Goal: Task Accomplishment & Management: Manage account settings

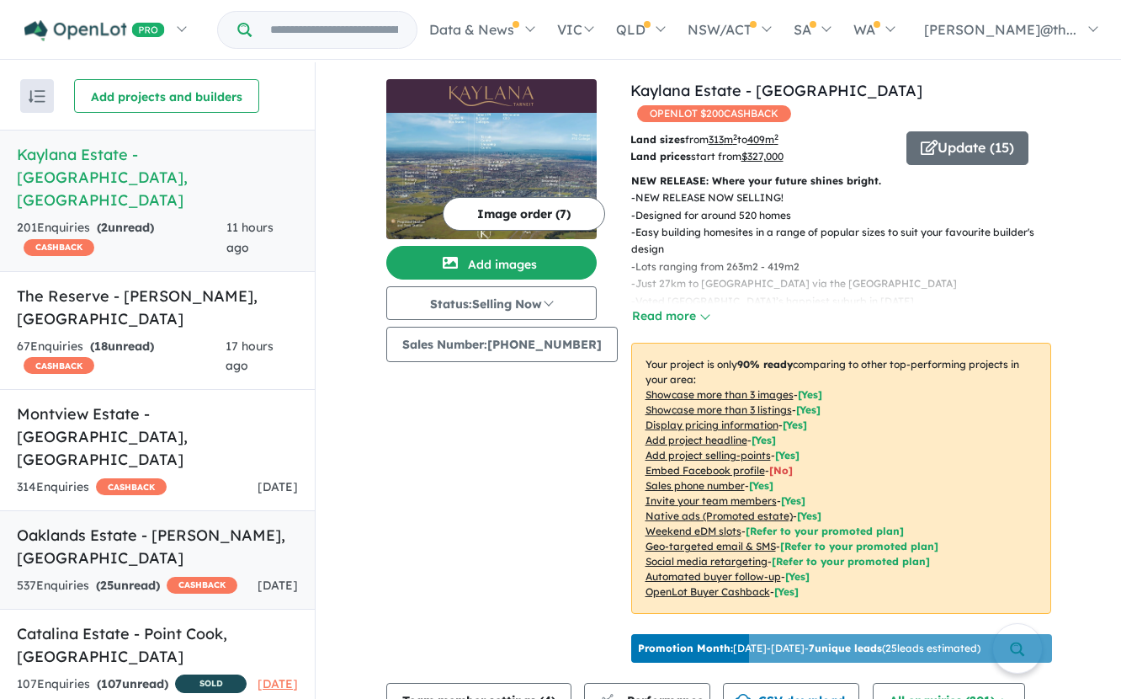
click at [168, 524] on h5 "Oaklands Estate - [PERSON_NAME] , [GEOGRAPHIC_DATA]" at bounding box center [157, 546] width 281 height 45
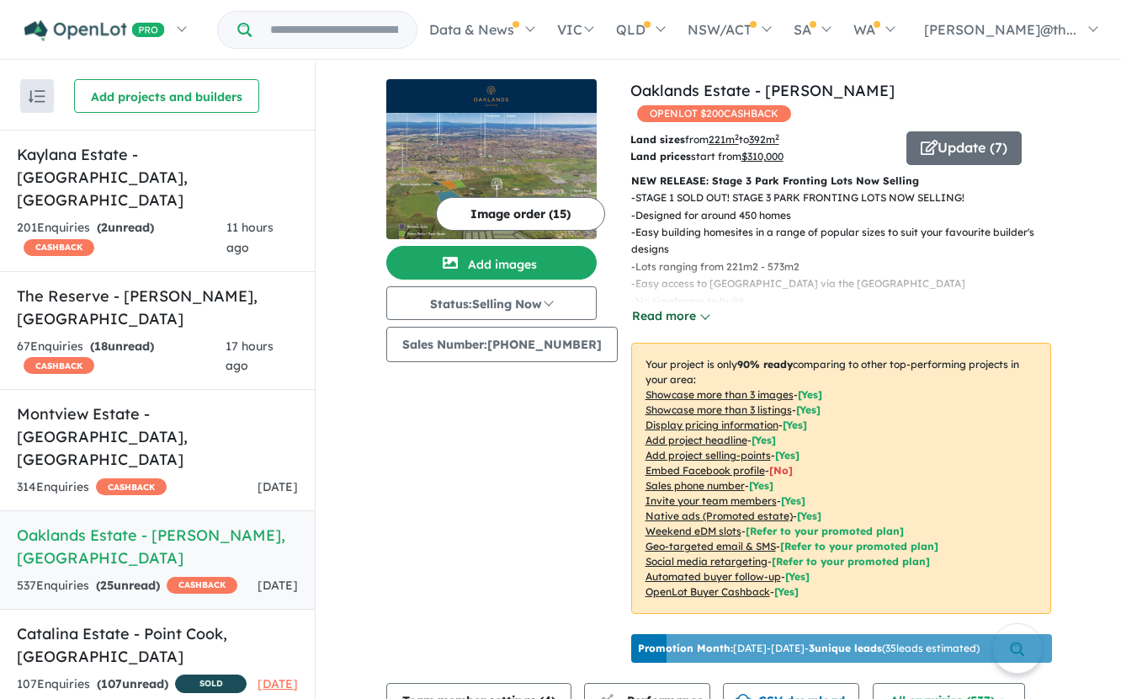
click at [667, 306] on button "Read more" at bounding box center [670, 315] width 79 height 19
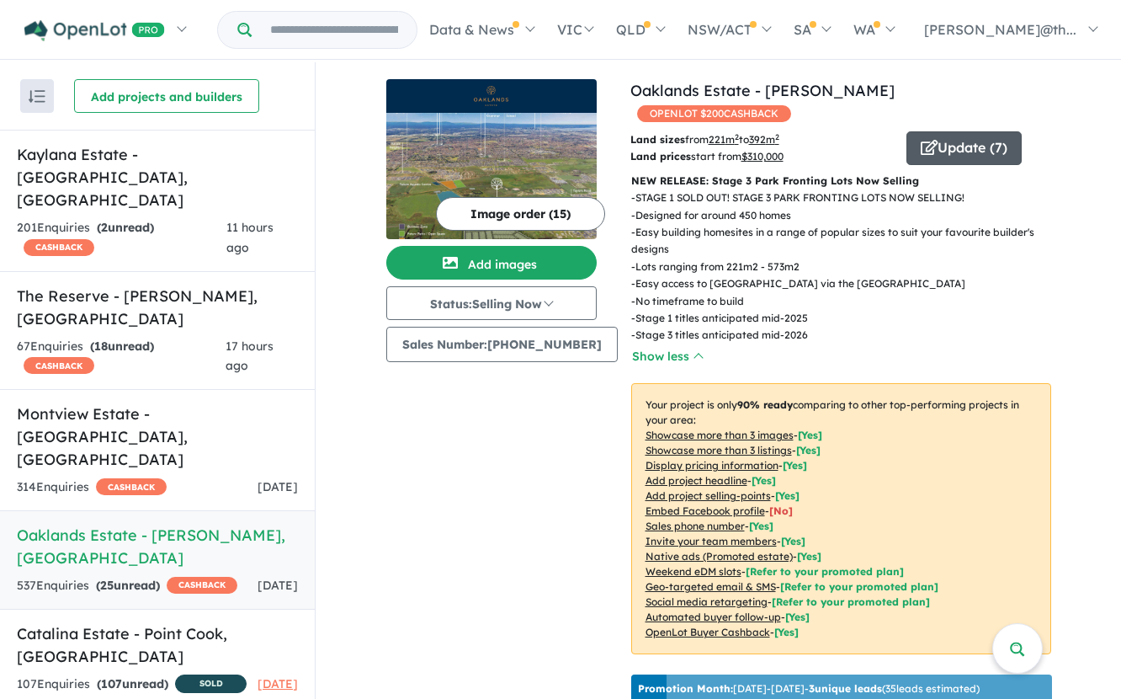
click at [938, 132] on button "Update ( 7 )" at bounding box center [964, 148] width 115 height 34
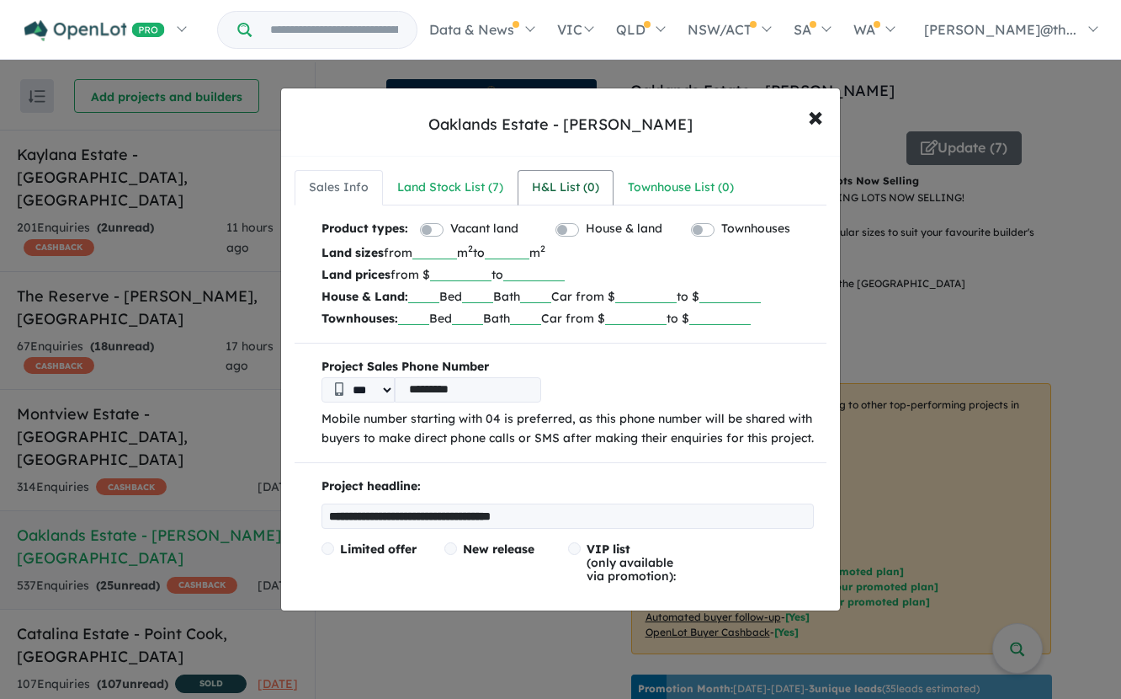
click at [540, 188] on div "H&L List ( 0 )" at bounding box center [565, 188] width 67 height 20
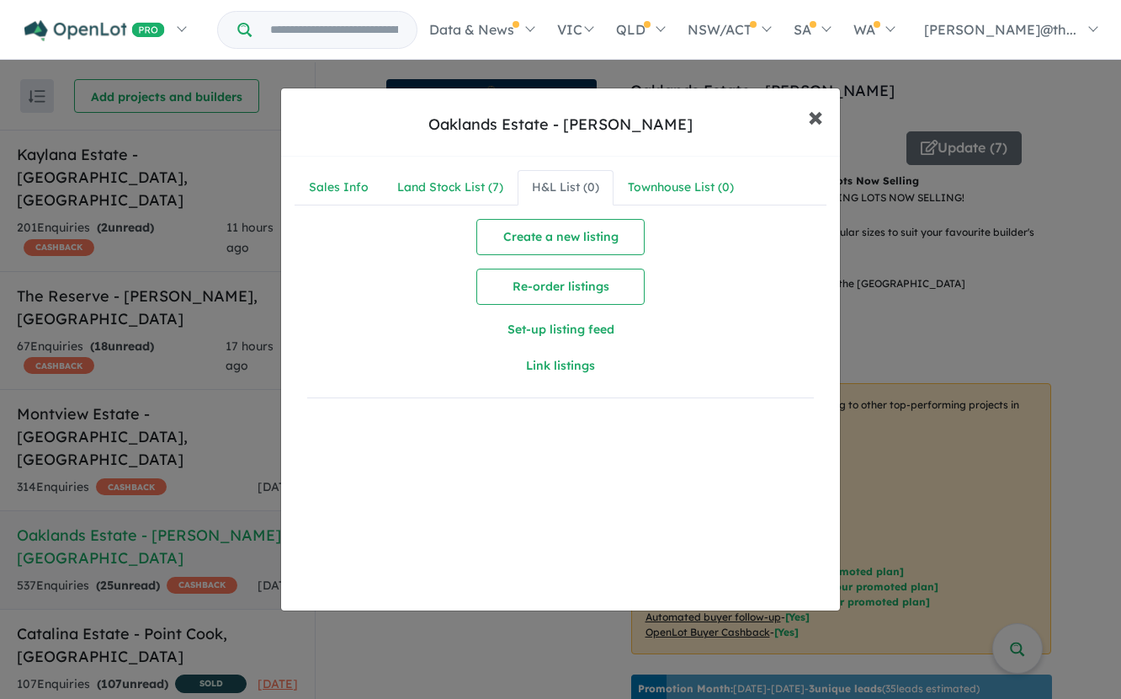
click at [816, 119] on span "×" at bounding box center [815, 116] width 15 height 36
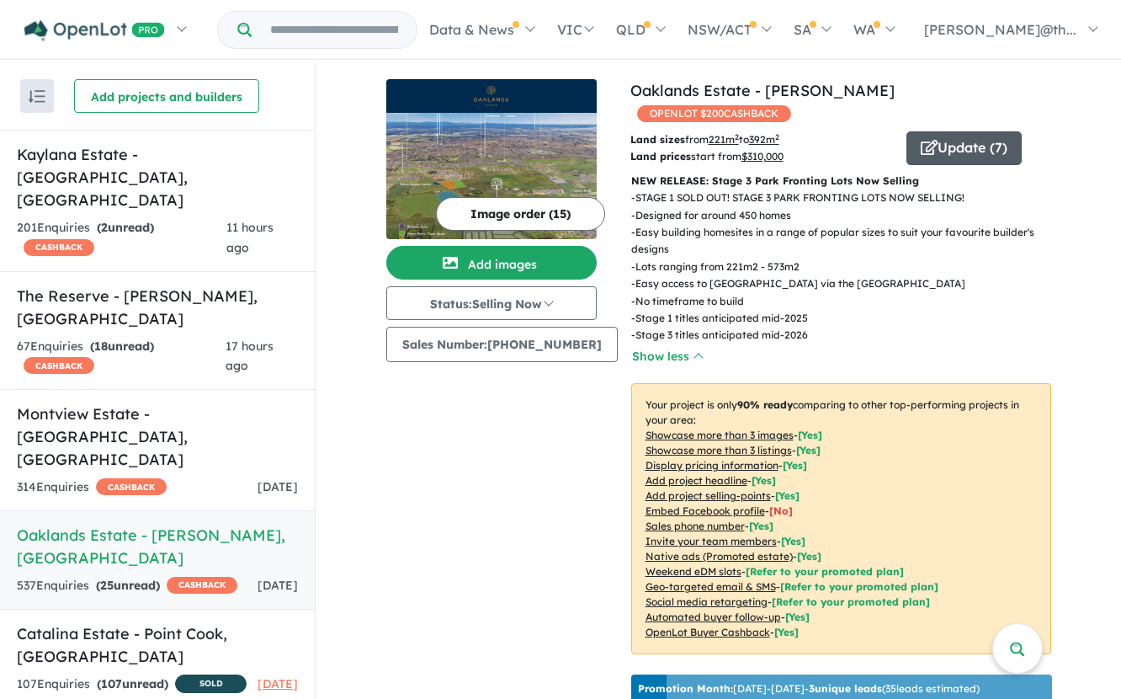
click at [948, 131] on button "Update ( 7 )" at bounding box center [964, 148] width 115 height 34
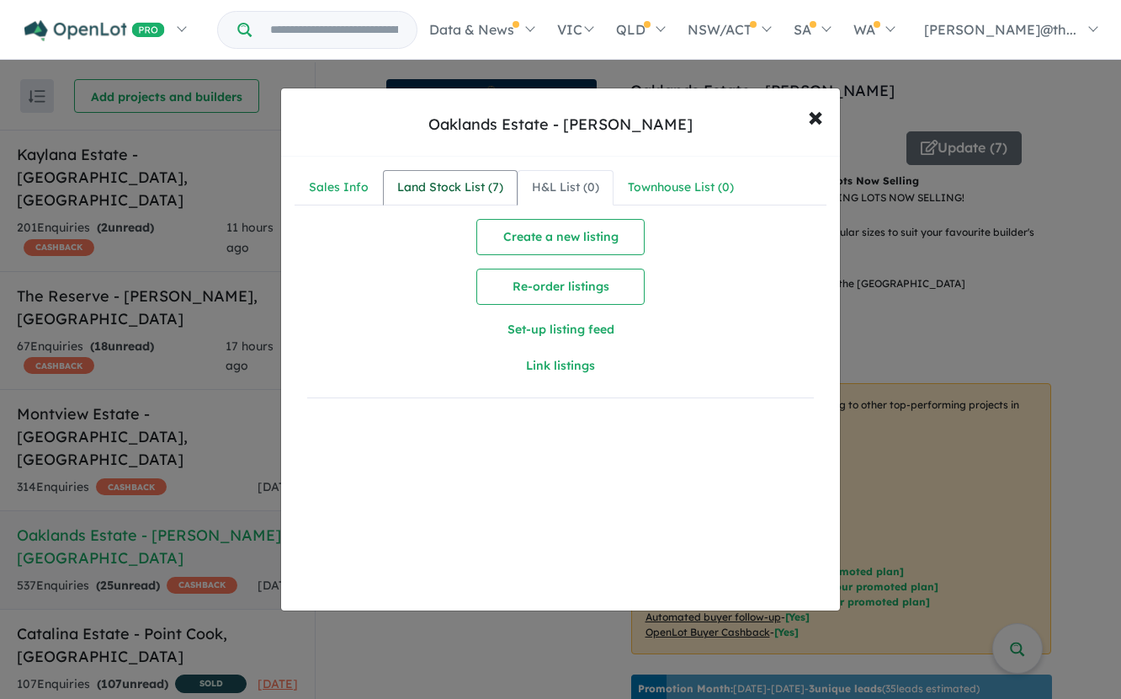
click at [488, 183] on div "Land Stock List ( 7 )" at bounding box center [450, 188] width 106 height 20
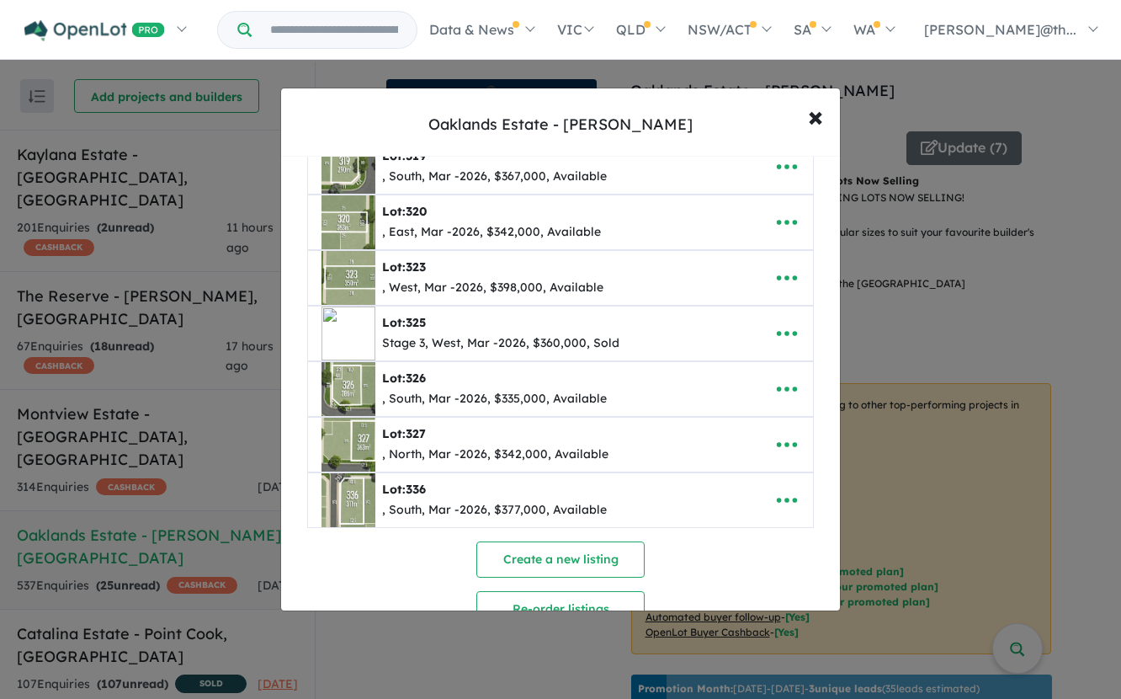
scroll to position [82, 0]
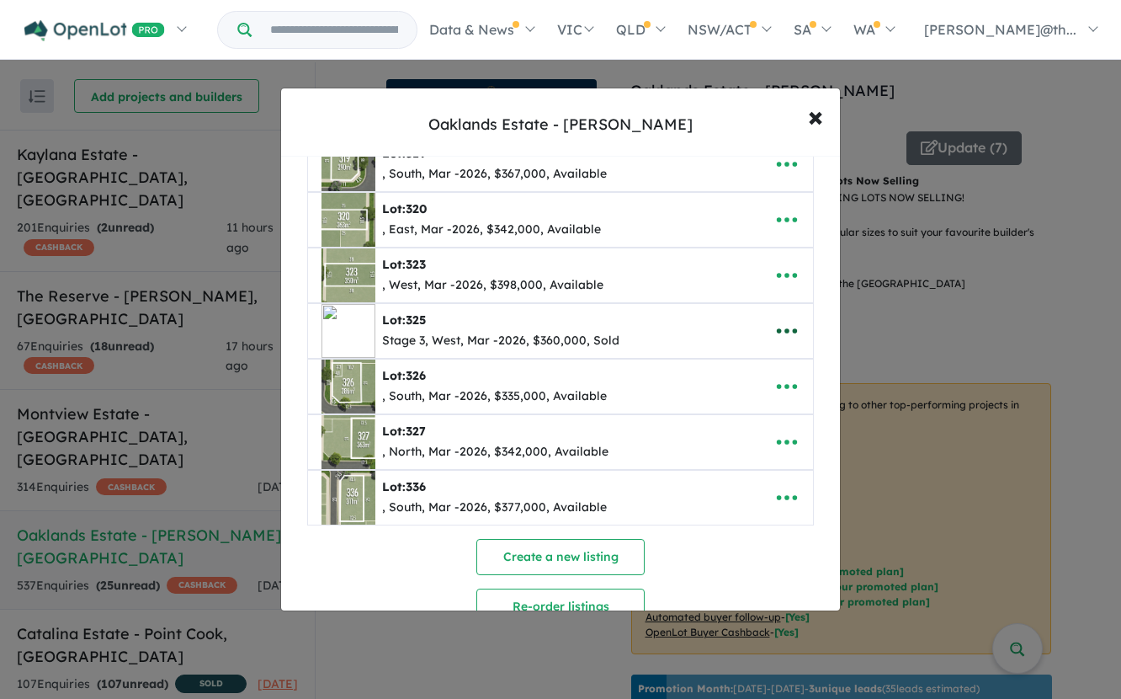
click at [785, 333] on icon "button" at bounding box center [786, 330] width 25 height 25
click at [754, 411] on link "Remove" at bounding box center [750, 411] width 125 height 39
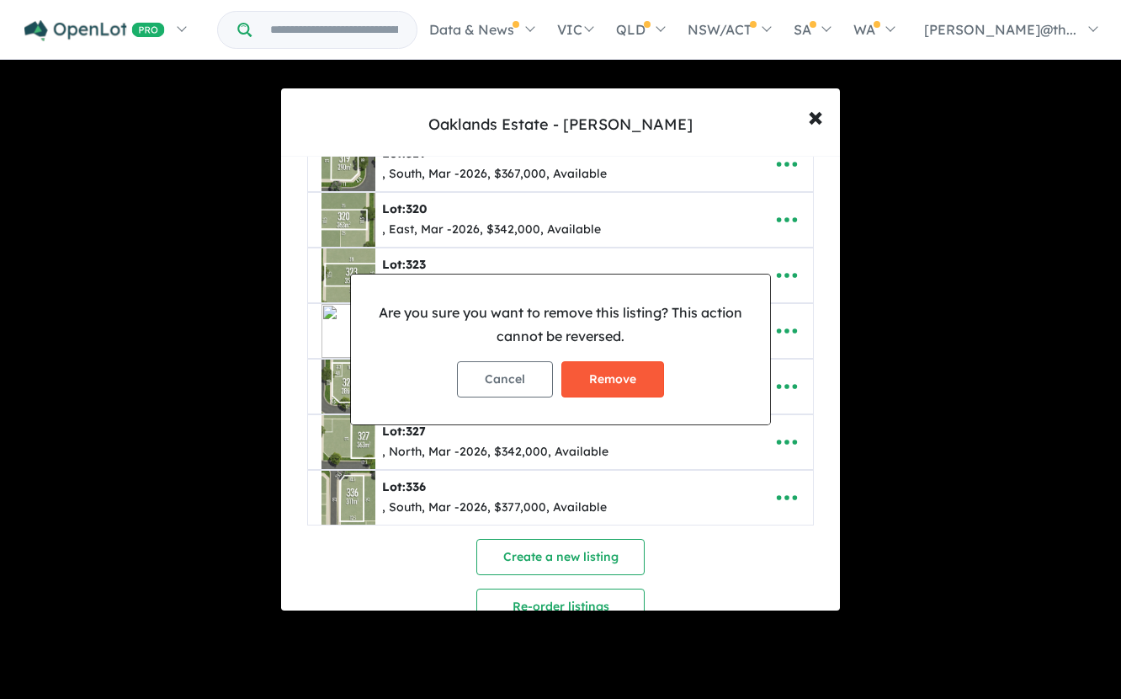
click at [650, 387] on button "Remove" at bounding box center [612, 379] width 103 height 36
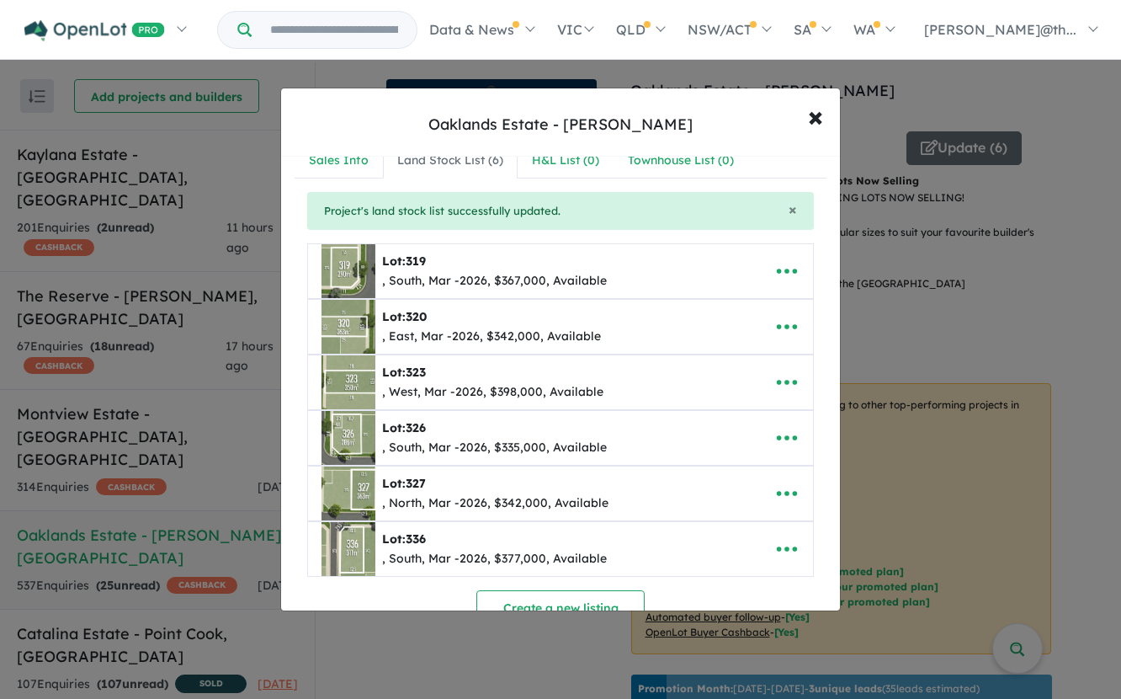
scroll to position [29, 0]
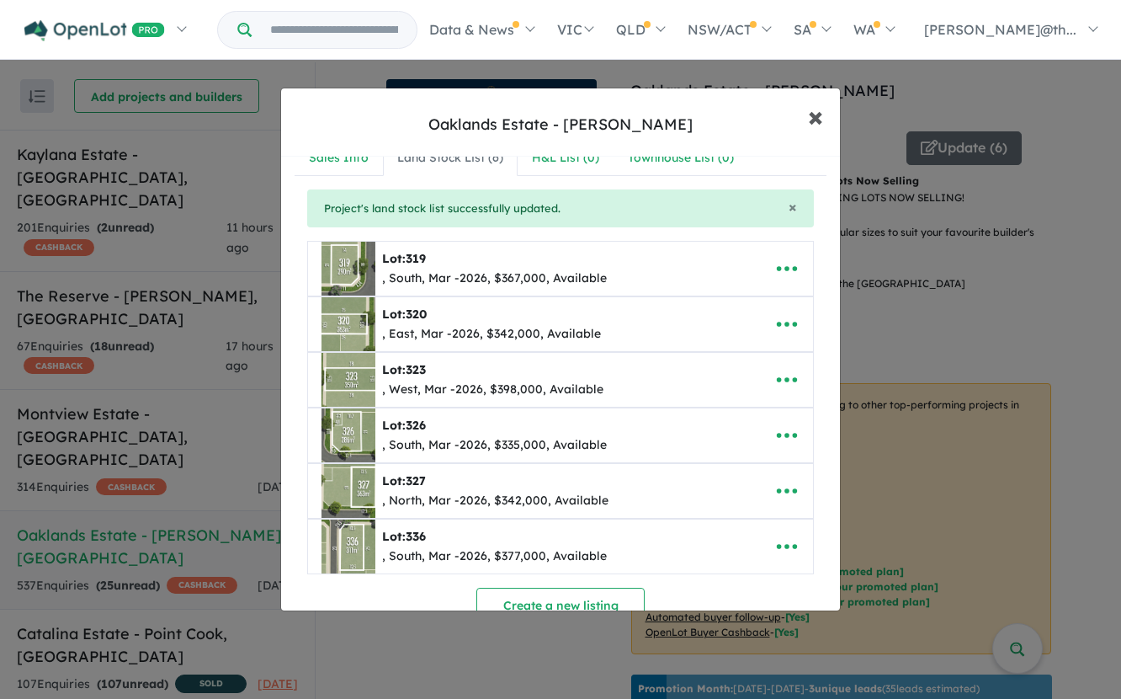
click at [817, 110] on span "×" at bounding box center [815, 116] width 15 height 36
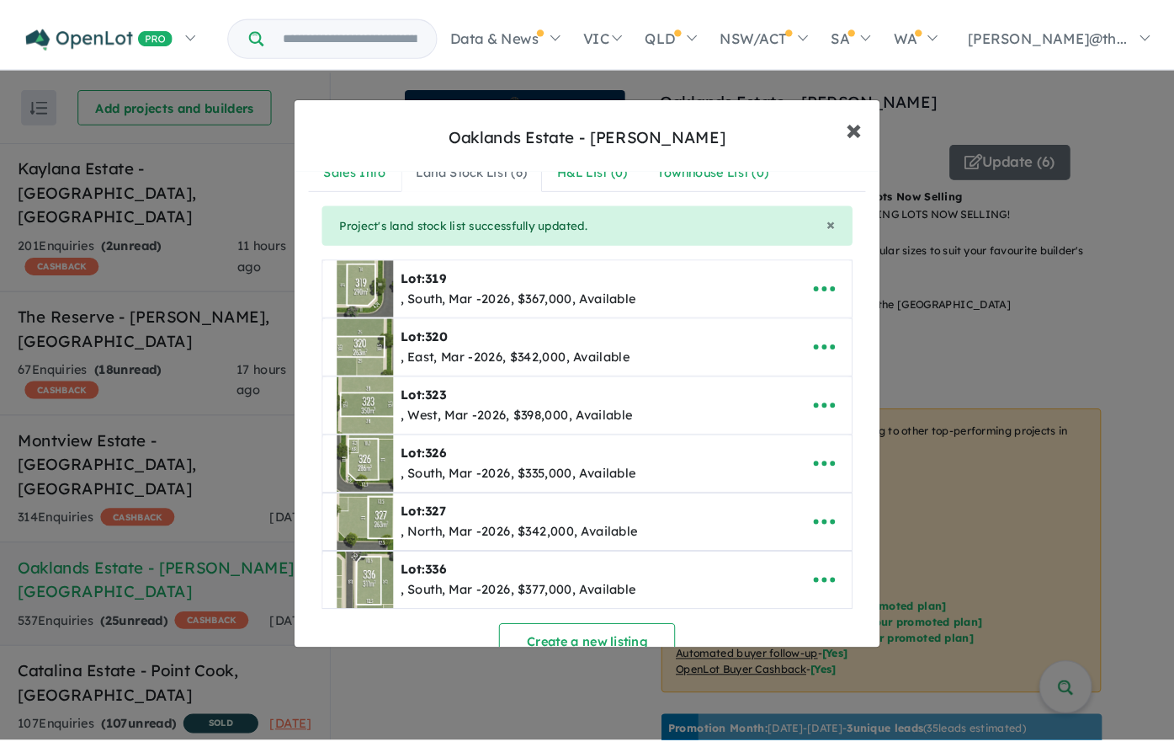
scroll to position [0, 0]
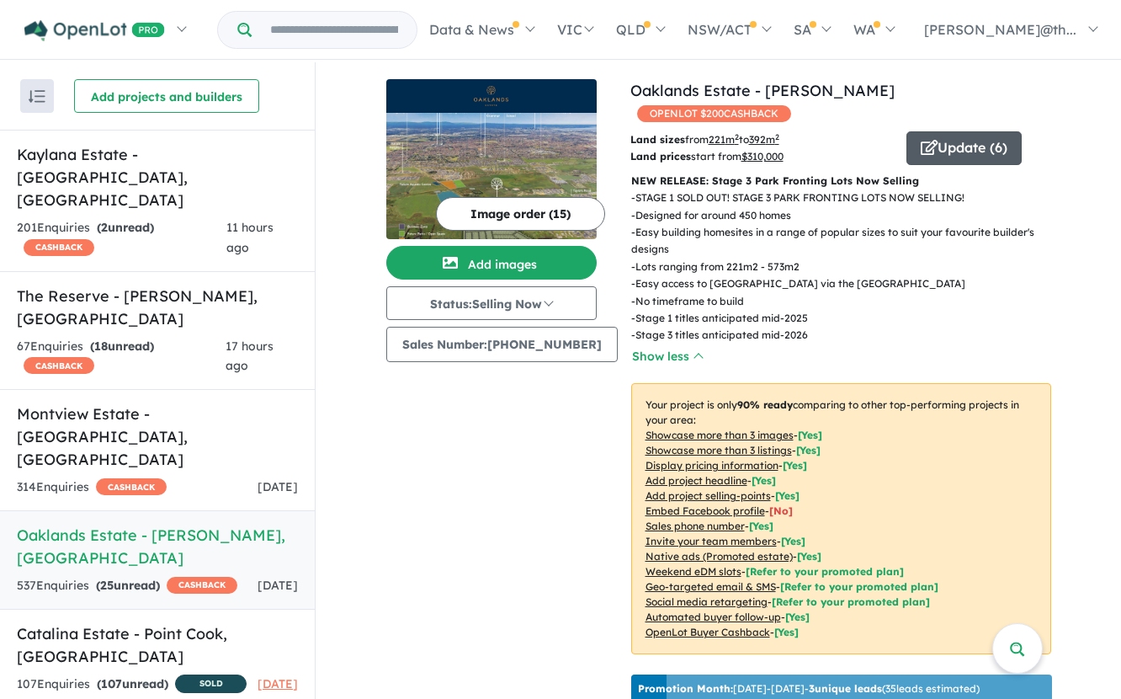
click at [944, 137] on button "Update ( 6 )" at bounding box center [964, 148] width 115 height 34
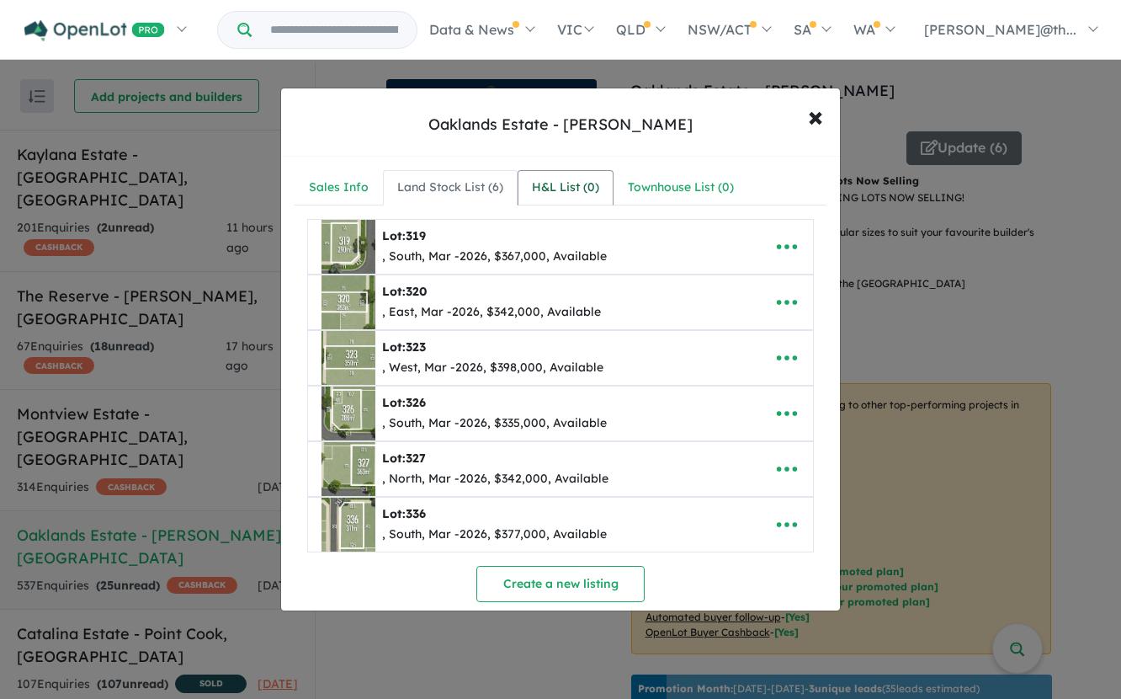
click at [572, 193] on div "H&L List ( 0 )" at bounding box center [565, 188] width 67 height 20
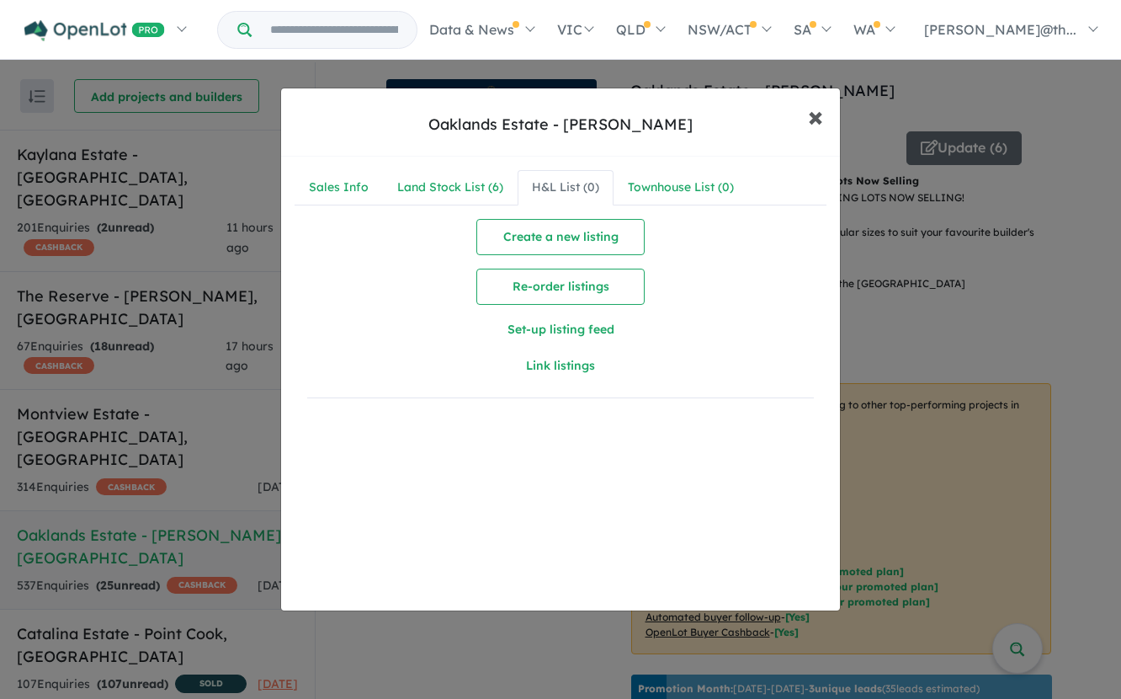
click at [811, 123] on span "×" at bounding box center [815, 116] width 15 height 36
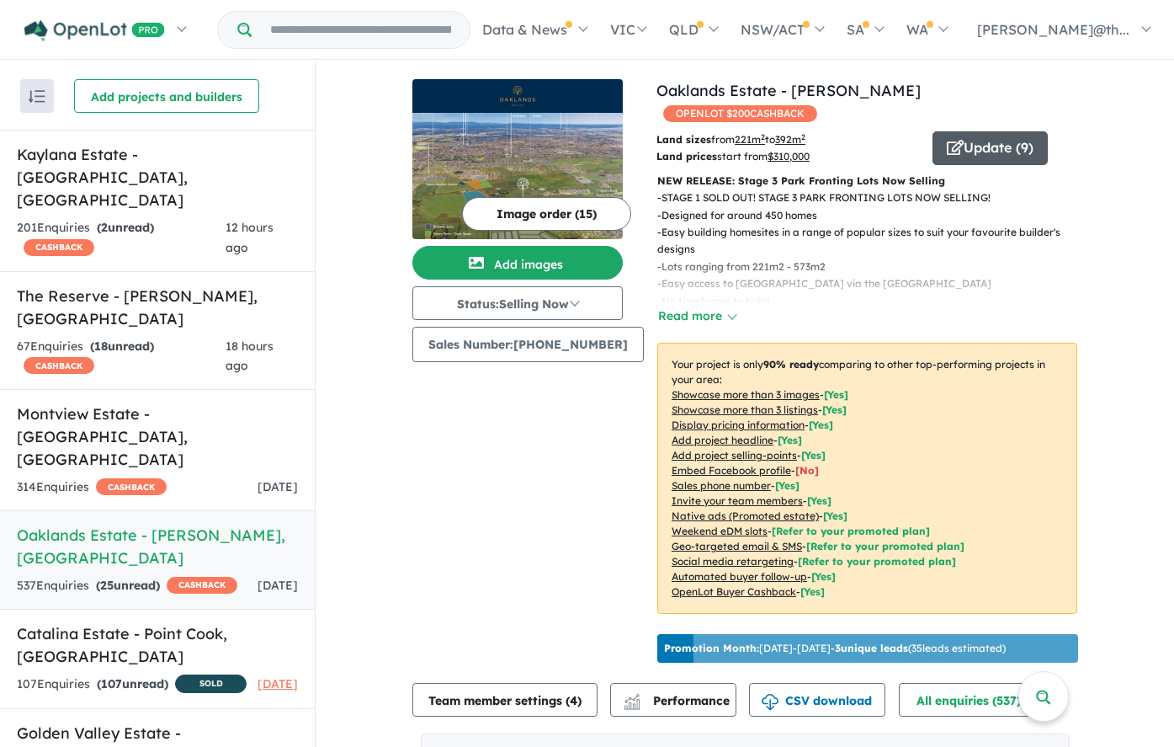
click at [953, 140] on icon "button" at bounding box center [955, 147] width 17 height 15
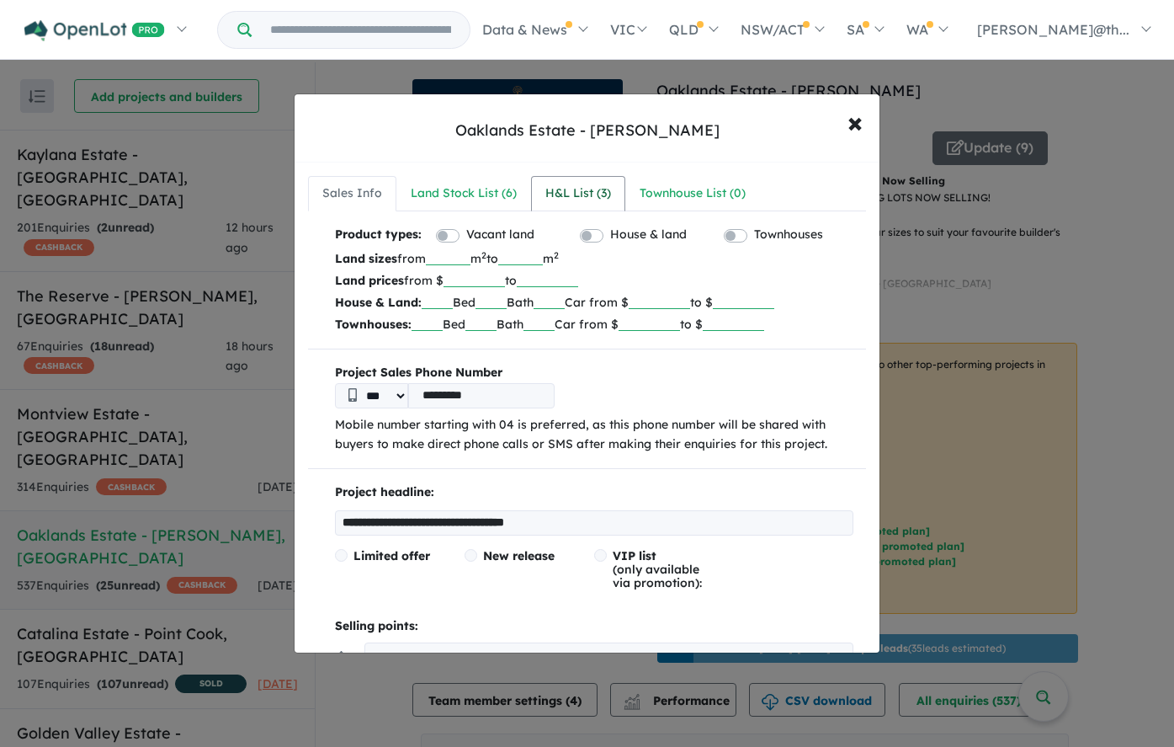
click at [566, 193] on div "H&L List ( 3 )" at bounding box center [578, 194] width 66 height 20
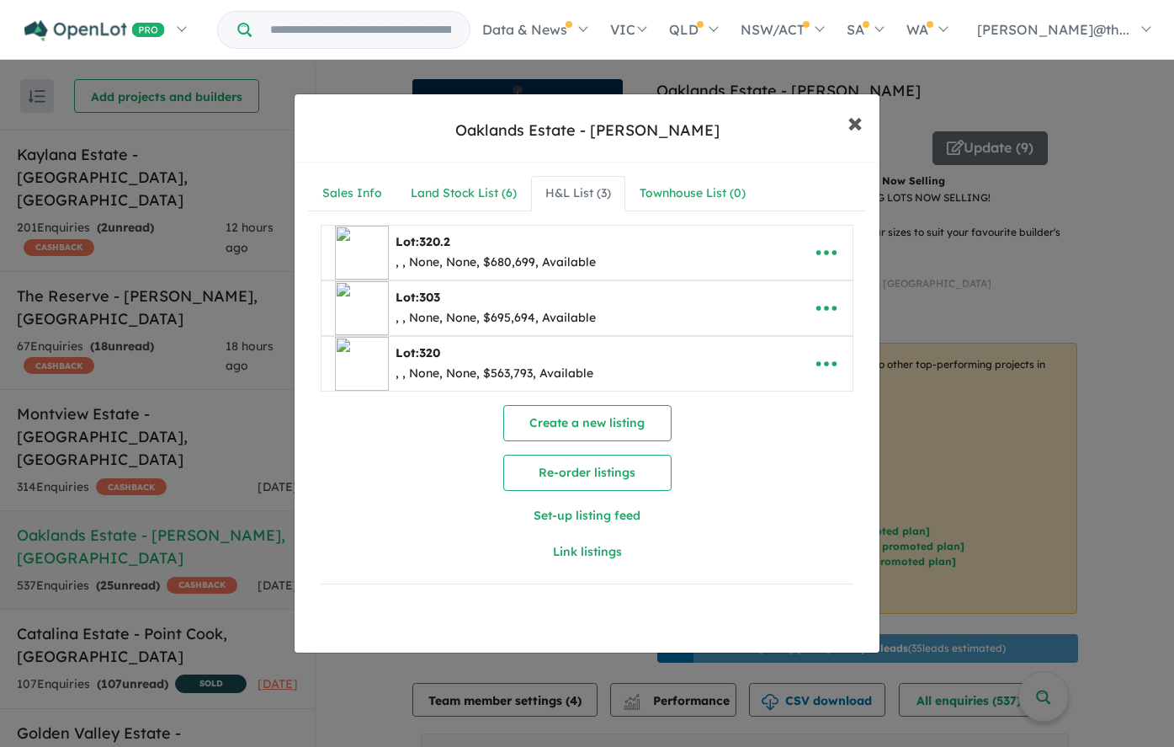
click at [855, 122] on span "×" at bounding box center [855, 122] width 15 height 36
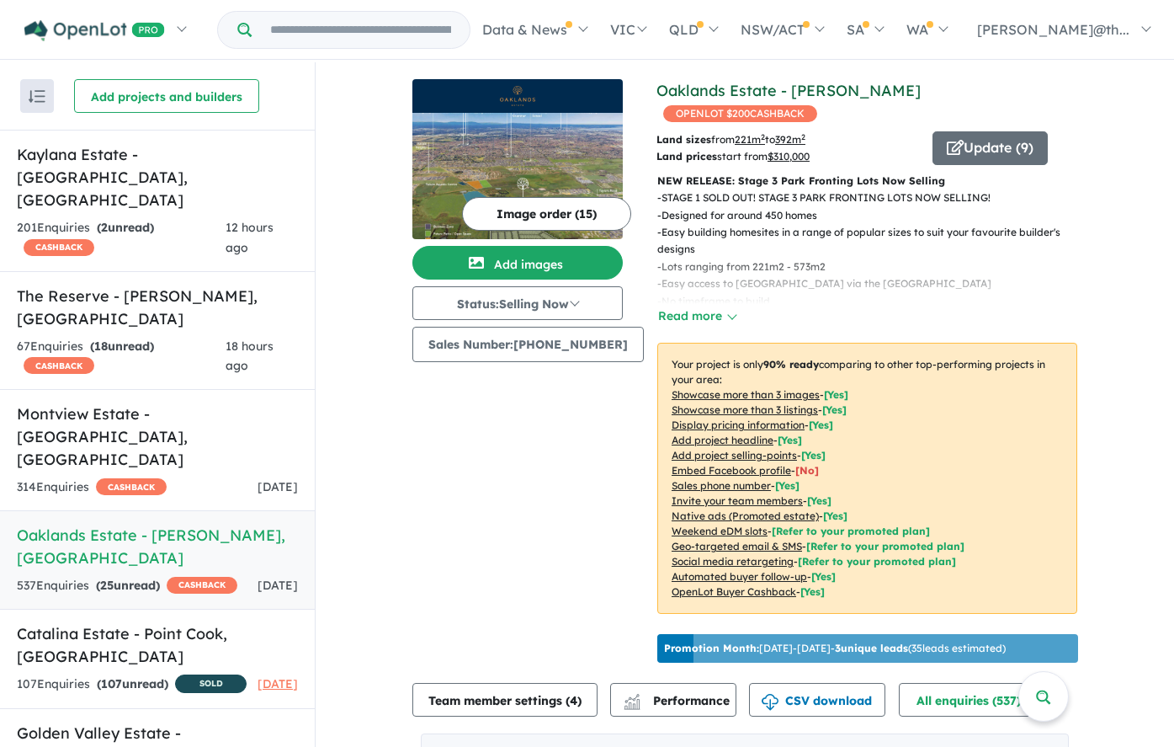
click at [838, 92] on link "Oaklands Estate - [PERSON_NAME]" at bounding box center [789, 90] width 264 height 19
click at [991, 131] on button "Update ( 11 )" at bounding box center [993, 148] width 121 height 34
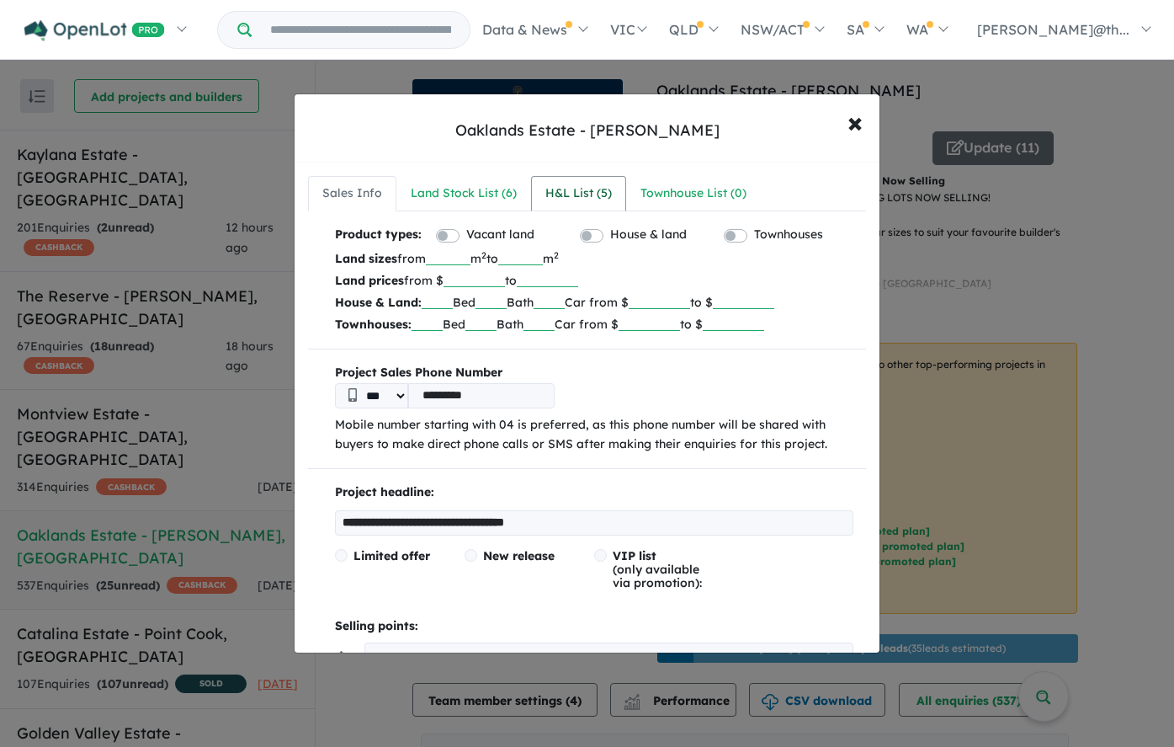
click at [595, 183] on link "H&L List ( 5 )" at bounding box center [578, 193] width 95 height 35
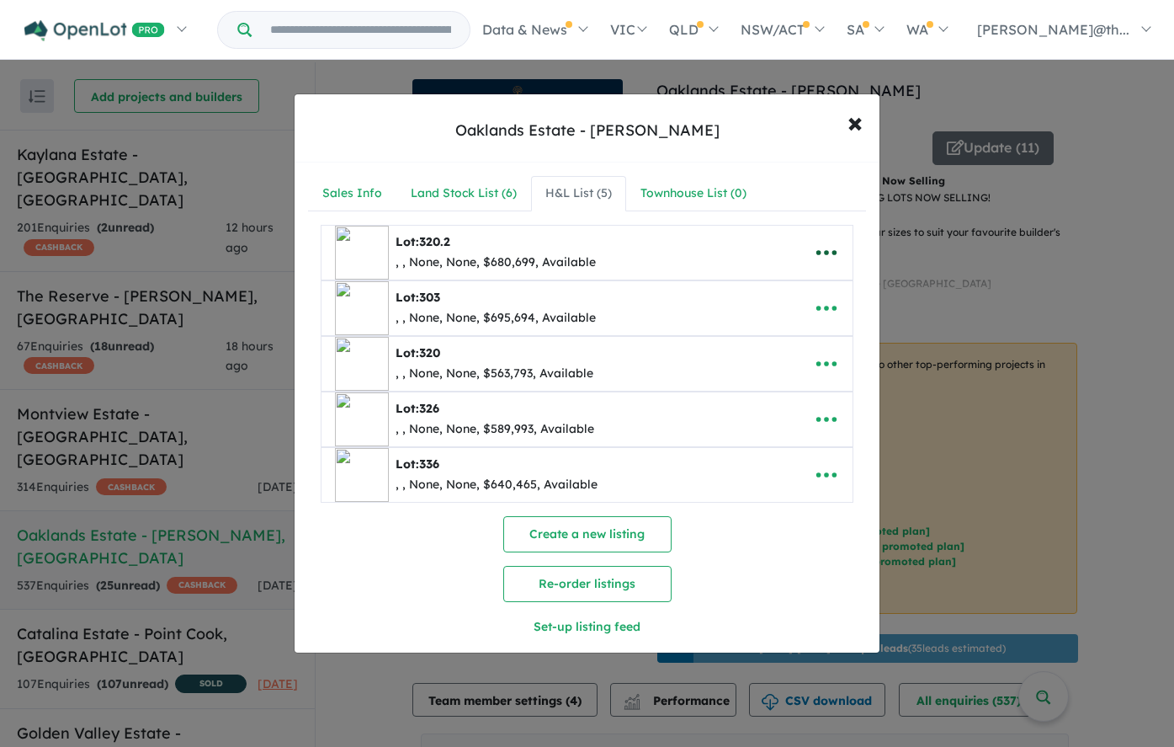
click at [833, 251] on icon "button" at bounding box center [827, 252] width 20 height 5
click at [777, 298] on link "Edit" at bounding box center [789, 294] width 125 height 39
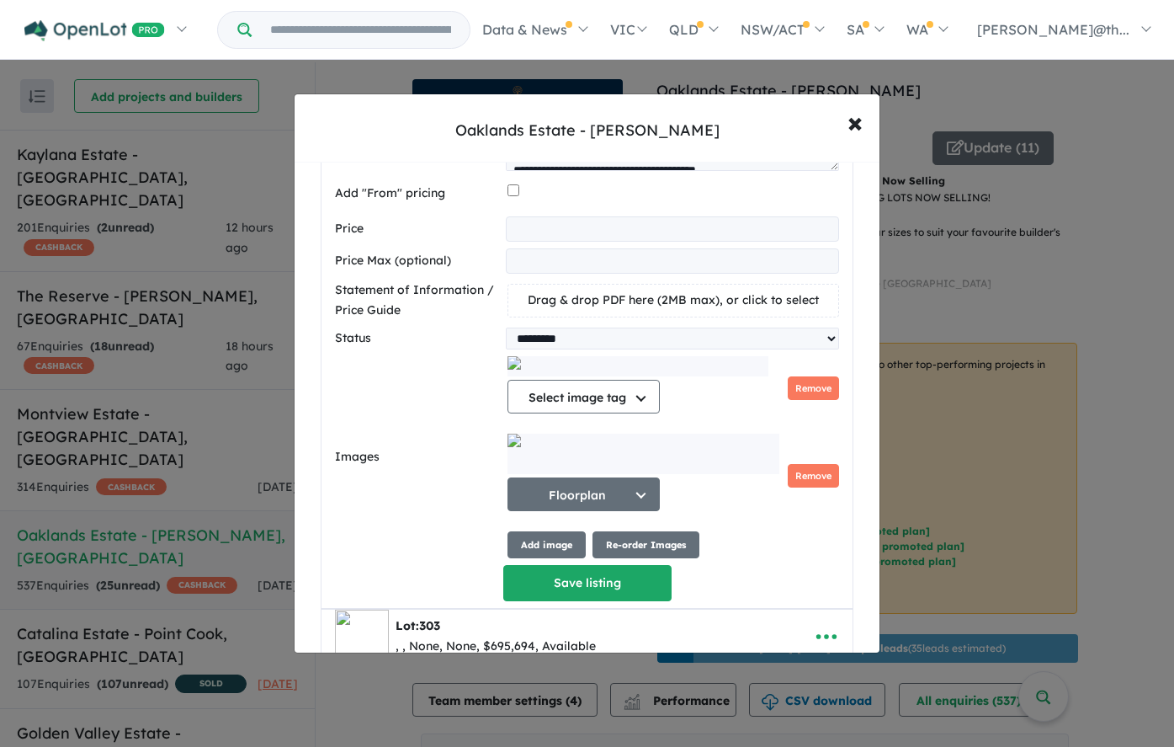
scroll to position [690, 0]
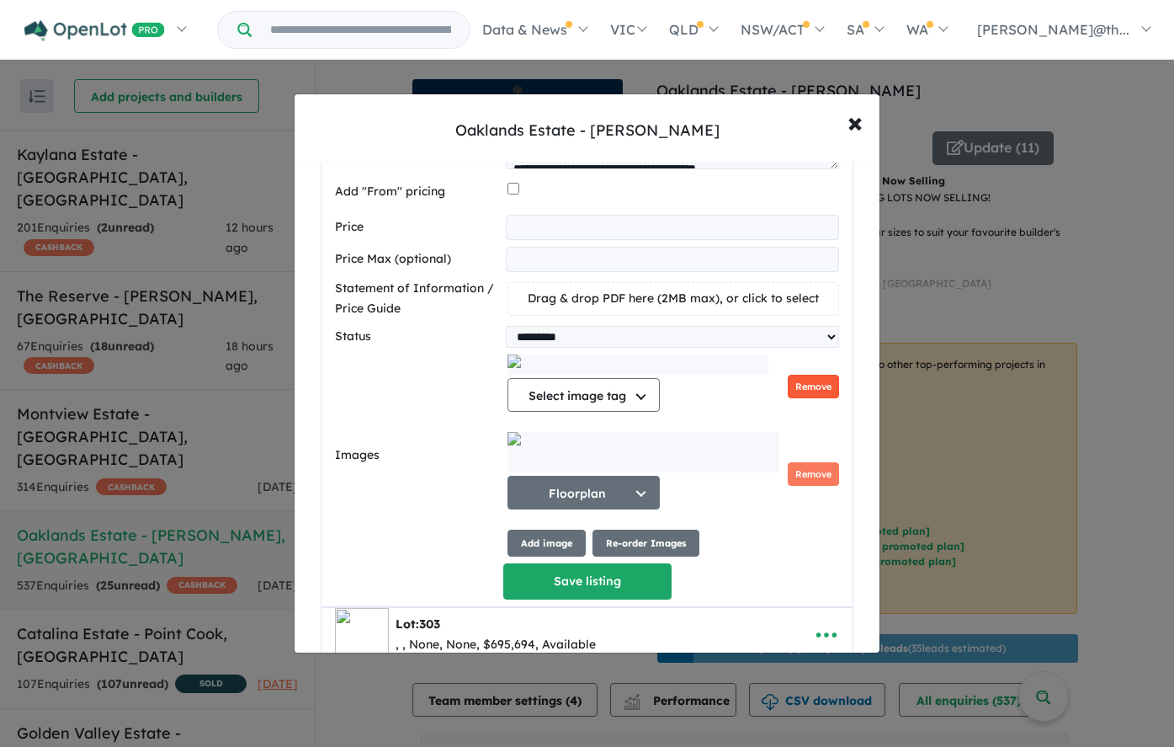
click at [803, 384] on button "Remove" at bounding box center [813, 387] width 51 height 24
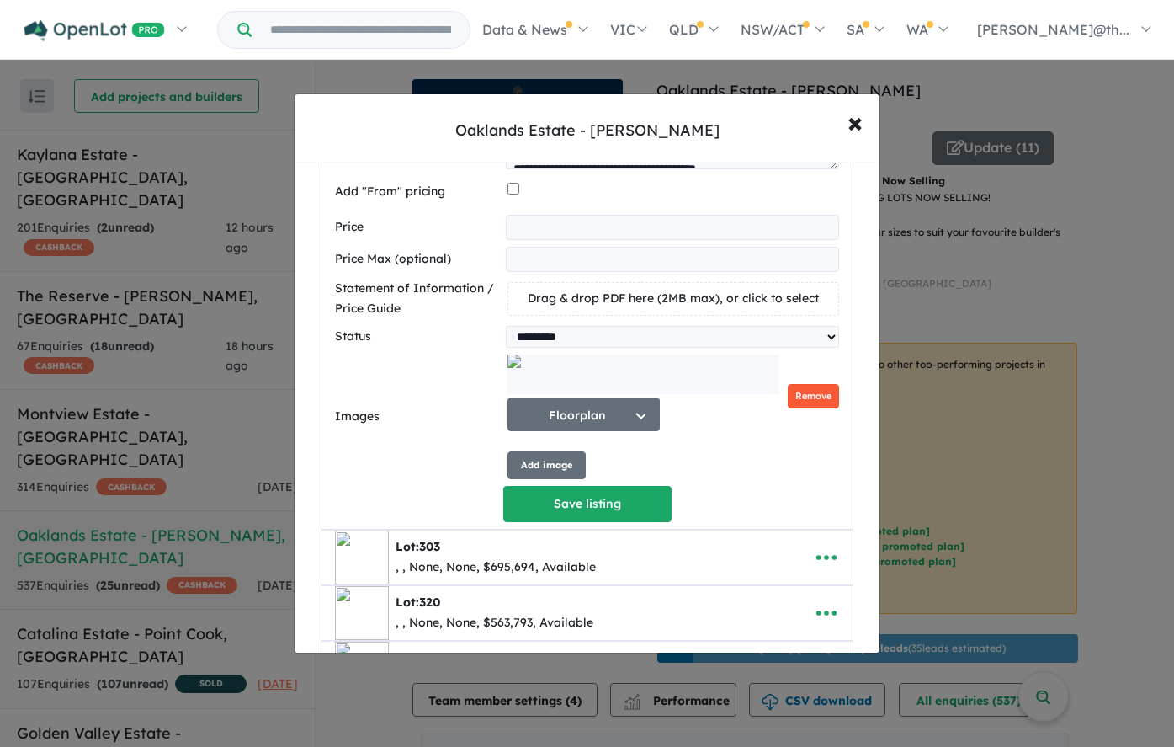
click at [806, 394] on button "Remove" at bounding box center [813, 396] width 51 height 24
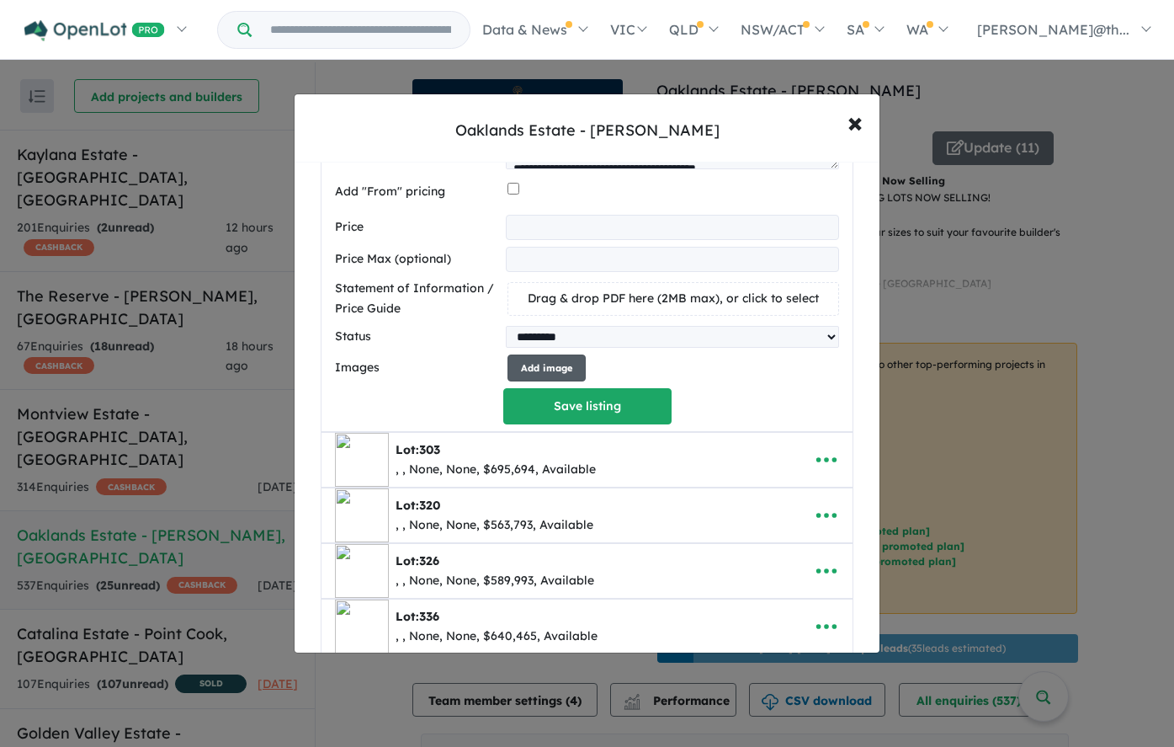
click at [567, 365] on button "Add image" at bounding box center [547, 368] width 78 height 28
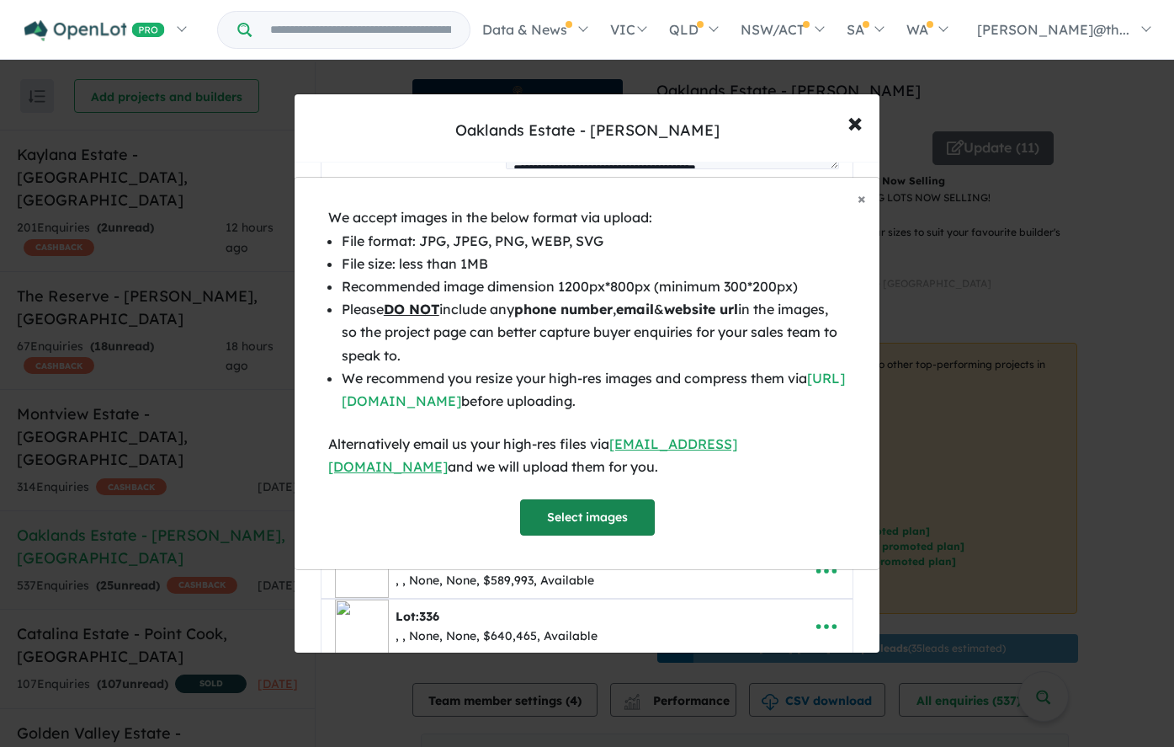
click at [574, 514] on button "Select images" at bounding box center [587, 517] width 135 height 36
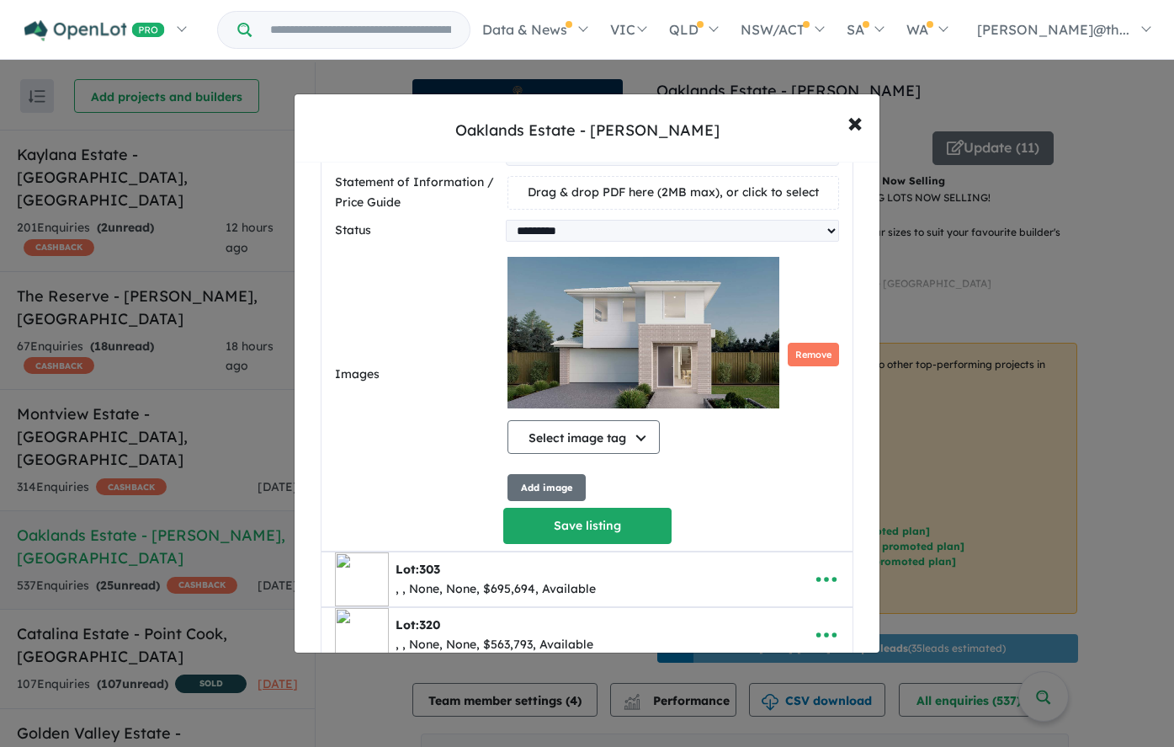
scroll to position [799, 0]
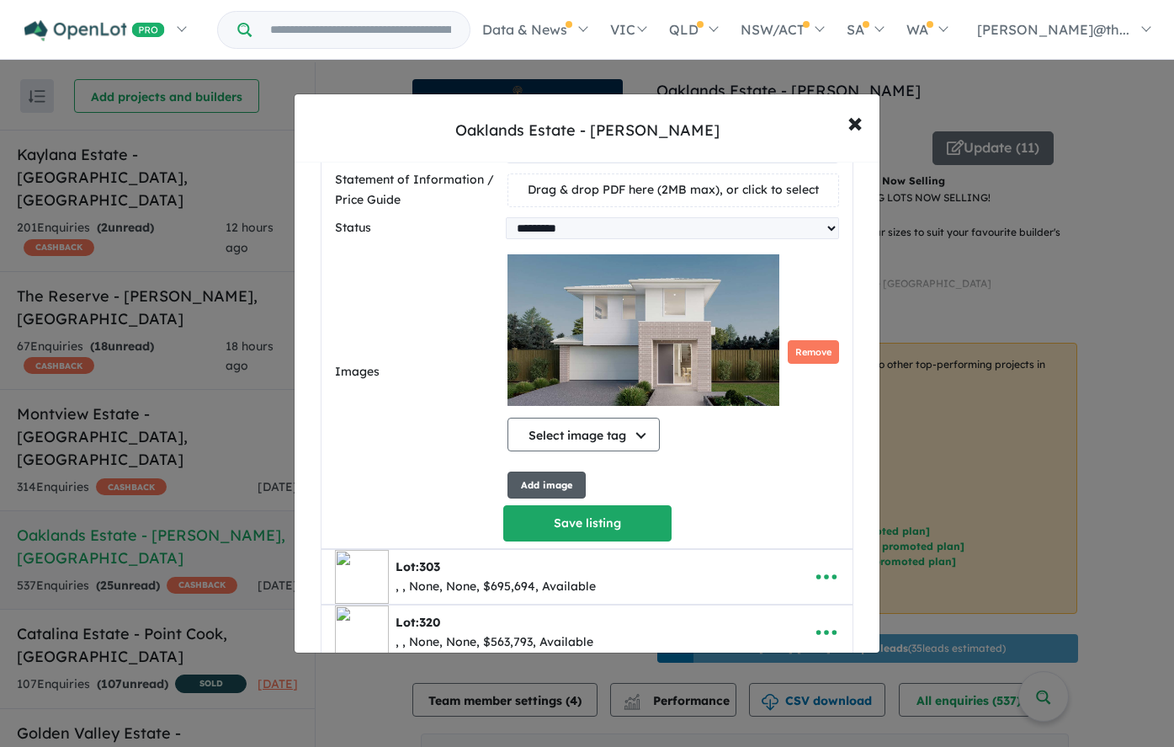
click at [576, 492] on button "Add image" at bounding box center [547, 485] width 78 height 28
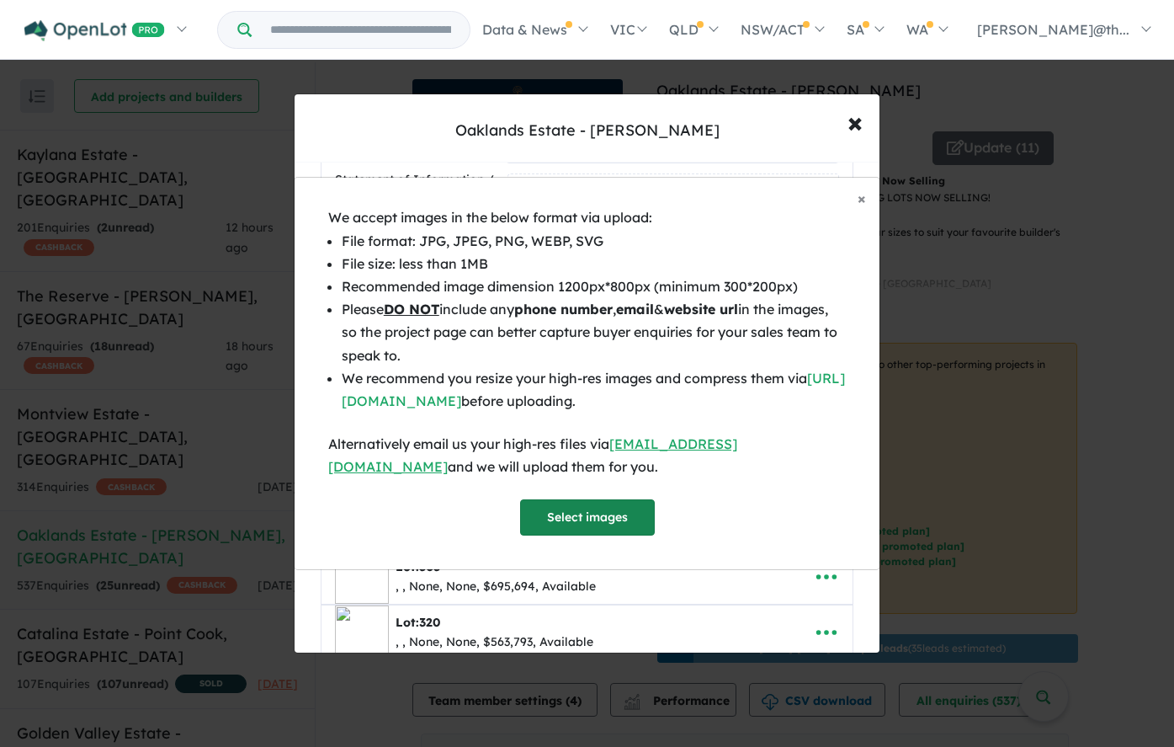
click at [582, 516] on button "Select images" at bounding box center [587, 517] width 135 height 36
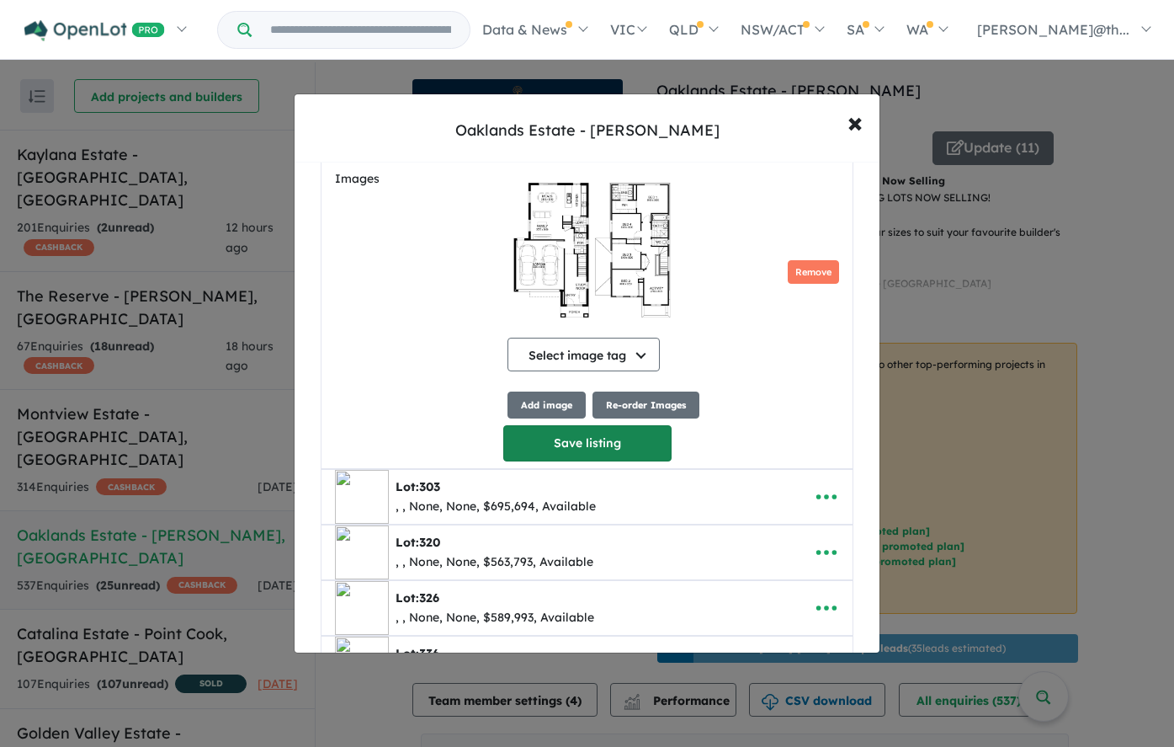
click at [641, 435] on button "Save listing" at bounding box center [587, 443] width 168 height 36
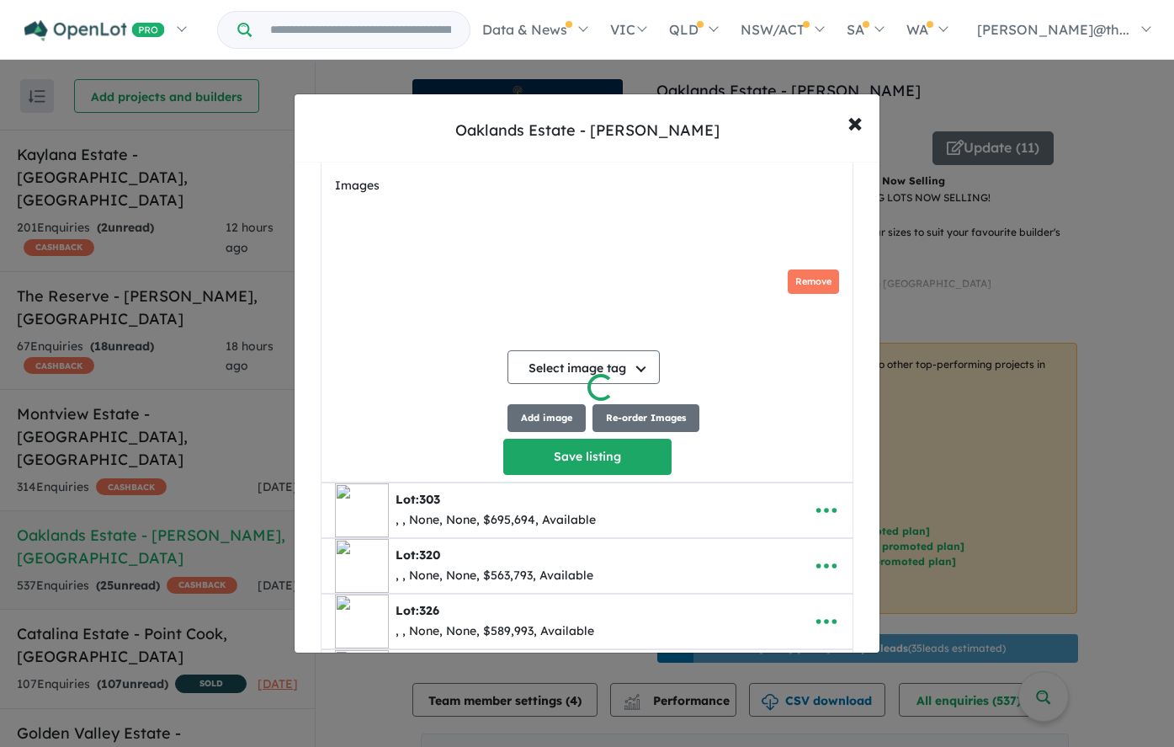
scroll to position [0, 0]
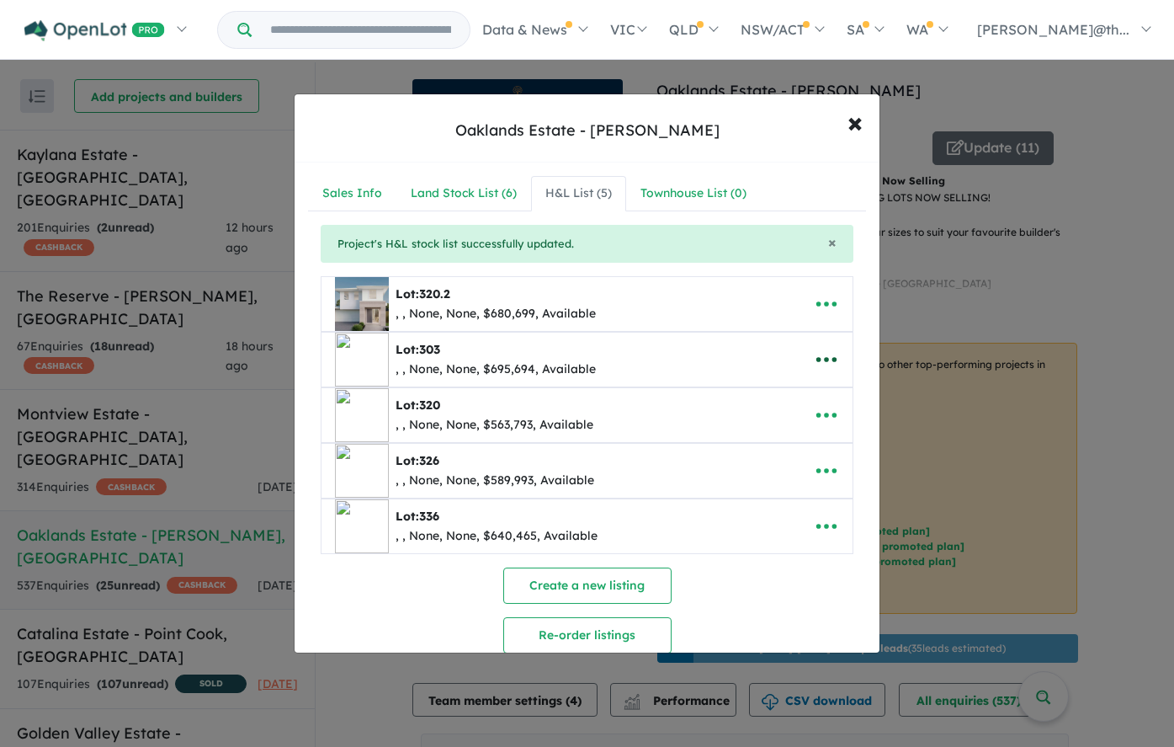
click at [831, 354] on icon "button" at bounding box center [826, 359] width 25 height 25
click at [799, 399] on link "Edit" at bounding box center [789, 401] width 125 height 39
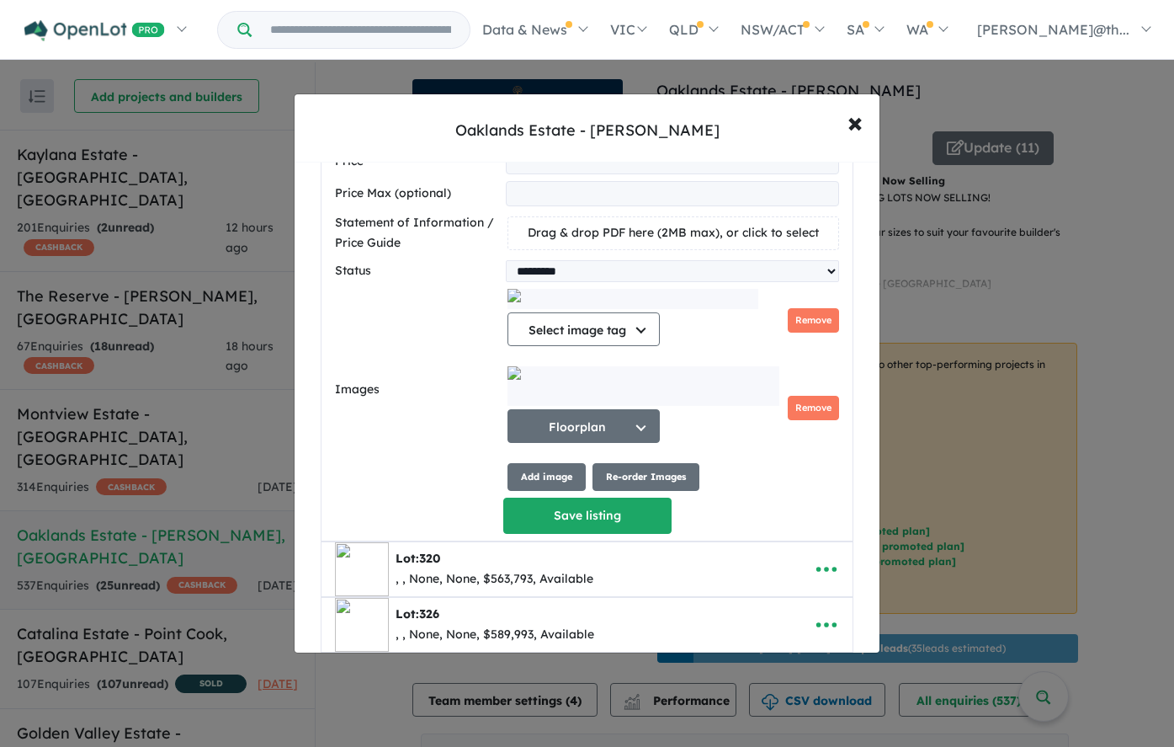
scroll to position [869, 0]
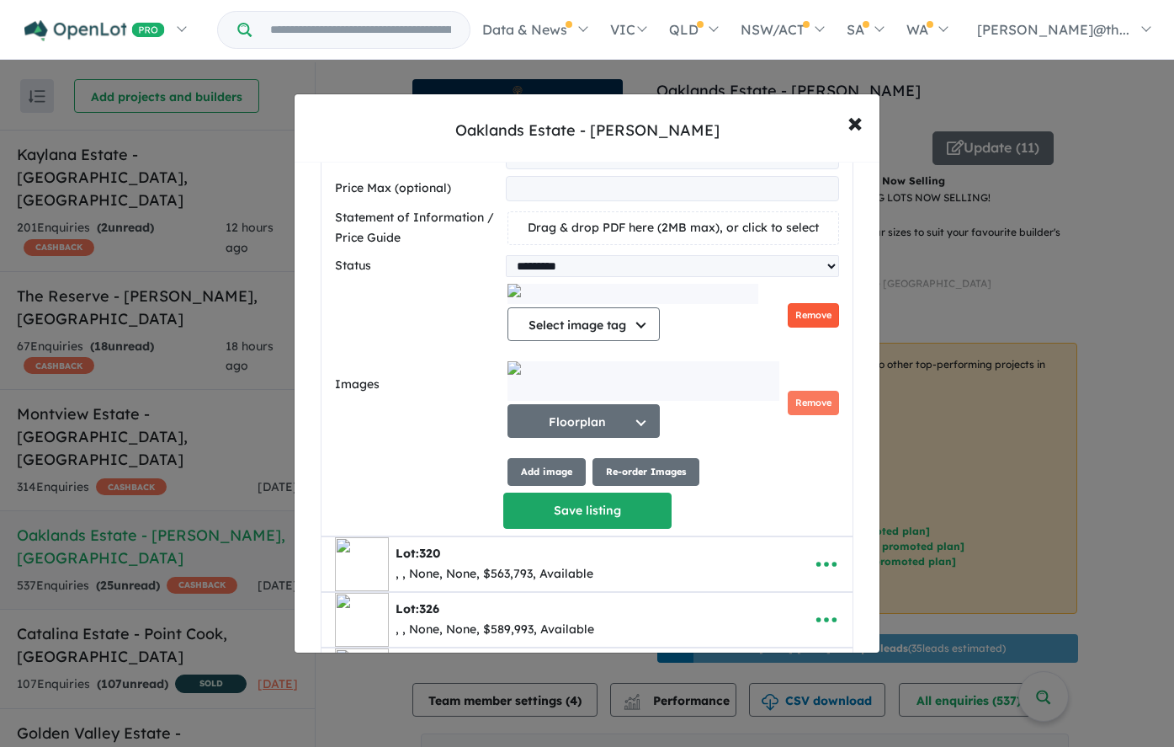
click at [820, 314] on button "Remove" at bounding box center [813, 315] width 51 height 24
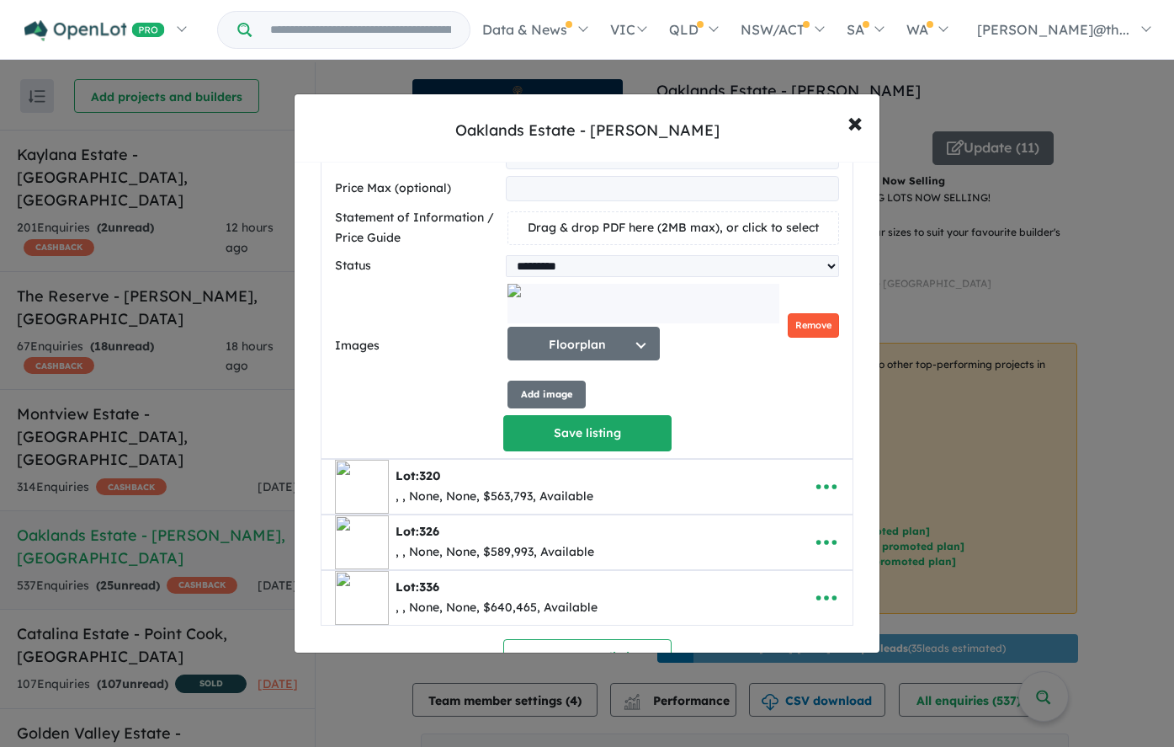
click at [820, 314] on div "Floorplan Select image tag Floorplan Aerial Location Map Masterplan Lifestyle A…" at bounding box center [674, 326] width 332 height 84
click at [819, 327] on button "Remove" at bounding box center [813, 325] width 51 height 24
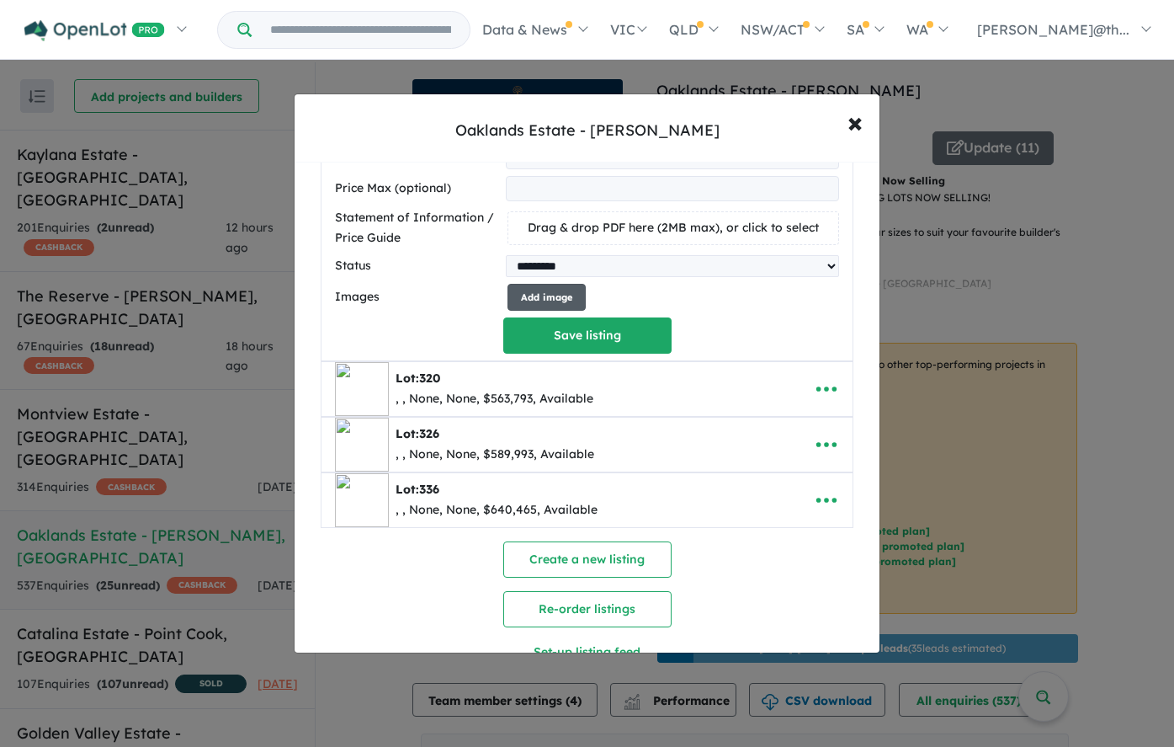
click at [579, 296] on button "Add image" at bounding box center [547, 298] width 78 height 28
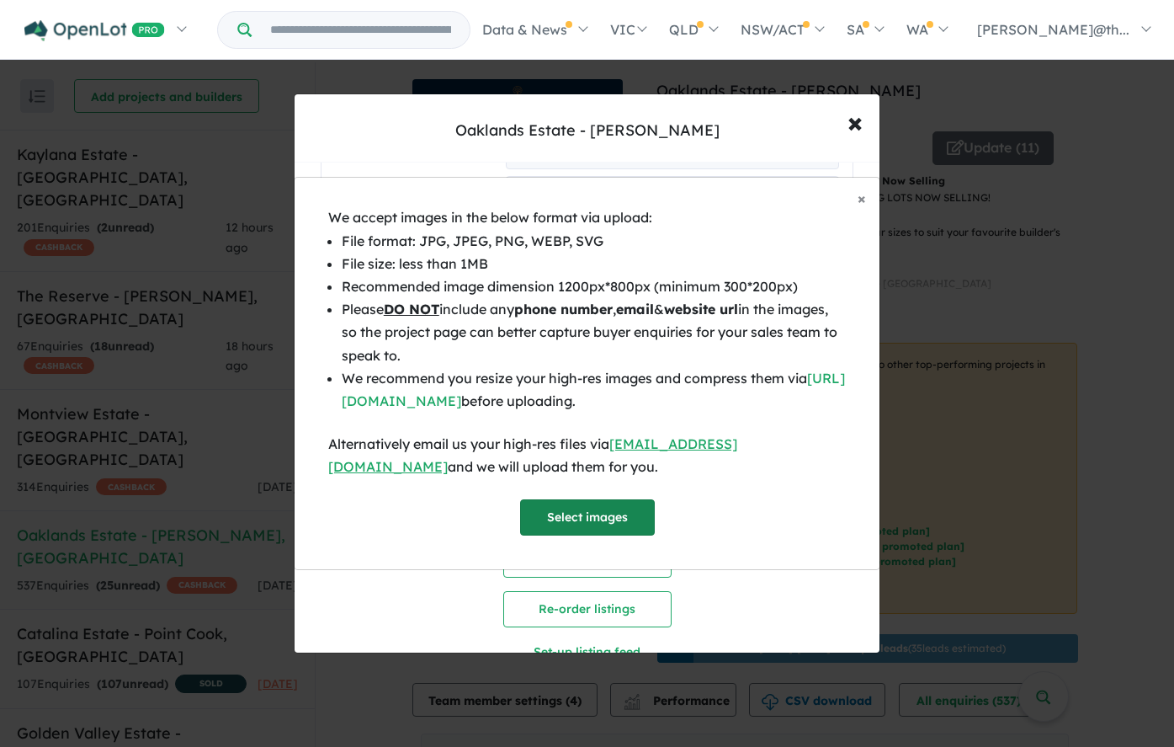
click at [599, 511] on button "Select images" at bounding box center [587, 517] width 135 height 36
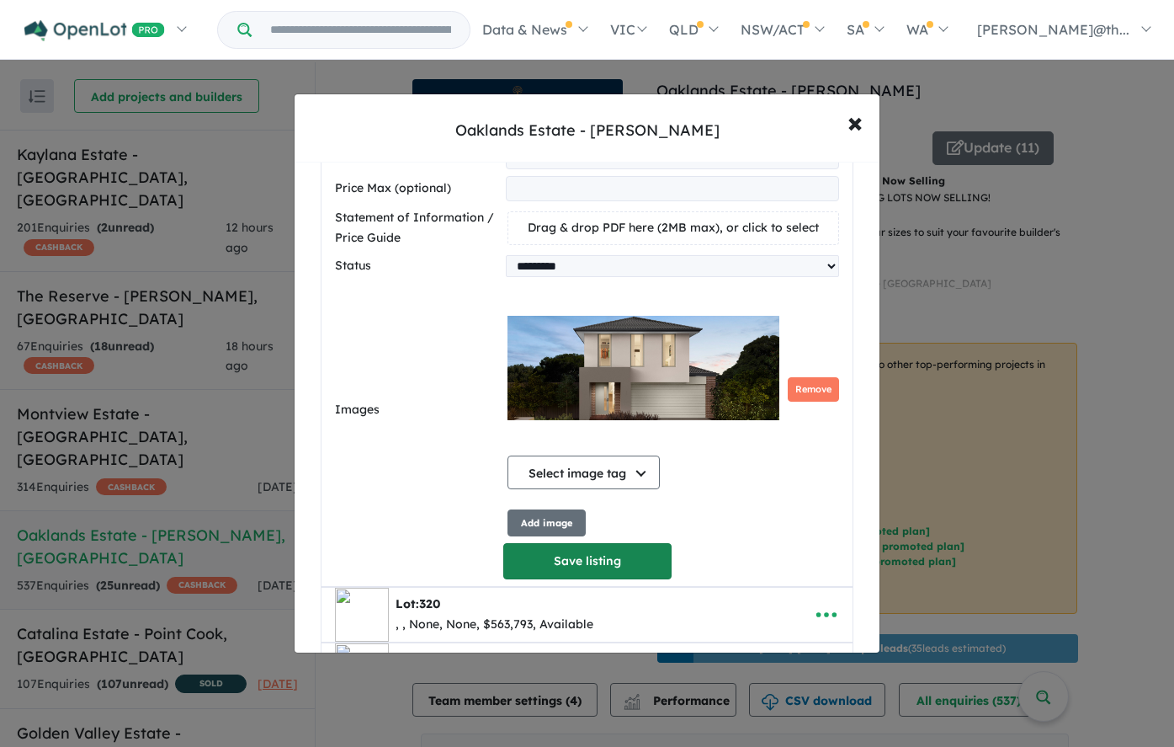
click at [603, 563] on button "Save listing" at bounding box center [587, 561] width 168 height 36
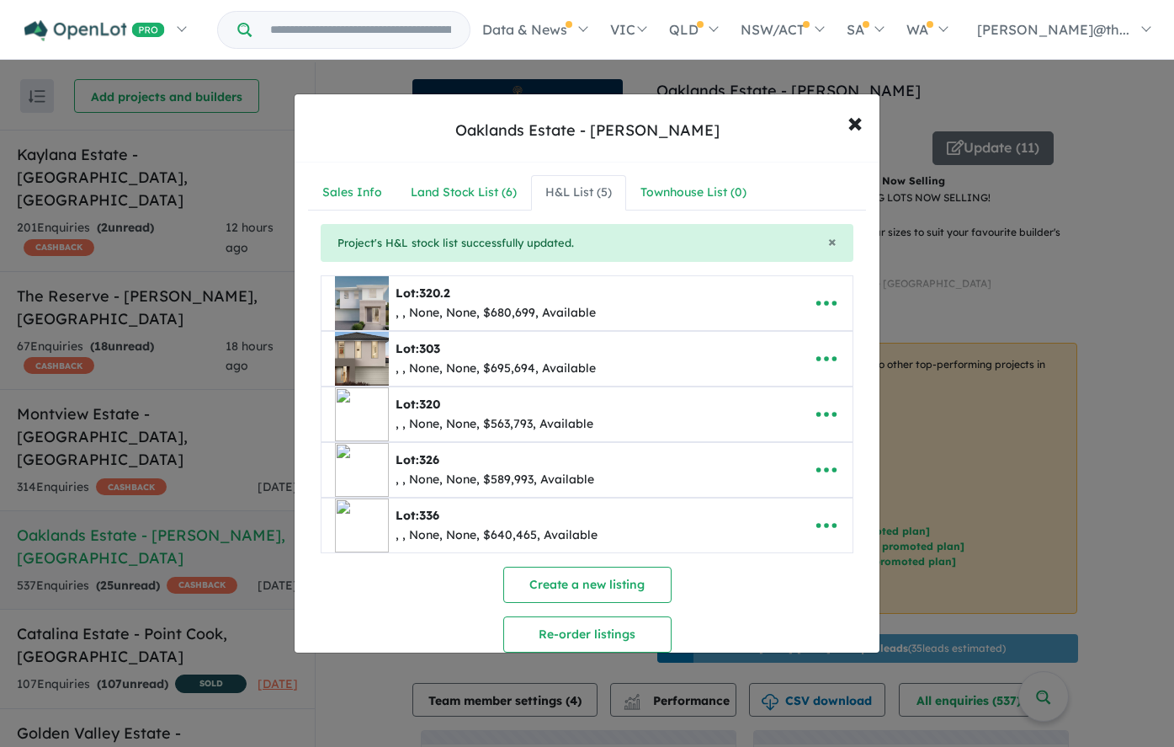
scroll to position [0, 0]
click at [827, 362] on icon "button" at bounding box center [827, 360] width 20 height 5
click at [794, 400] on link "Edit" at bounding box center [789, 401] width 125 height 39
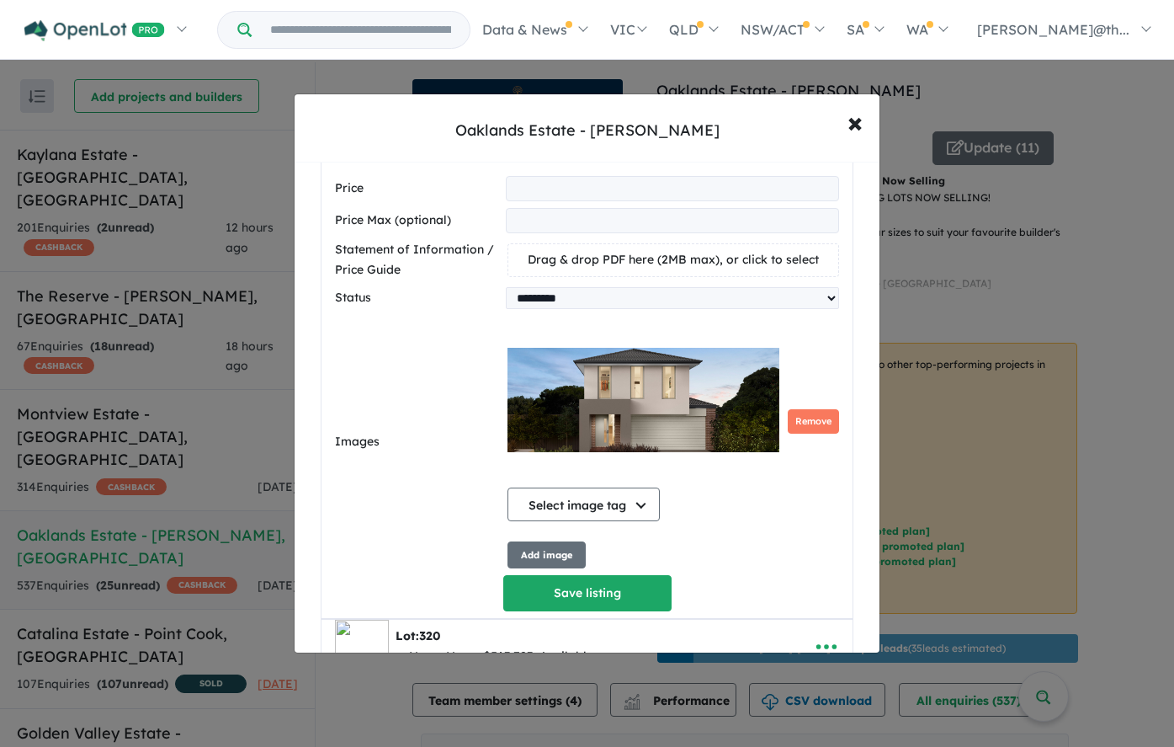
scroll to position [842, 0]
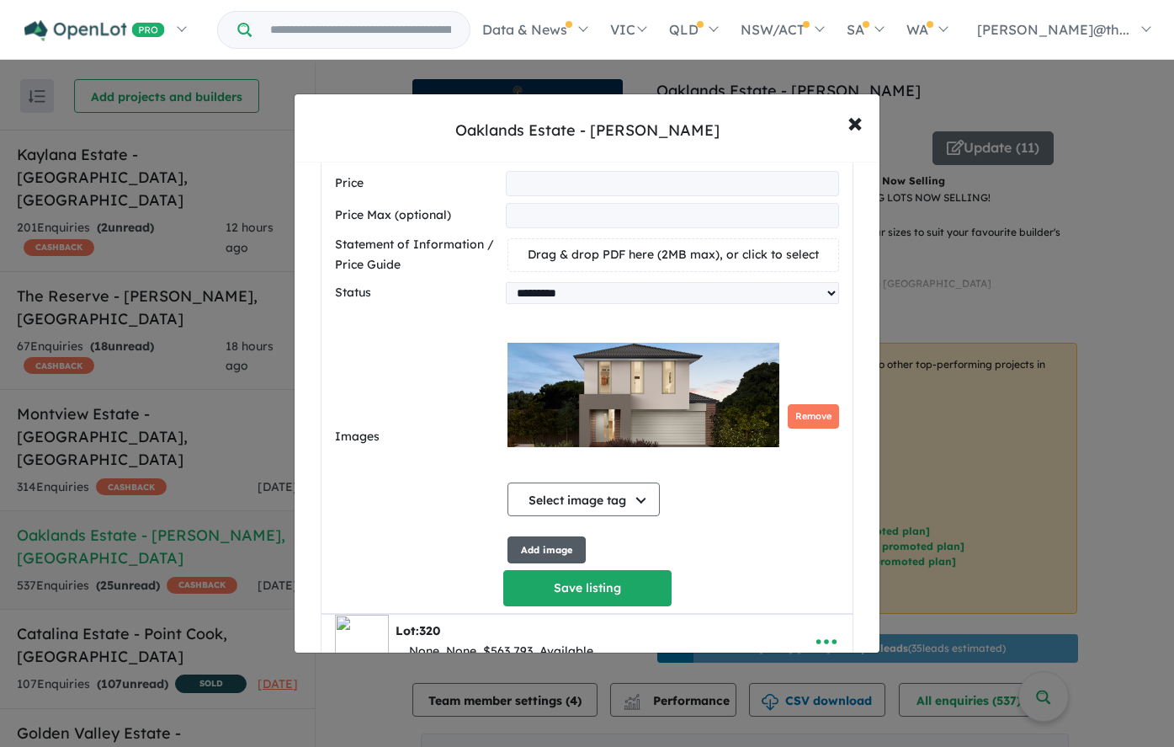
click at [545, 544] on button "Add image" at bounding box center [547, 550] width 78 height 28
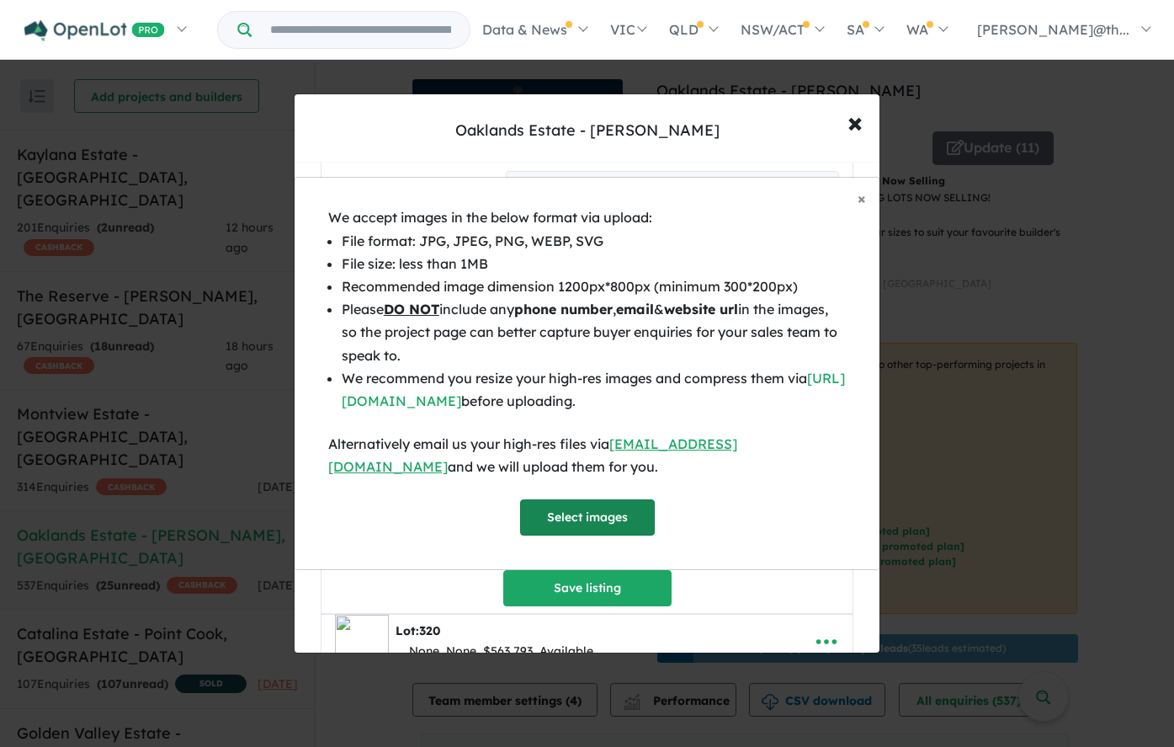
click at [562, 503] on button "Select images" at bounding box center [587, 517] width 135 height 36
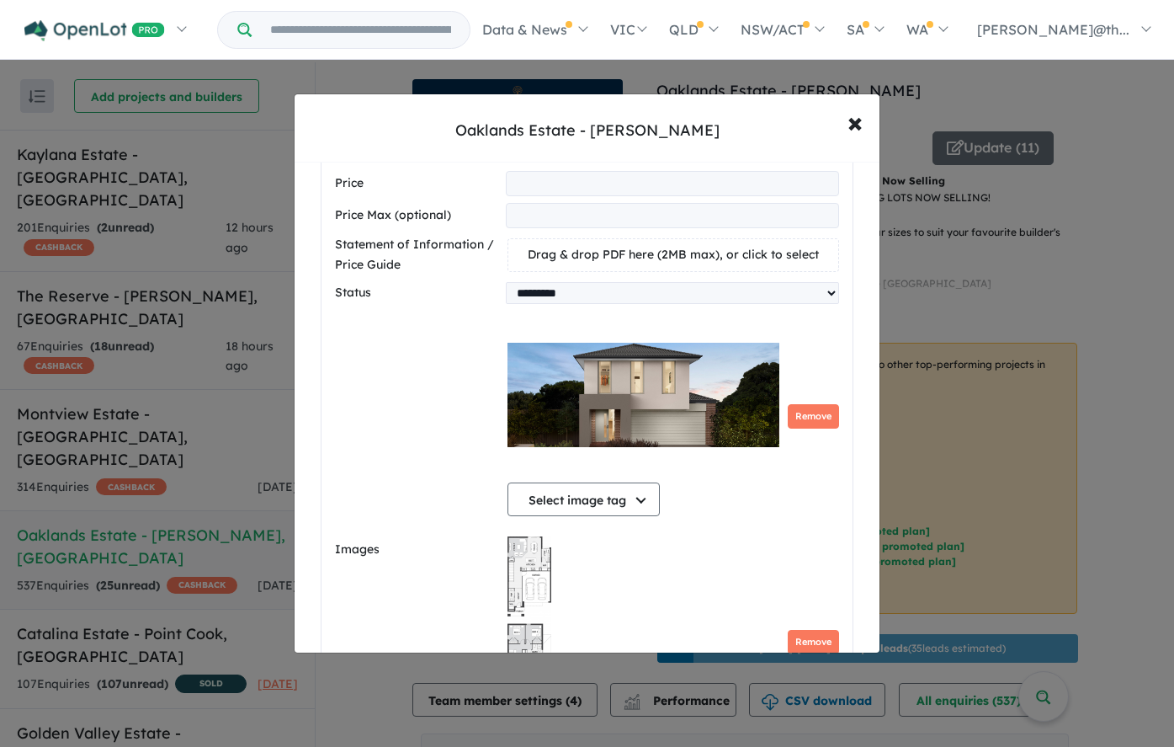
scroll to position [1212, 0]
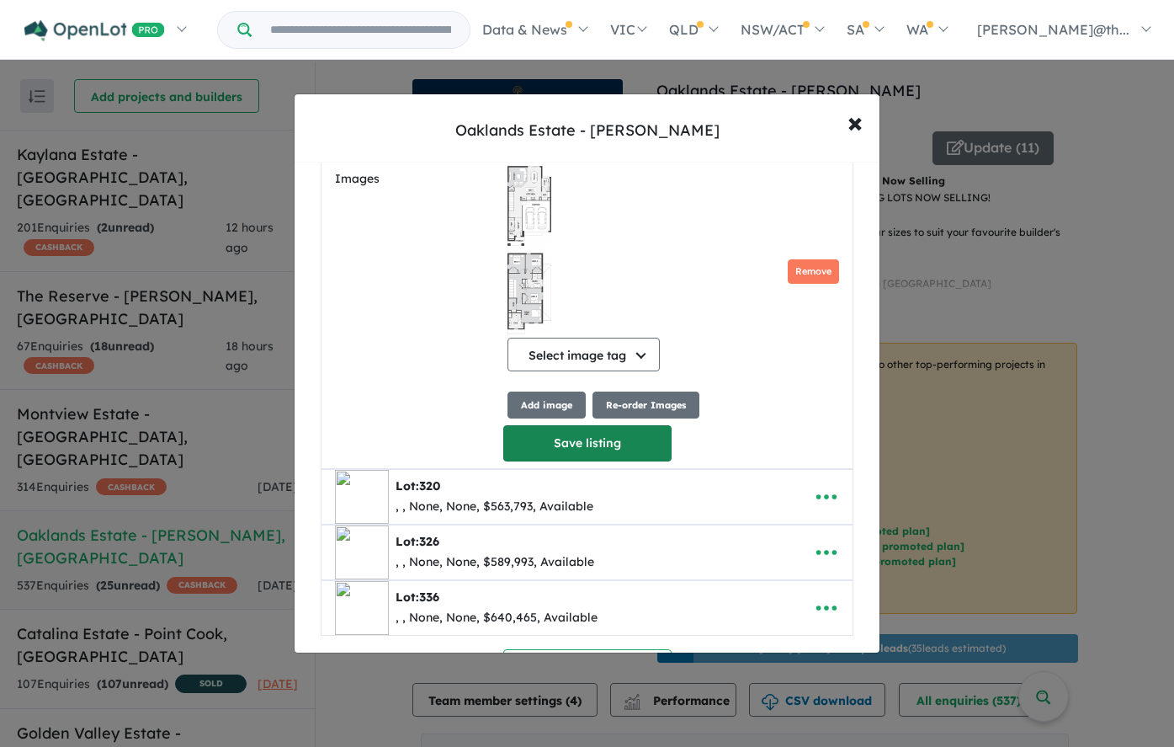
click at [625, 449] on button "Save listing" at bounding box center [587, 443] width 168 height 36
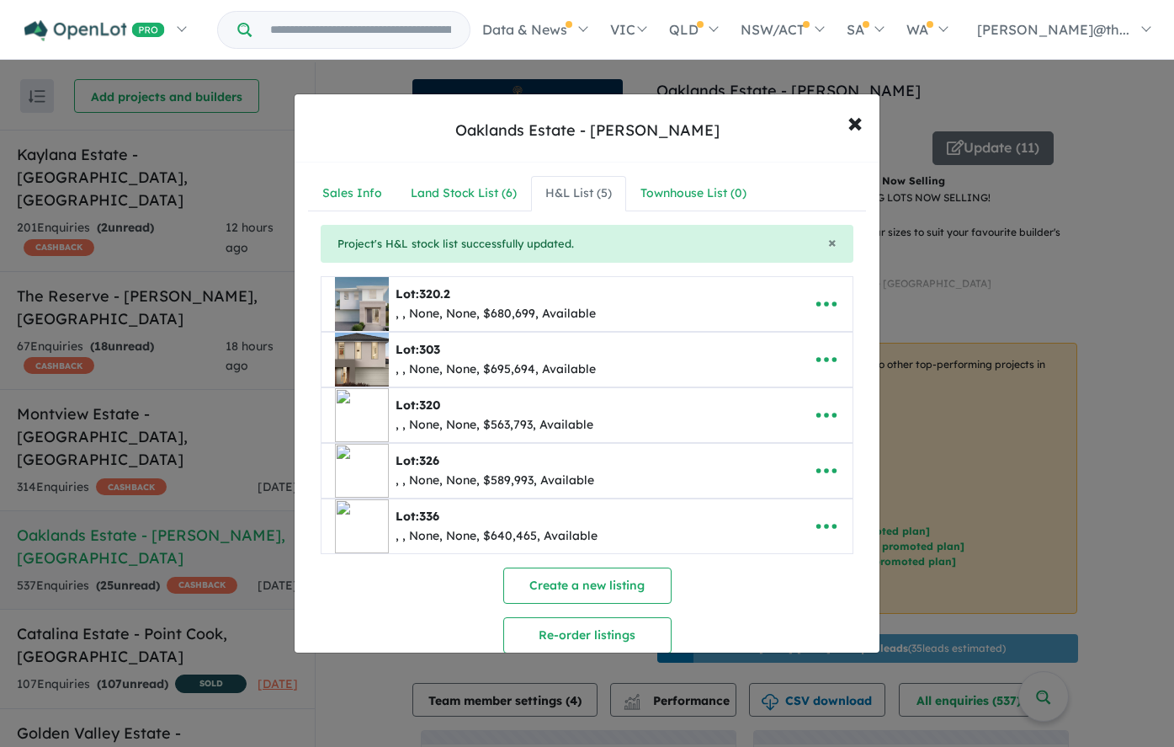
scroll to position [0, 0]
click at [821, 415] on icon "button" at bounding box center [827, 415] width 20 height 5
click at [796, 453] on link "Edit" at bounding box center [789, 457] width 125 height 39
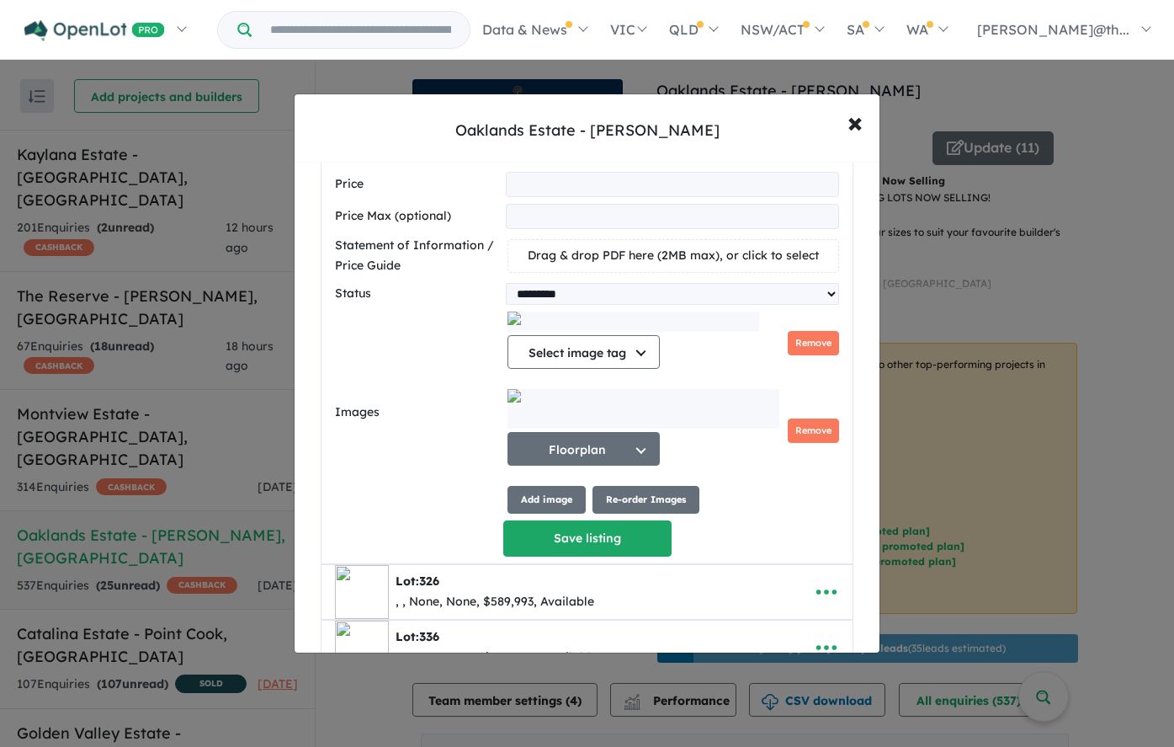
scroll to position [899, 0]
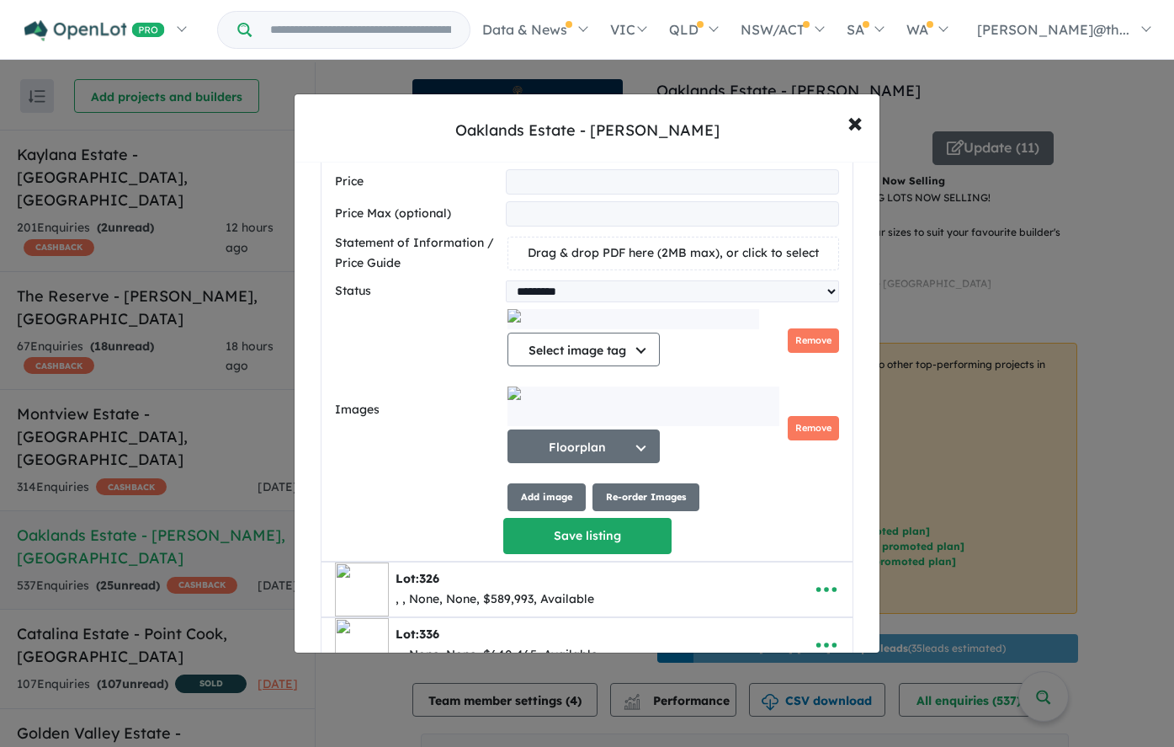
click at [806, 427] on button "Remove" at bounding box center [813, 428] width 51 height 24
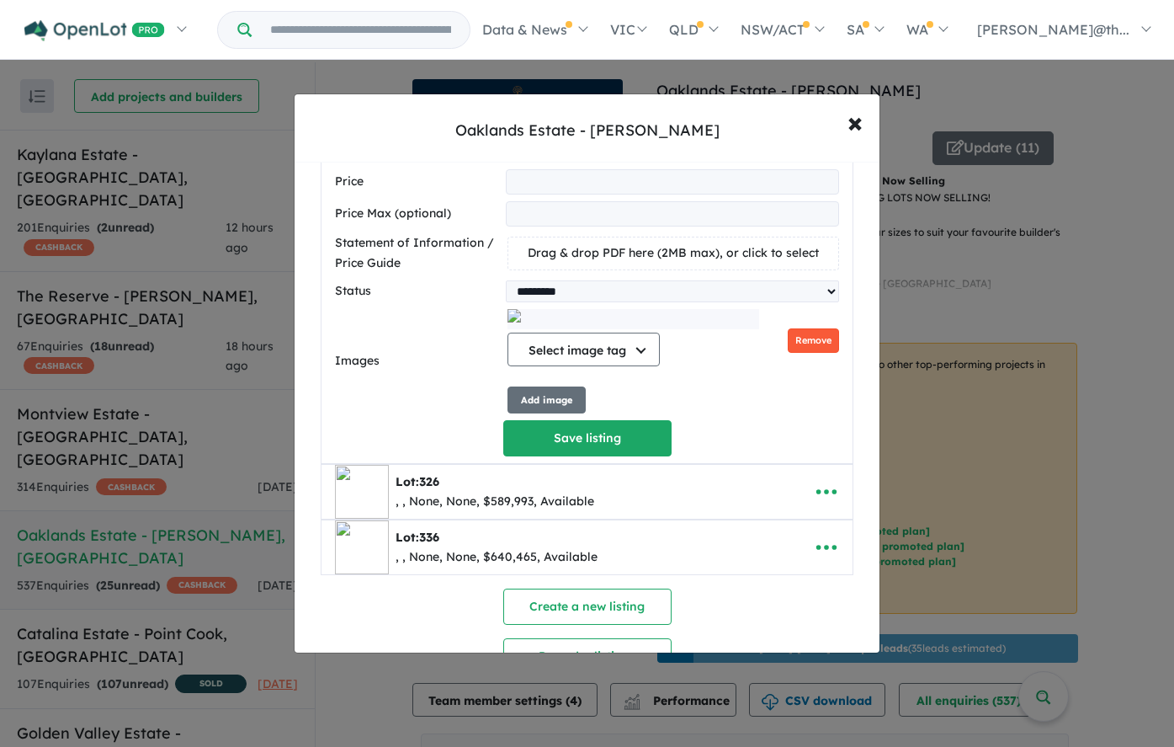
click at [822, 344] on button "Remove" at bounding box center [813, 340] width 51 height 24
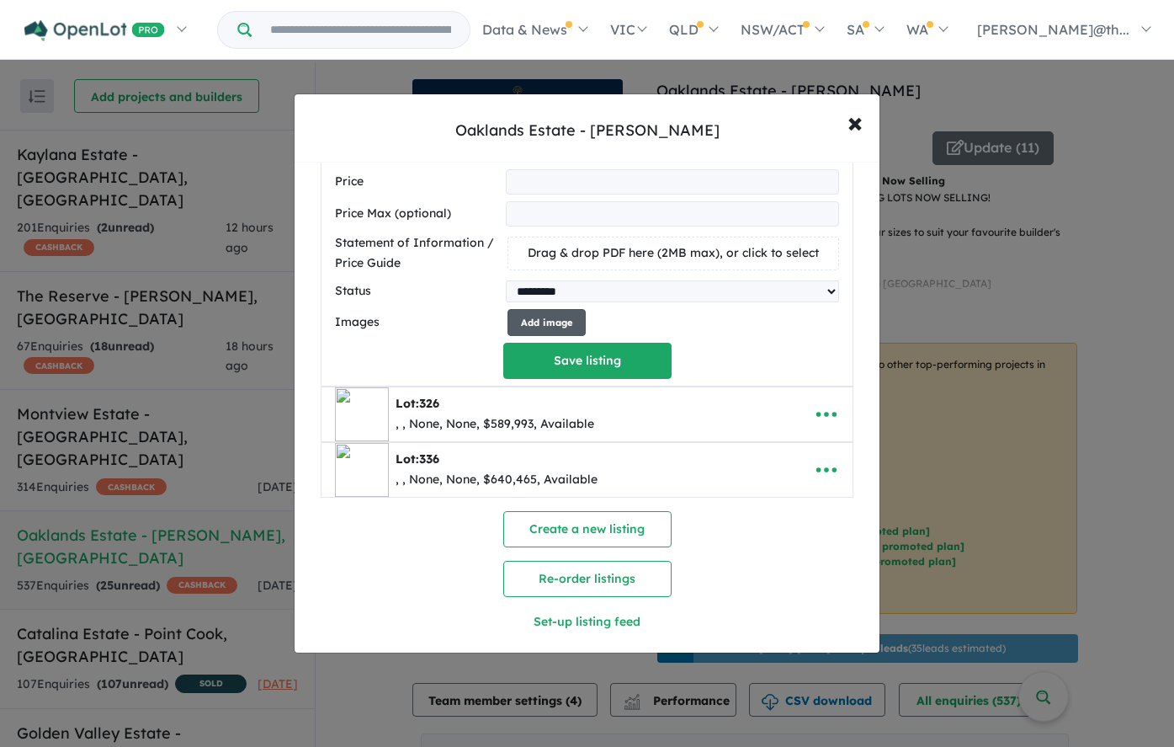
click at [560, 319] on button "Add image" at bounding box center [547, 323] width 78 height 28
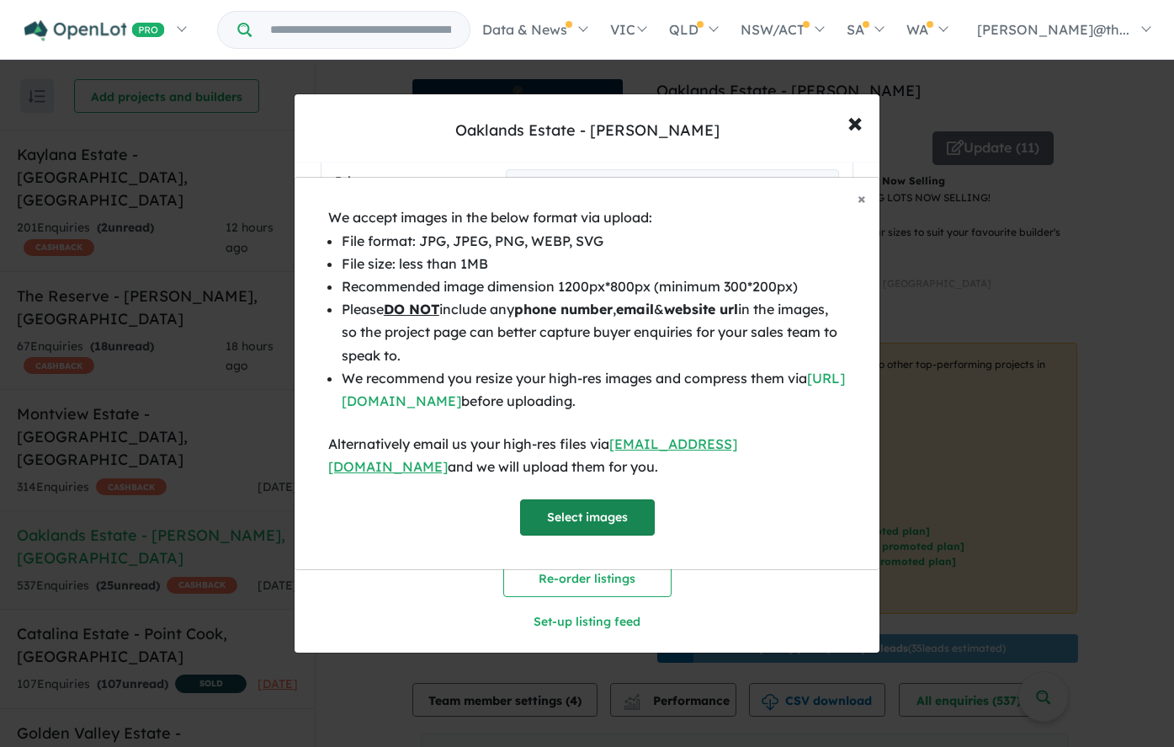
click at [589, 504] on button "Select images" at bounding box center [587, 517] width 135 height 36
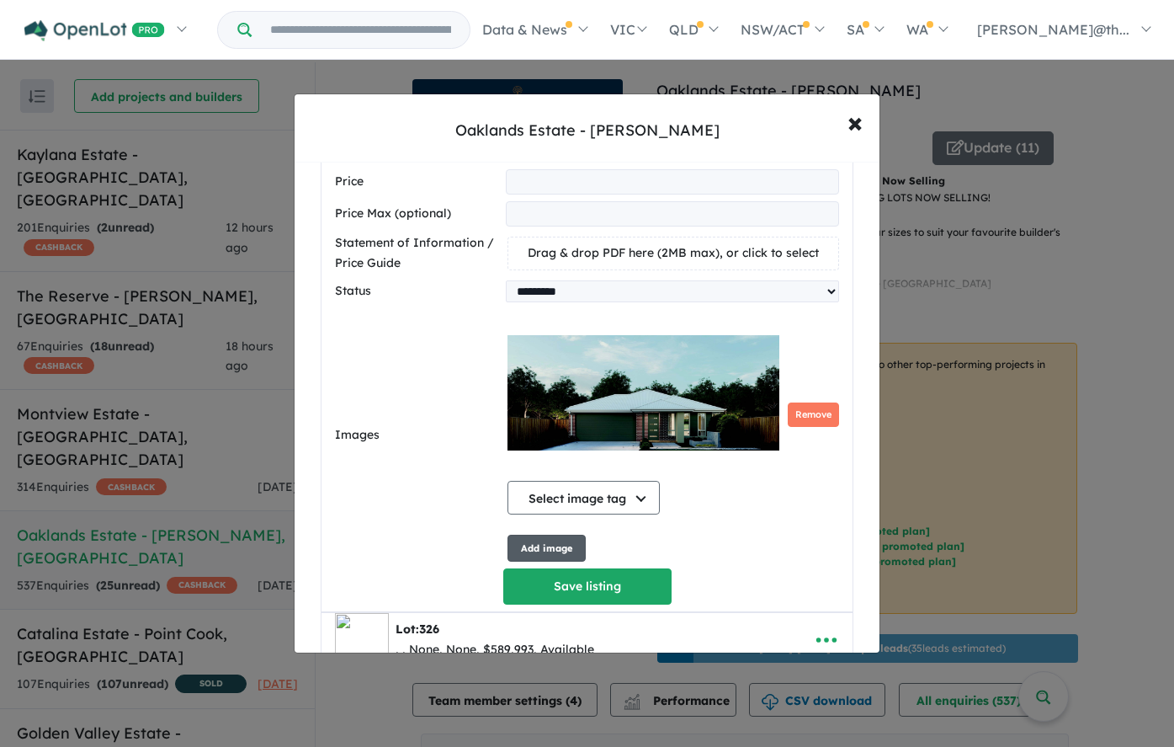
click at [538, 550] on button "Add image" at bounding box center [547, 549] width 78 height 28
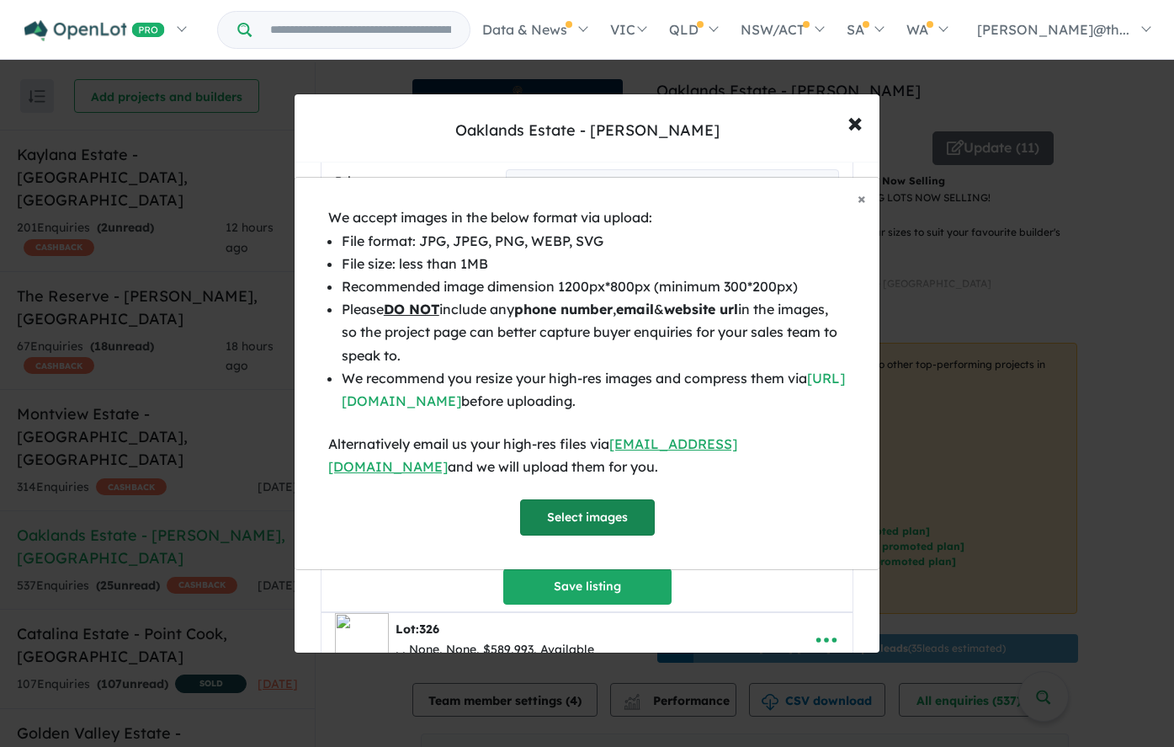
click at [582, 509] on button "Select images" at bounding box center [587, 517] width 135 height 36
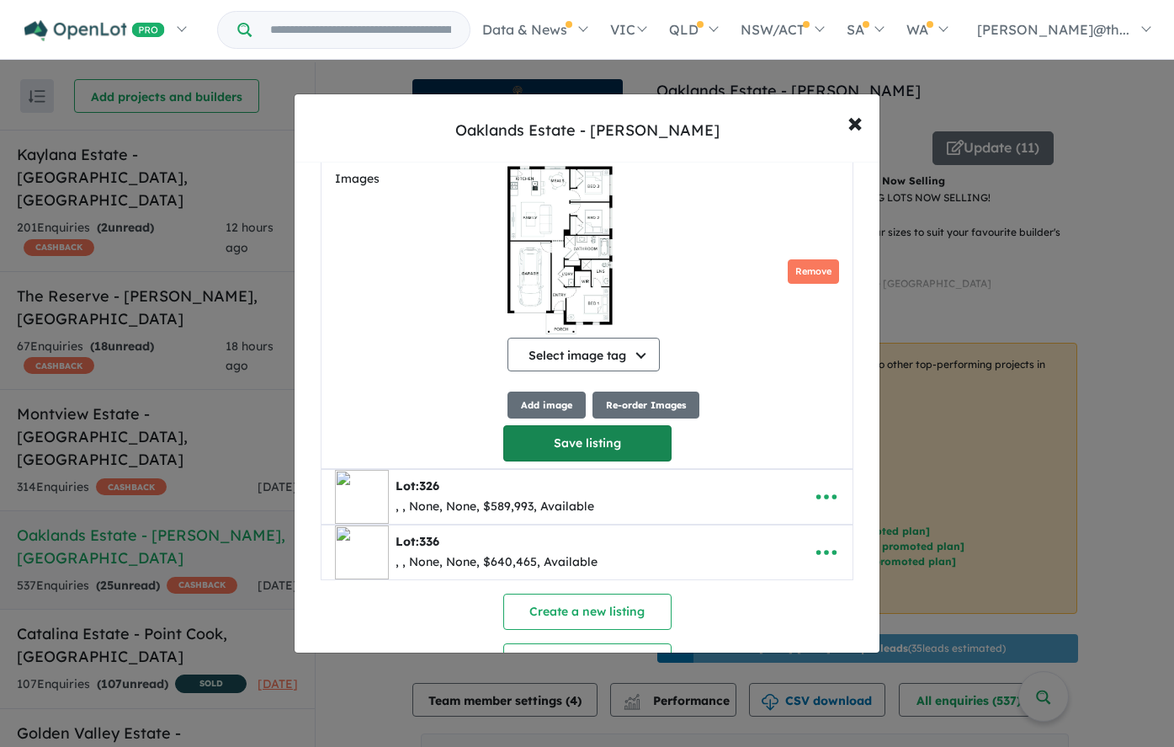
click at [613, 450] on button "Save listing" at bounding box center [587, 443] width 168 height 36
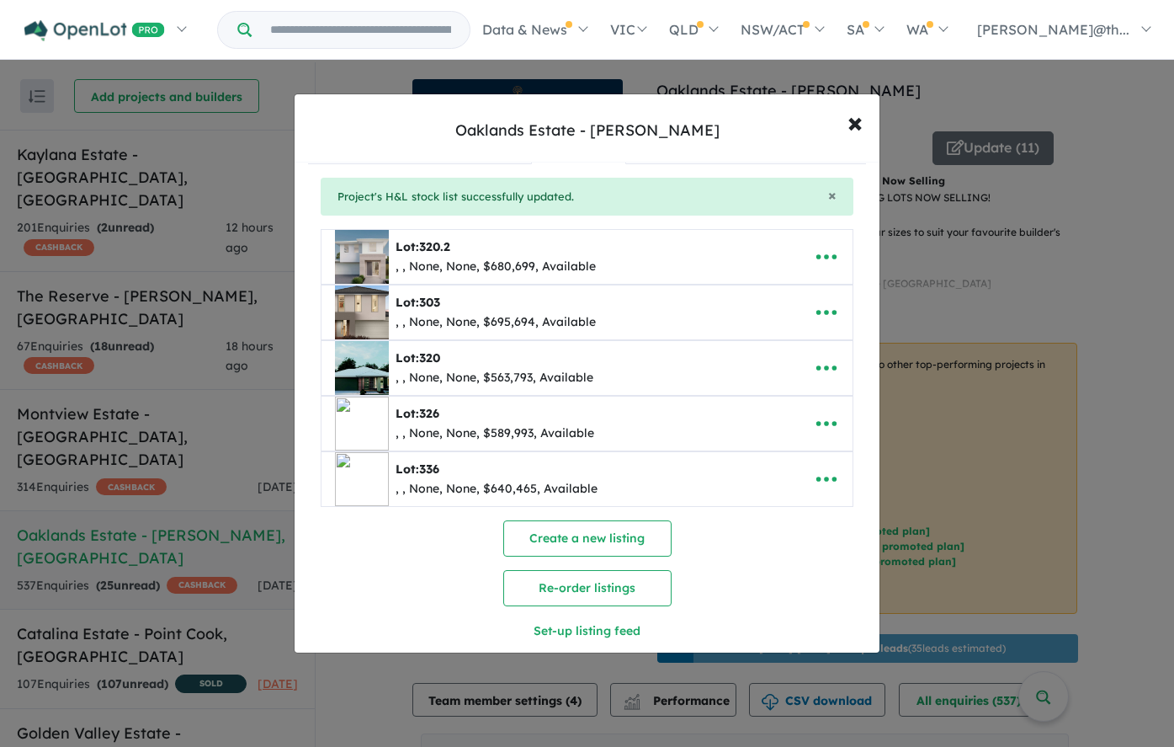
scroll to position [125, 0]
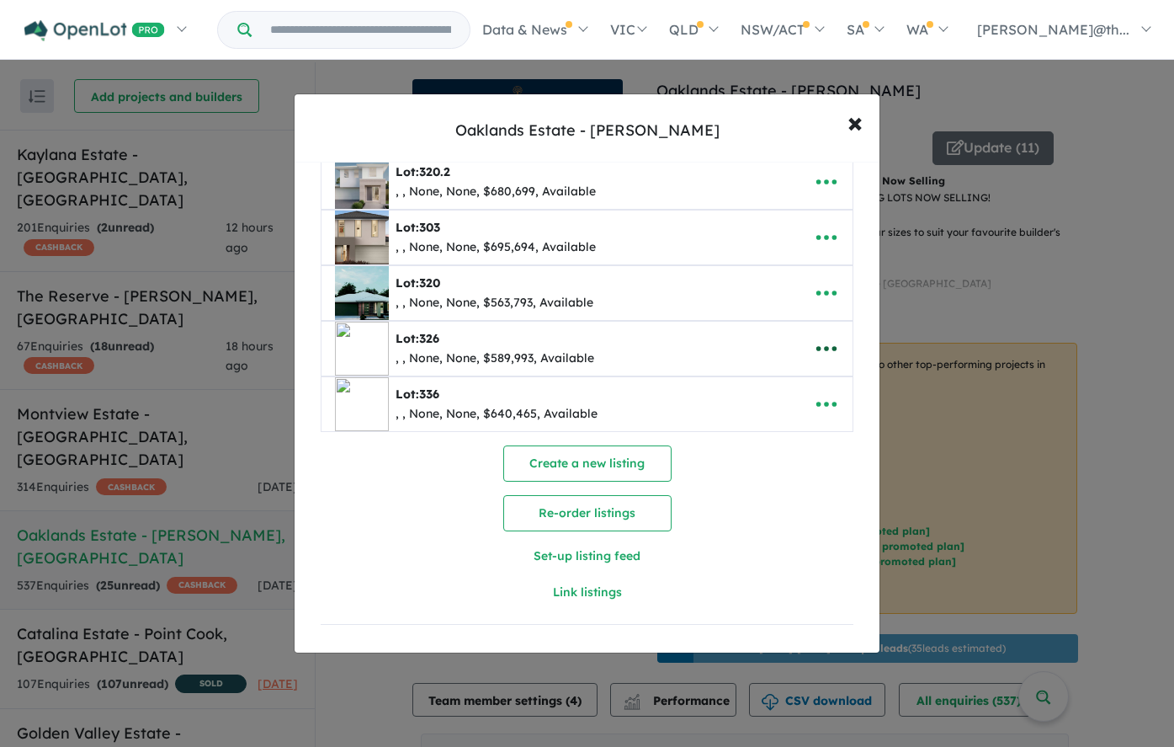
click at [833, 347] on icon "button" at bounding box center [827, 349] width 20 height 5
click at [799, 385] on link "Edit" at bounding box center [789, 390] width 125 height 39
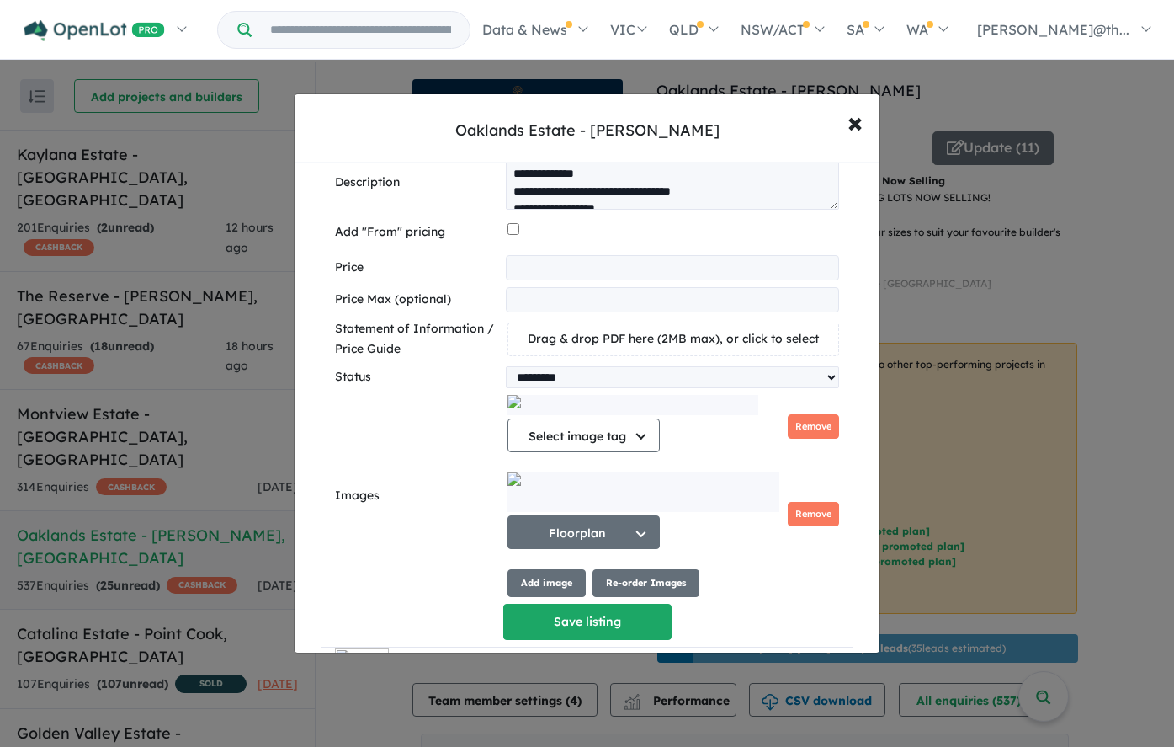
scroll to position [872, 0]
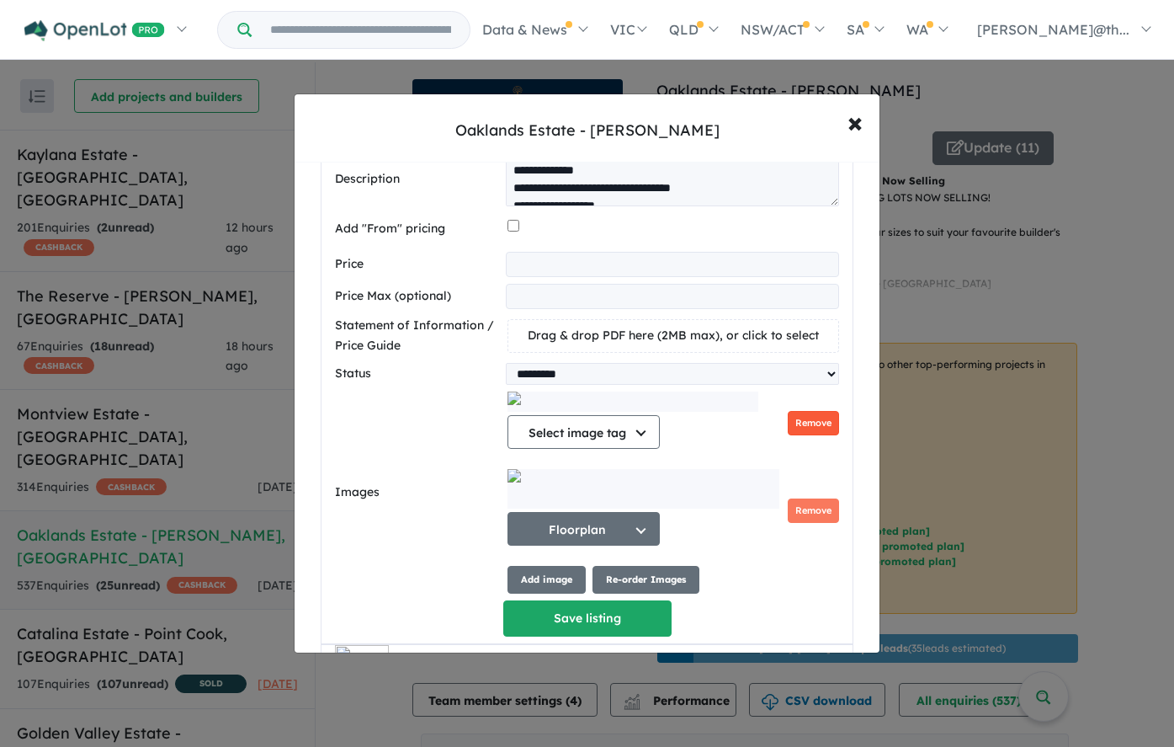
click at [804, 418] on button "Remove" at bounding box center [813, 423] width 51 height 24
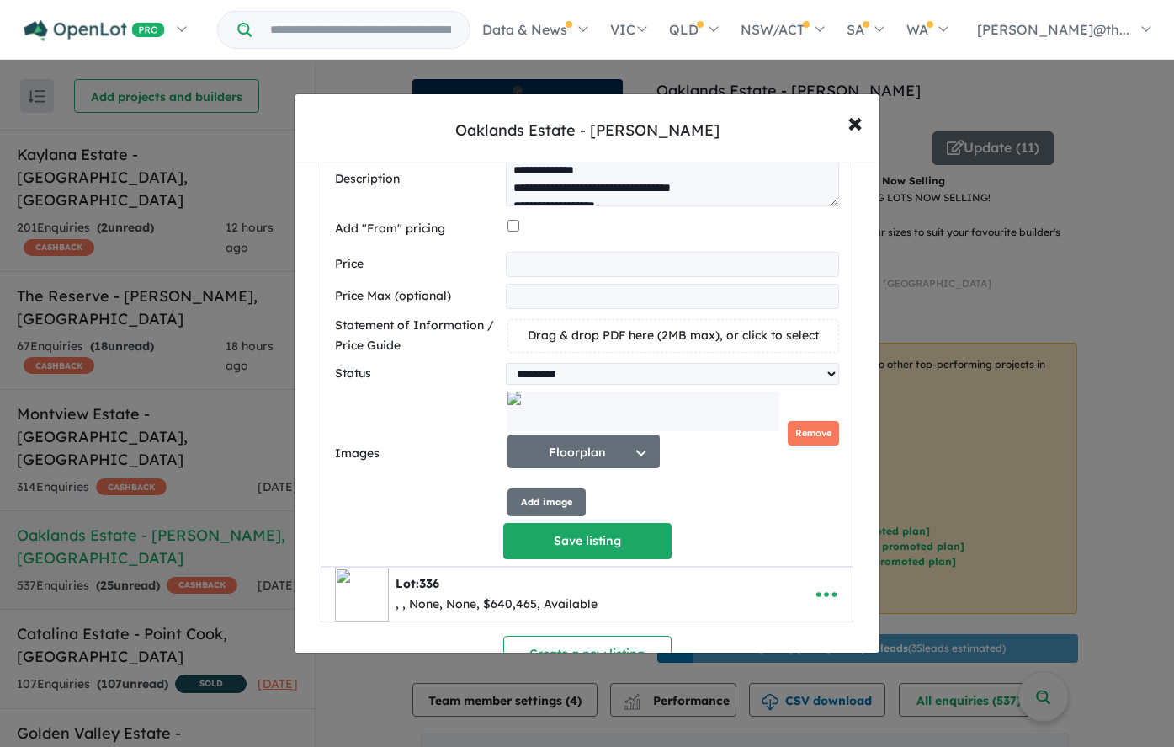
click at [811, 439] on button "Remove" at bounding box center [813, 433] width 51 height 24
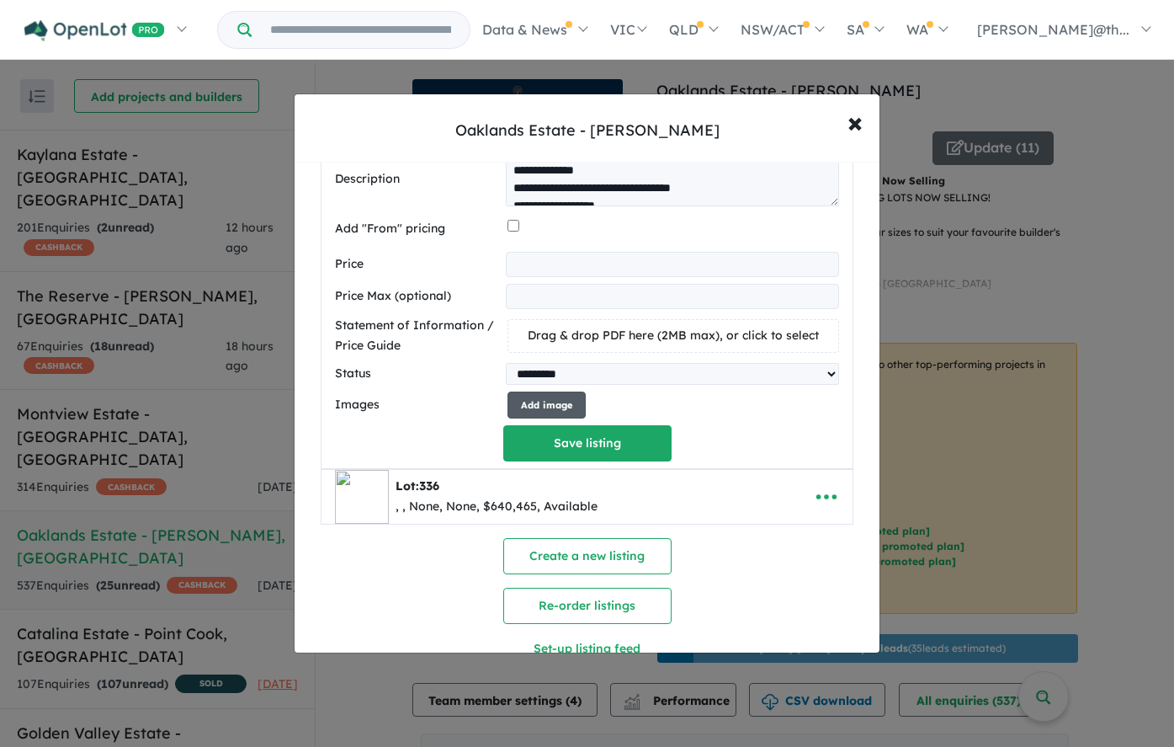
click at [556, 408] on button "Add image" at bounding box center [547, 405] width 78 height 28
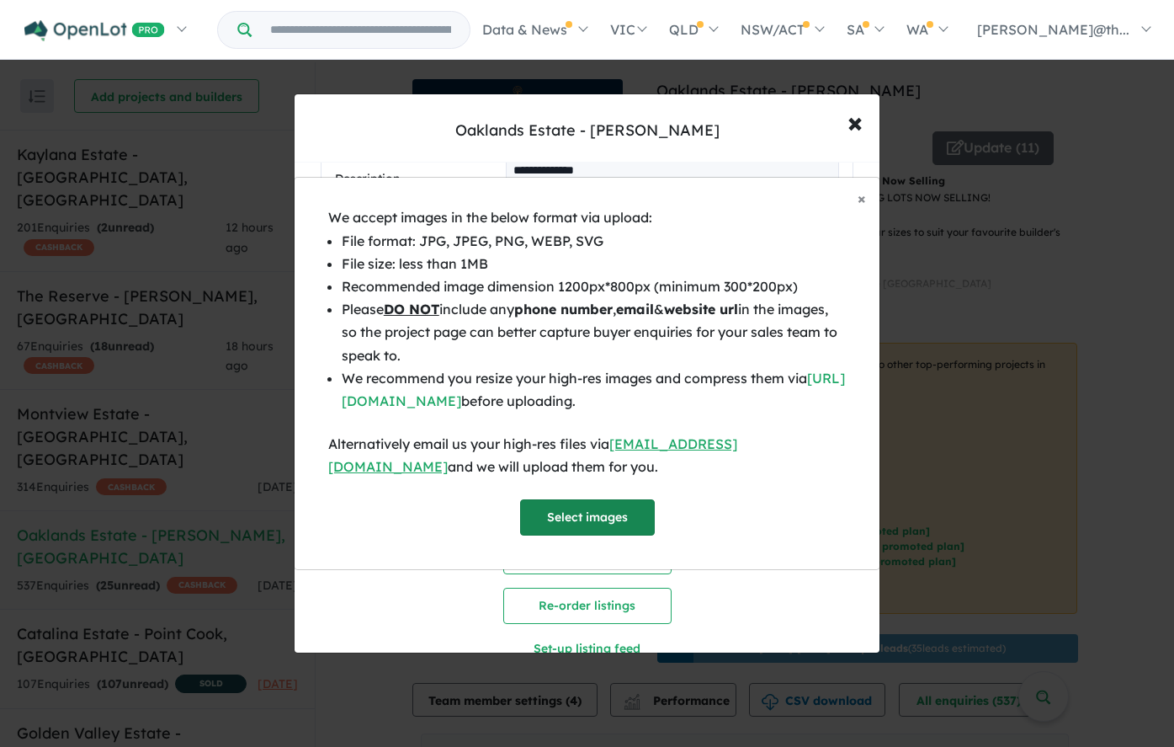
click at [572, 502] on button "Select images" at bounding box center [587, 517] width 135 height 36
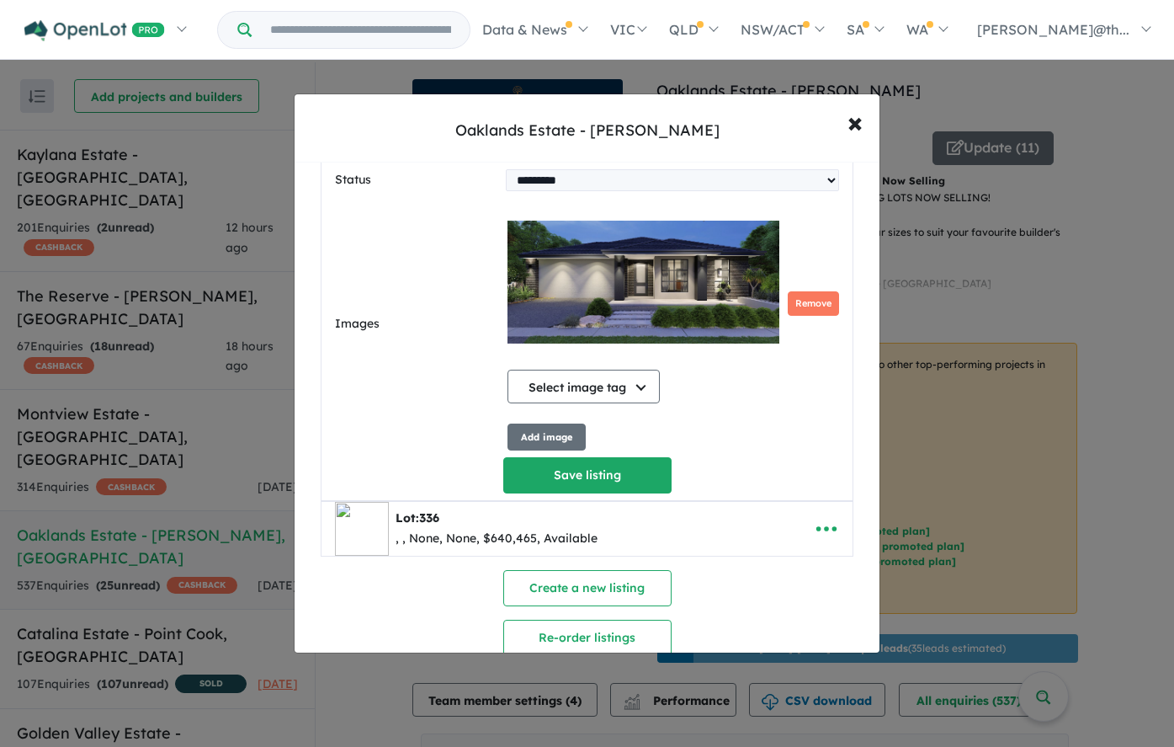
scroll to position [1072, 0]
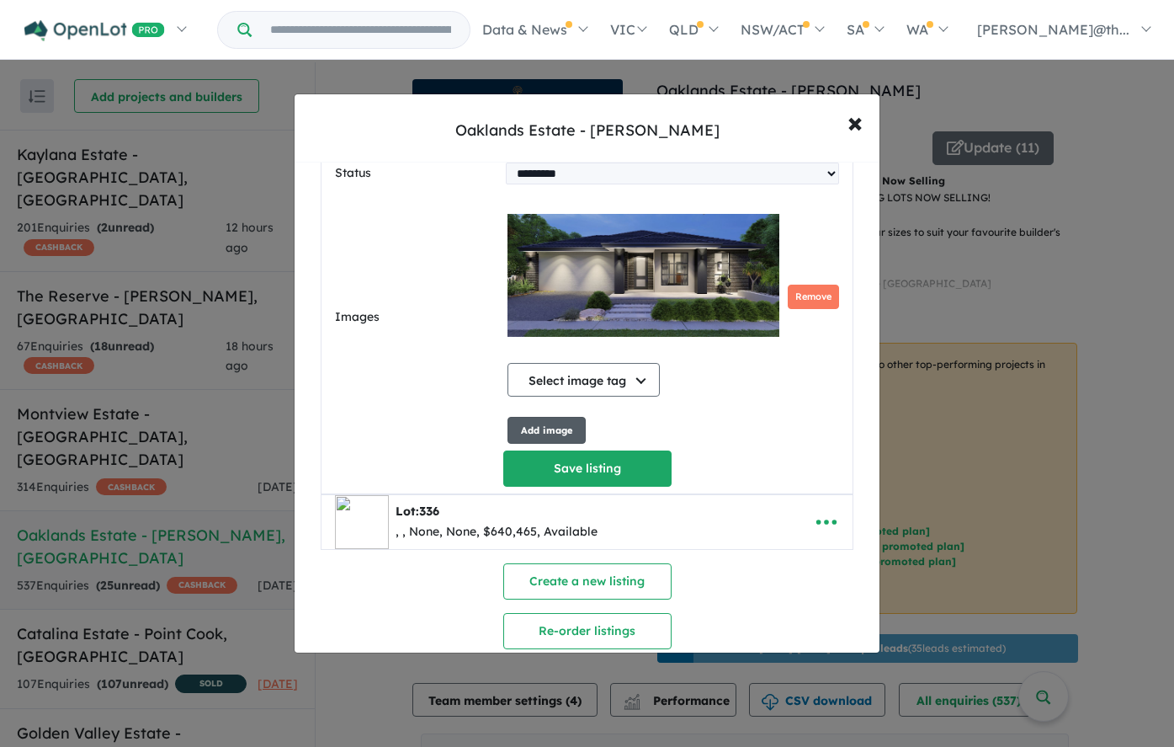
click at [551, 434] on button "Add image" at bounding box center [547, 431] width 78 height 28
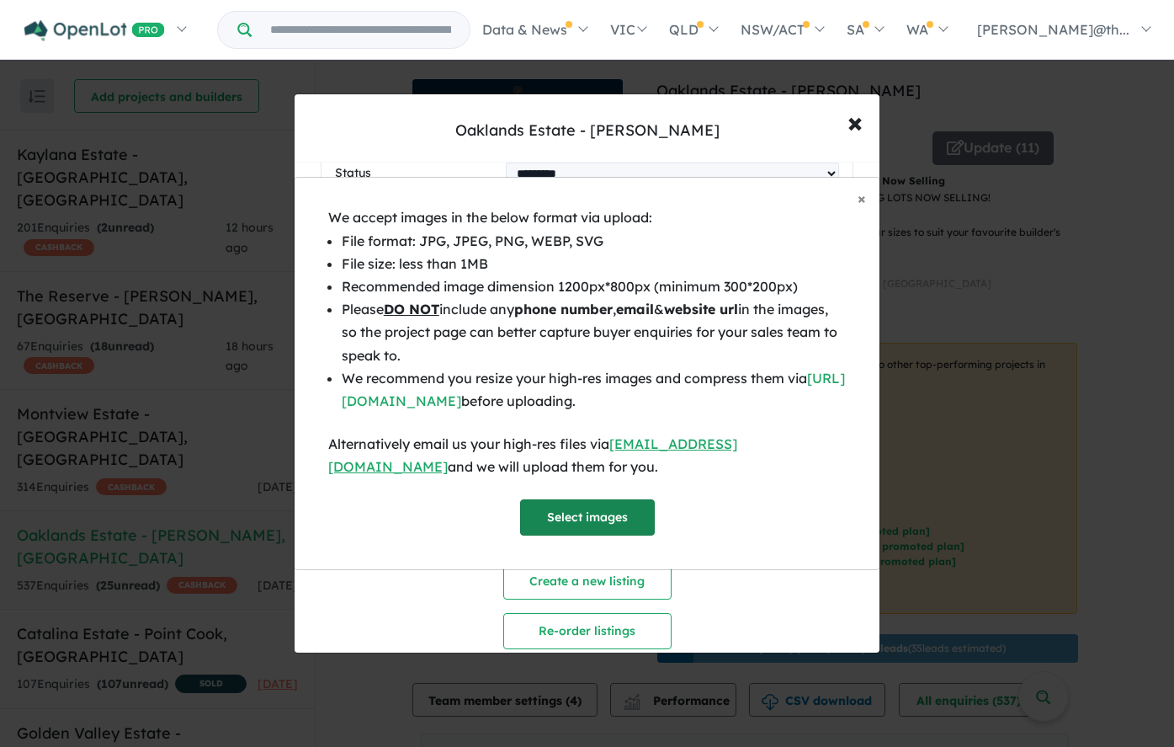
click at [618, 507] on button "Select images" at bounding box center [587, 517] width 135 height 36
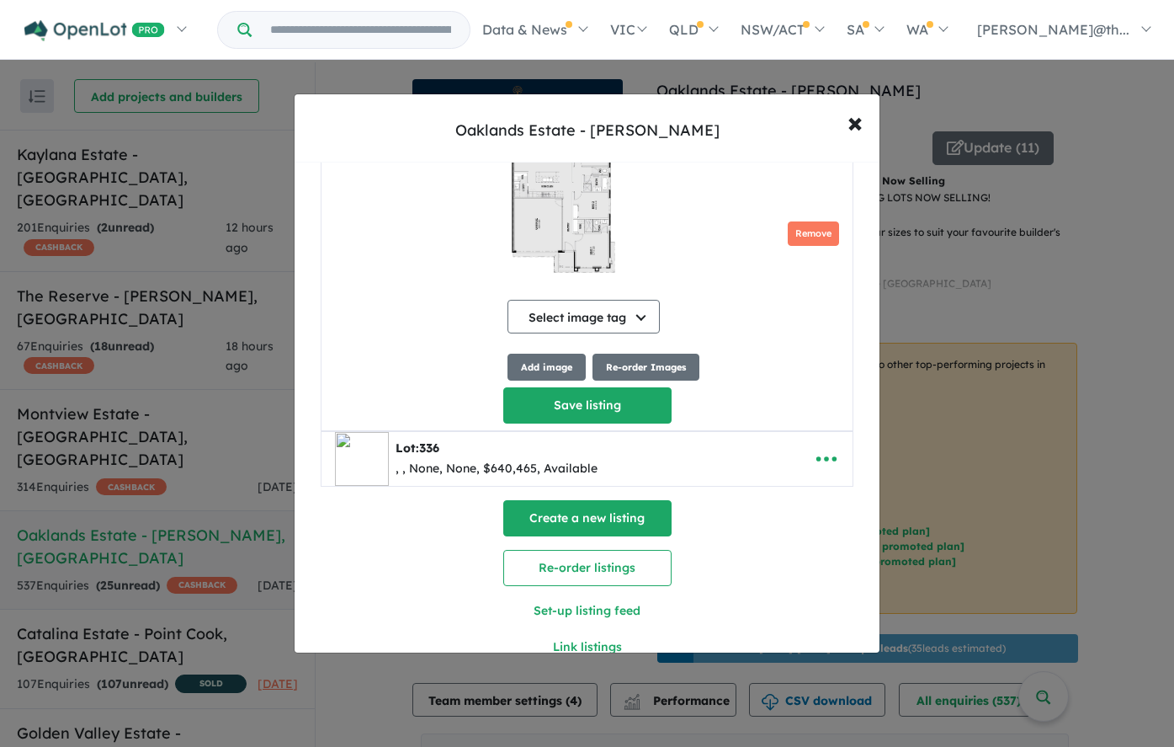
scroll to position [1384, 0]
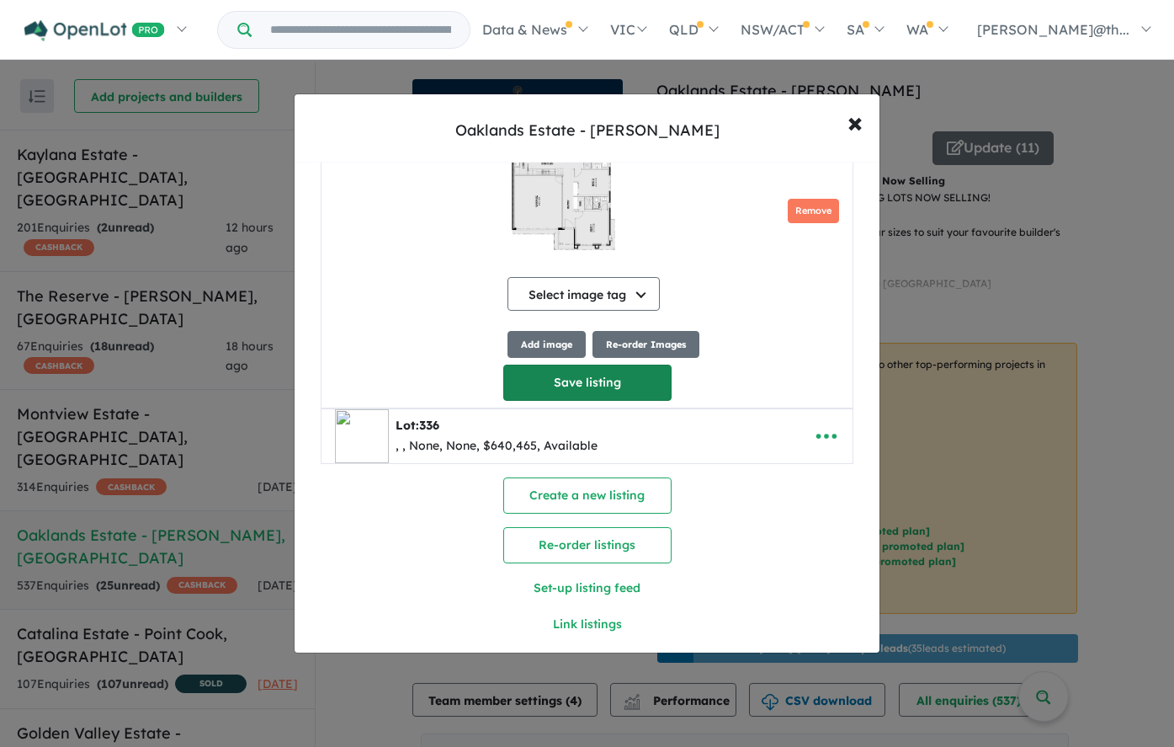
click at [597, 385] on button "Save listing" at bounding box center [587, 382] width 168 height 36
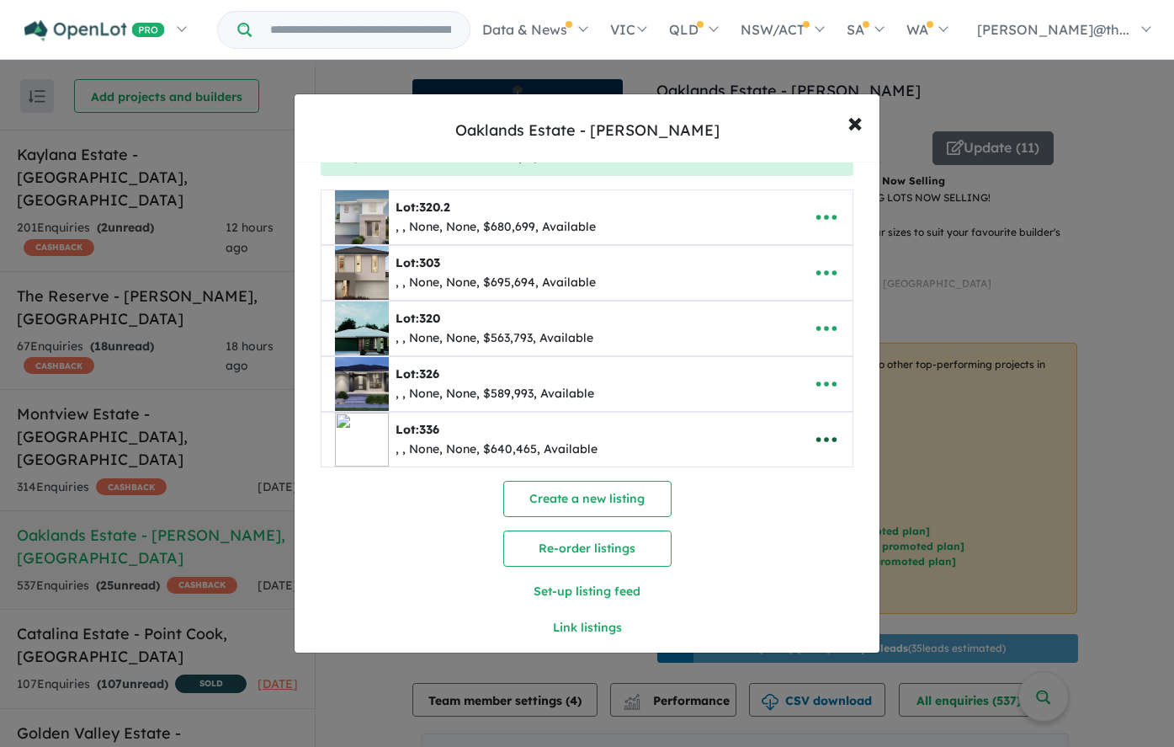
scroll to position [88, 0]
click at [822, 438] on icon "button" at bounding box center [826, 437] width 25 height 25
click at [806, 487] on link "Edit" at bounding box center [789, 479] width 125 height 39
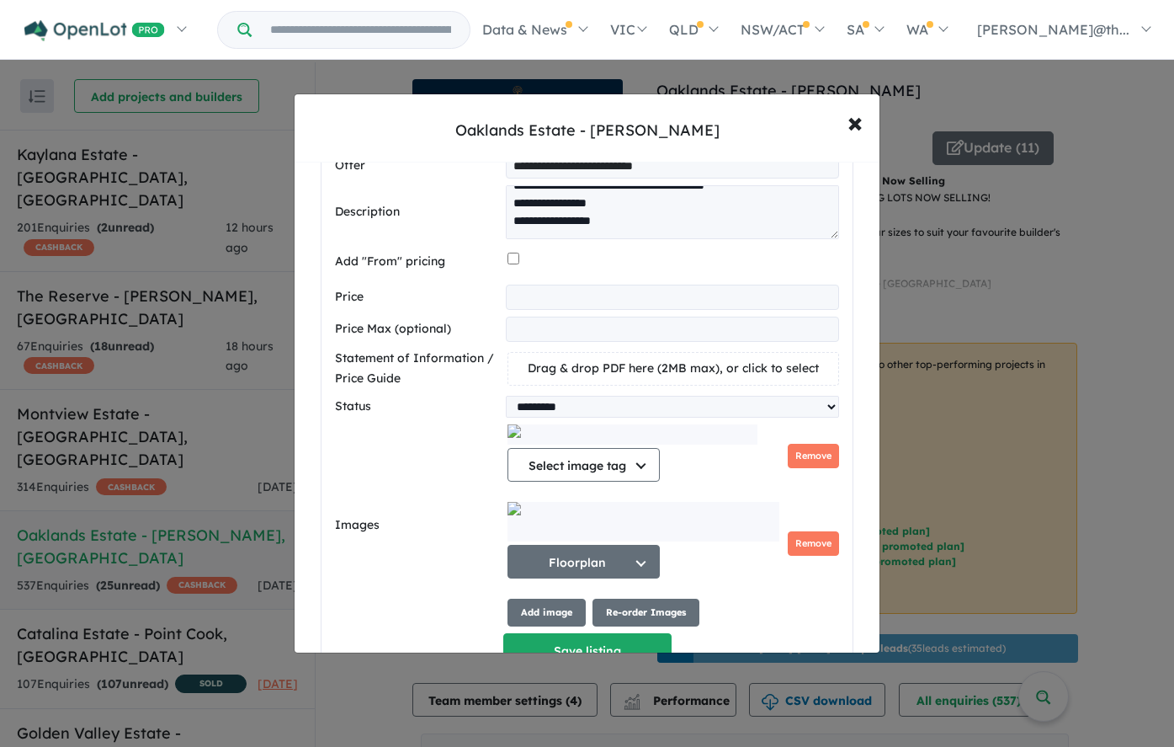
scroll to position [928, 0]
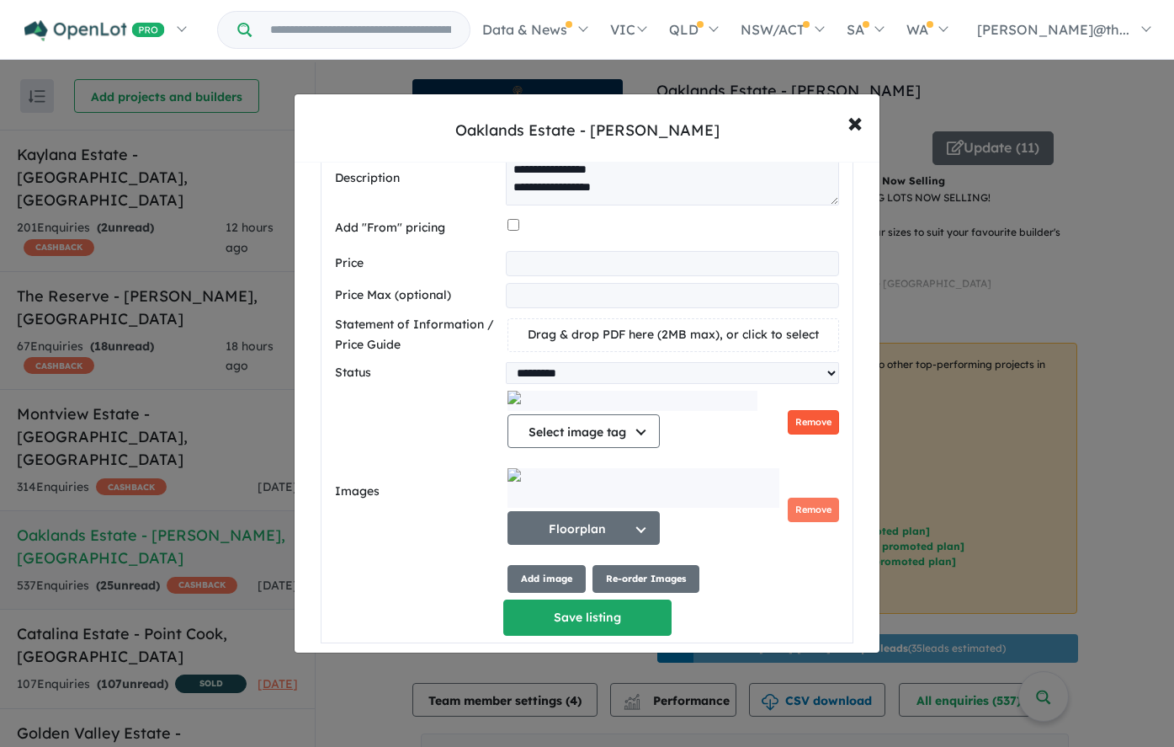
click at [814, 427] on button "Remove" at bounding box center [813, 422] width 51 height 24
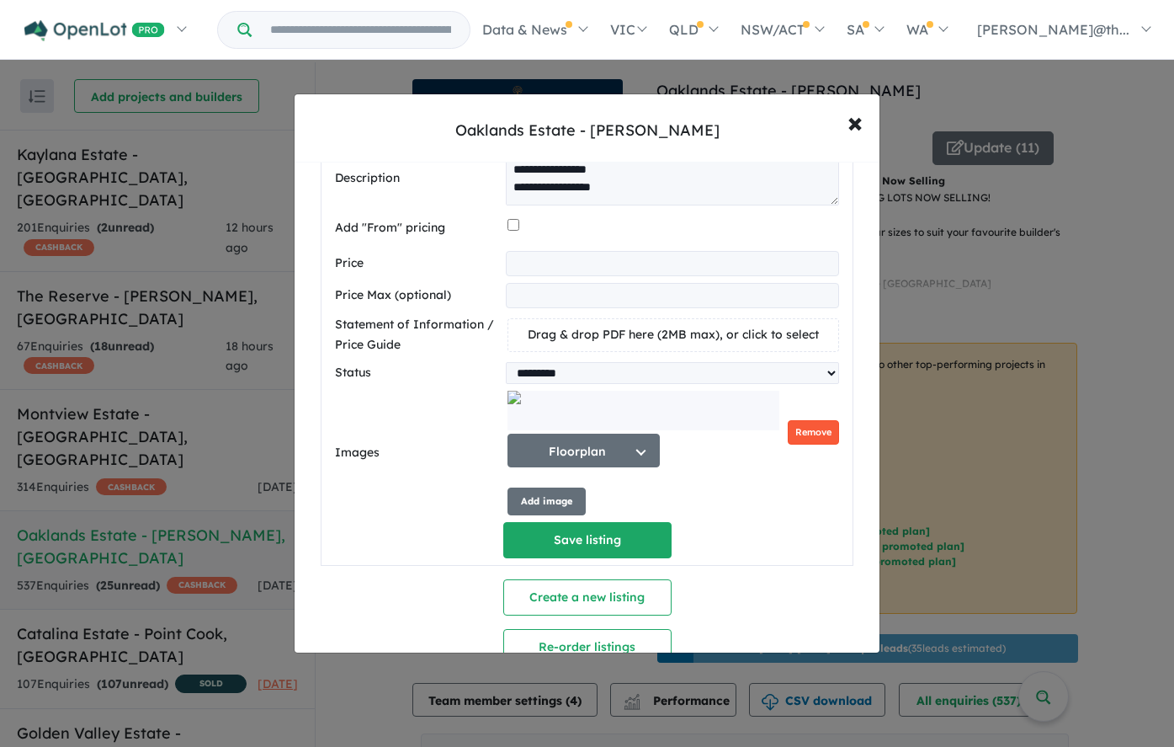
click at [816, 428] on button "Remove" at bounding box center [813, 432] width 51 height 24
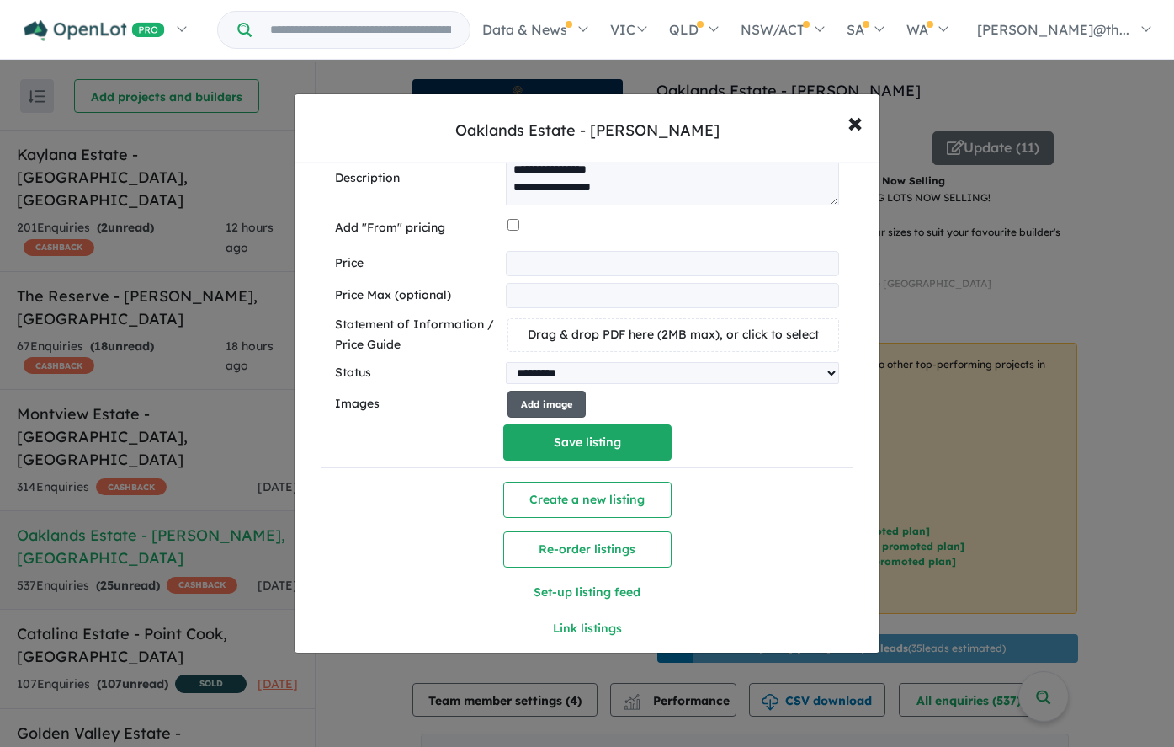
click at [556, 402] on button "Add image" at bounding box center [547, 405] width 78 height 28
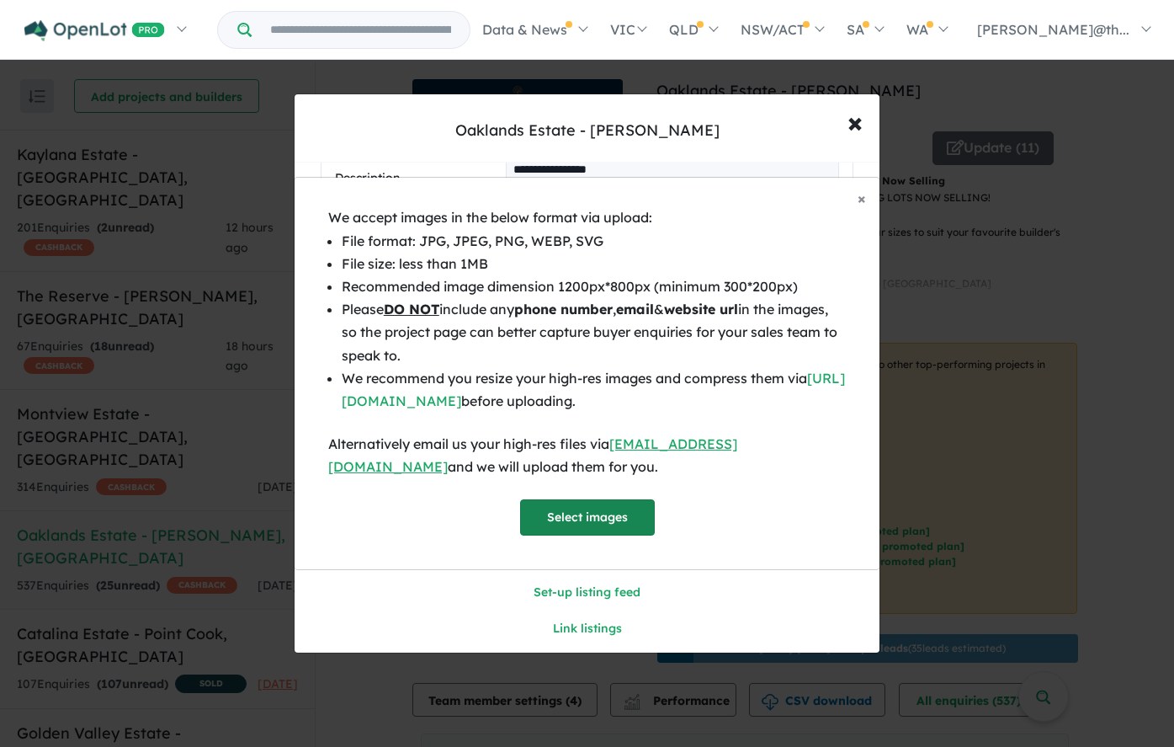
click at [606, 514] on button "Select images" at bounding box center [587, 517] width 135 height 36
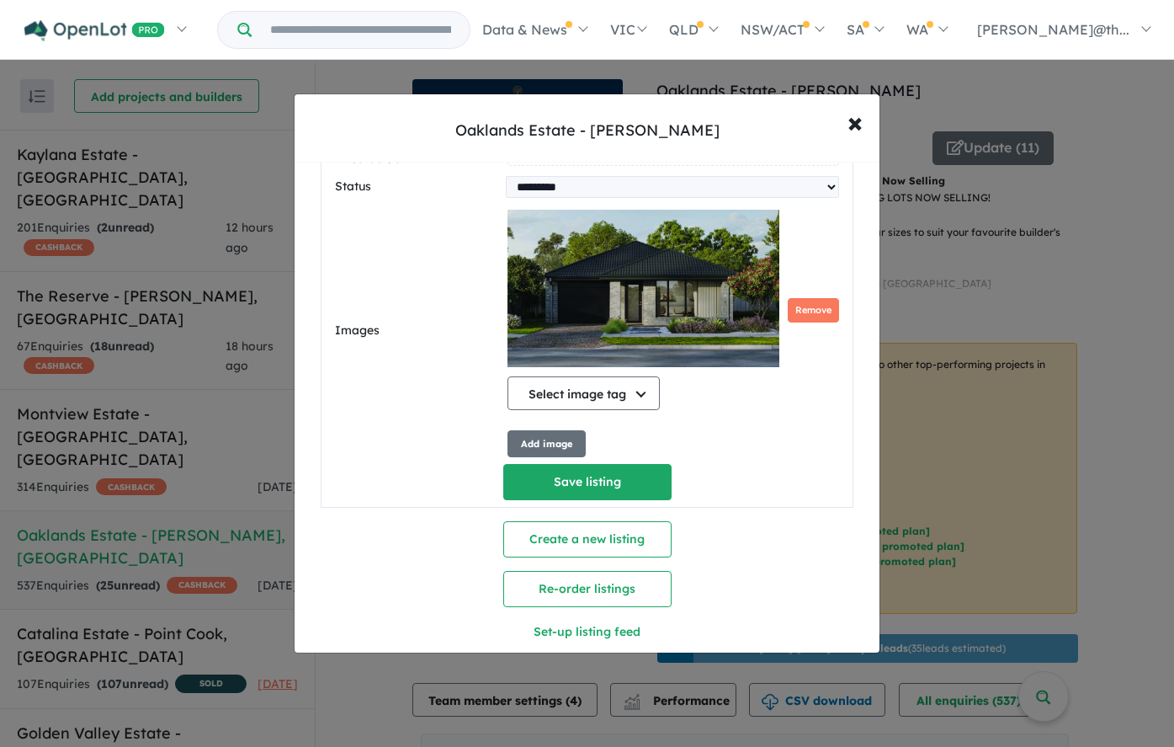
scroll to position [1115, 0]
click at [565, 441] on button "Add image" at bounding box center [547, 443] width 78 height 28
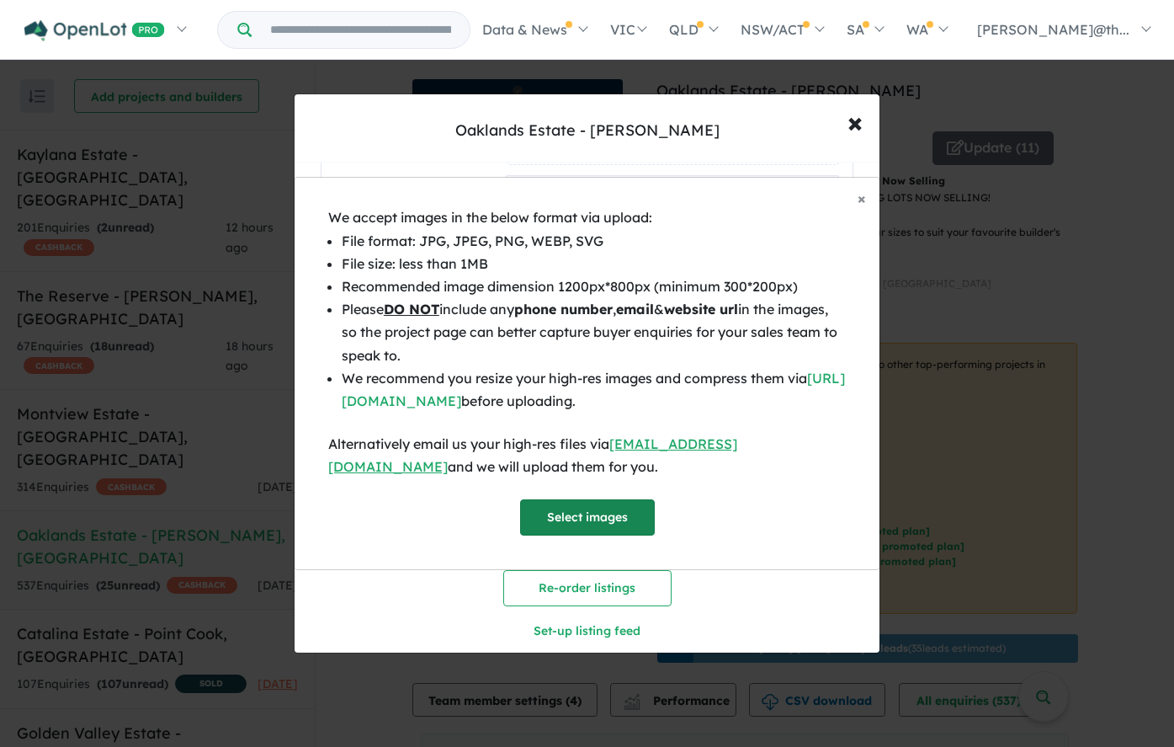
click at [576, 506] on button "Select images" at bounding box center [587, 517] width 135 height 36
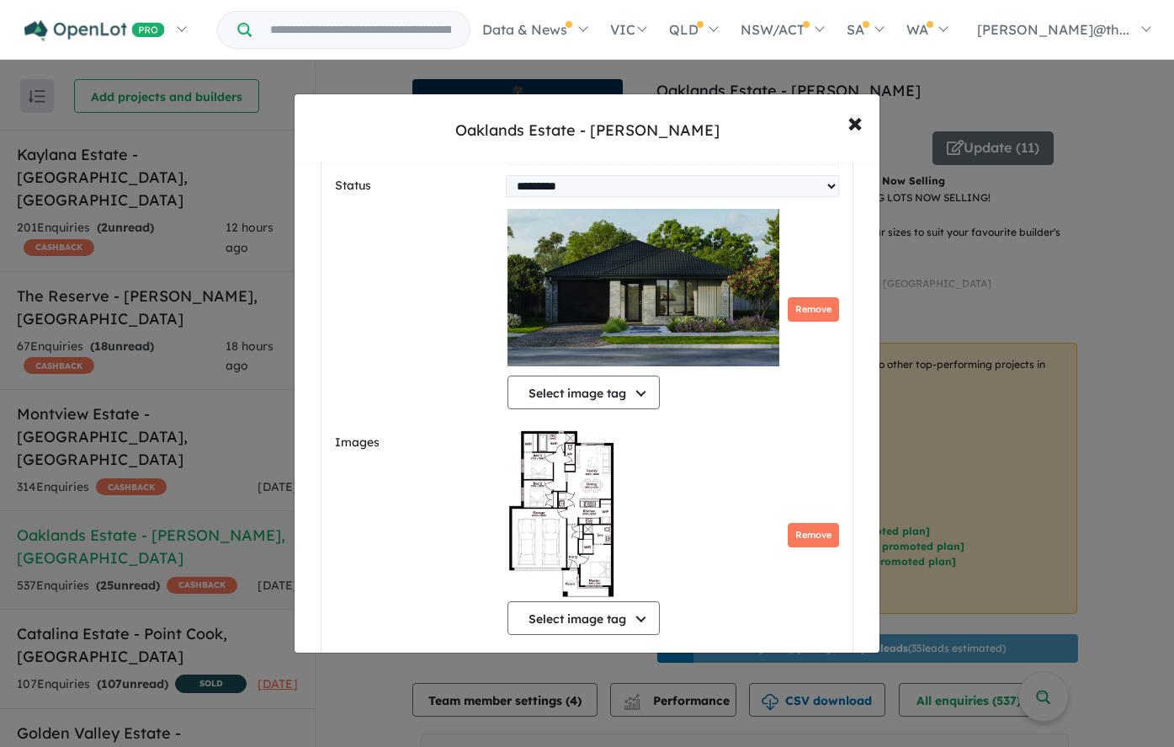
scroll to position [1379, 0]
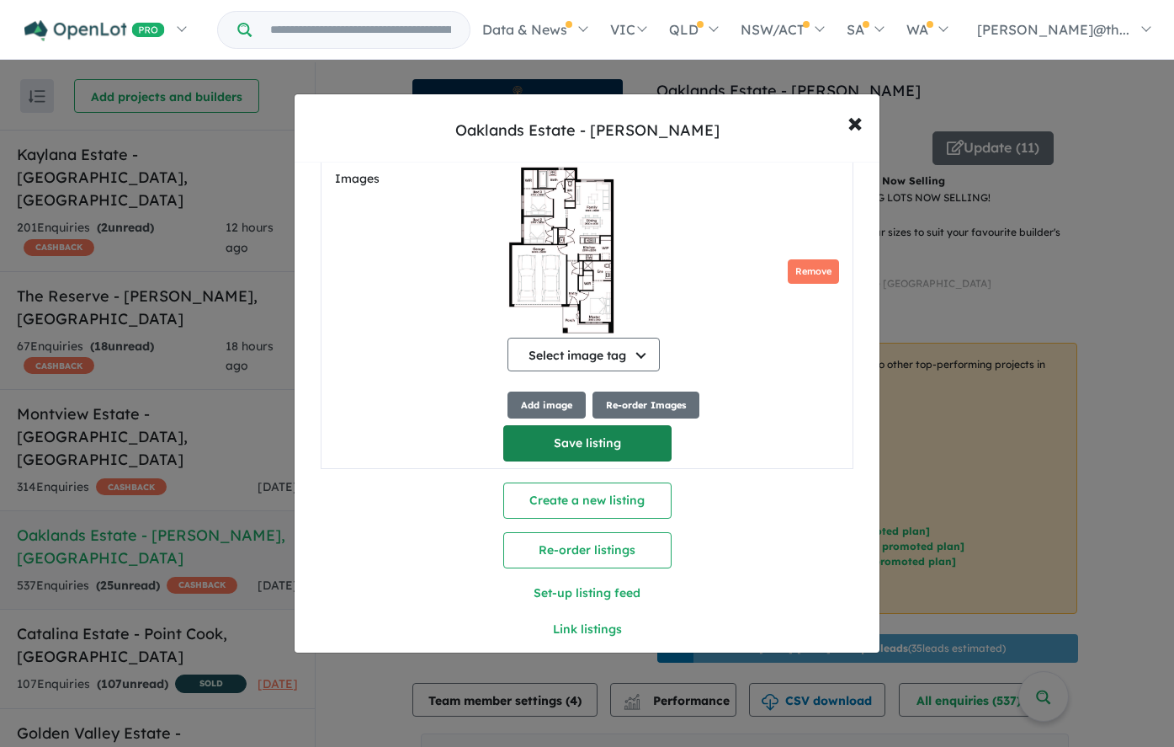
click at [599, 443] on button "Save listing" at bounding box center [587, 443] width 168 height 36
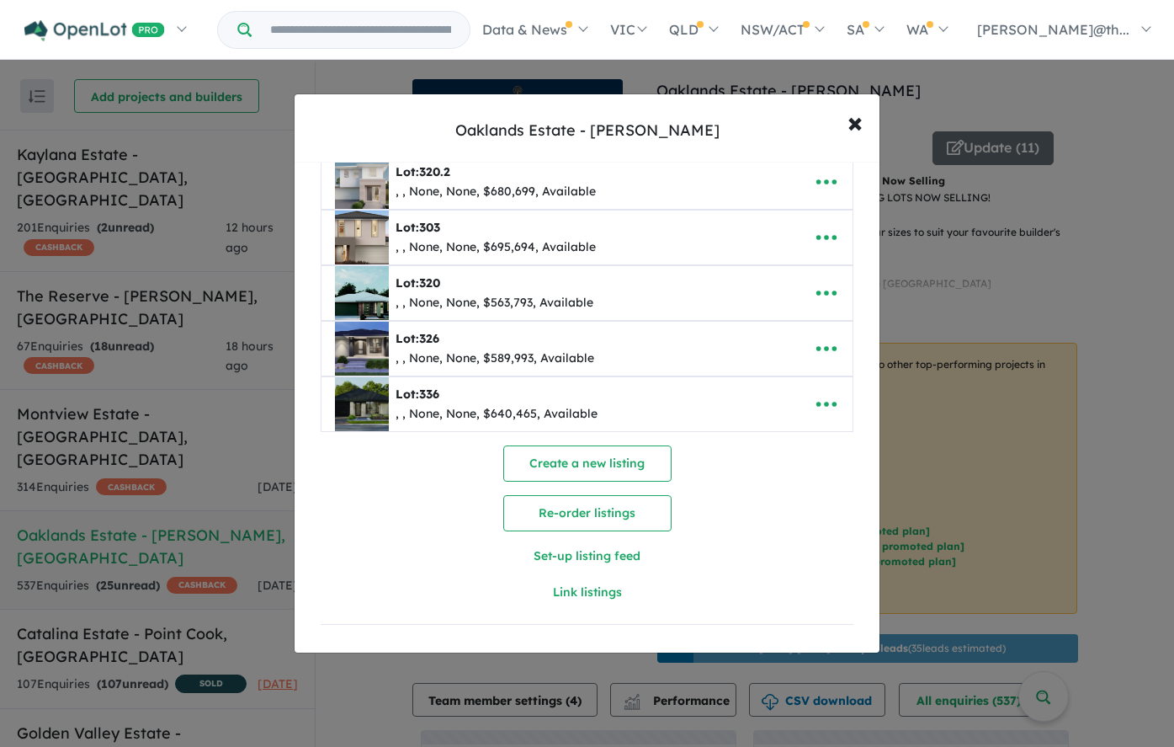
scroll to position [125, 0]
click at [855, 126] on span "×" at bounding box center [855, 122] width 15 height 36
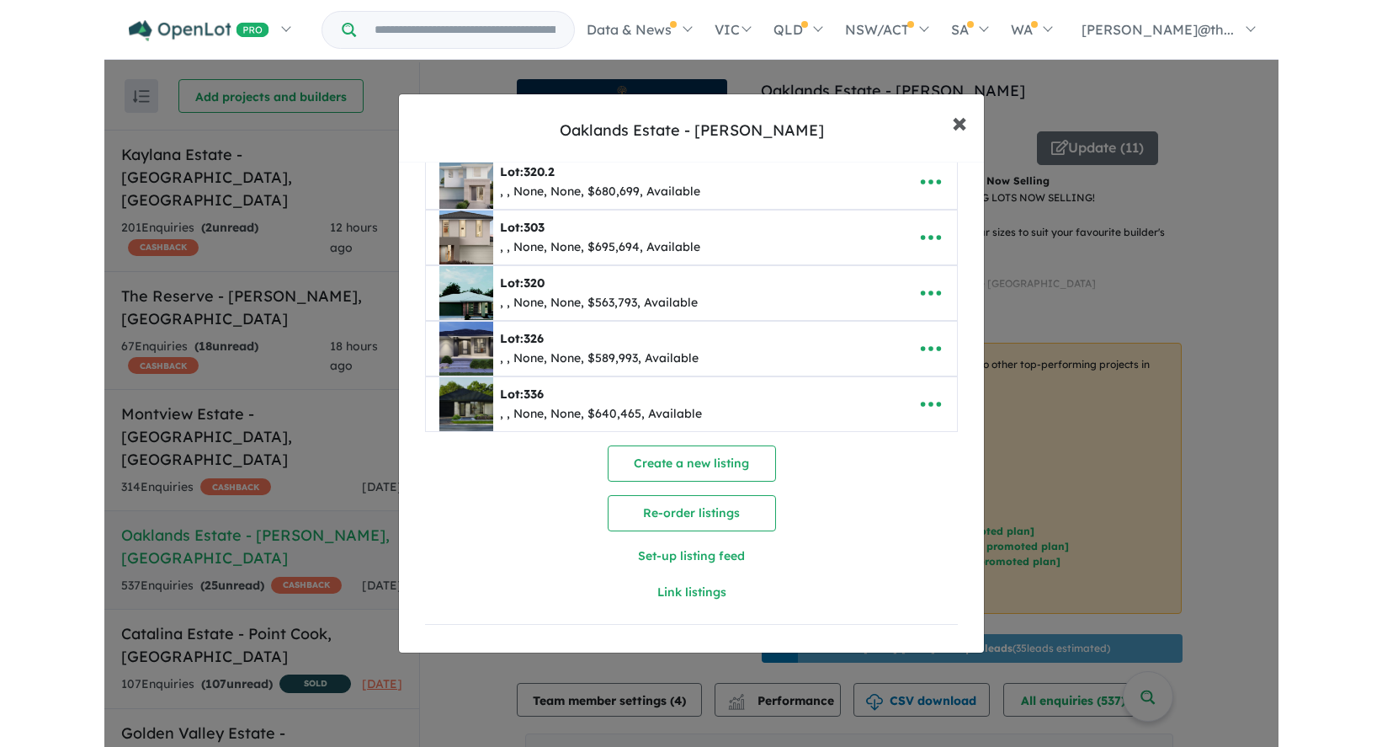
scroll to position [0, 0]
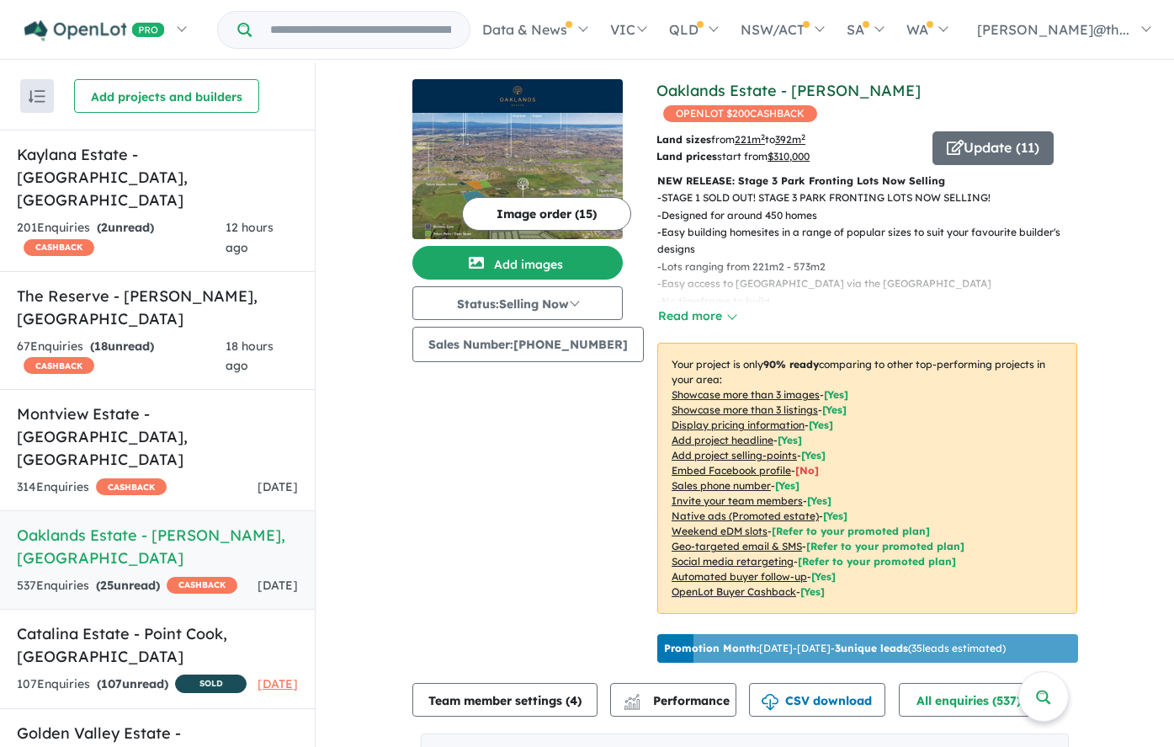
click at [758, 87] on link "Oaklands Estate - [PERSON_NAME]" at bounding box center [789, 90] width 264 height 19
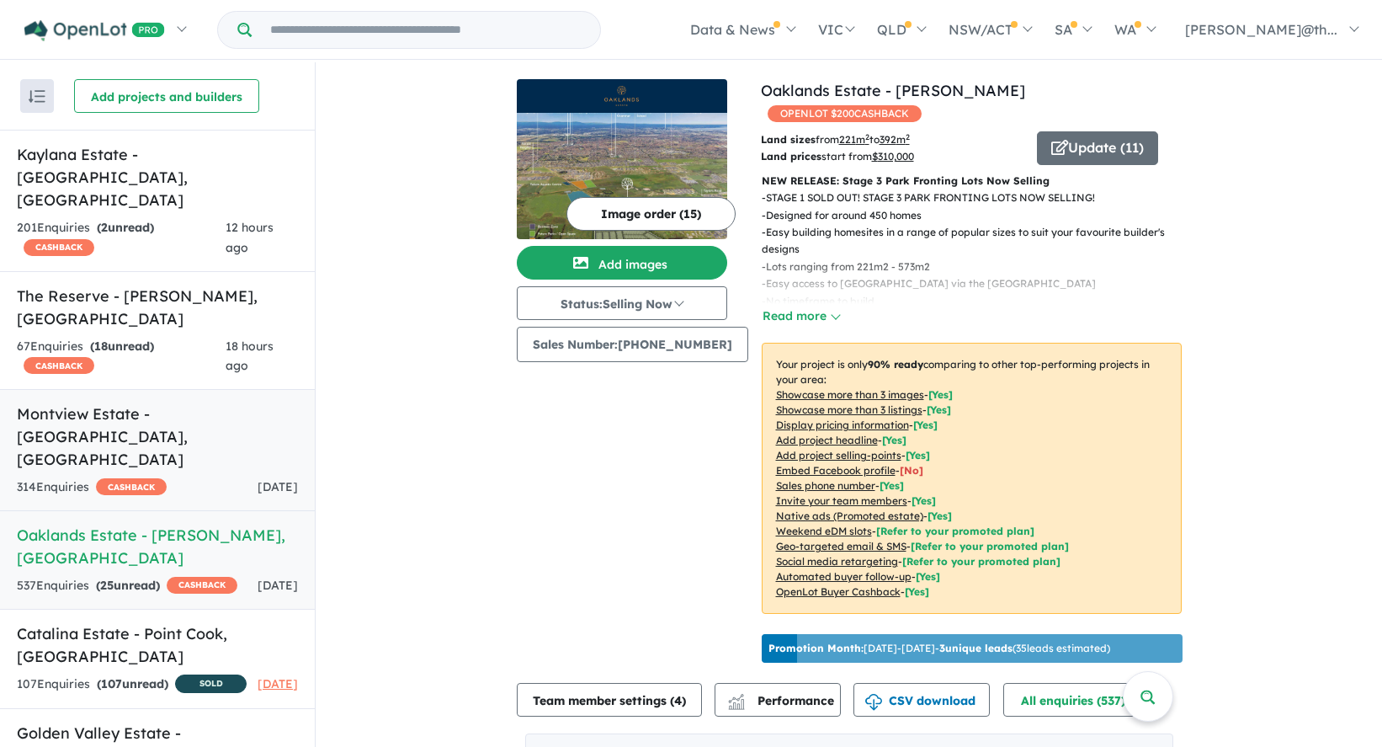
click at [204, 477] on div "314 Enquir ies ( 0 unread) CASHBACK 3 days ago" at bounding box center [157, 487] width 281 height 20
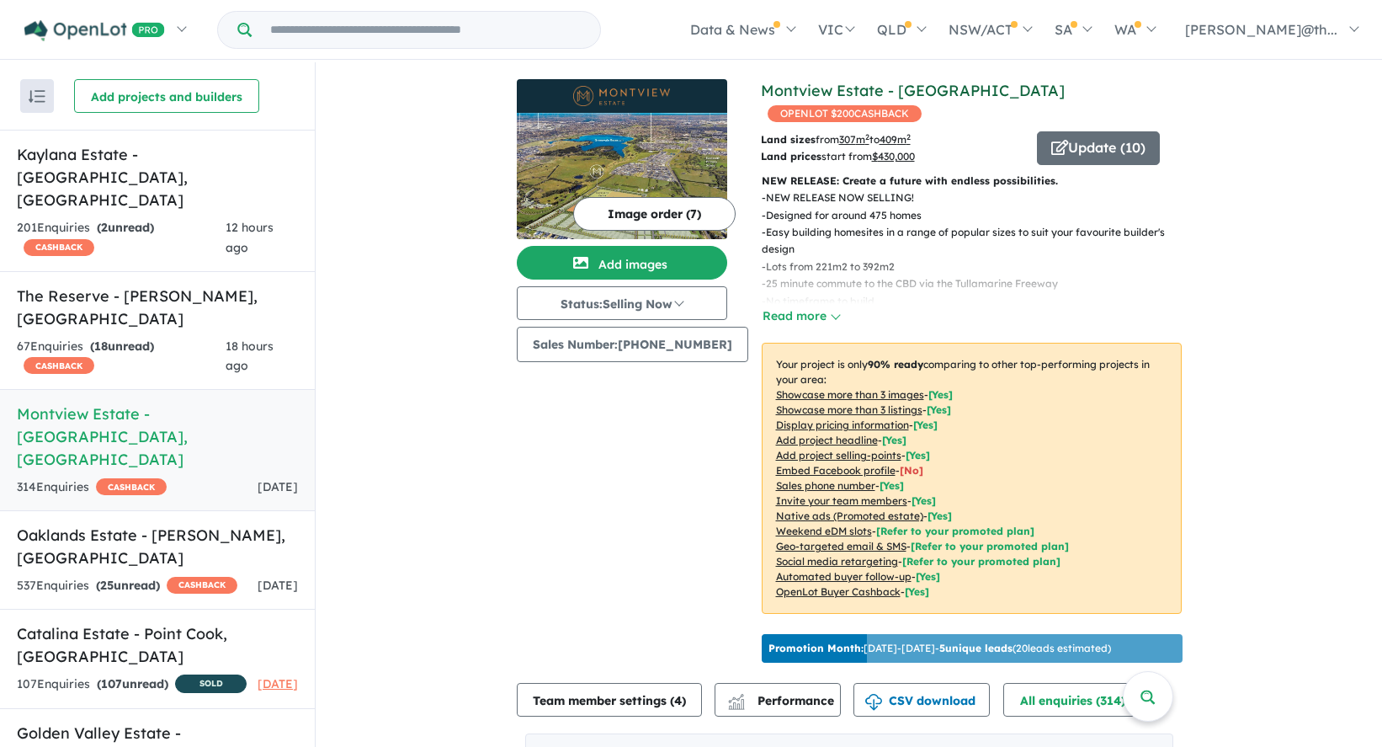
click at [918, 93] on link "Montview Estate - [GEOGRAPHIC_DATA]" at bounding box center [913, 90] width 304 height 19
click at [1066, 131] on button "Update ( 10 )" at bounding box center [1098, 148] width 123 height 34
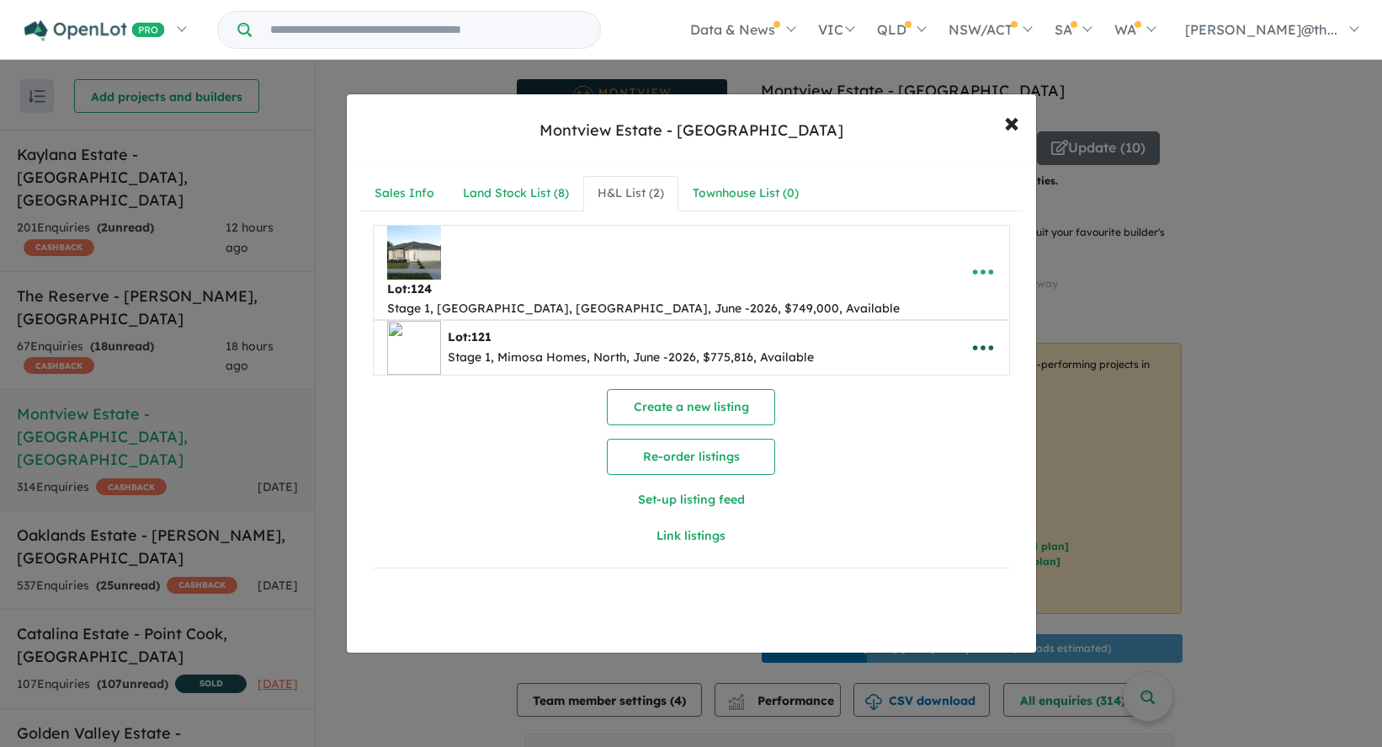
click at [982, 335] on icon "button" at bounding box center [983, 347] width 25 height 25
click at [953, 370] on link "Edit" at bounding box center [946, 389] width 125 height 39
select select "*****"
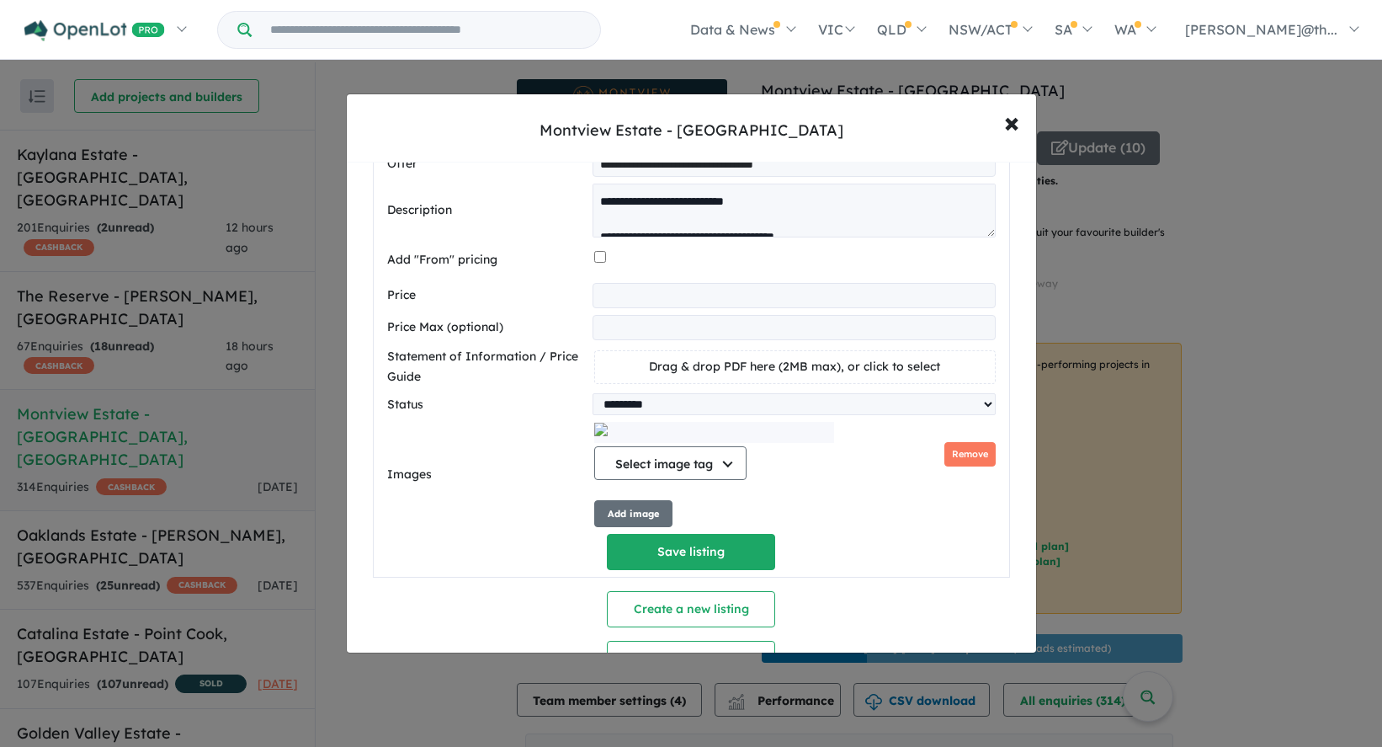
scroll to position [741, 0]
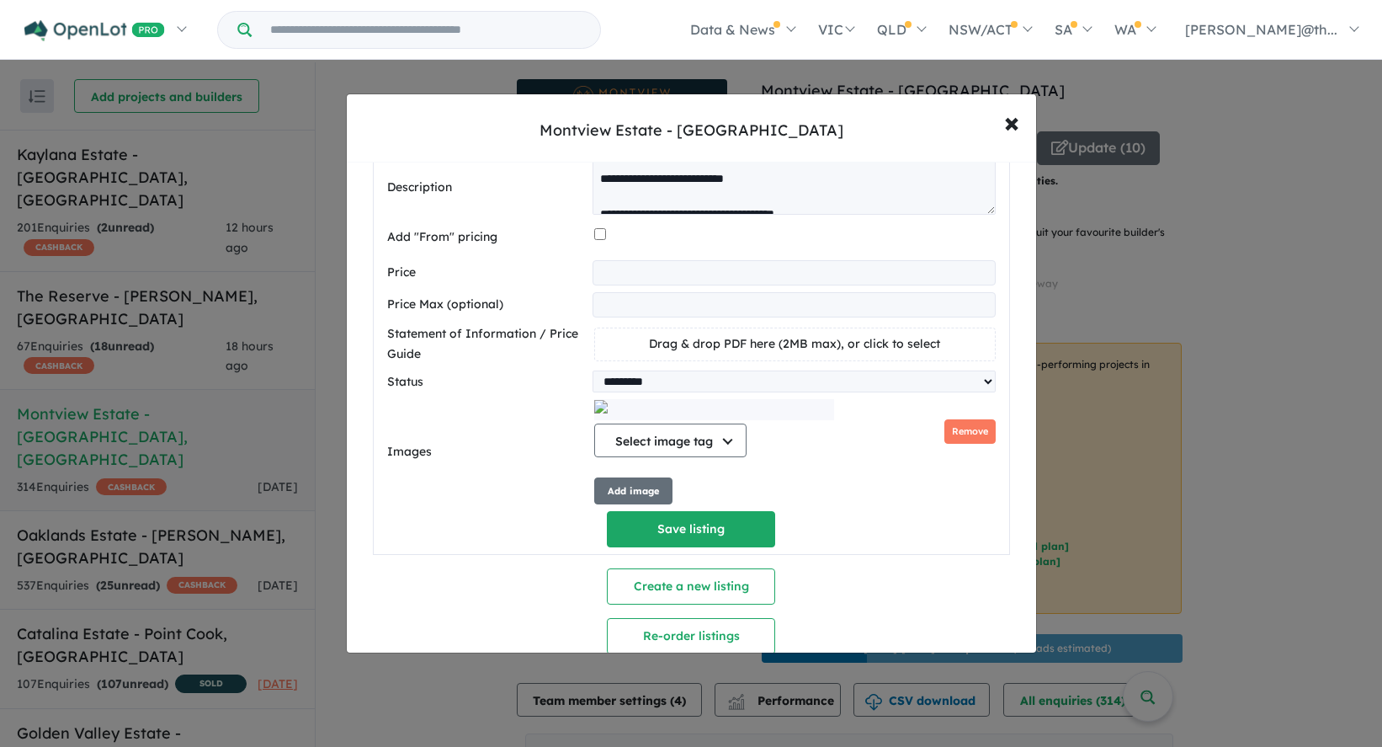
click at [966, 419] on button "Remove" at bounding box center [969, 431] width 51 height 24
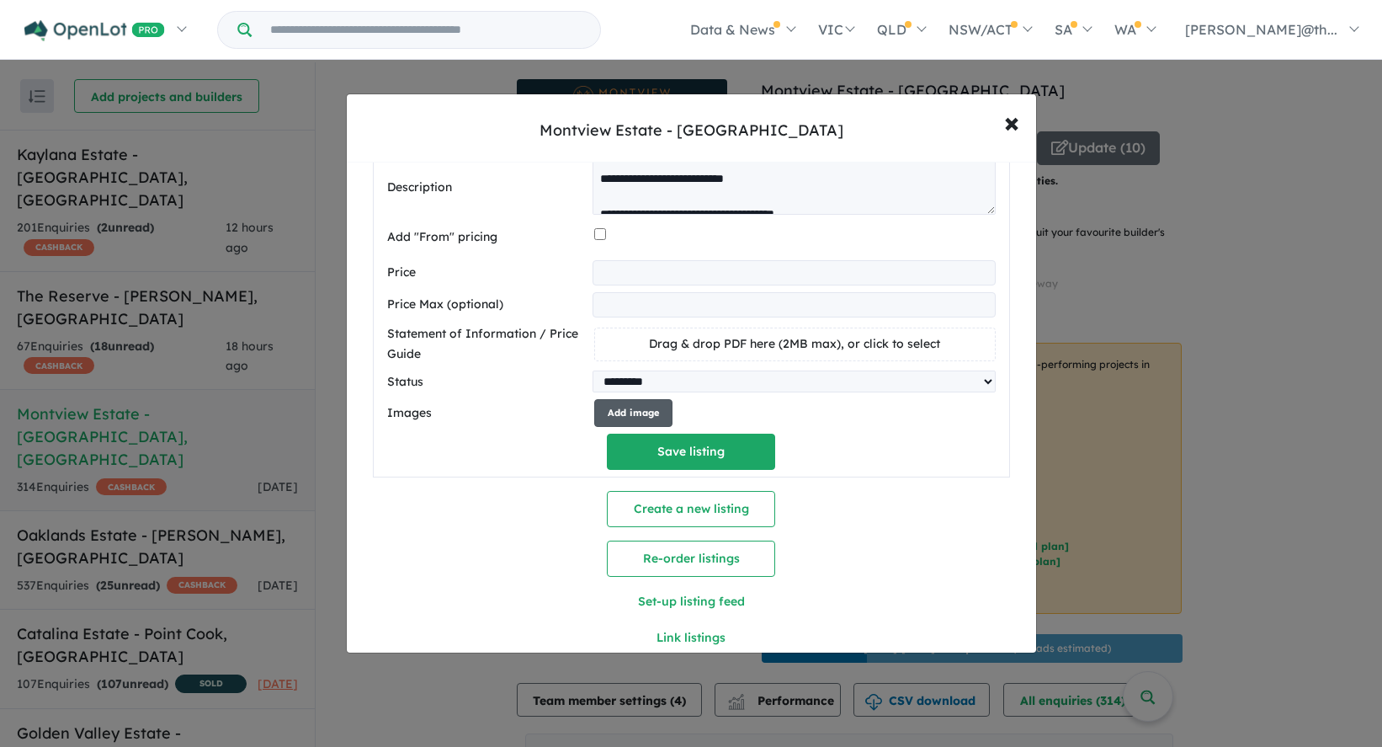
click at [636, 399] on button "Add image" at bounding box center [633, 413] width 78 height 28
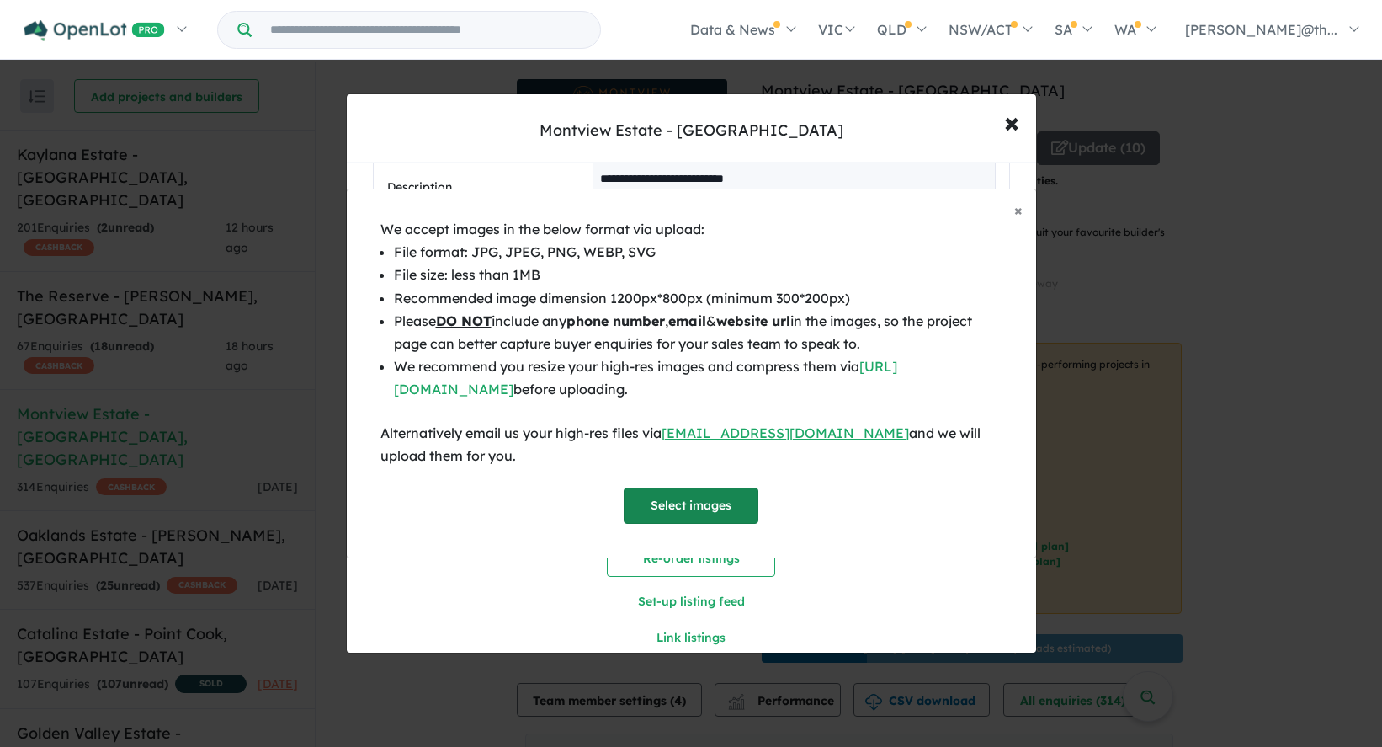
click at [696, 505] on button "Select images" at bounding box center [691, 505] width 135 height 36
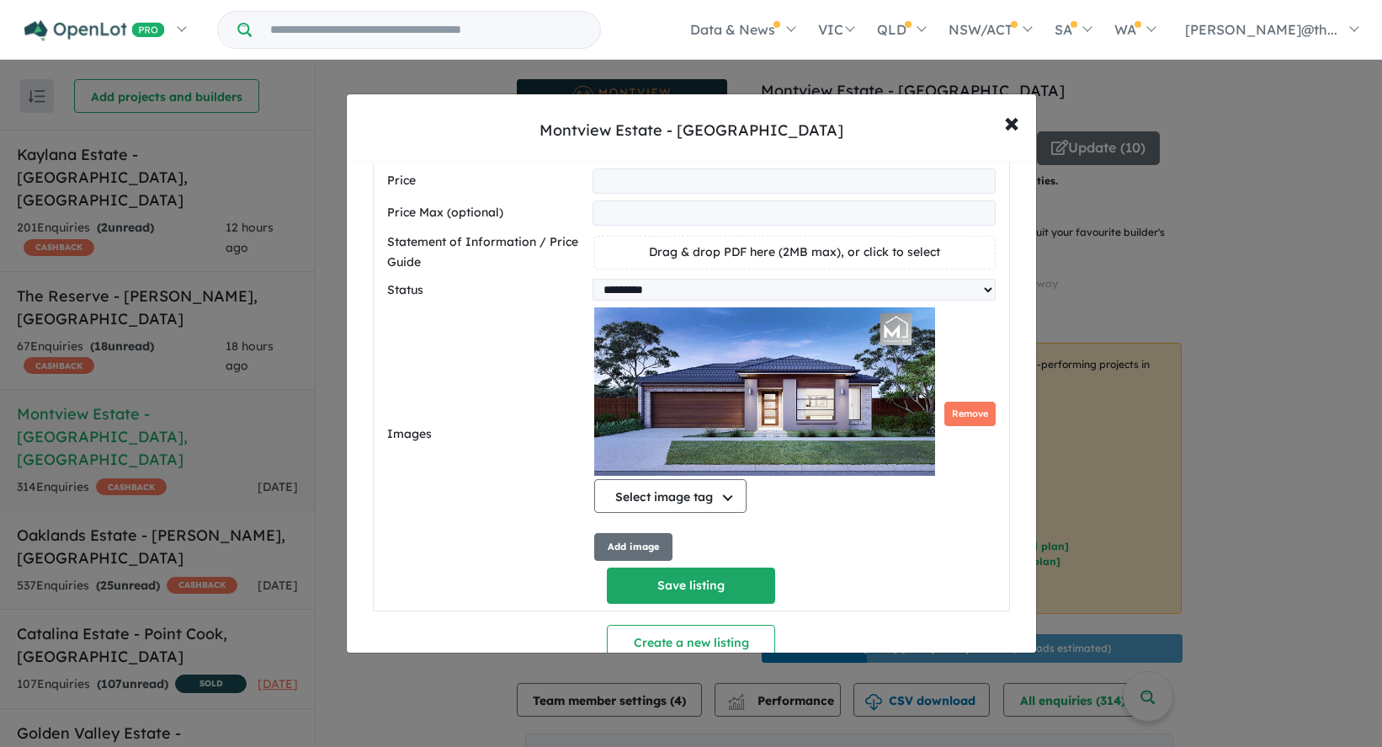
scroll to position [836, 0]
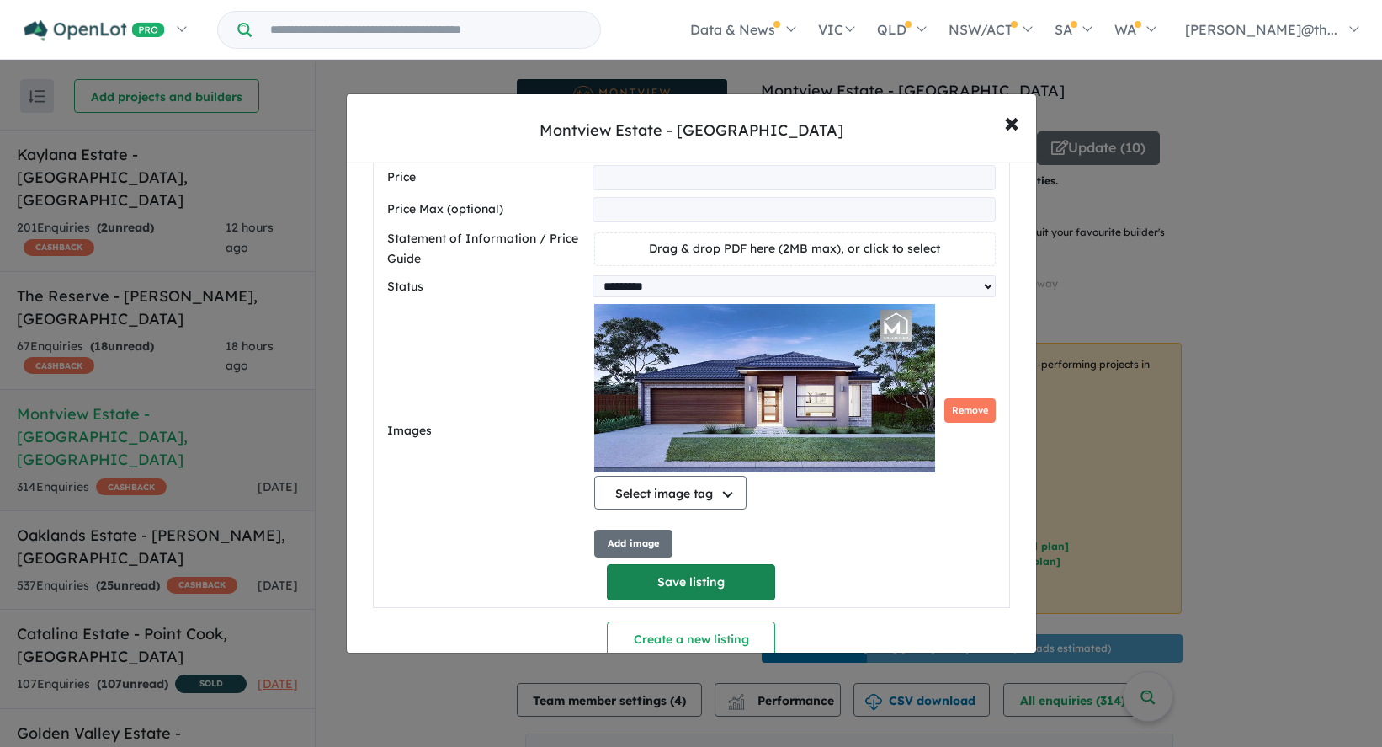
click at [702, 564] on button "Save listing" at bounding box center [691, 582] width 168 height 36
select select "*****"
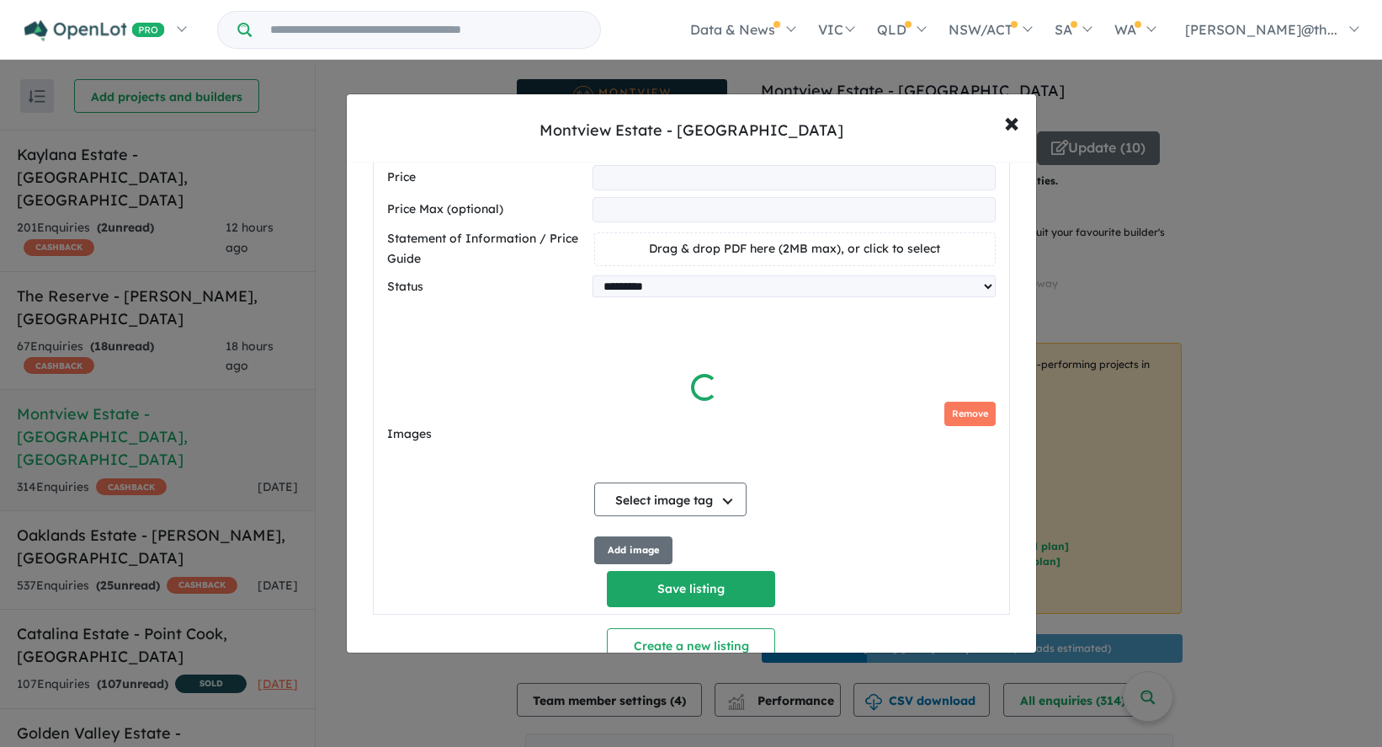
scroll to position [0, 0]
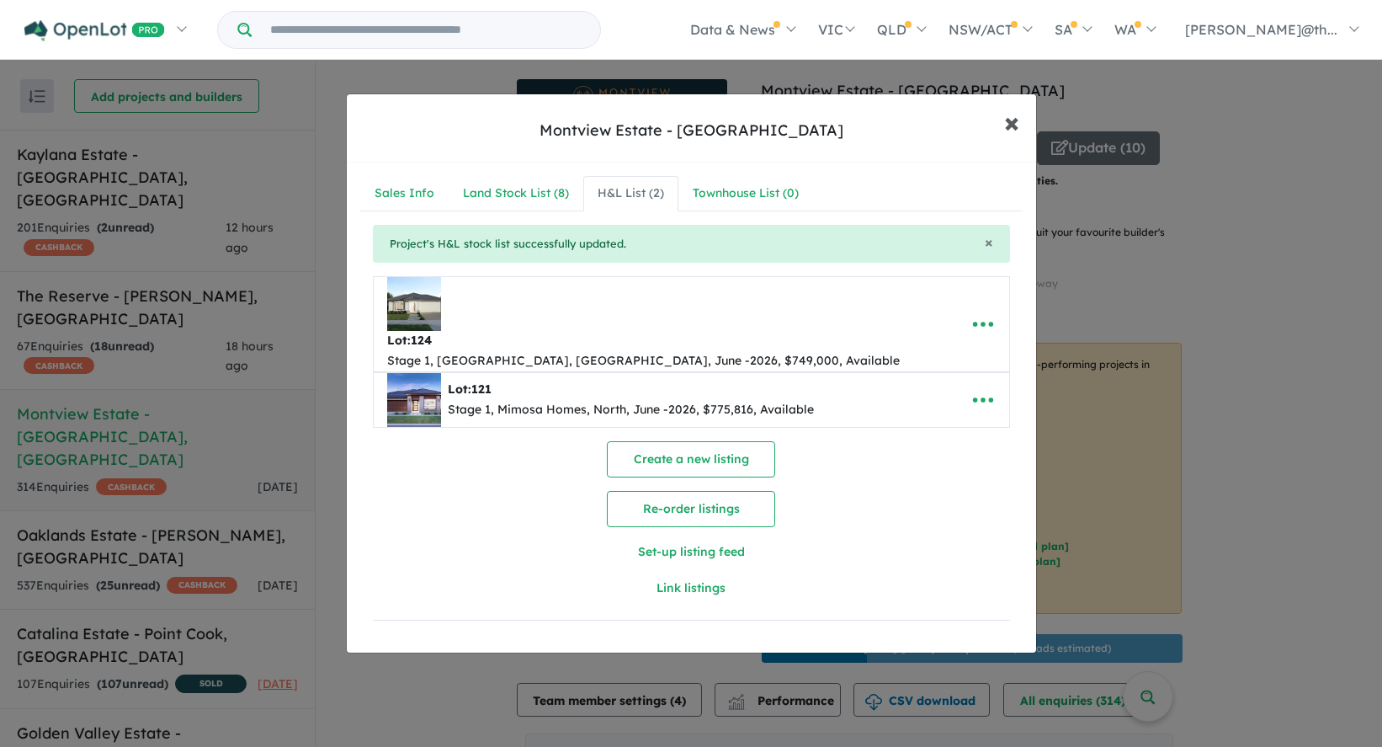
click at [1003, 128] on button "× Close" at bounding box center [1011, 121] width 49 height 45
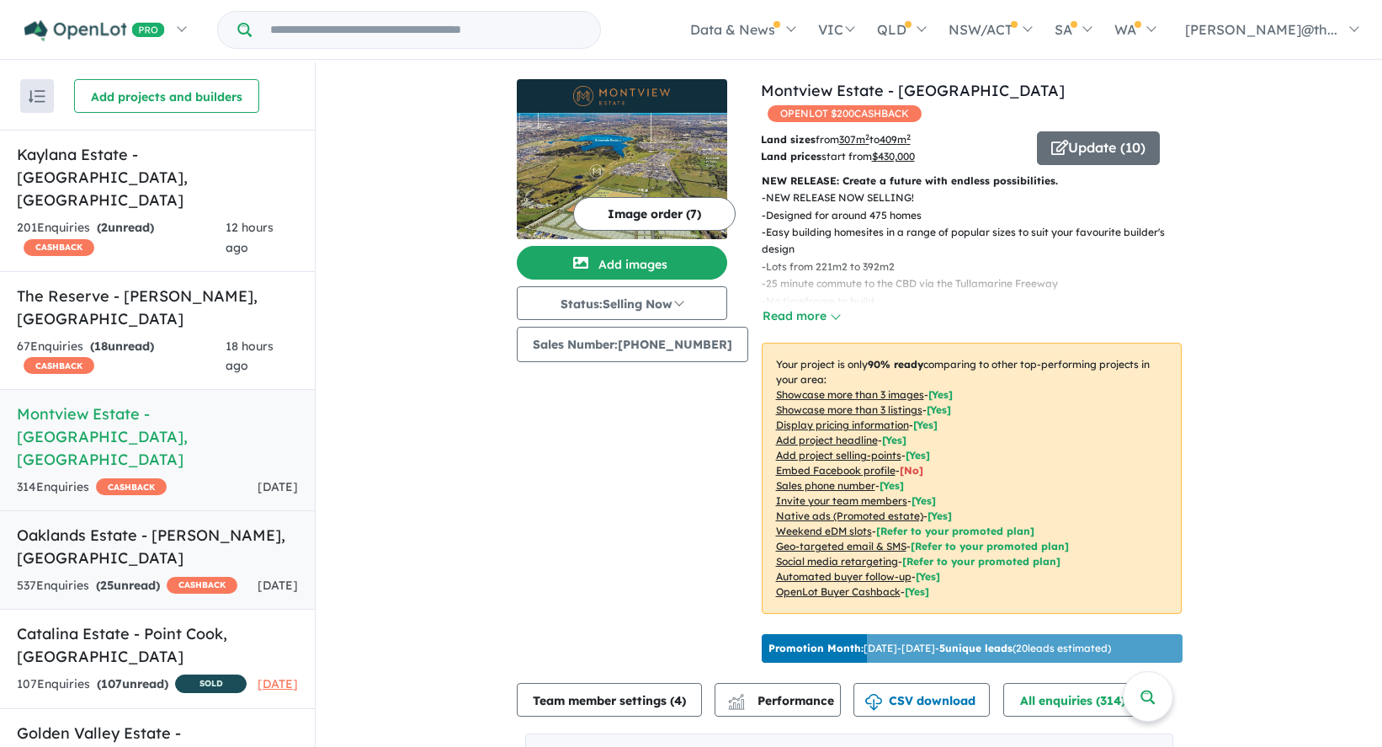
click at [142, 524] on h5 "Oaklands Estate - [PERSON_NAME] , [GEOGRAPHIC_DATA]" at bounding box center [157, 546] width 281 height 45
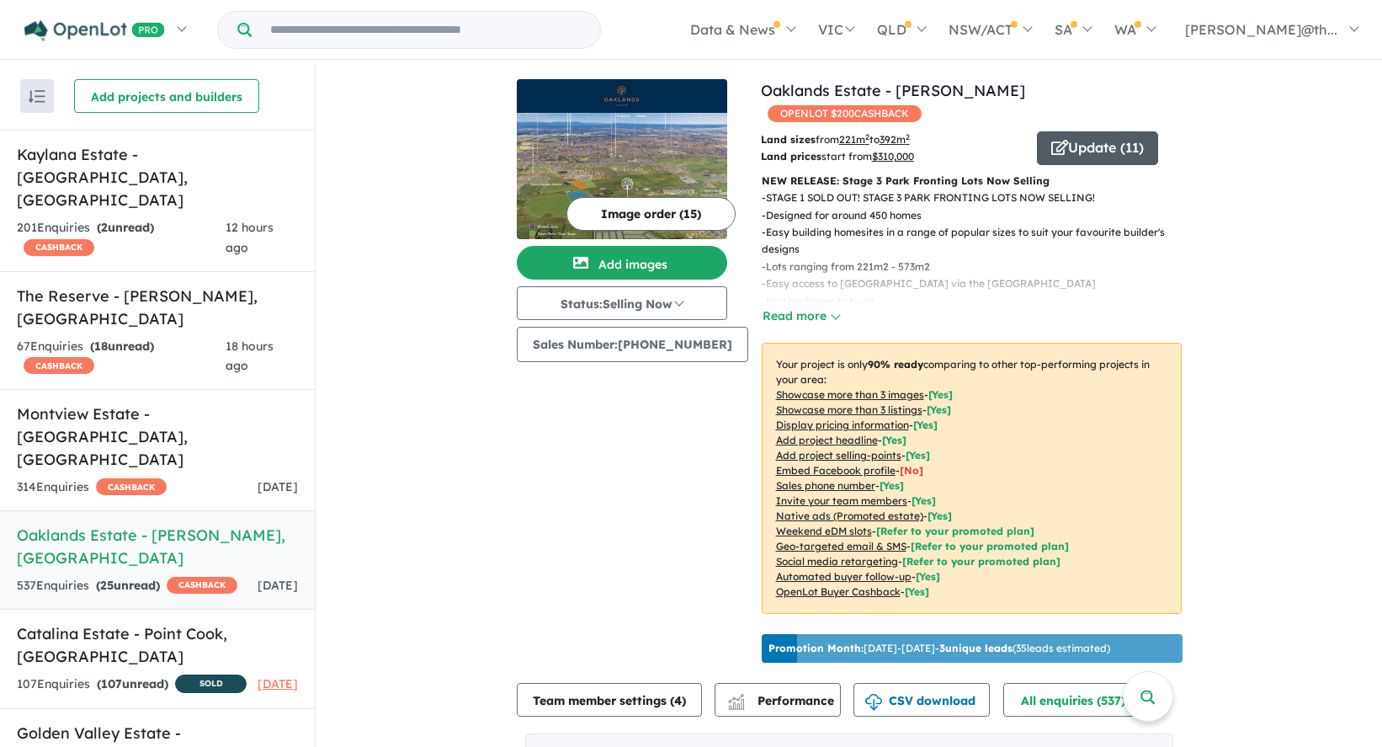
click at [1111, 131] on button "Update ( 11 )" at bounding box center [1097, 148] width 121 height 34
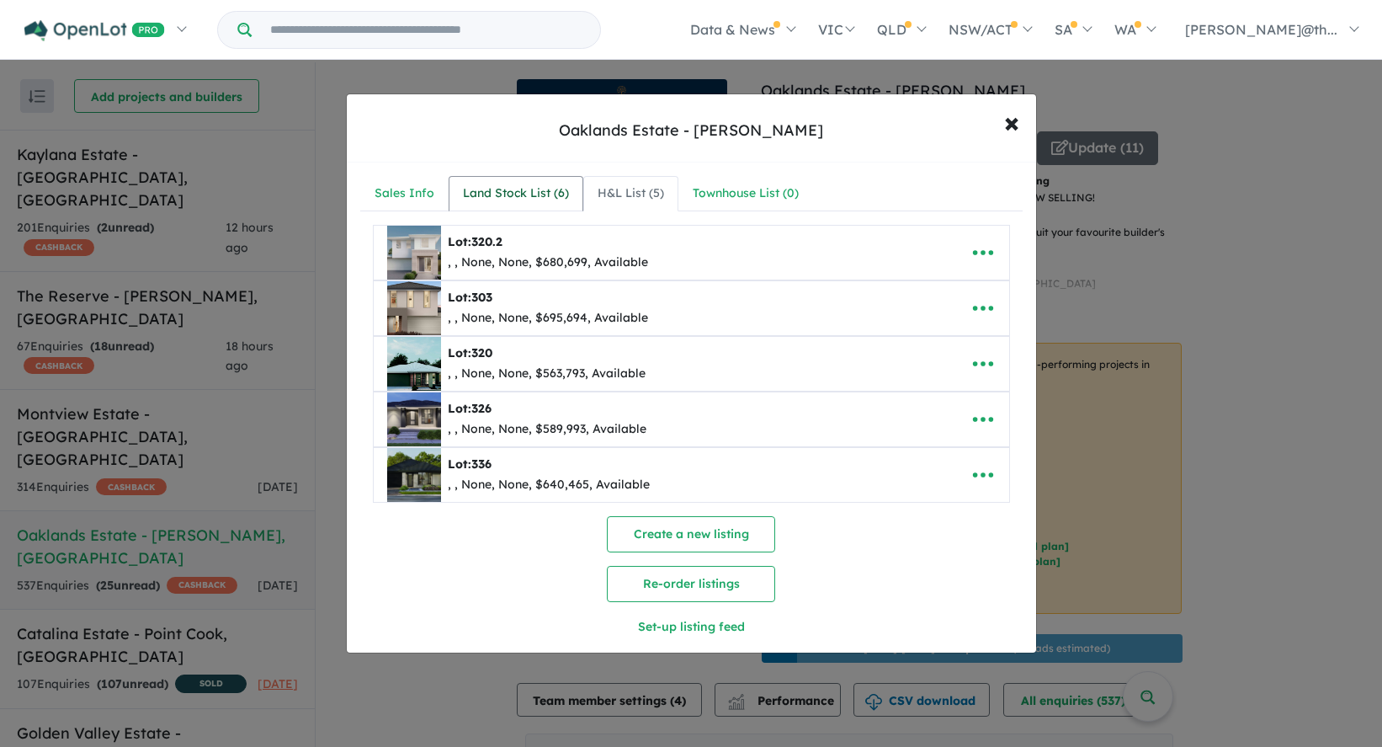
click at [534, 195] on div "Land Stock List ( 6 )" at bounding box center [516, 194] width 106 height 20
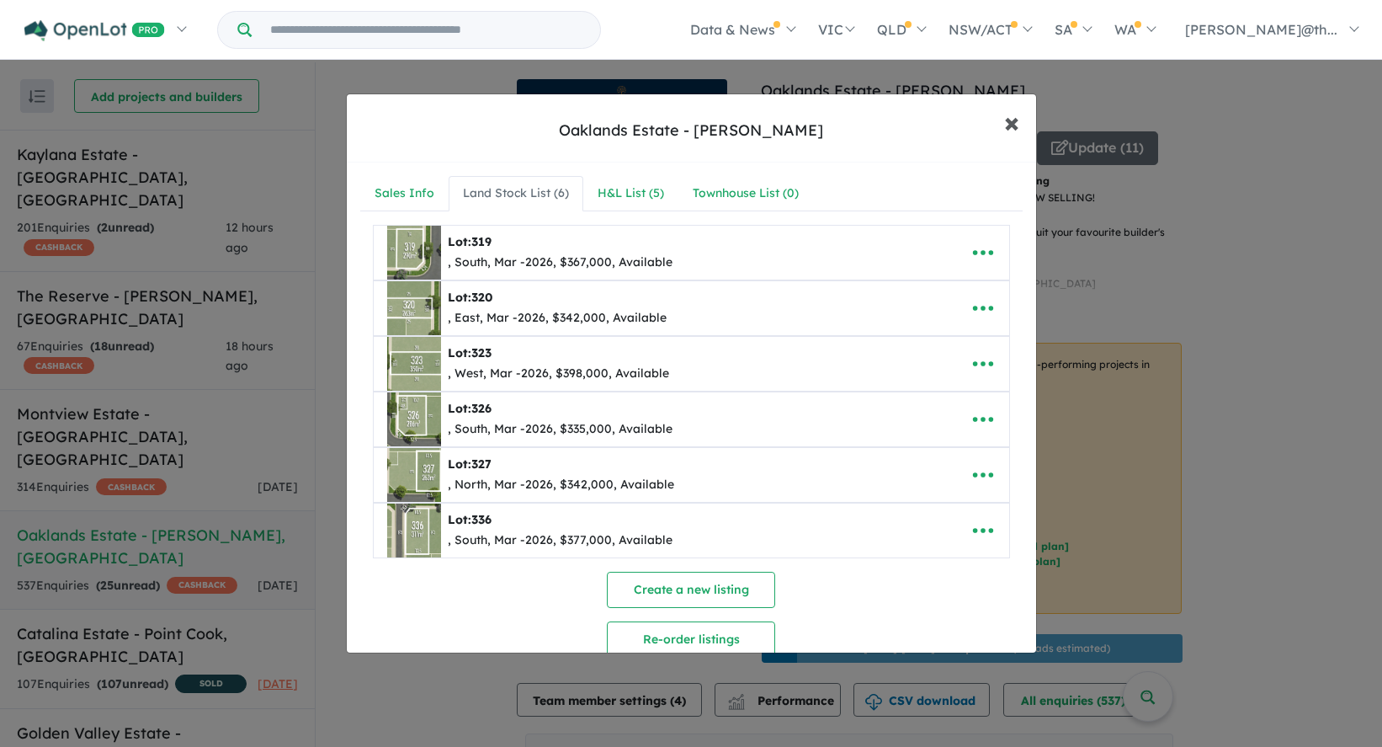
click at [1013, 133] on span "×" at bounding box center [1011, 122] width 15 height 36
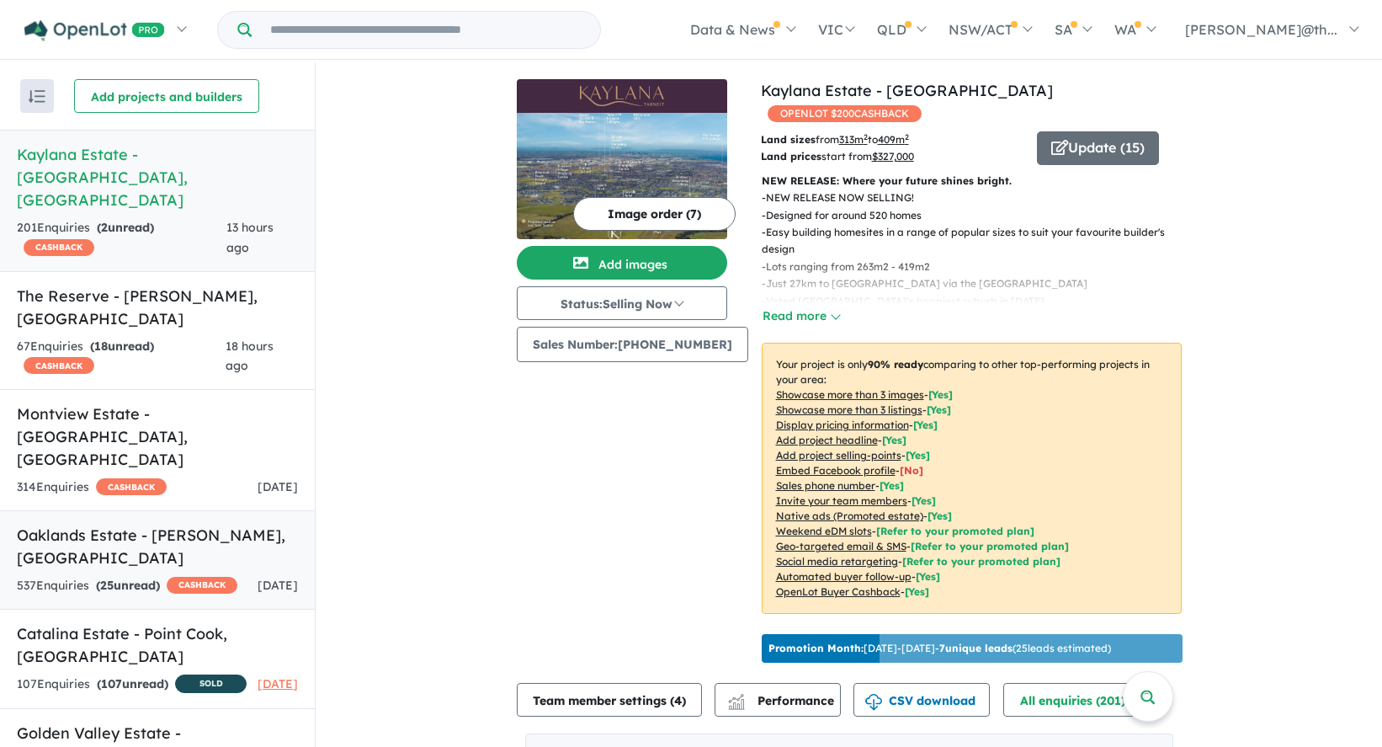
click at [175, 524] on h5 "Oaklands Estate - [PERSON_NAME] , [GEOGRAPHIC_DATA]" at bounding box center [157, 546] width 281 height 45
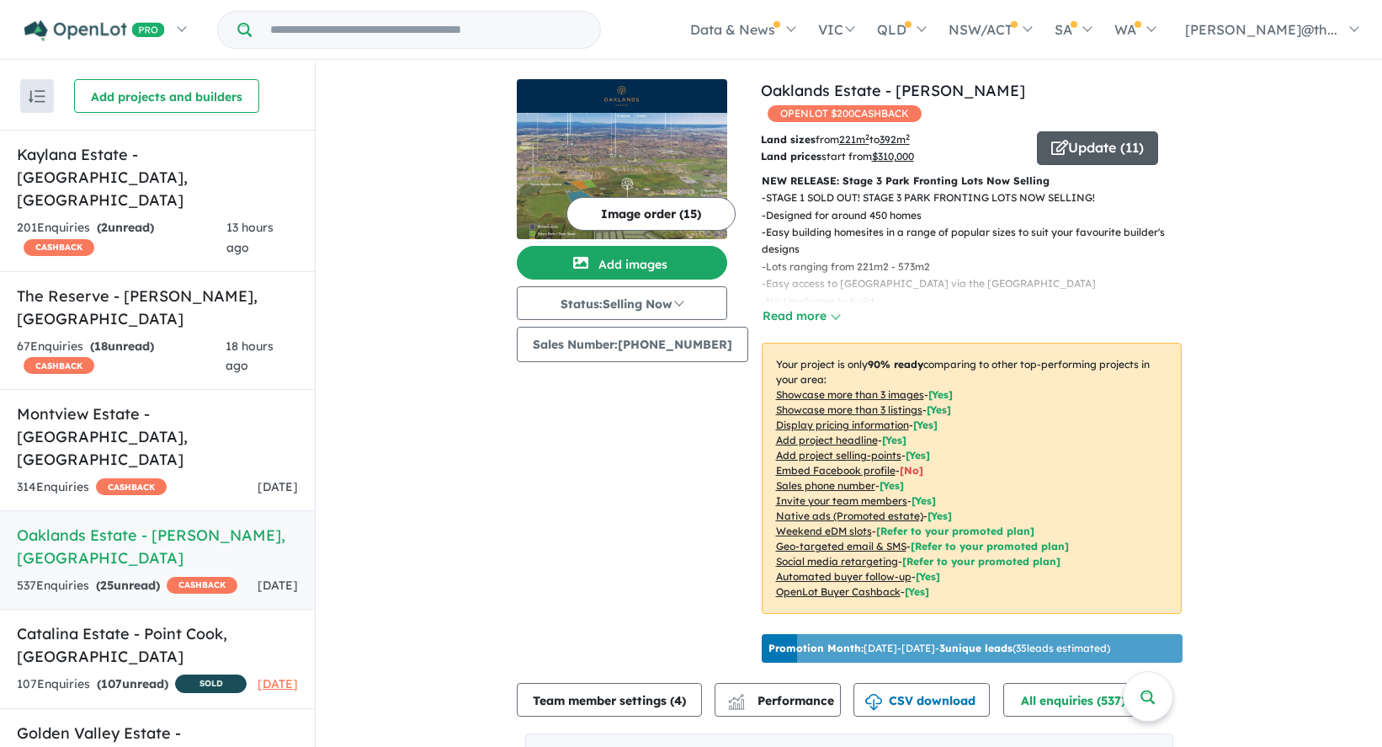
click at [1123, 131] on button "Update ( 11 )" at bounding box center [1097, 148] width 121 height 34
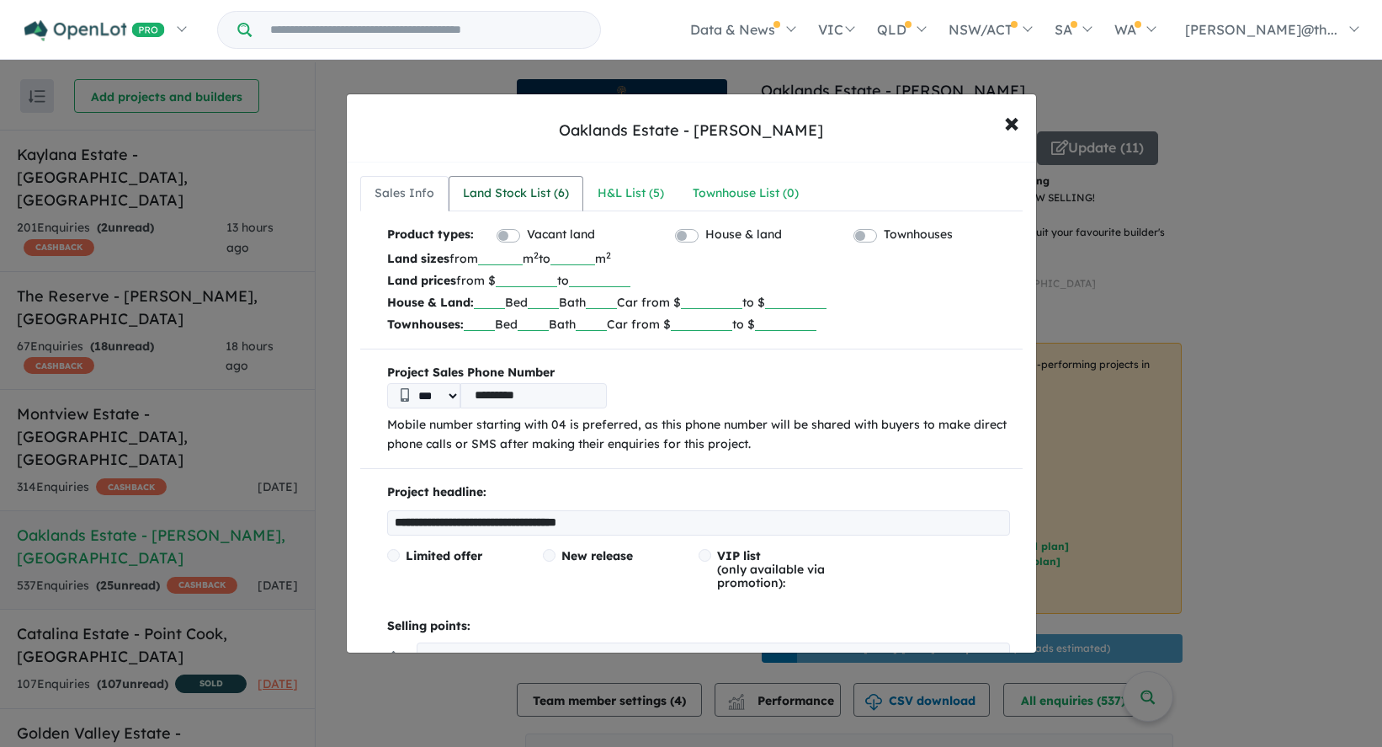
click at [528, 194] on div "Land Stock List ( 6 )" at bounding box center [516, 194] width 106 height 20
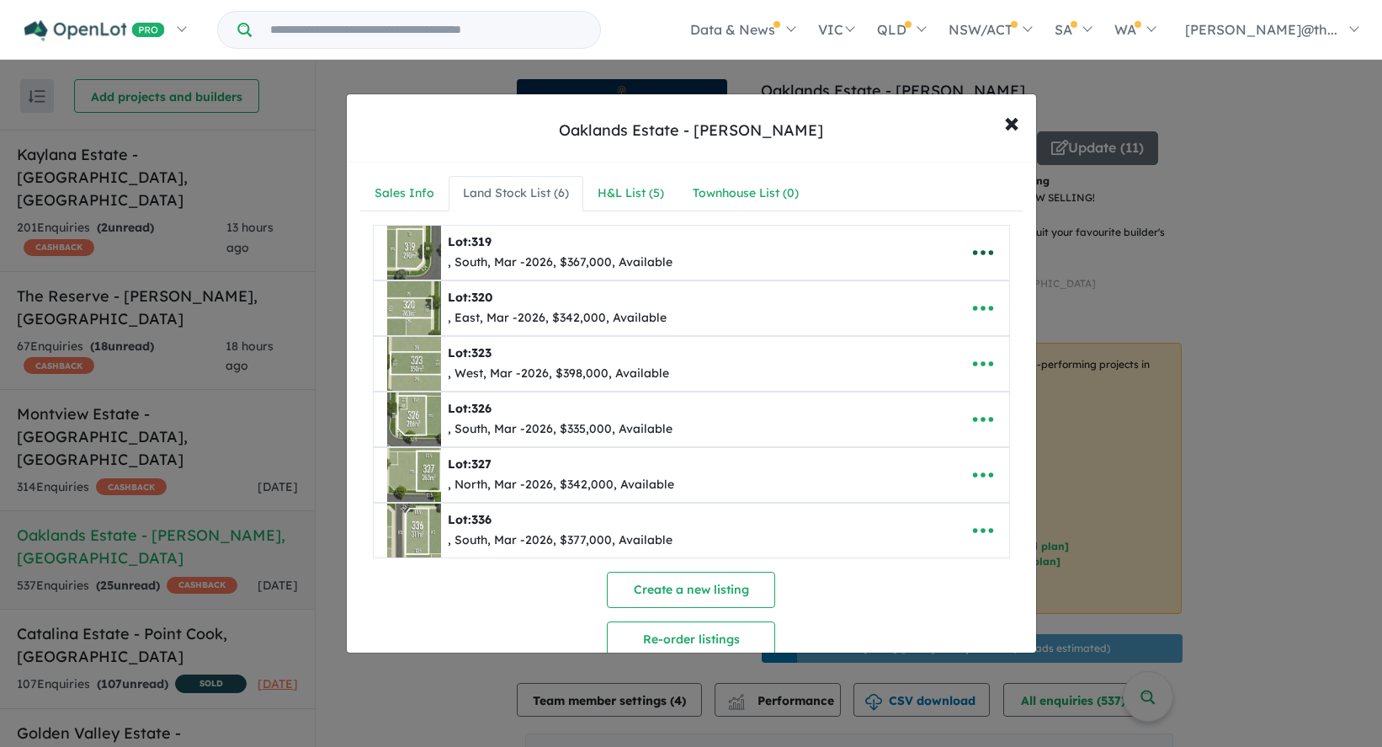
click at [975, 253] on icon "button" at bounding box center [982, 252] width 20 height 5
click at [948, 290] on link "Edit" at bounding box center [946, 294] width 125 height 39
select select "*****"
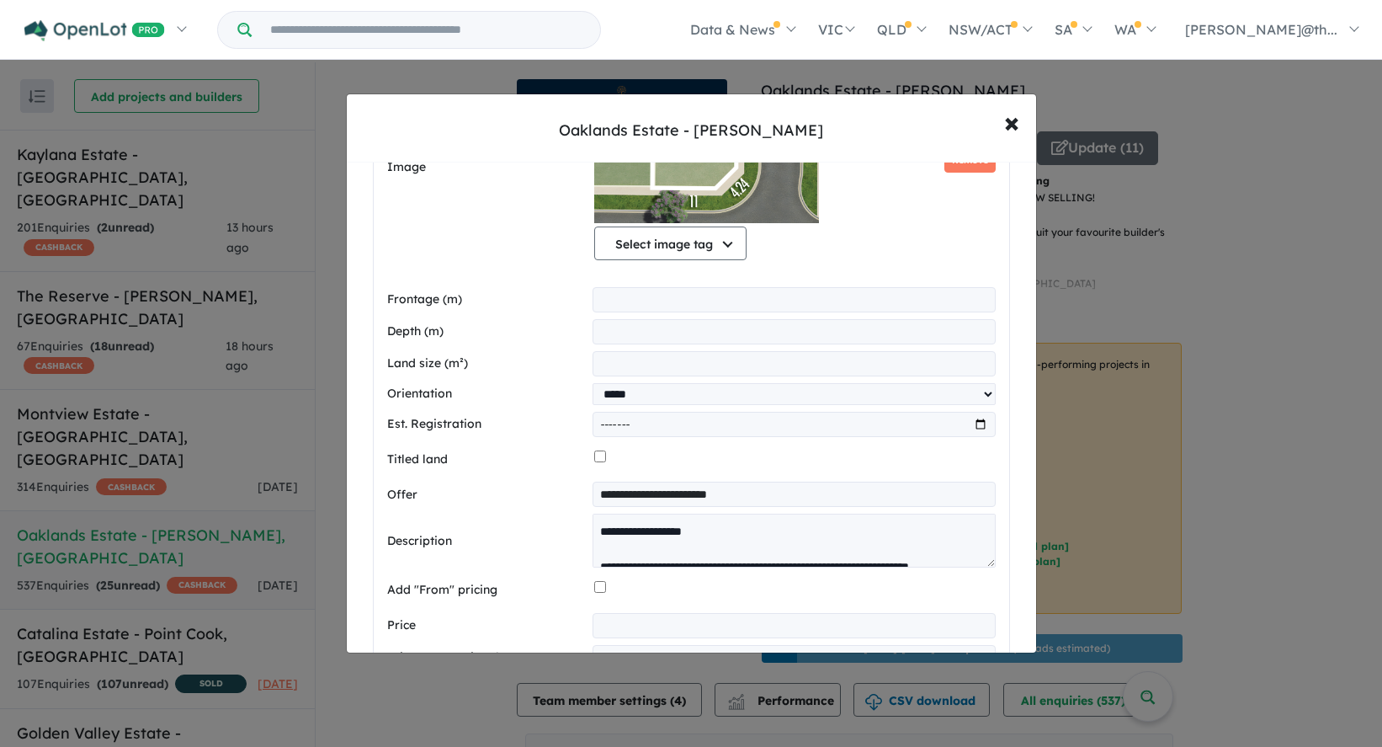
scroll to position [338, 0]
select select
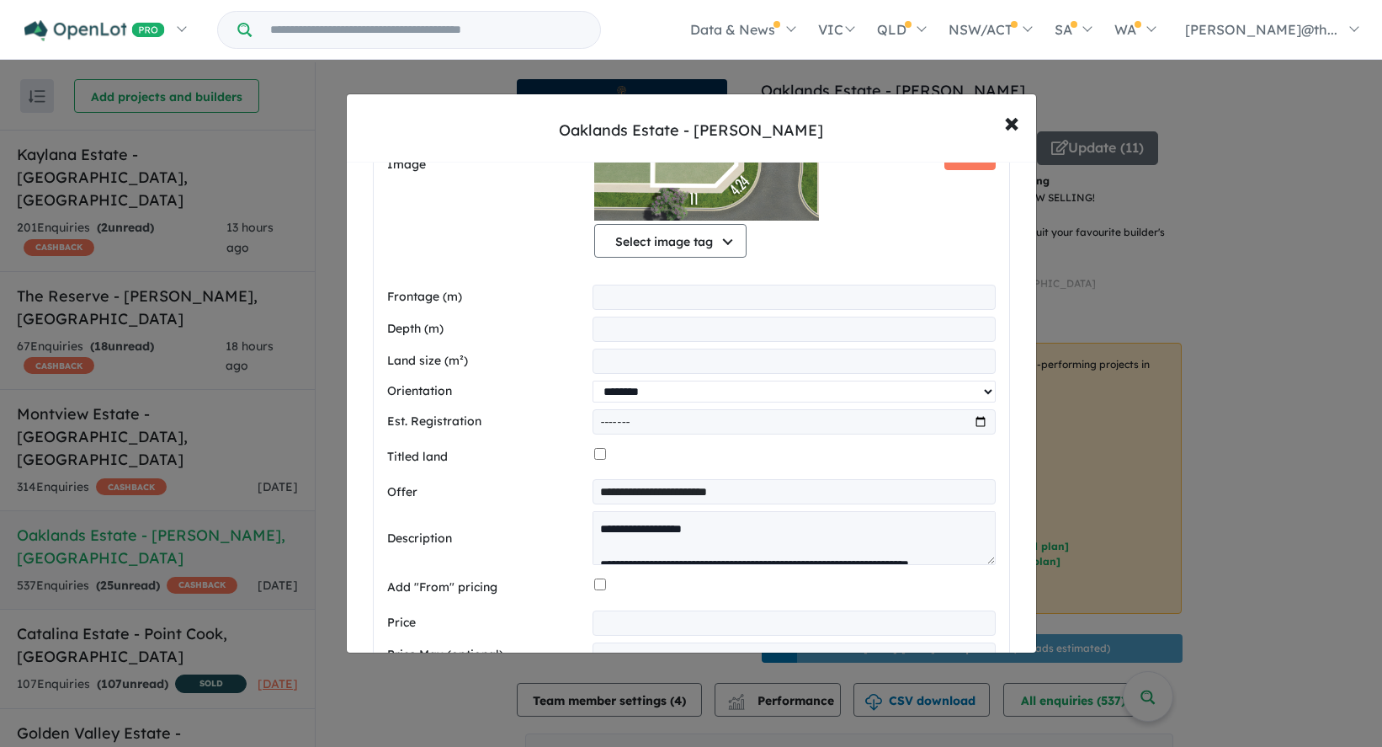
click option "********" at bounding box center [0, 0] width 0 height 0
drag, startPoint x: 609, startPoint y: 428, endPoint x: 485, endPoint y: 428, distance: 124.6
click at [593, 433] on input "*******" at bounding box center [794, 421] width 403 height 25
click at [631, 425] on input "*******" at bounding box center [794, 421] width 403 height 25
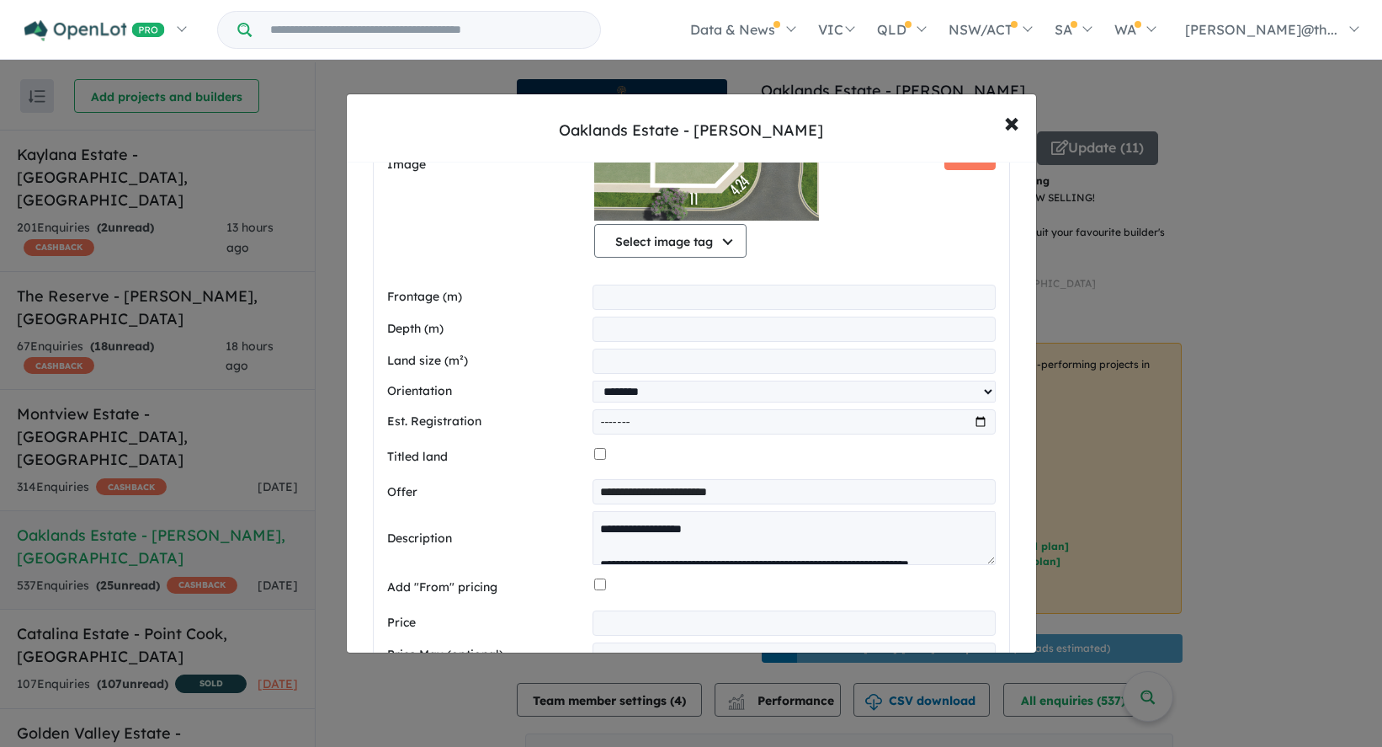
click at [630, 425] on input "*******" at bounding box center [794, 421] width 403 height 25
click at [524, 424] on label "Est. Registration" at bounding box center [486, 422] width 199 height 20
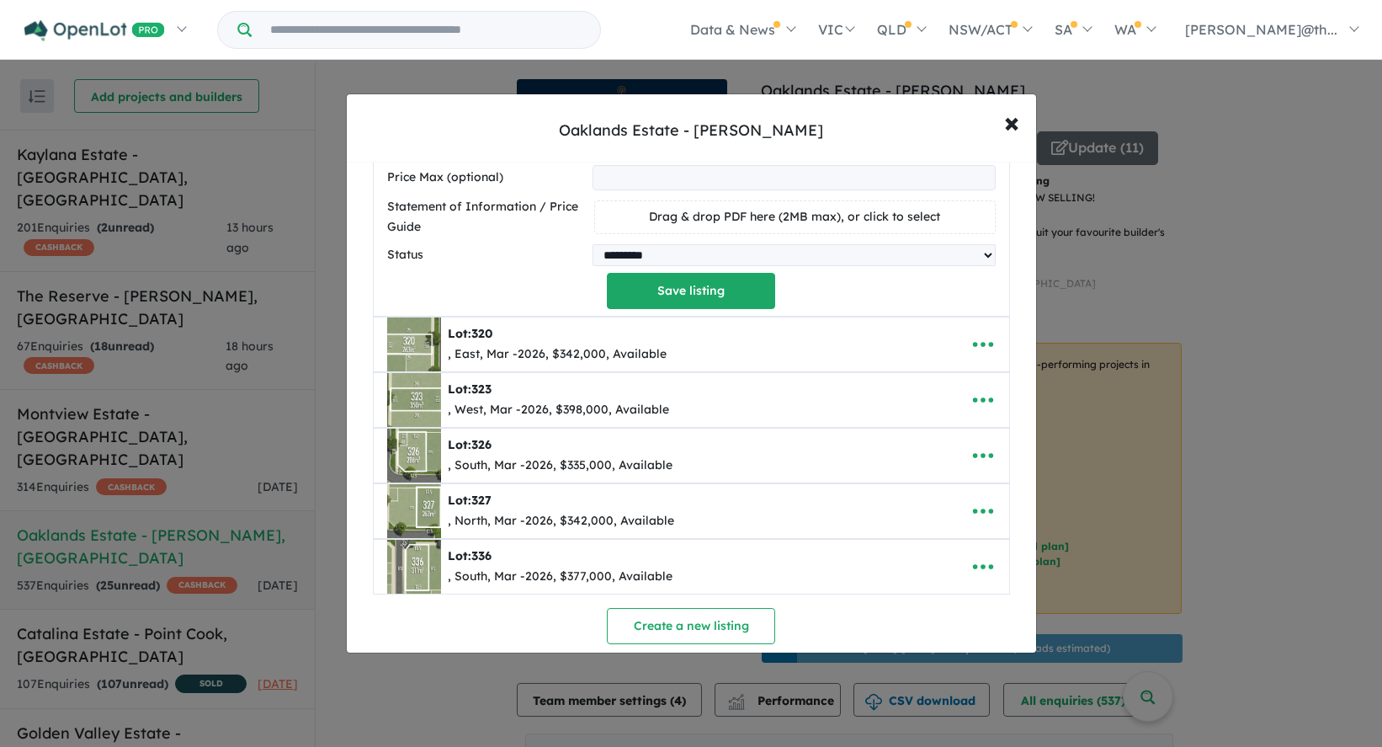
scroll to position [882, 0]
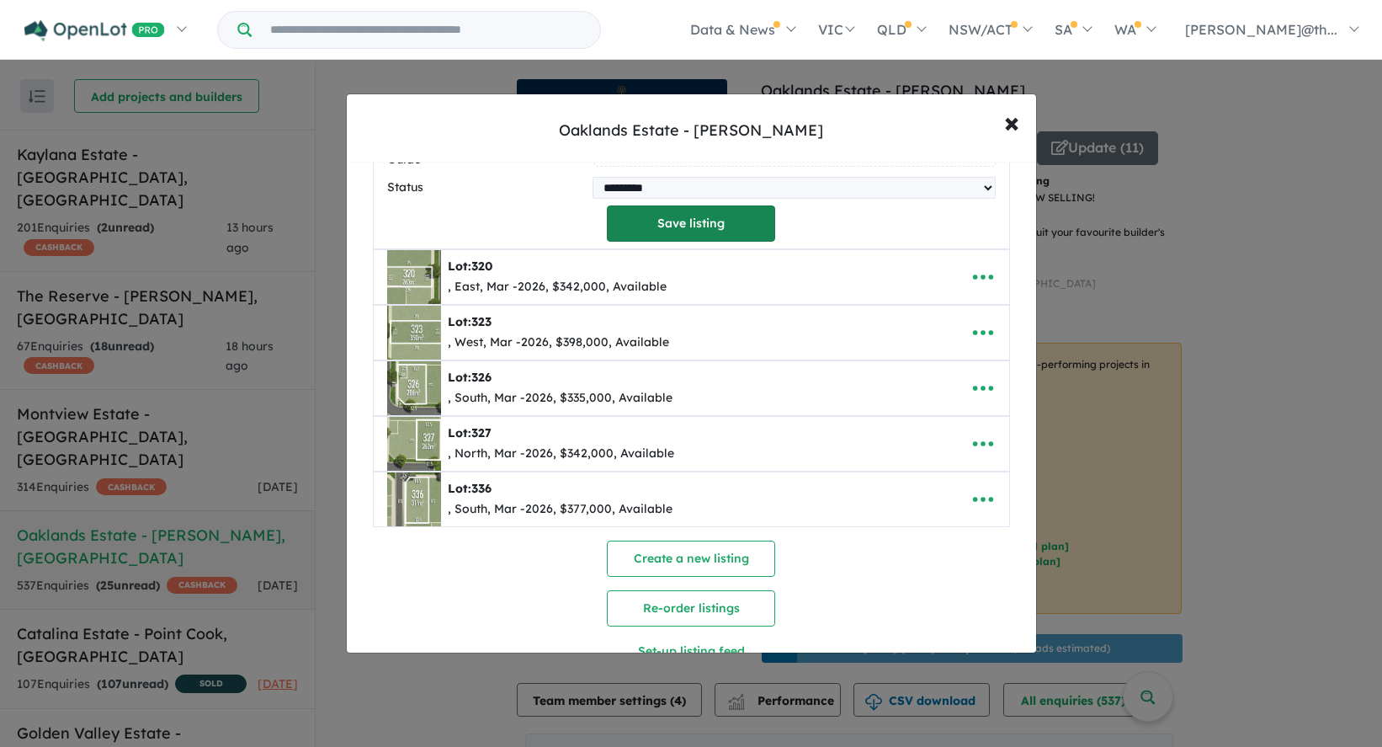
click at [700, 224] on button "Save listing" at bounding box center [691, 223] width 168 height 36
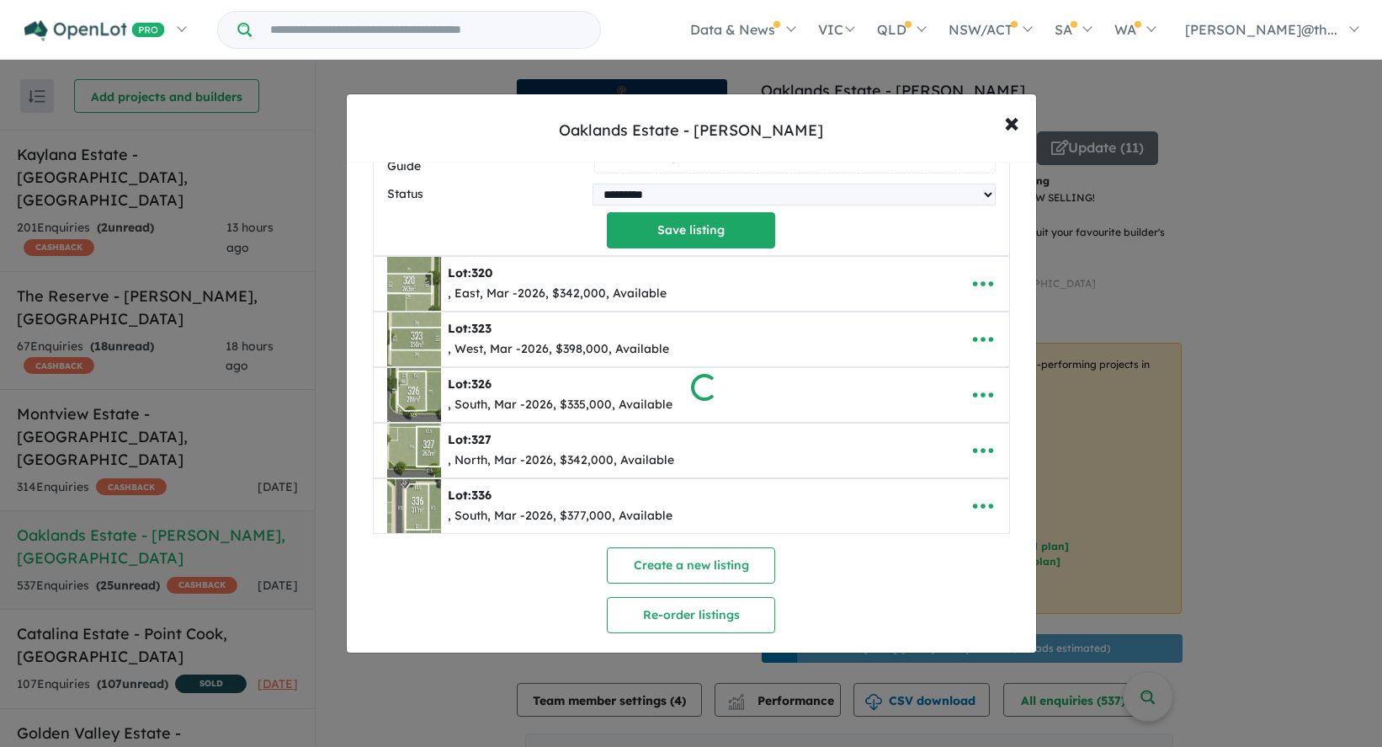
scroll to position [0, 0]
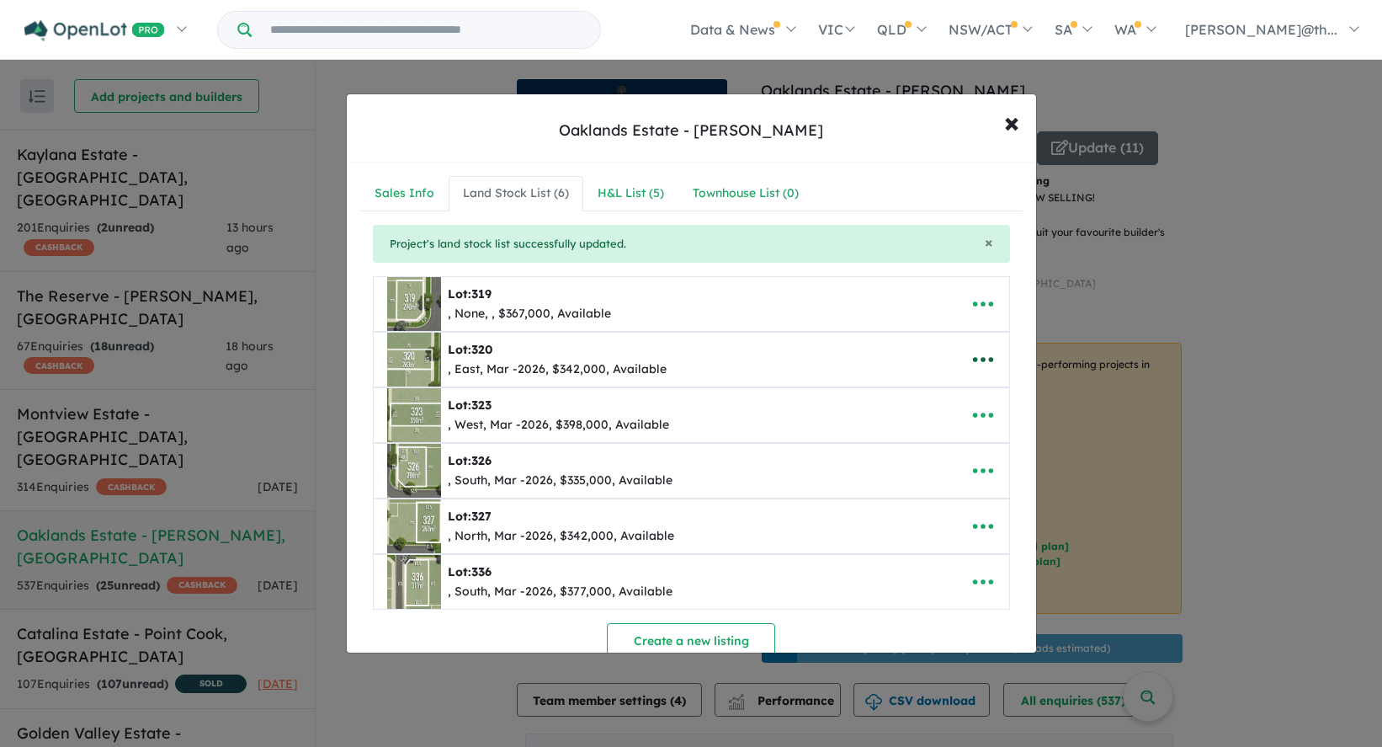
click at [982, 360] on icon "button" at bounding box center [982, 360] width 20 height 5
click at [947, 398] on link "Edit" at bounding box center [946, 401] width 125 height 39
select select "****"
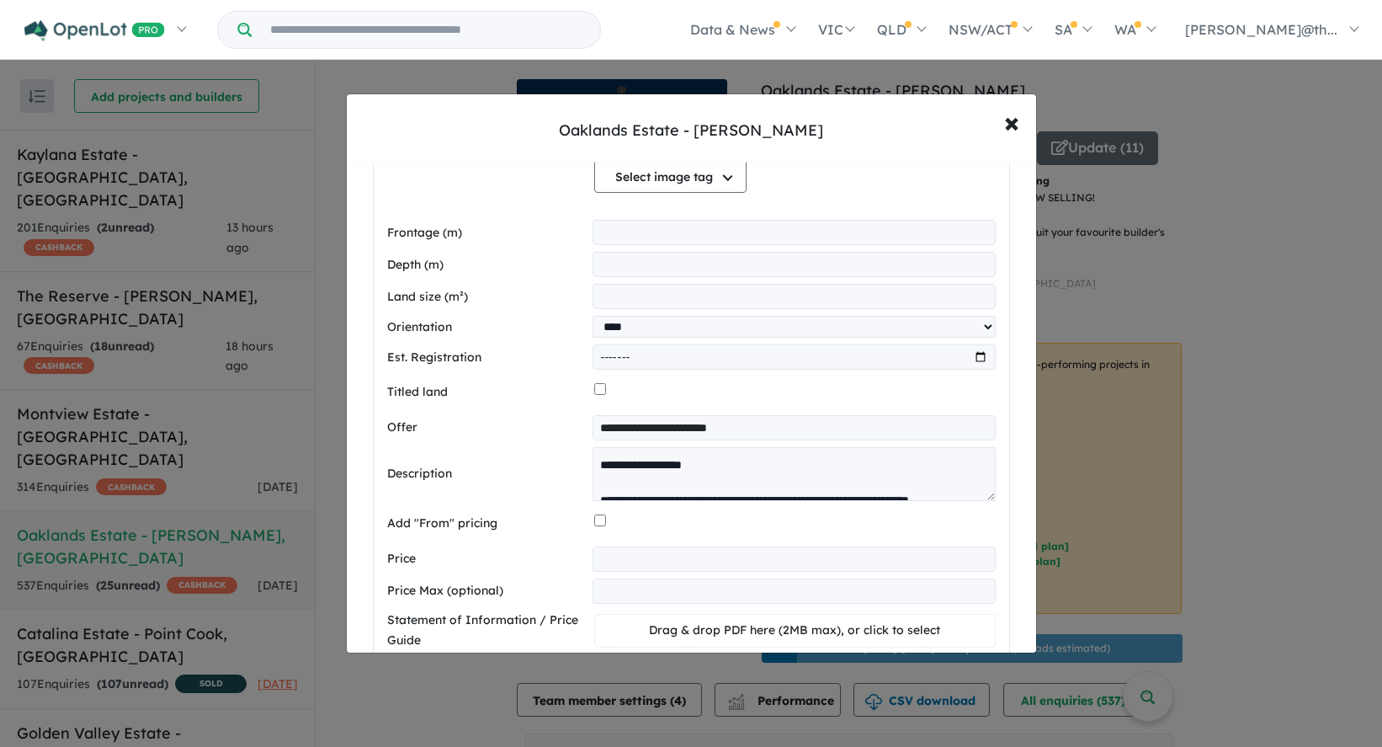
scroll to position [533, 0]
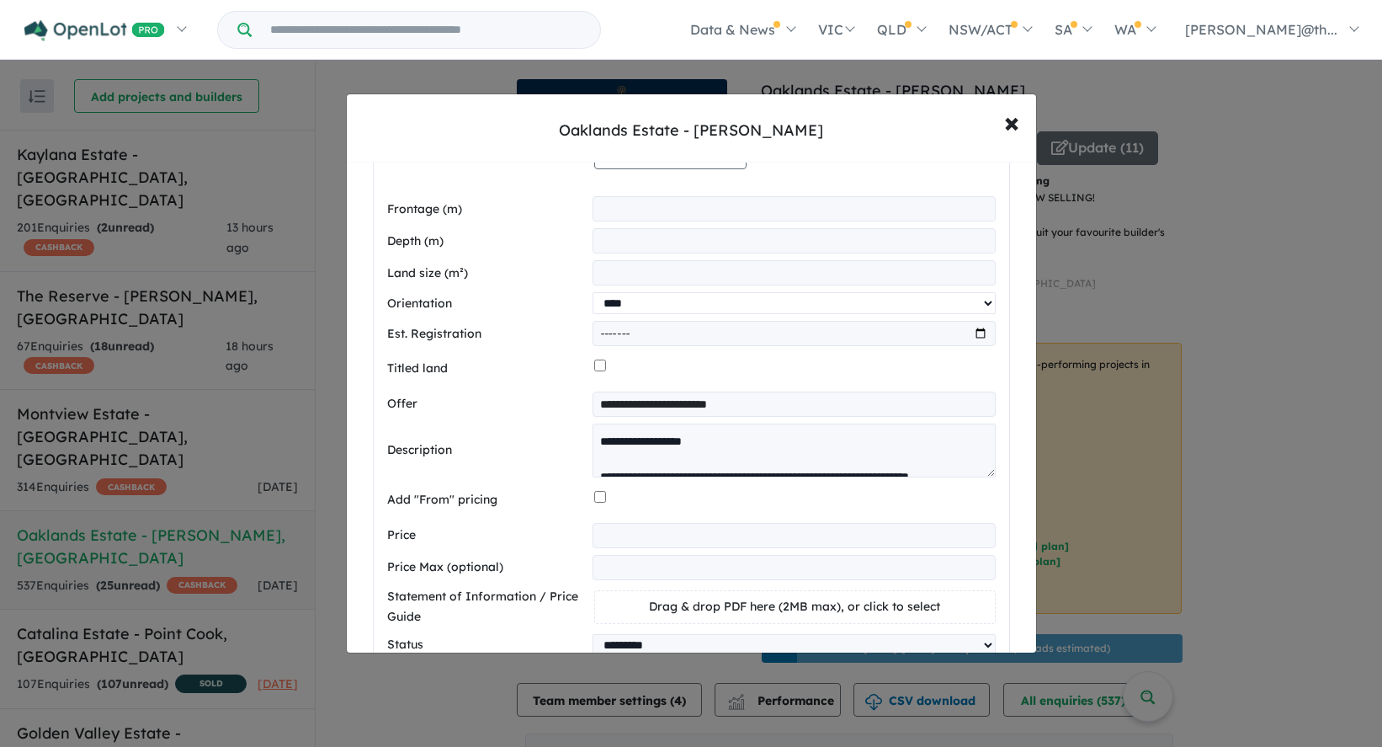
select select
click option "********" at bounding box center [0, 0] width 0 height 0
drag, startPoint x: 658, startPoint y: 334, endPoint x: 551, endPoint y: 344, distance: 107.4
click at [593, 344] on input "*******" at bounding box center [794, 333] width 403 height 25
drag, startPoint x: 661, startPoint y: 335, endPoint x: 576, endPoint y: 330, distance: 85.2
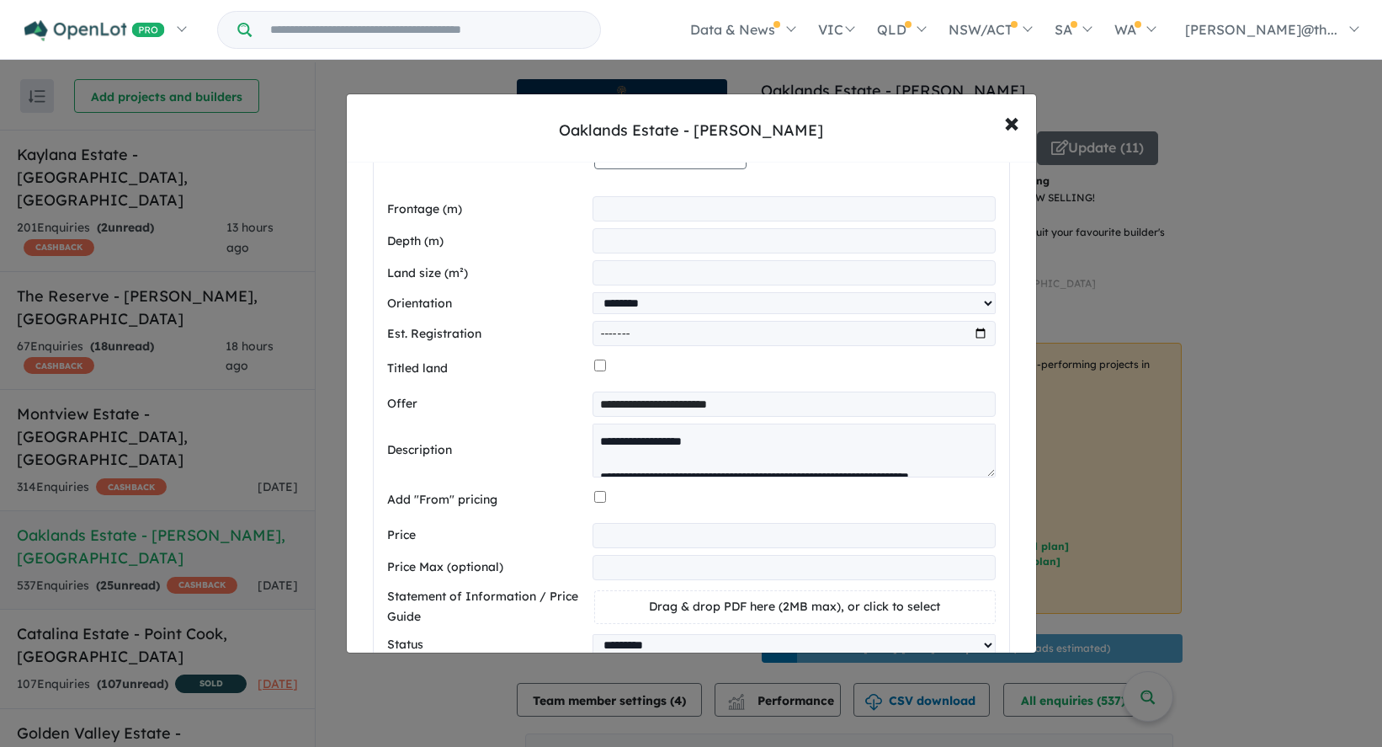
click at [593, 330] on input "*******" at bounding box center [794, 333] width 403 height 25
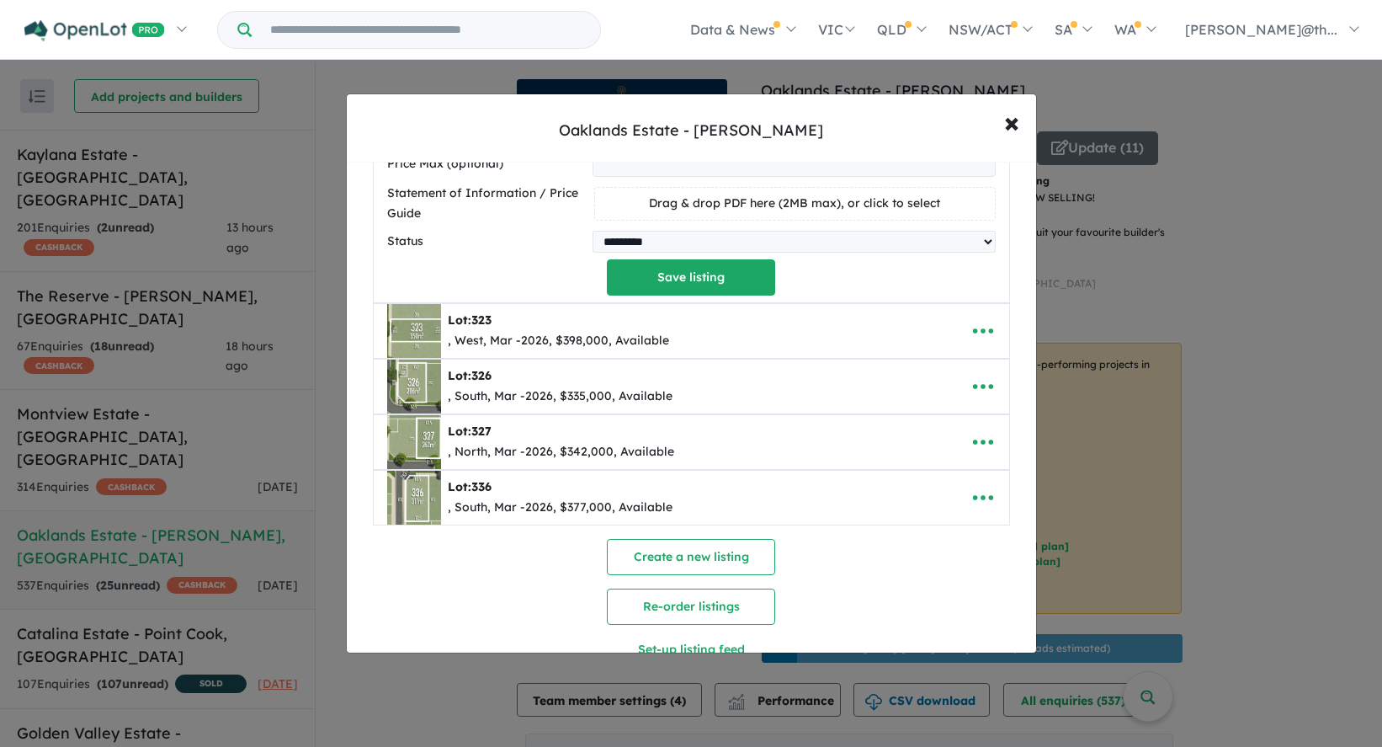
scroll to position [1015, 0]
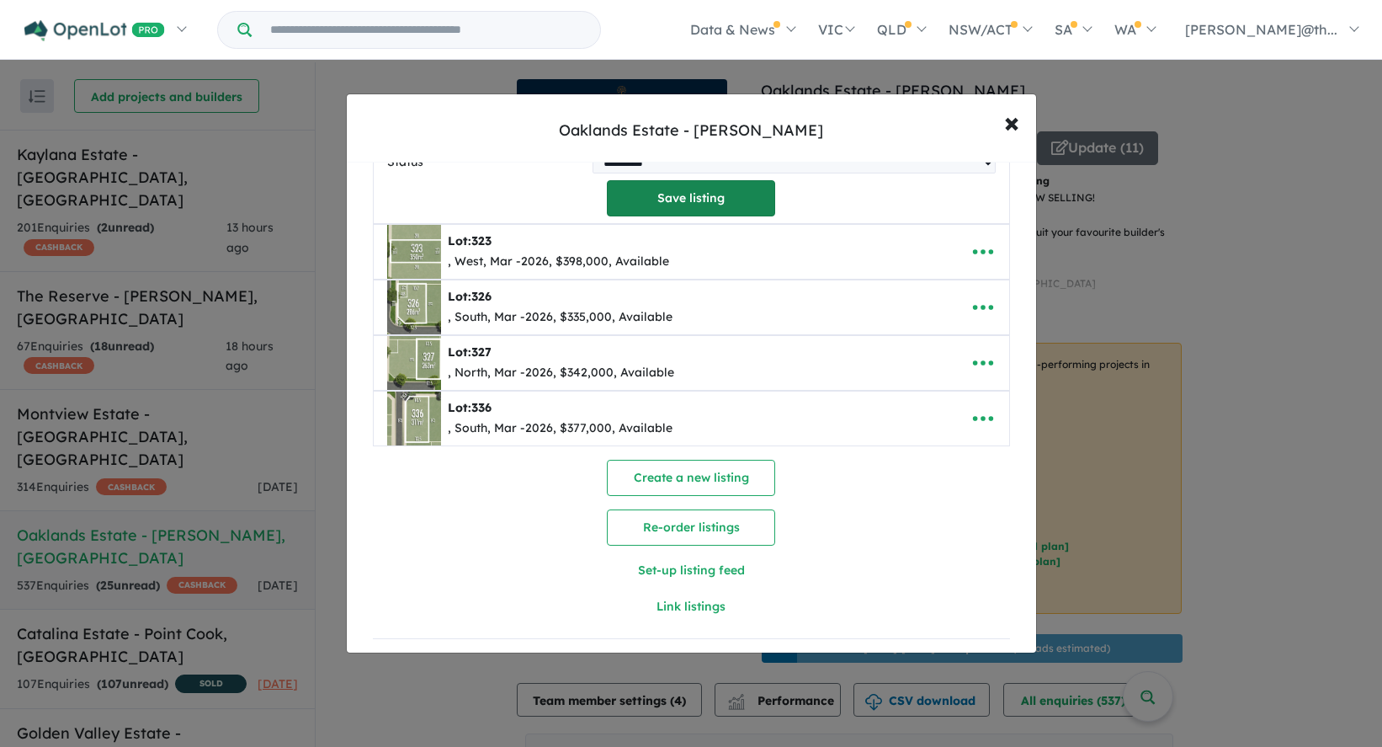
click at [688, 200] on button "Save listing" at bounding box center [691, 198] width 168 height 36
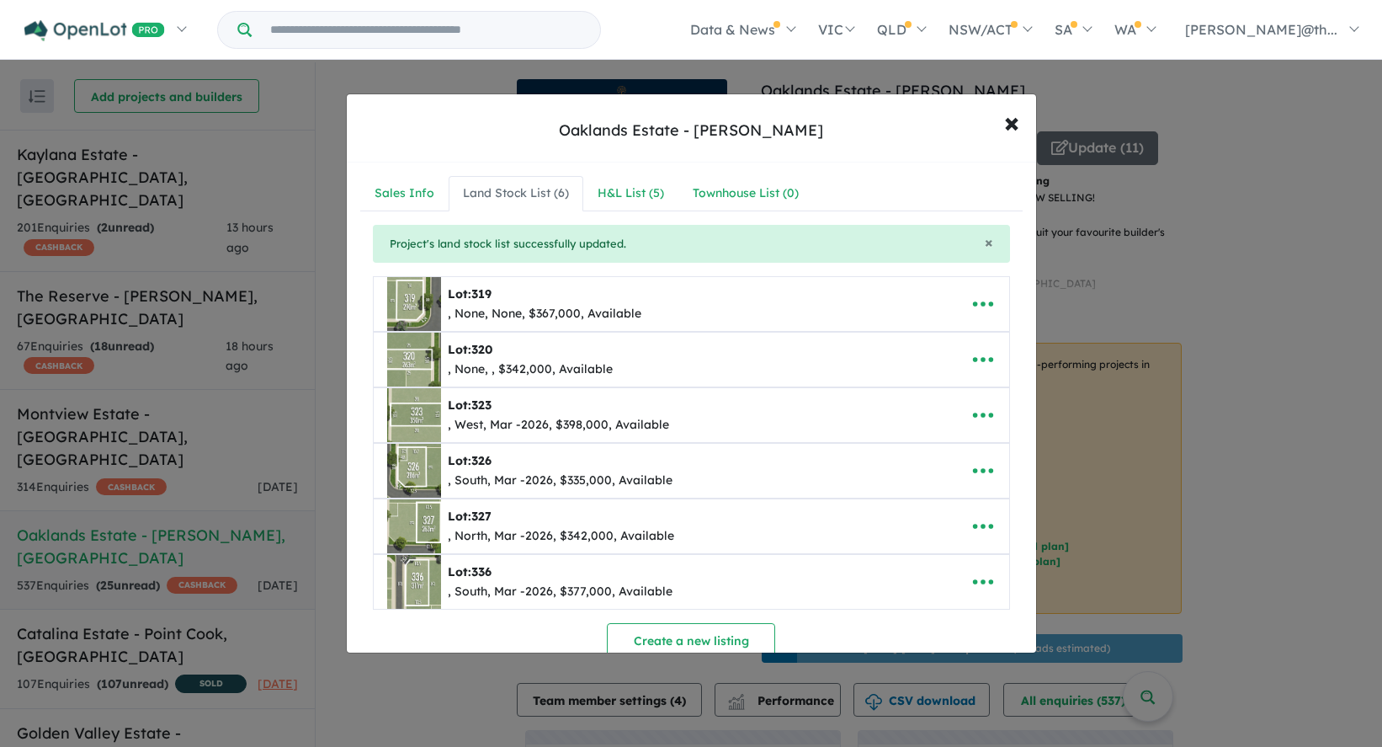
scroll to position [0, 0]
click at [985, 310] on icon "button" at bounding box center [983, 303] width 25 height 25
click at [907, 340] on link "Edit" at bounding box center [946, 346] width 125 height 39
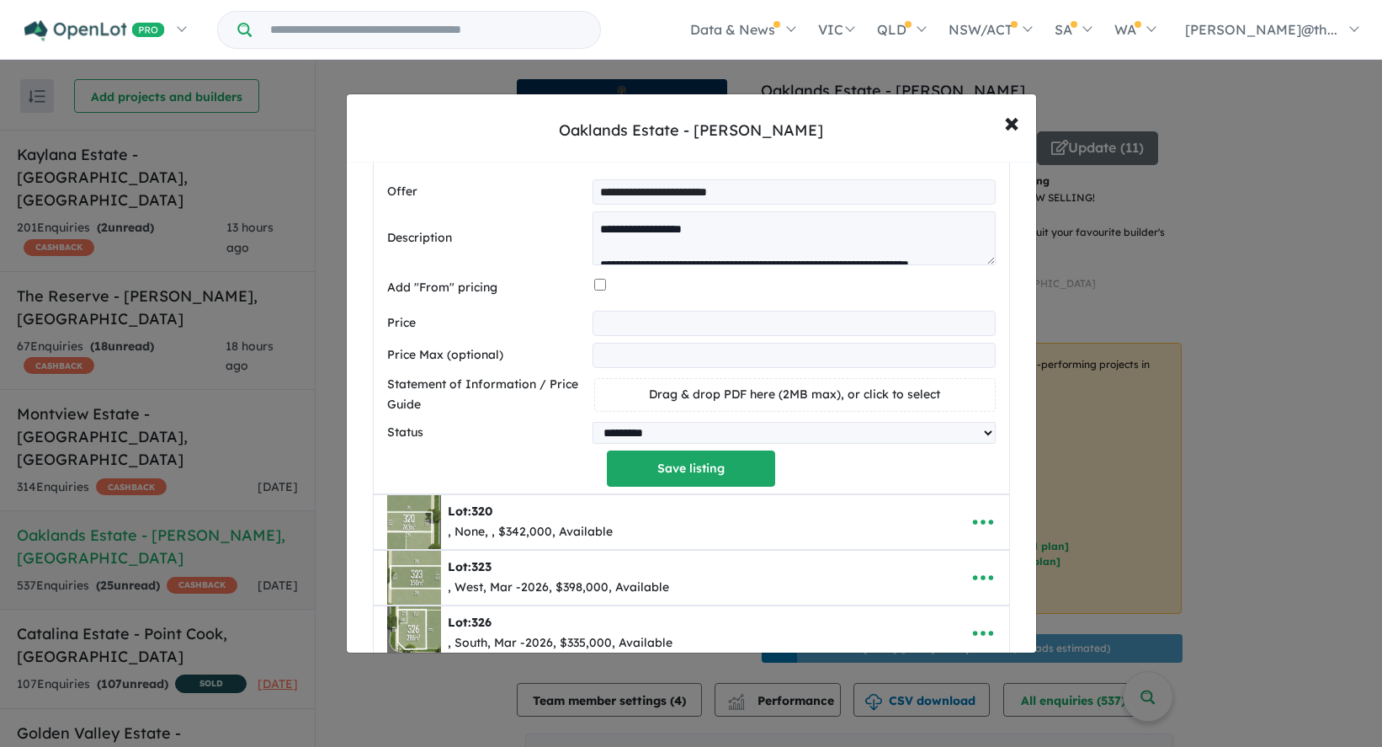
scroll to position [695, 0]
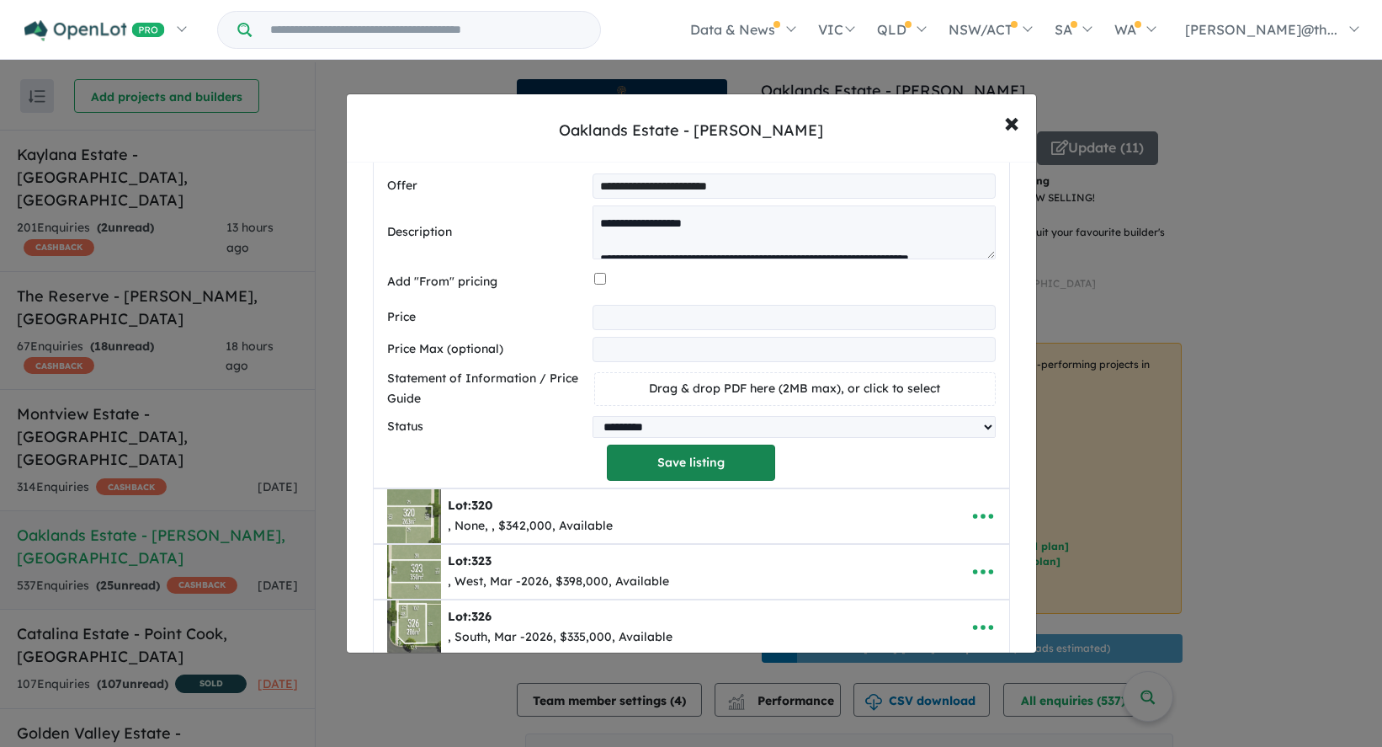
click at [709, 456] on button "Save listing" at bounding box center [691, 462] width 168 height 36
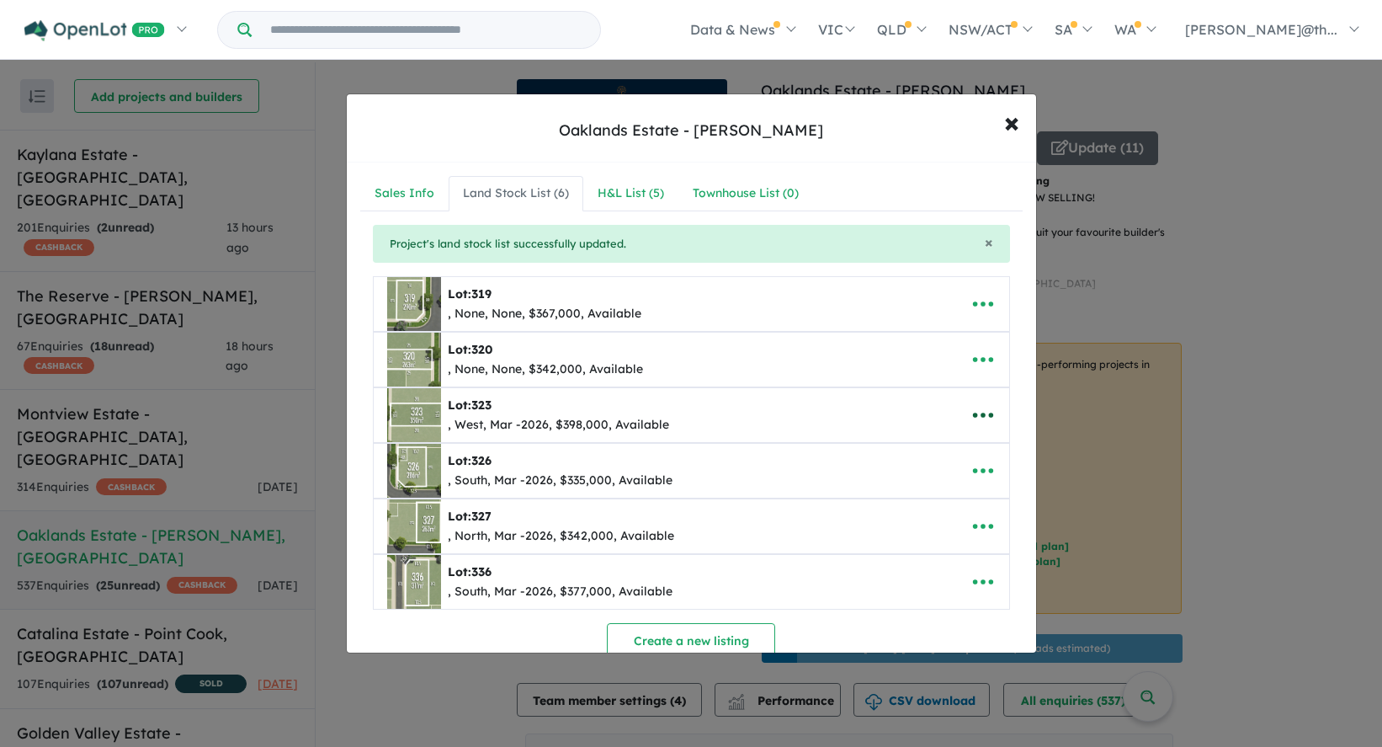
click at [978, 416] on icon "button" at bounding box center [983, 414] width 25 height 25
click at [958, 449] on link "Edit" at bounding box center [946, 457] width 125 height 39
select select "****"
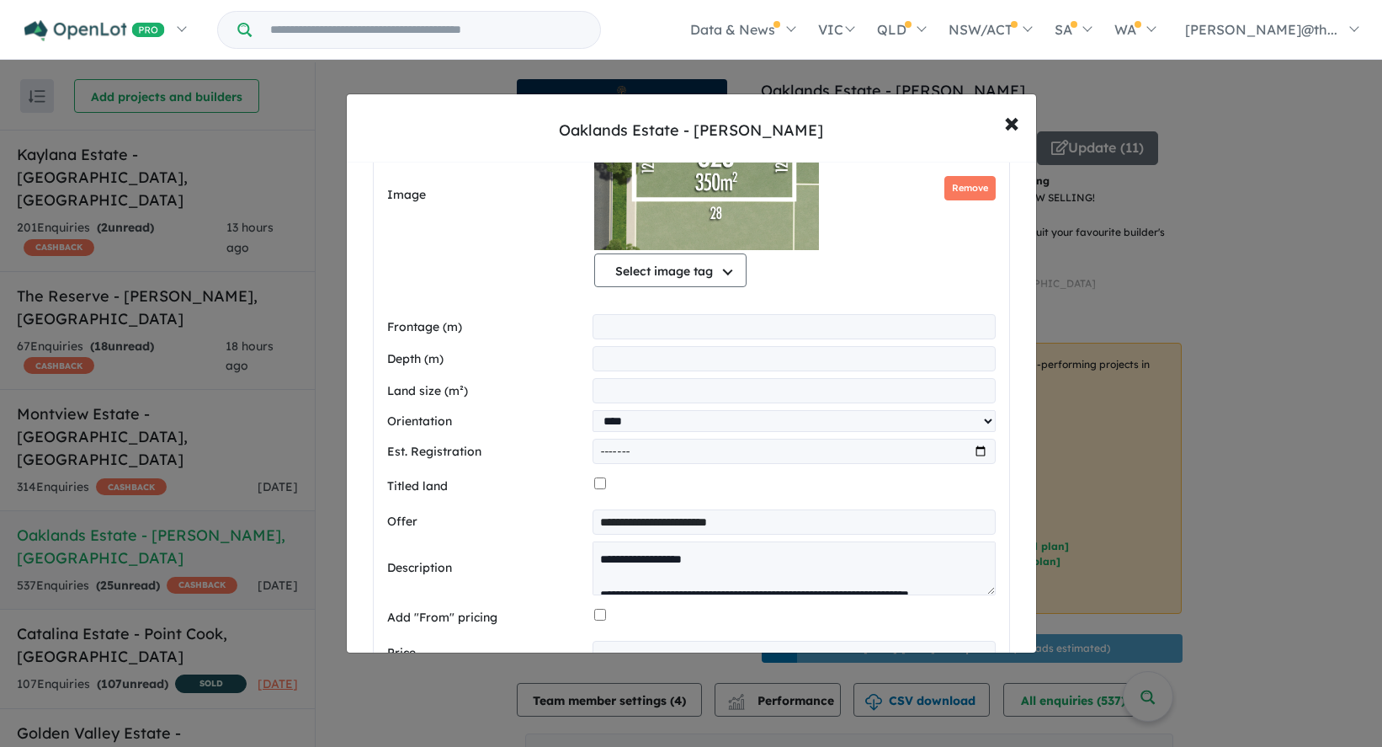
scroll to position [542, 0]
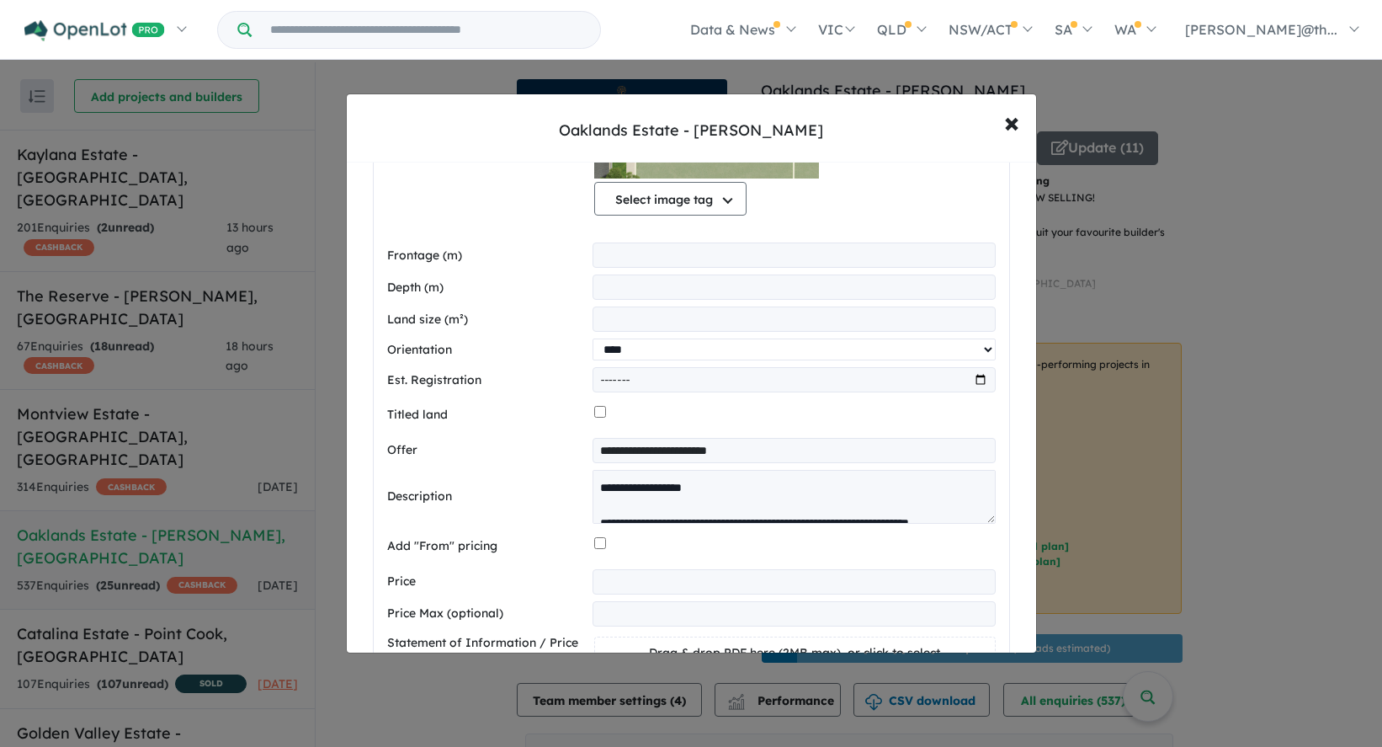
select select
click option "********" at bounding box center [0, 0] width 0 height 0
drag, startPoint x: 662, startPoint y: 383, endPoint x: 540, endPoint y: 390, distance: 122.2
click at [593, 390] on input "*******" at bounding box center [794, 379] width 403 height 25
click at [614, 382] on input "*******" at bounding box center [794, 379] width 403 height 25
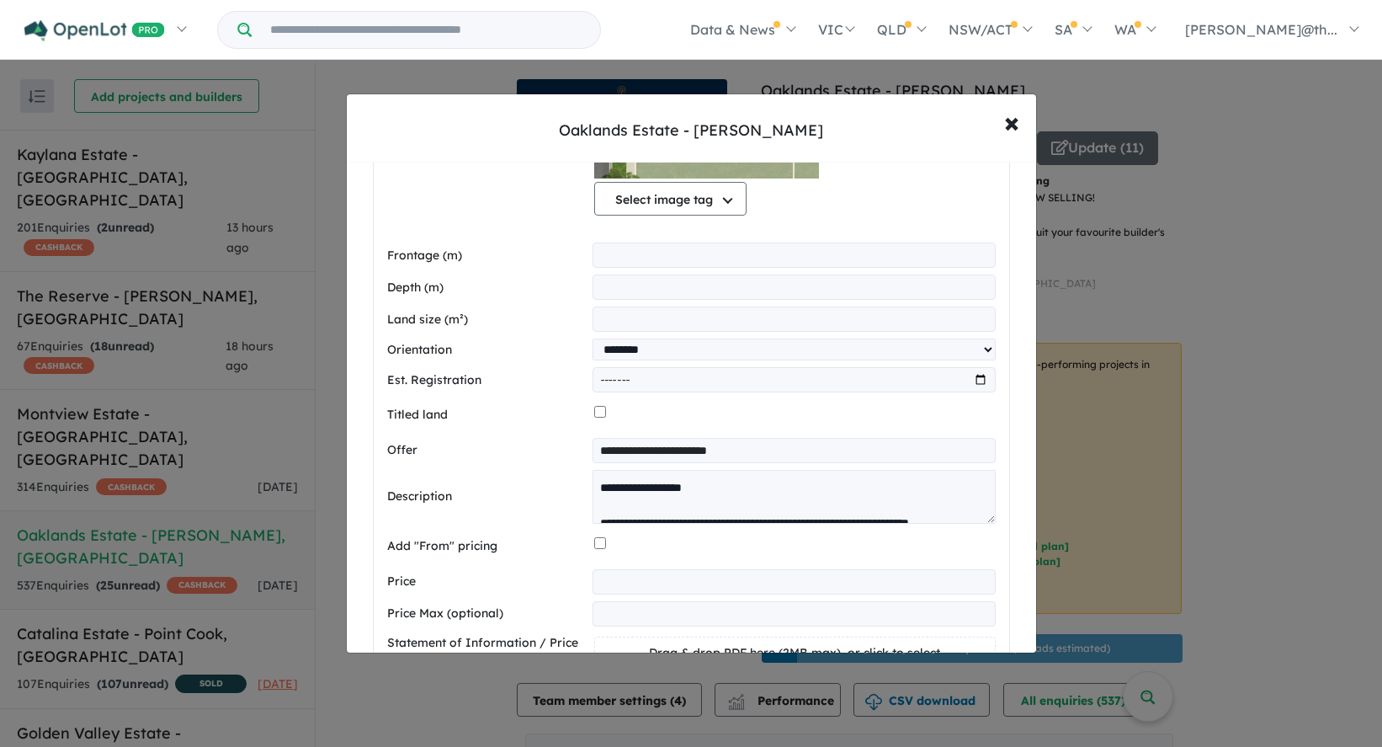
click at [614, 382] on input "*******" at bounding box center [794, 379] width 403 height 25
click at [531, 386] on label "Est. Registration" at bounding box center [486, 380] width 199 height 20
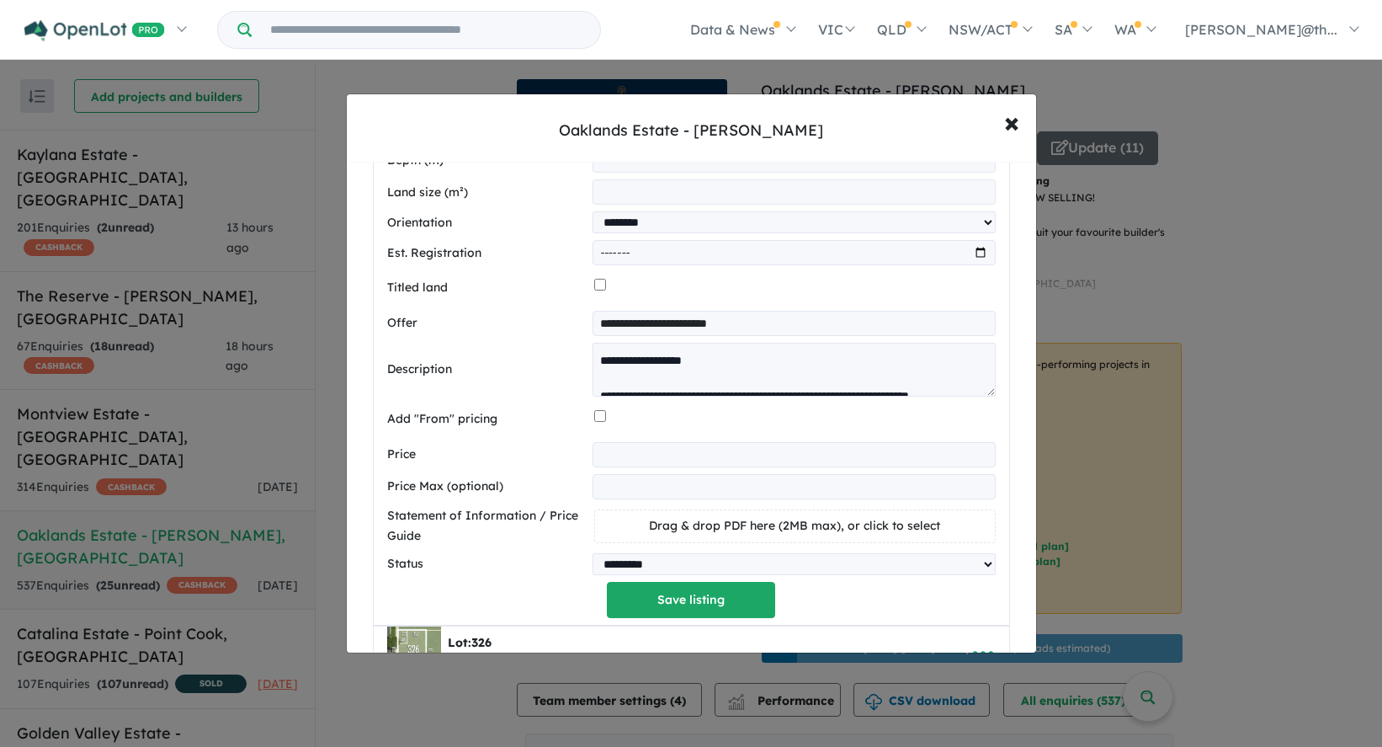
scroll to position [690, 0]
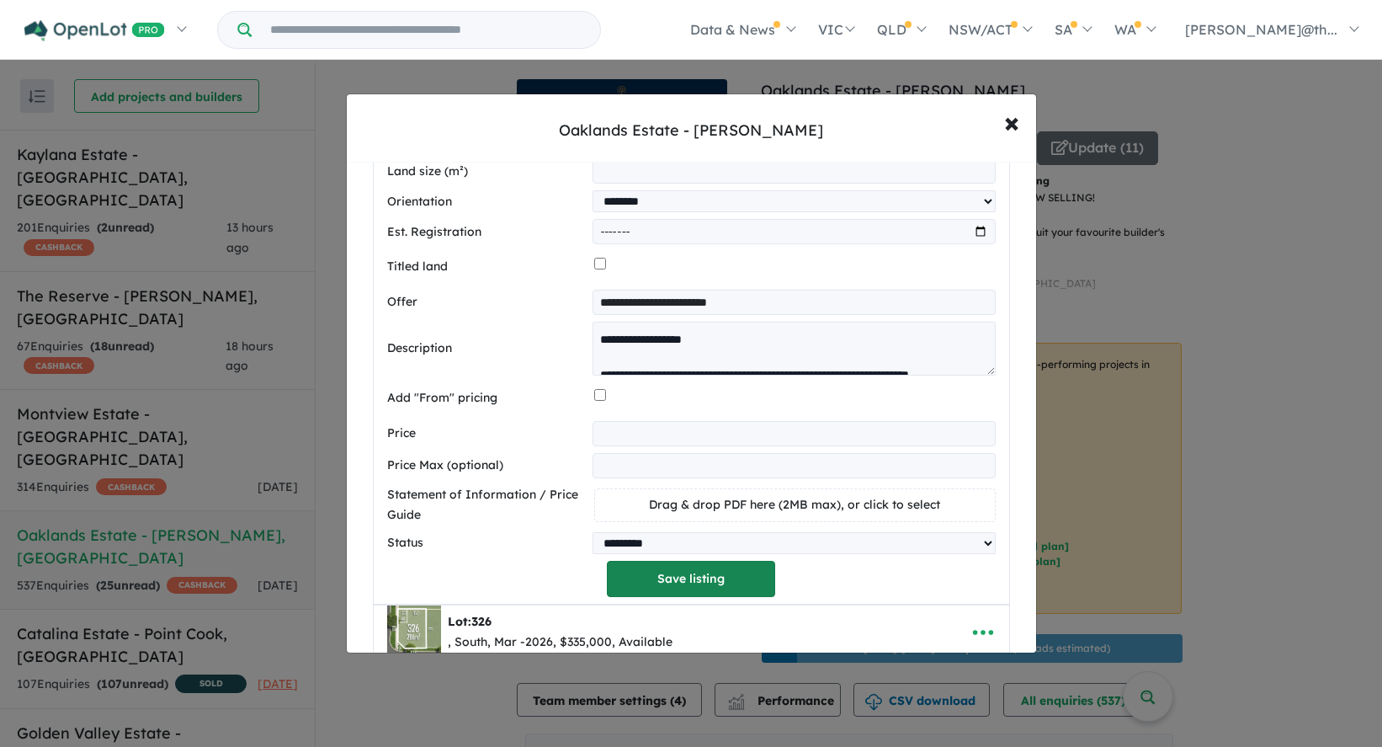
click at [702, 577] on button "Save listing" at bounding box center [691, 579] width 168 height 36
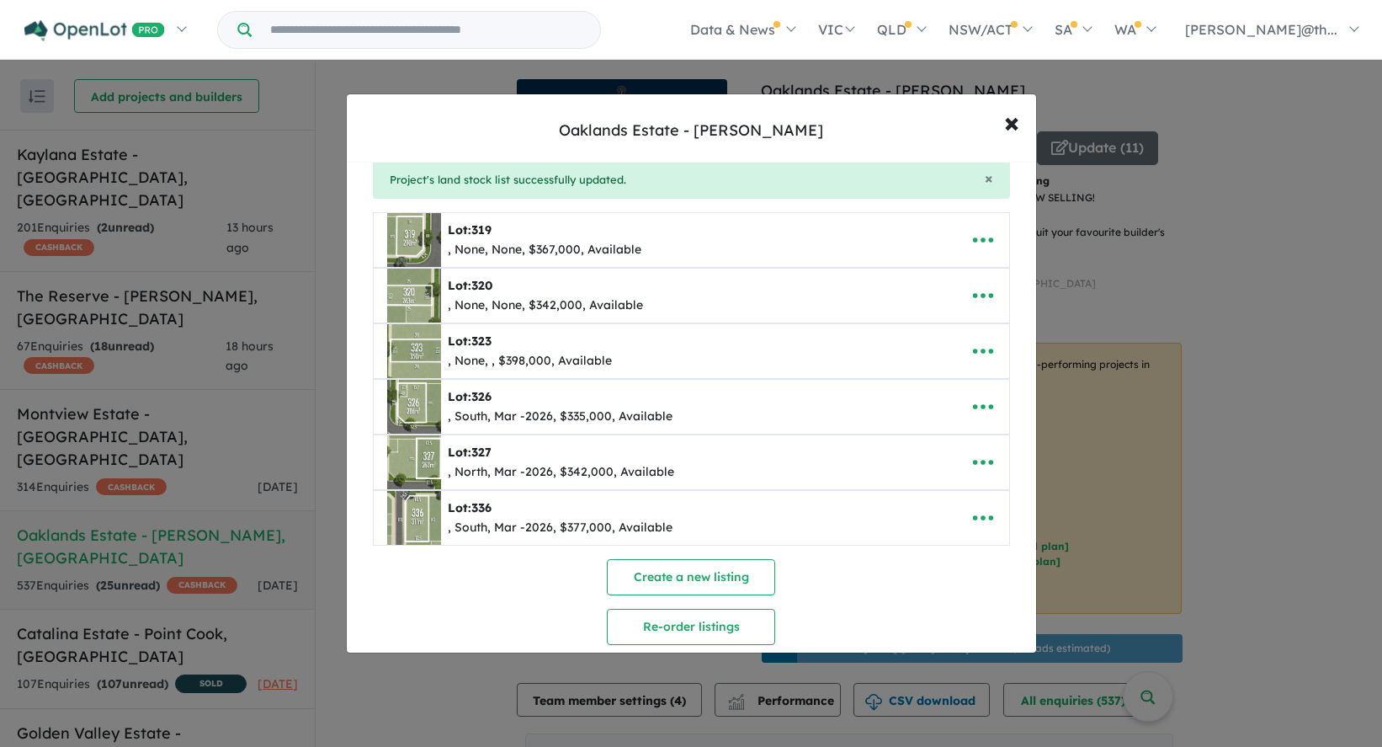
scroll to position [66, 0]
click at [981, 410] on icon "button" at bounding box center [983, 404] width 25 height 25
click at [935, 450] on link "Edit" at bounding box center [946, 447] width 125 height 39
select select "*****"
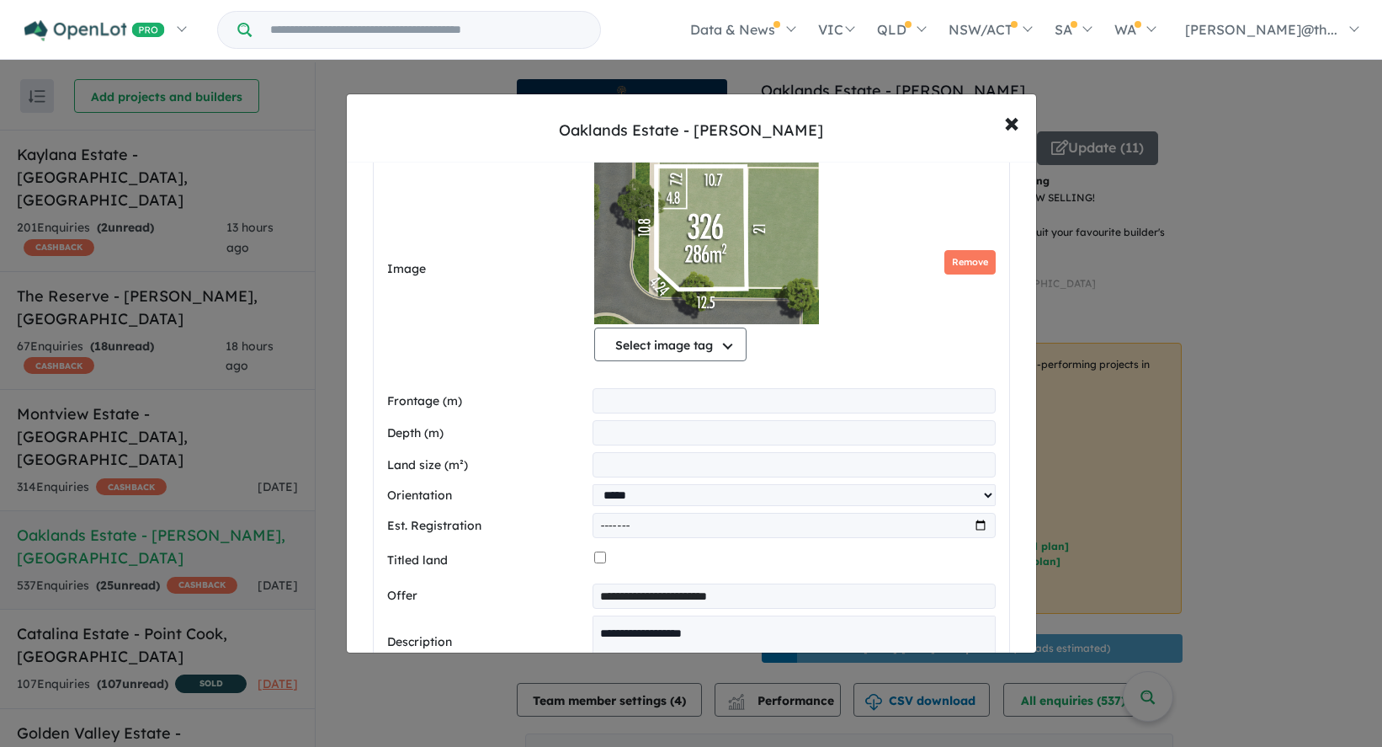
scroll to position [464, 0]
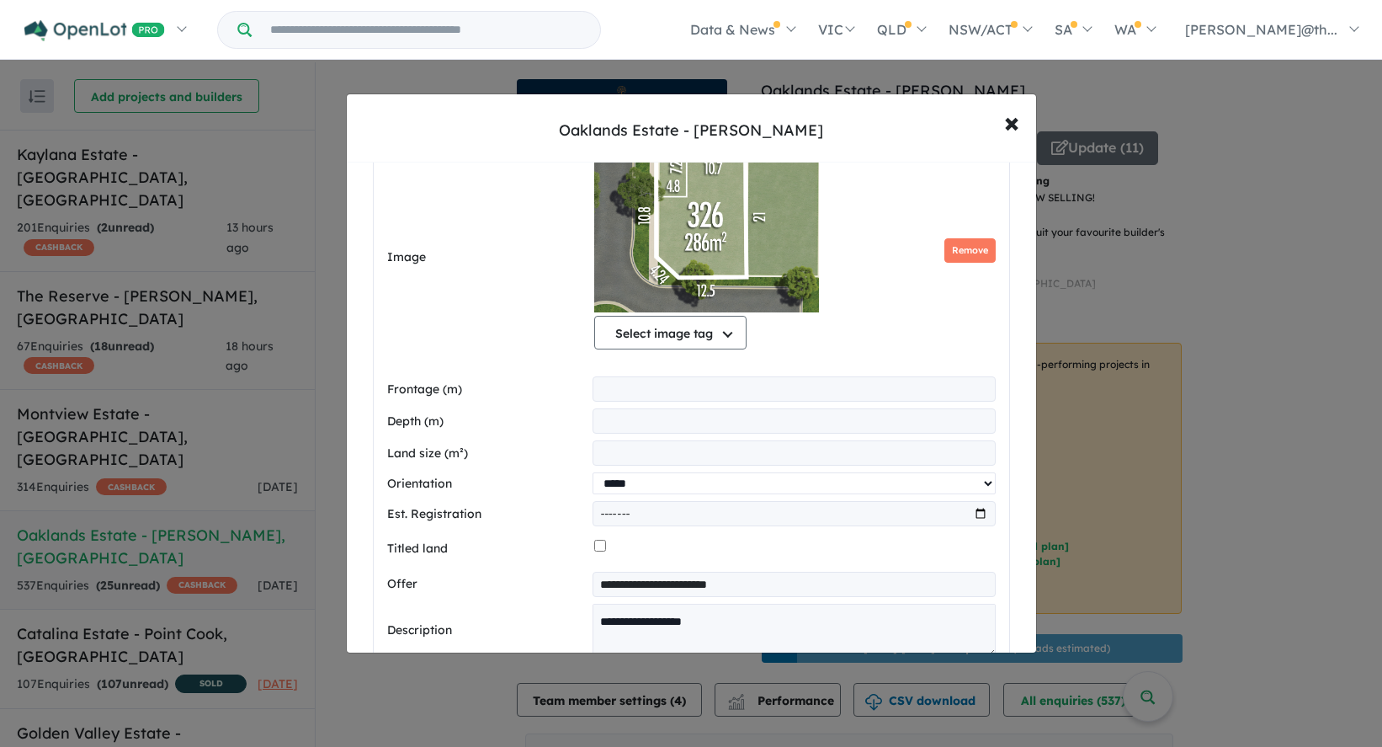
select select
click option "********" at bounding box center [0, 0] width 0 height 0
click at [696, 514] on input "*******" at bounding box center [794, 513] width 403 height 25
drag, startPoint x: 682, startPoint y: 514, endPoint x: 512, endPoint y: 512, distance: 170.1
click at [593, 512] on input "*******" at bounding box center [794, 513] width 403 height 25
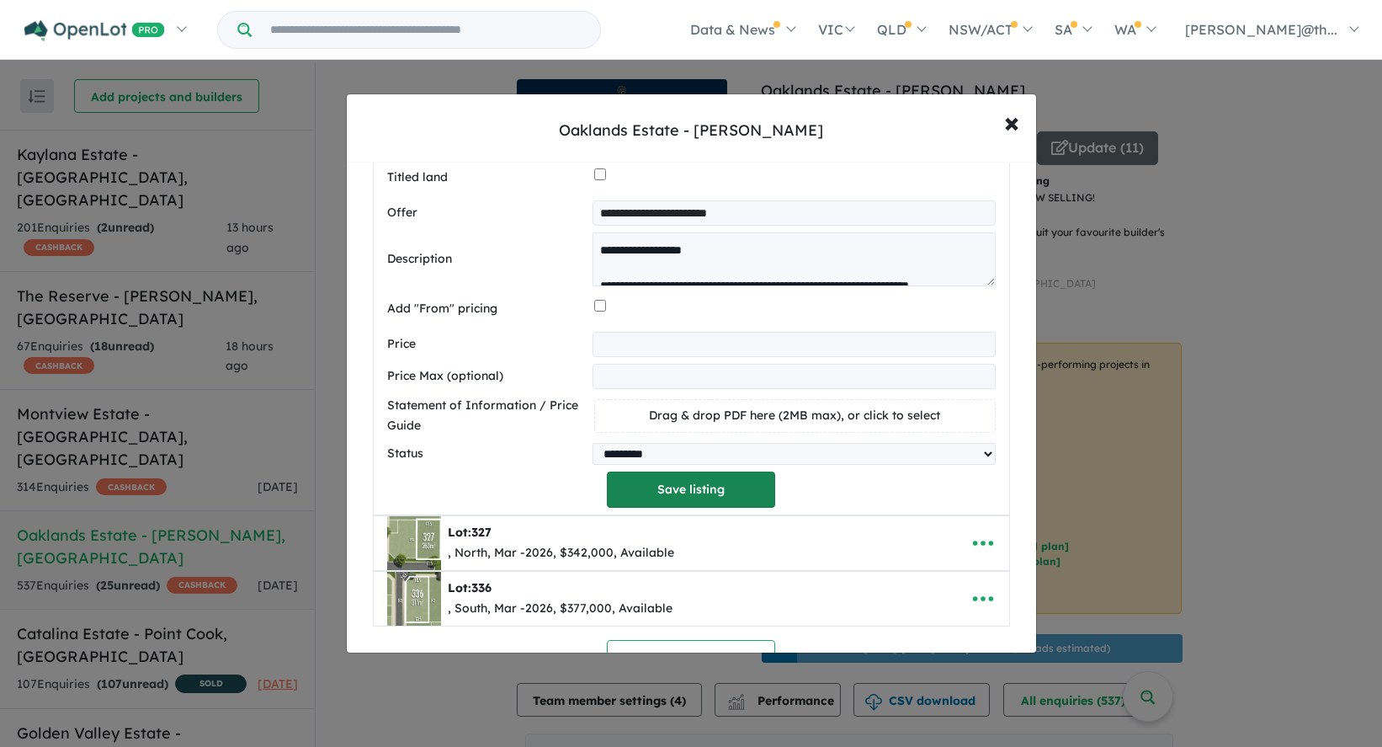
click at [671, 494] on button "Save listing" at bounding box center [691, 489] width 168 height 36
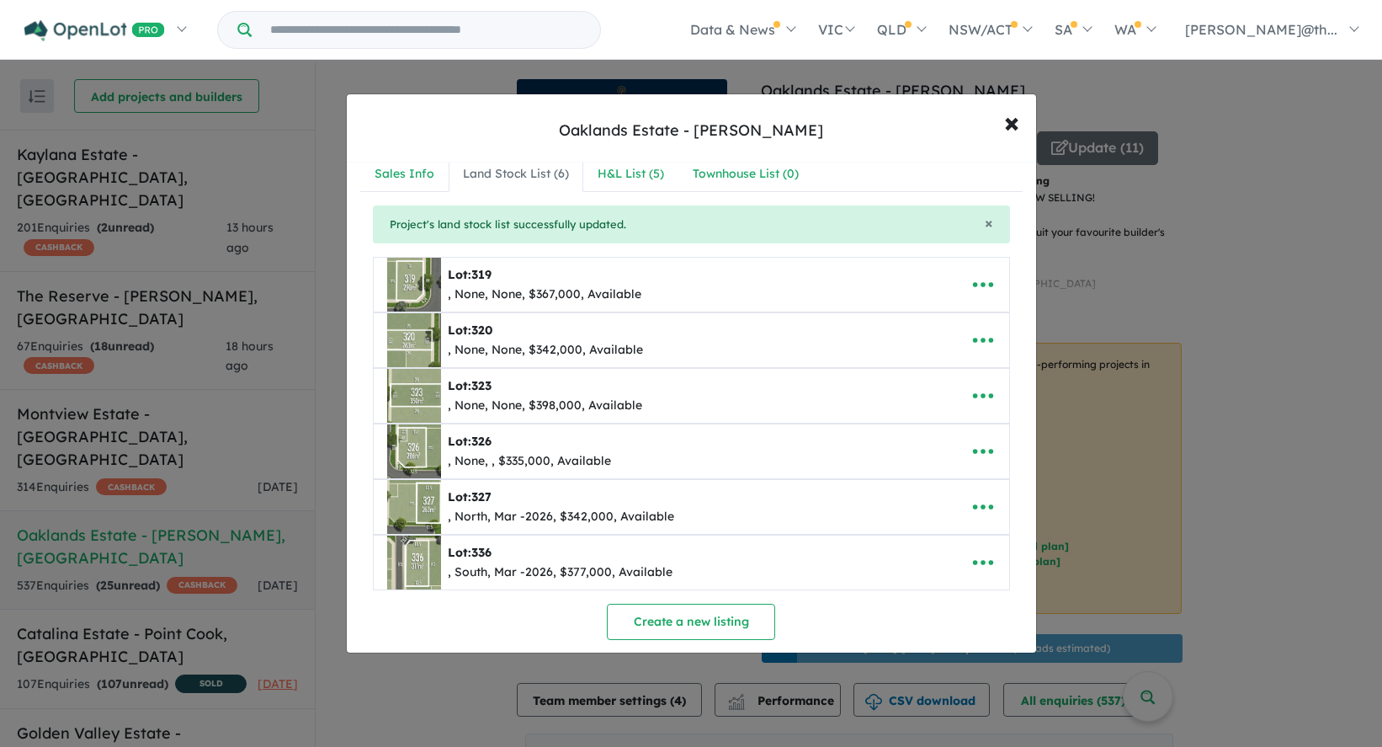
scroll to position [21, 0]
click at [980, 503] on icon "button" at bounding box center [983, 504] width 25 height 25
click at [923, 552] on link "Edit" at bounding box center [946, 547] width 125 height 39
select select "*****"
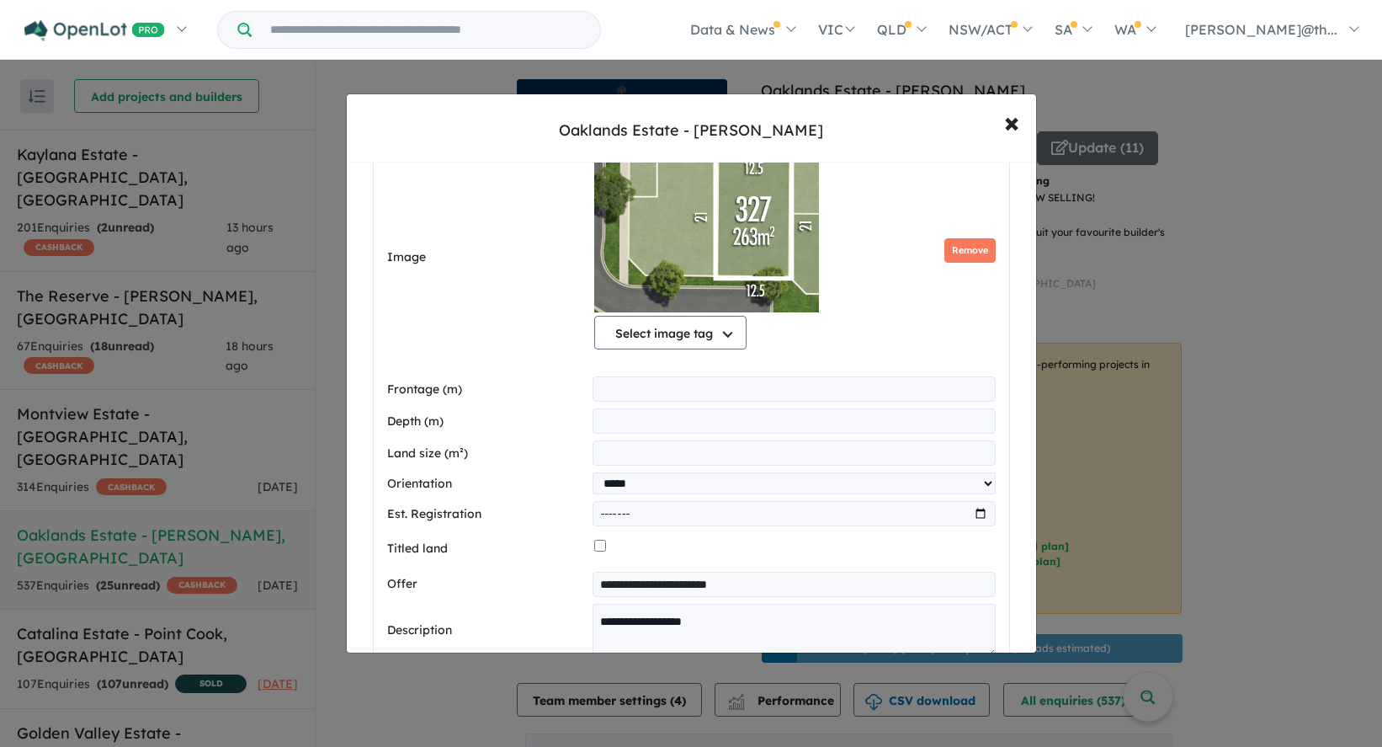
scroll to position [546, 0]
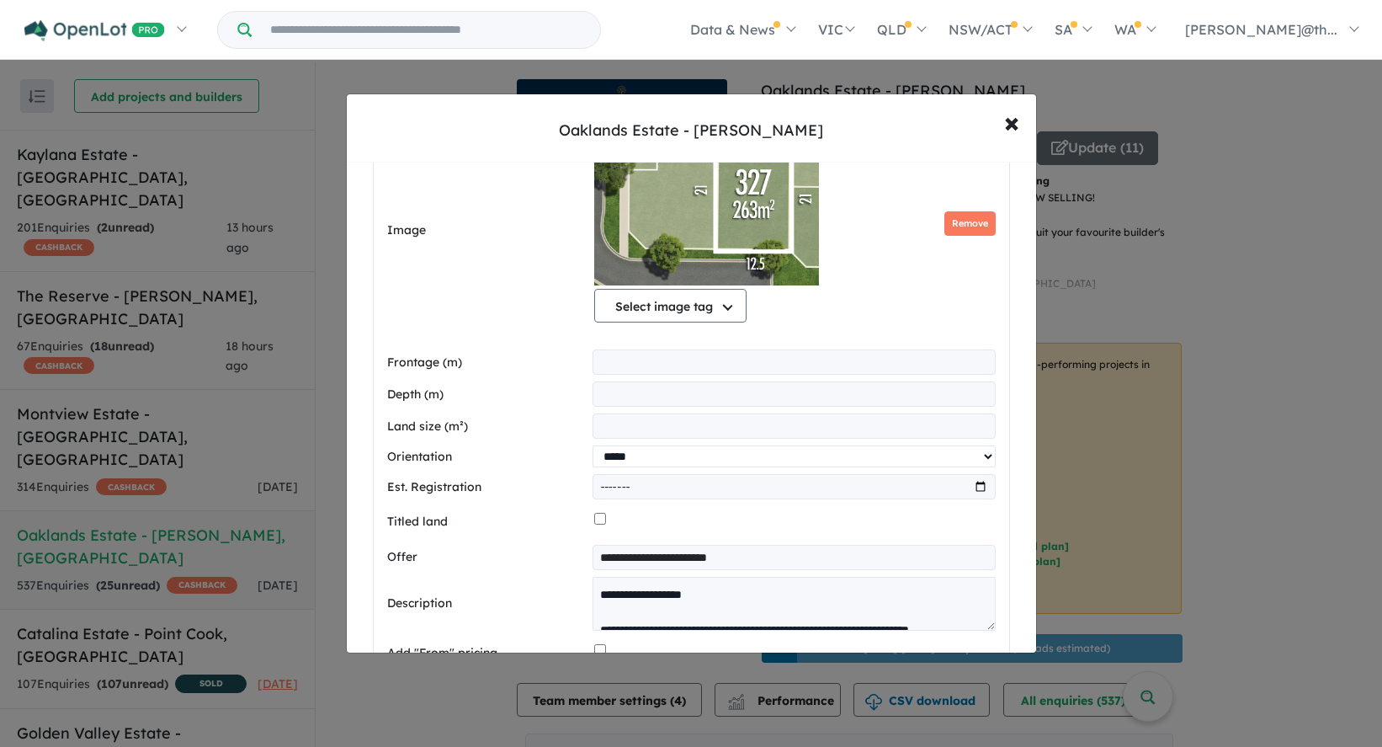
select select
click option "********" at bounding box center [0, 0] width 0 height 0
click at [633, 483] on input "*******" at bounding box center [794, 486] width 403 height 25
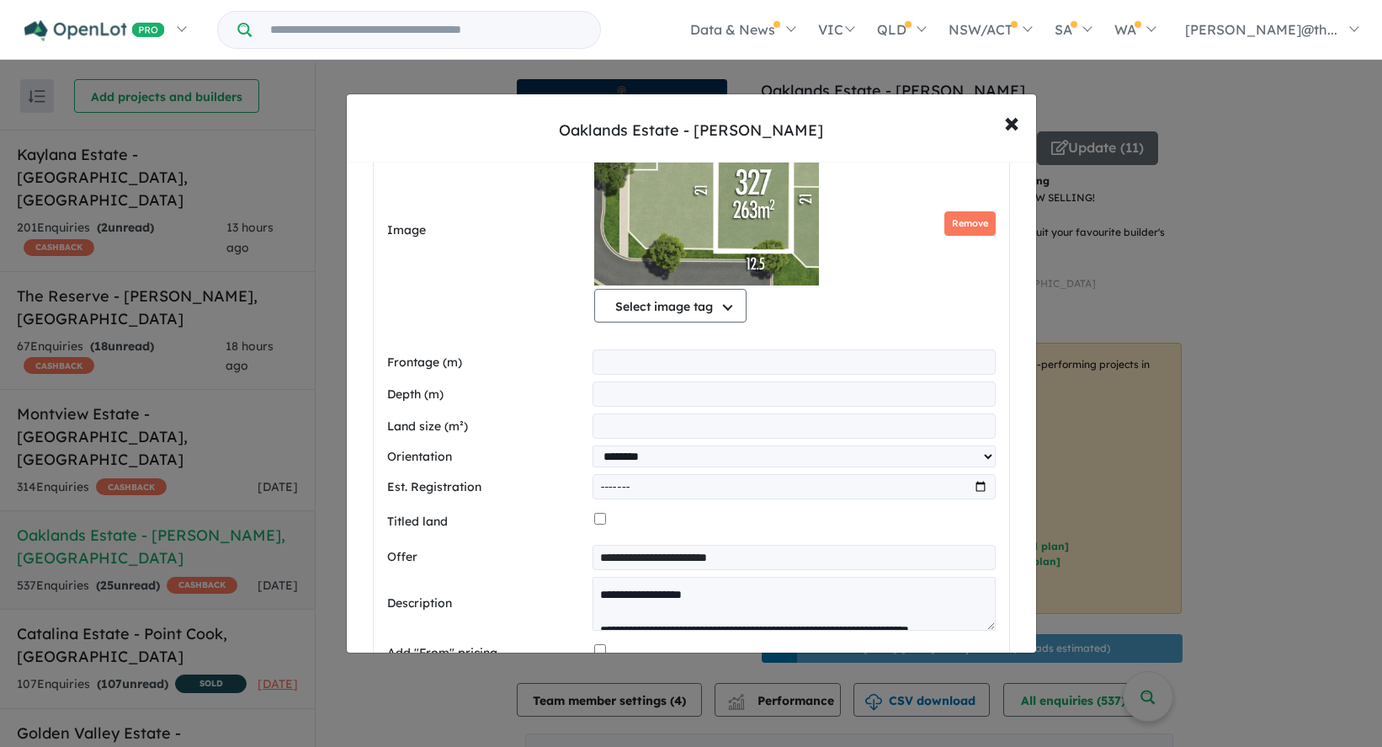
click at [633, 484] on input "*******" at bounding box center [794, 486] width 403 height 25
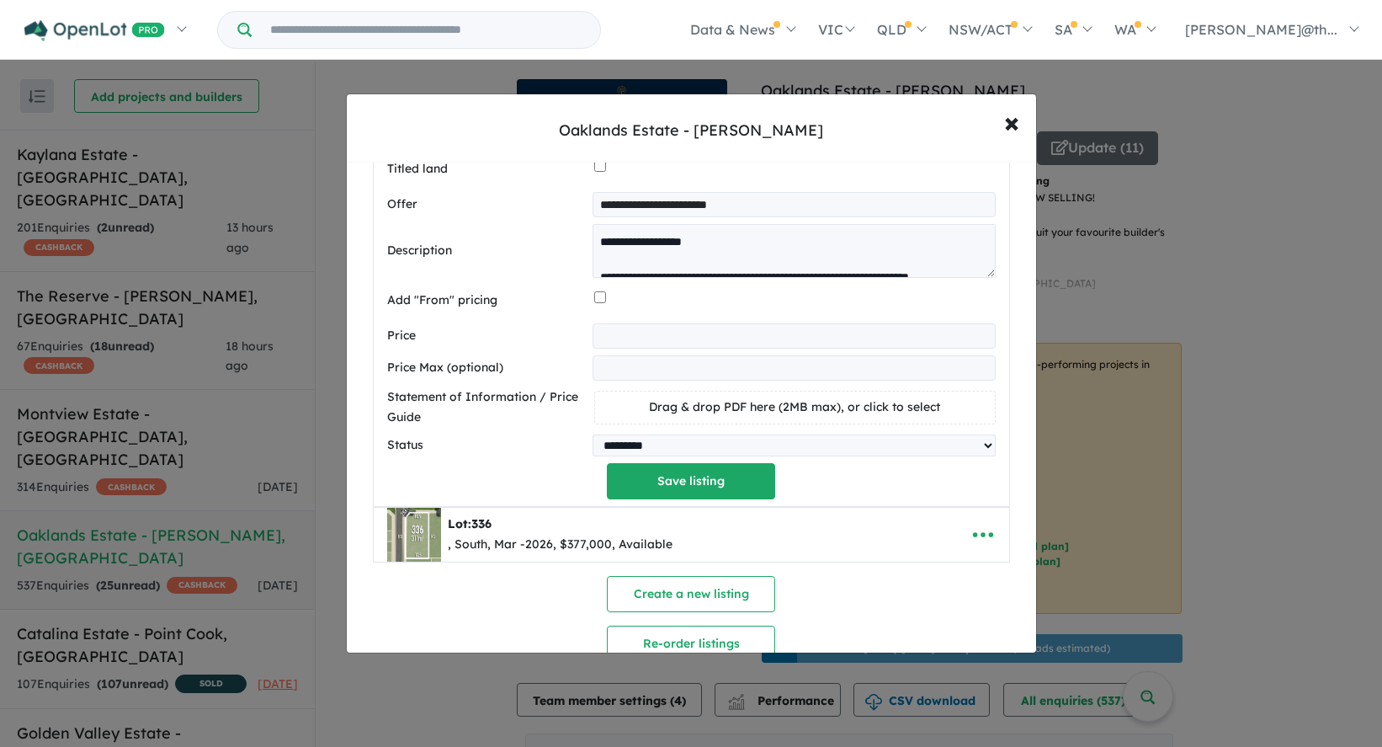
scroll to position [963, 0]
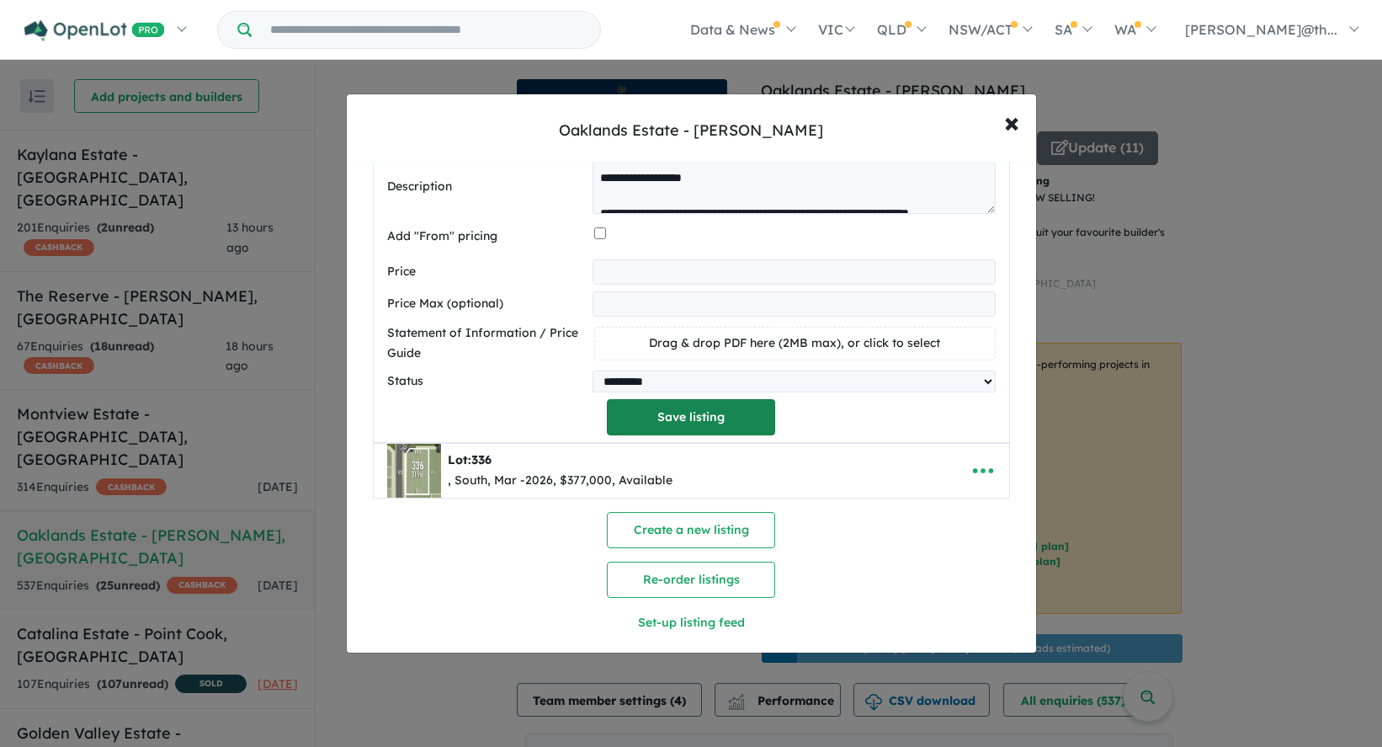
click at [669, 427] on button "Save listing" at bounding box center [691, 417] width 168 height 36
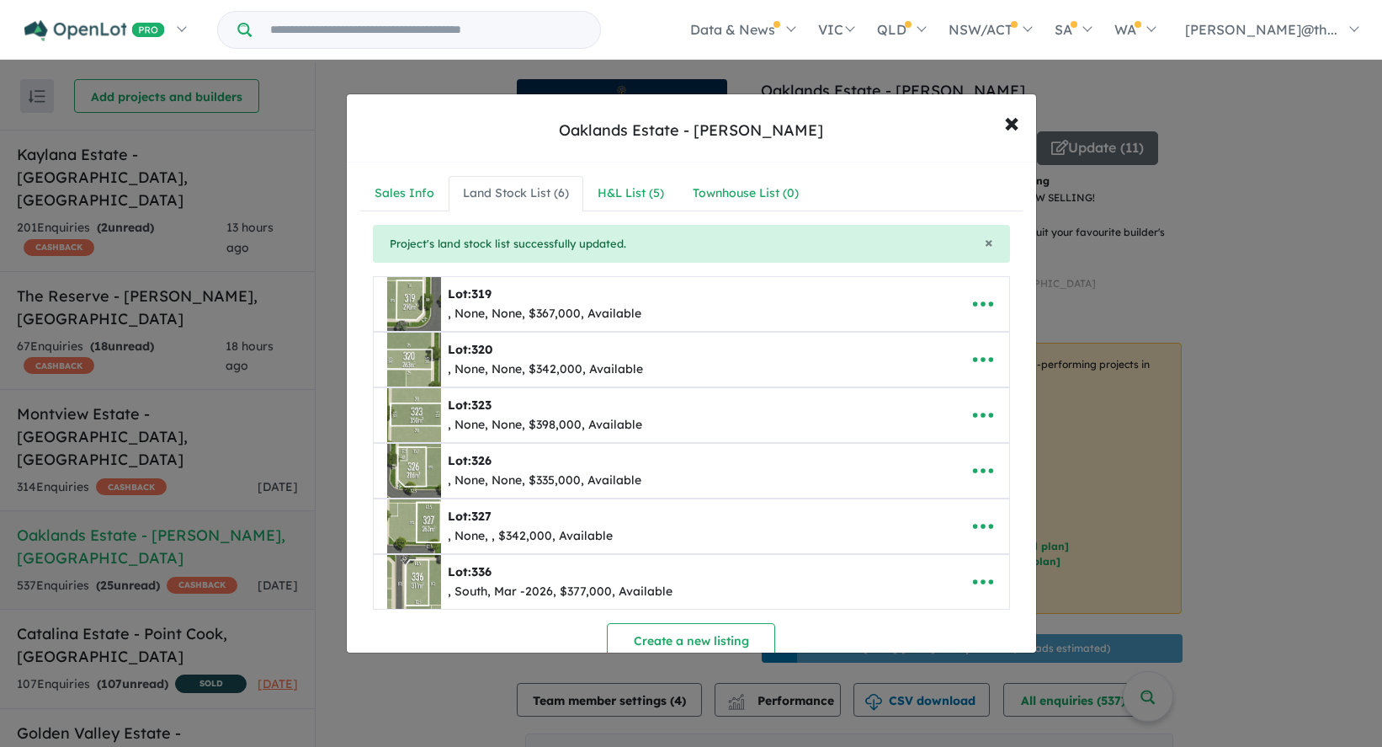
scroll to position [0, 0]
click at [982, 585] on icon "button" at bounding box center [983, 581] width 25 height 25
click at [926, 471] on link "Edit" at bounding box center [946, 464] width 125 height 39
select select "*****"
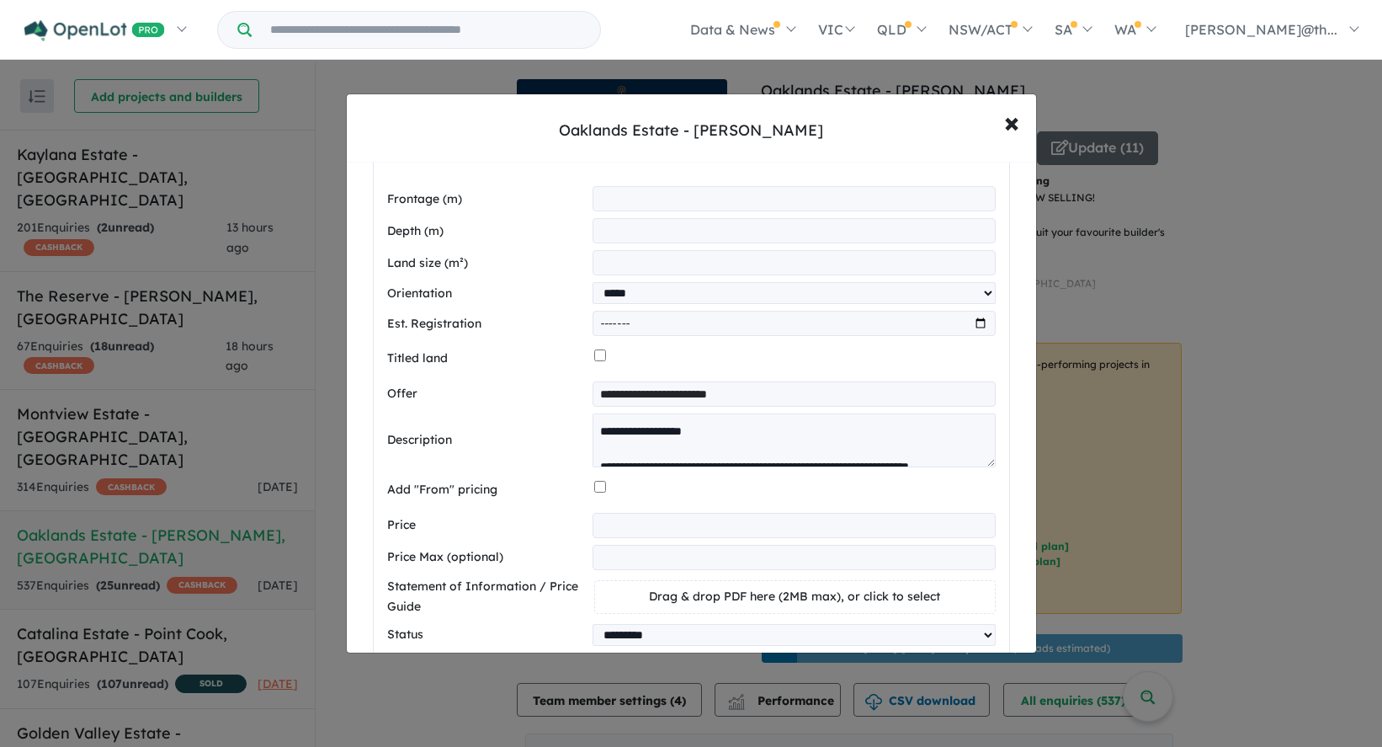
scroll to position [764, 0]
click at [657, 262] on input "***" at bounding box center [794, 263] width 403 height 25
select select
click option "********" at bounding box center [0, 0] width 0 height 0
click at [639, 322] on input "*******" at bounding box center [794, 323] width 403 height 25
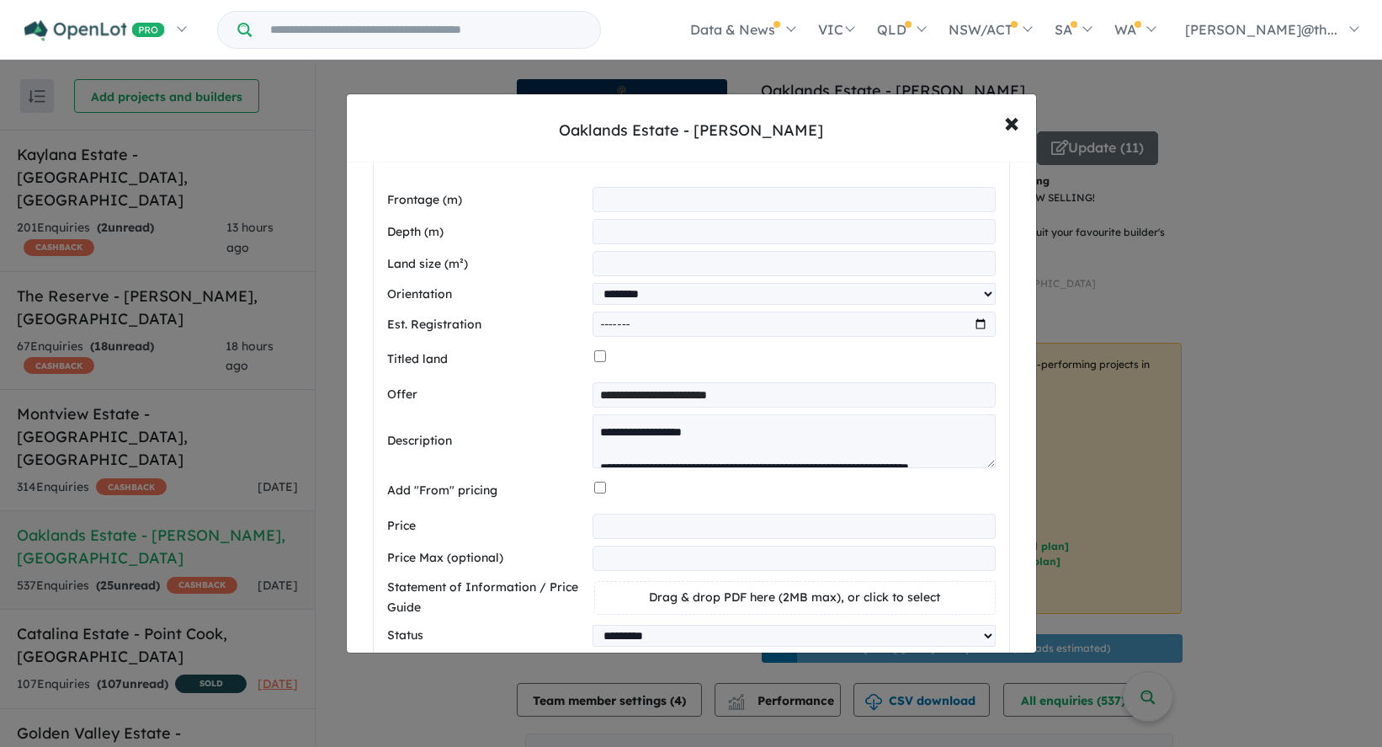
click at [639, 322] on input "*******" at bounding box center [794, 323] width 403 height 25
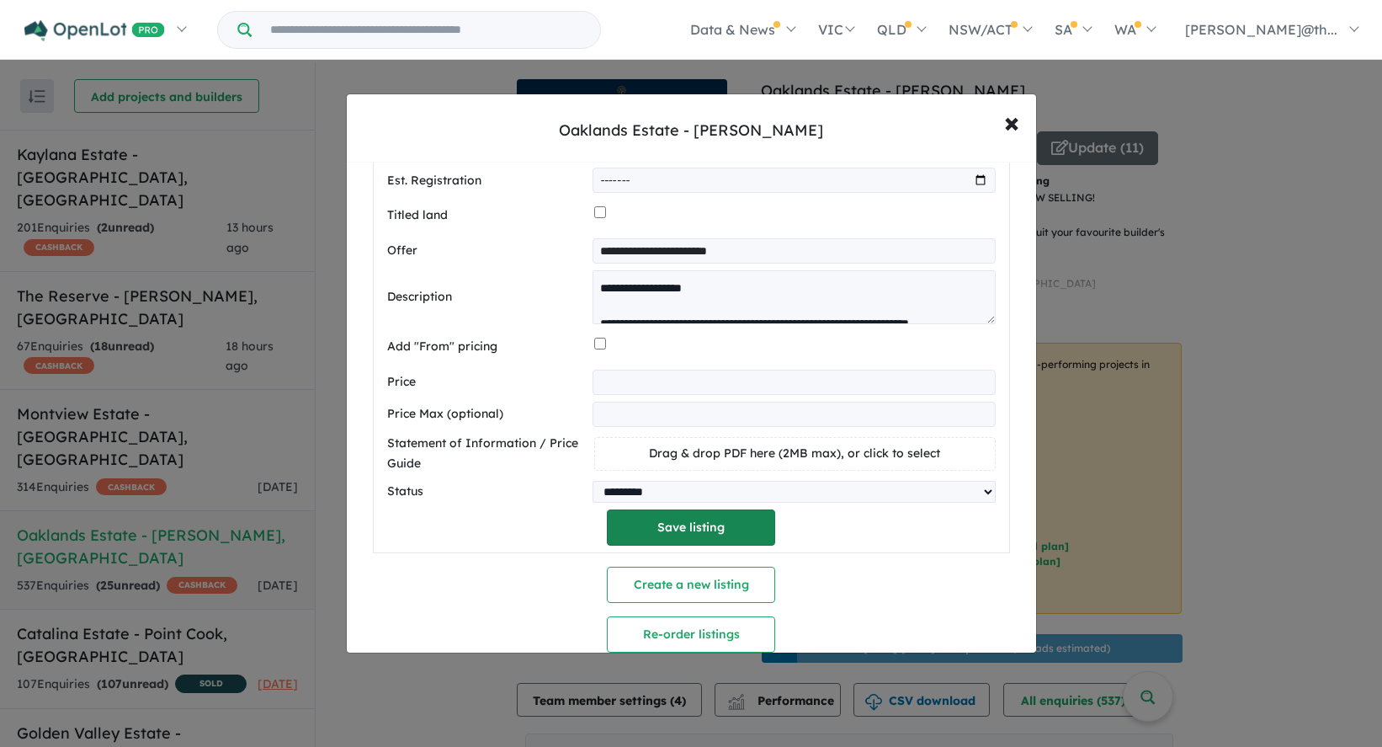
click at [698, 531] on button "Save listing" at bounding box center [691, 527] width 168 height 36
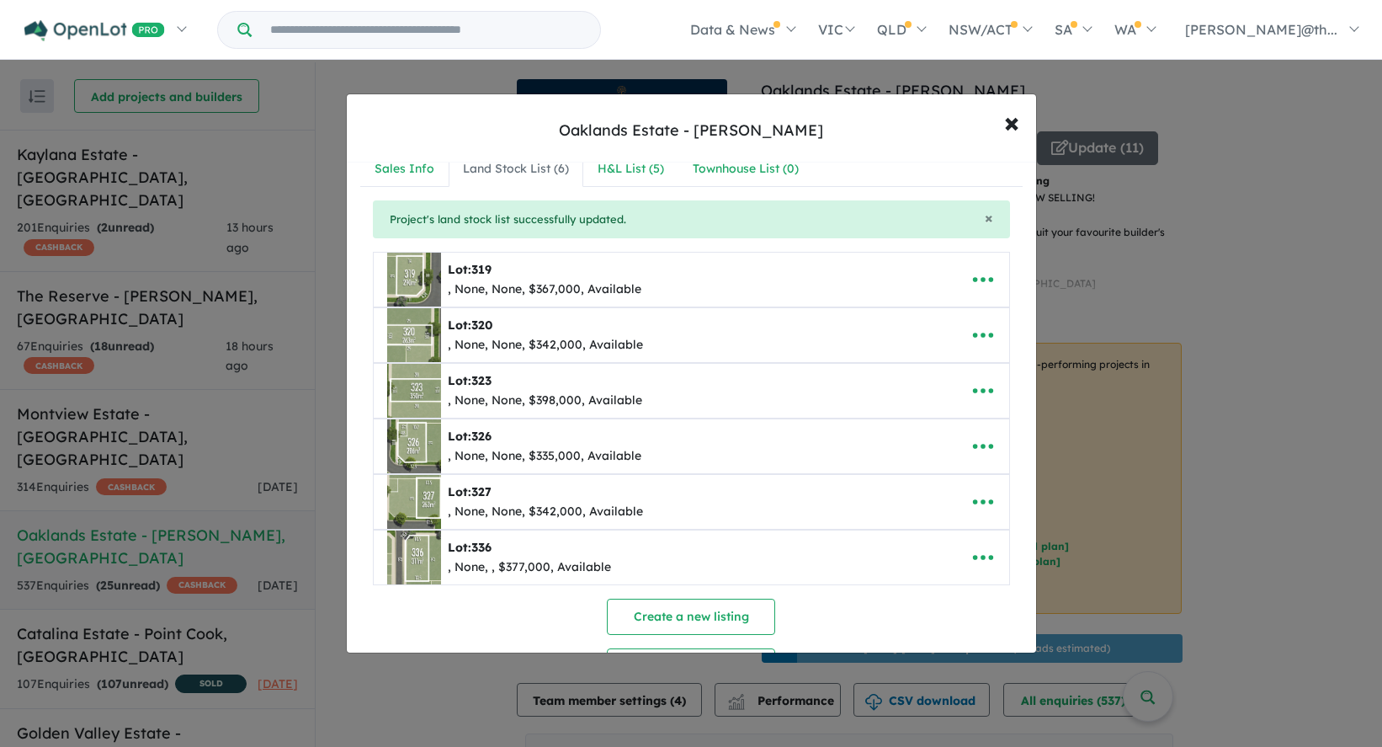
scroll to position [10, 0]
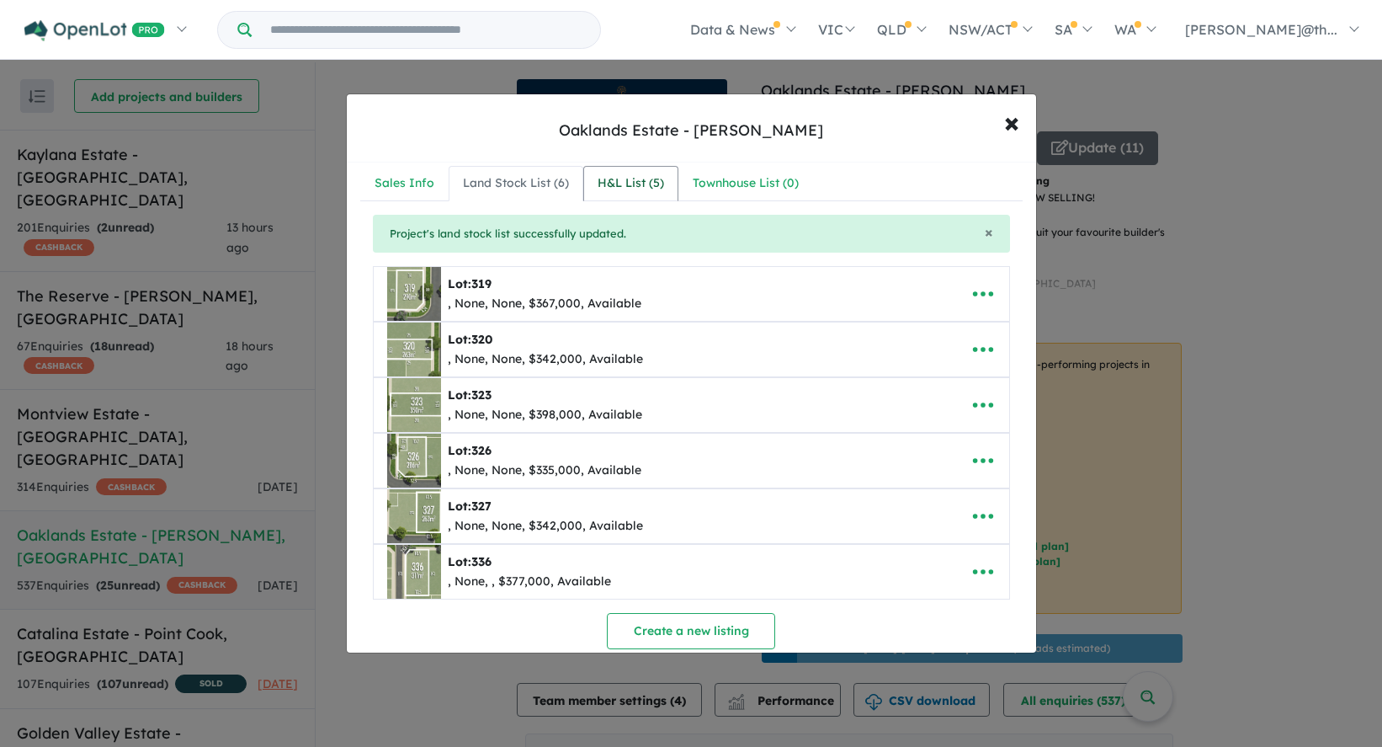
click at [634, 180] on div "H&L List ( 5 )" at bounding box center [631, 183] width 67 height 20
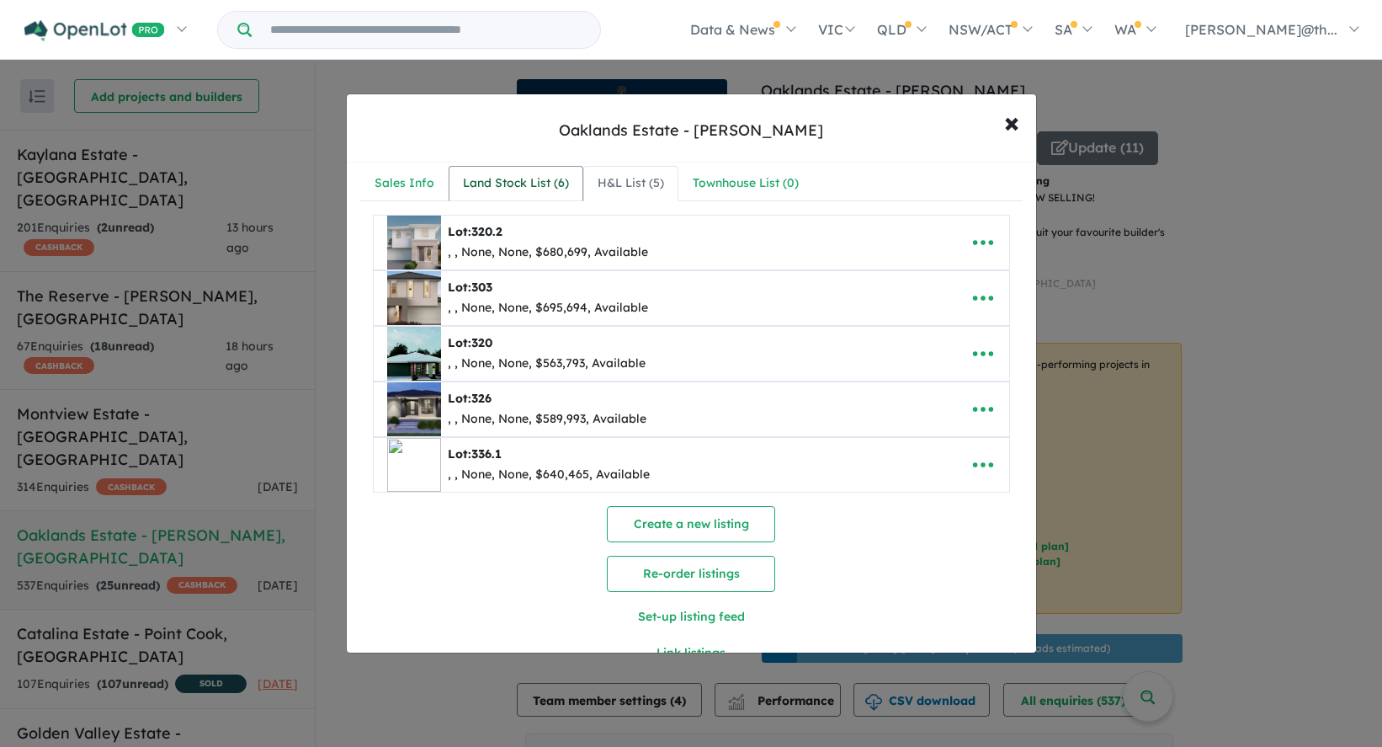
click at [519, 178] on div "Land Stock List ( 6 )" at bounding box center [516, 183] width 106 height 20
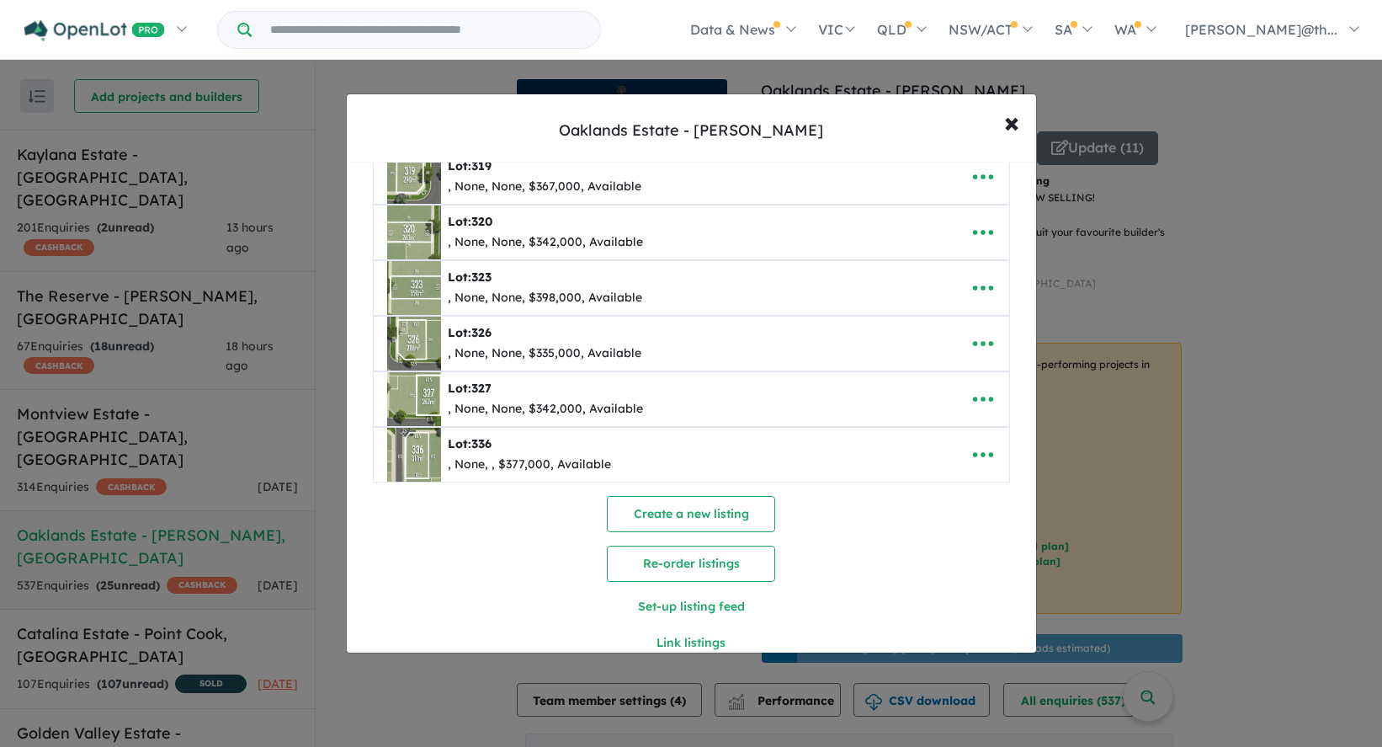
scroll to position [77, 0]
click at [1012, 128] on span "×" at bounding box center [1011, 122] width 15 height 36
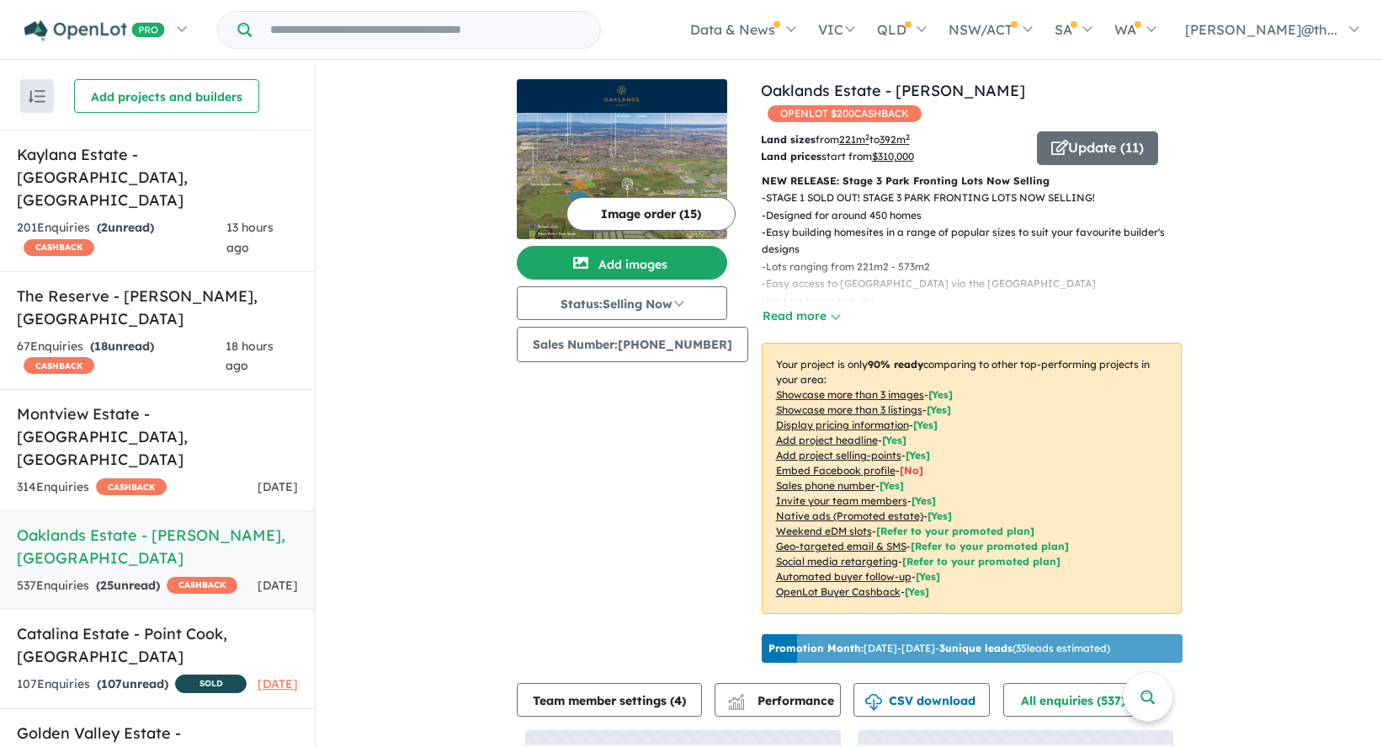
scroll to position [1, 0]
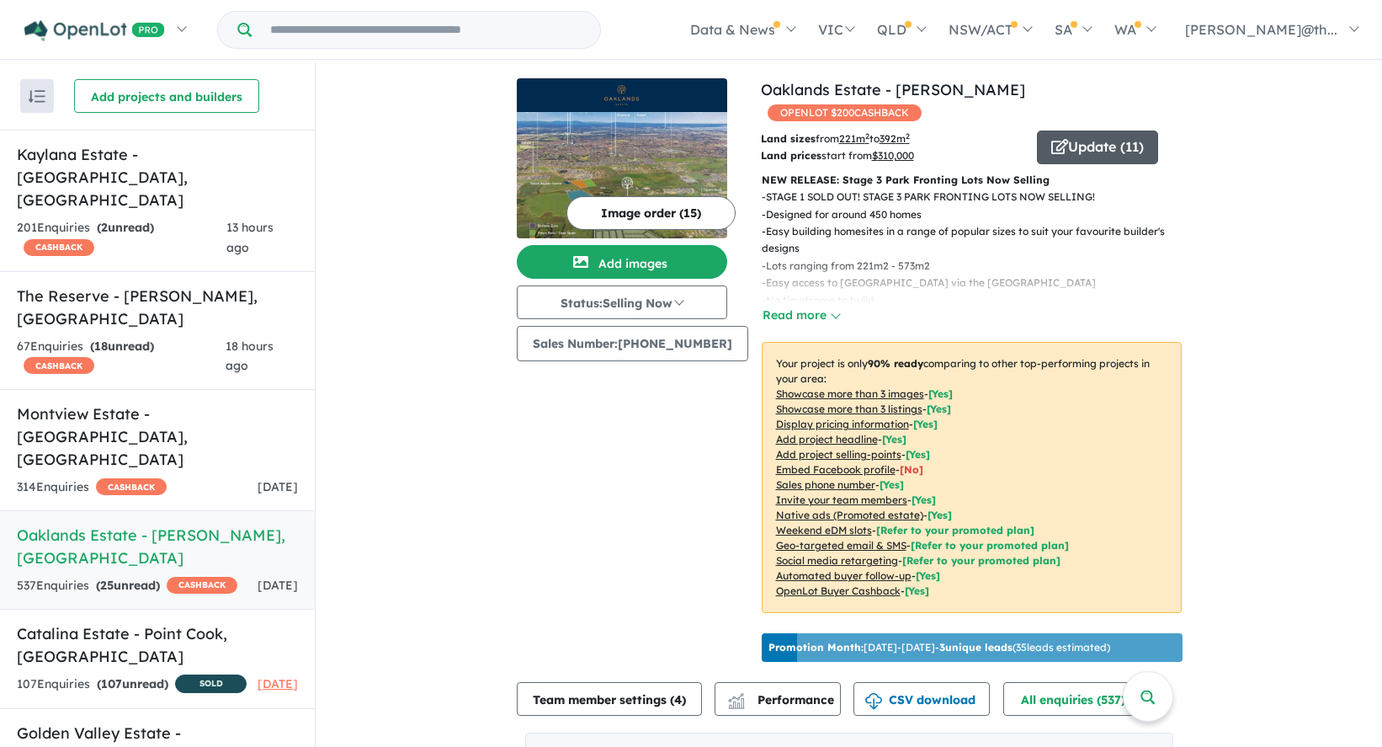
click at [1094, 130] on button "Update ( 11 )" at bounding box center [1097, 147] width 121 height 34
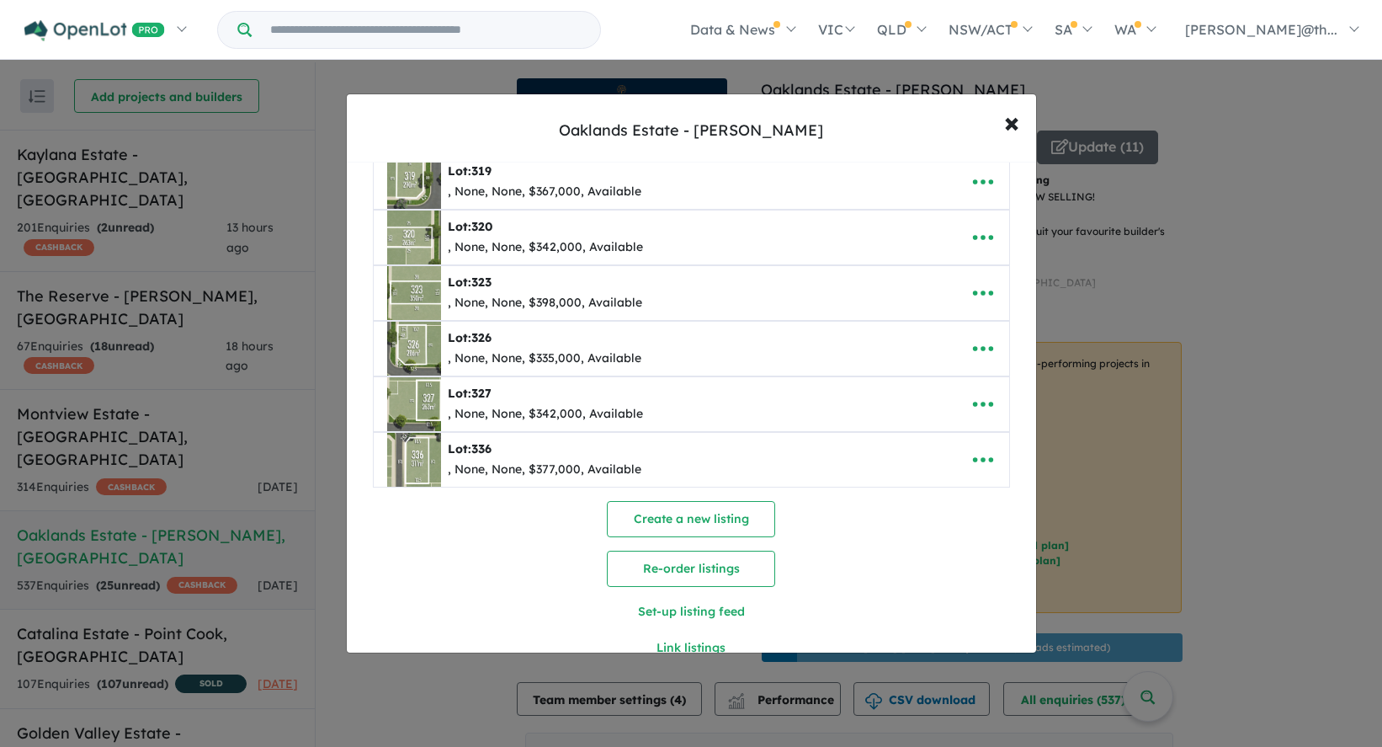
scroll to position [0, 0]
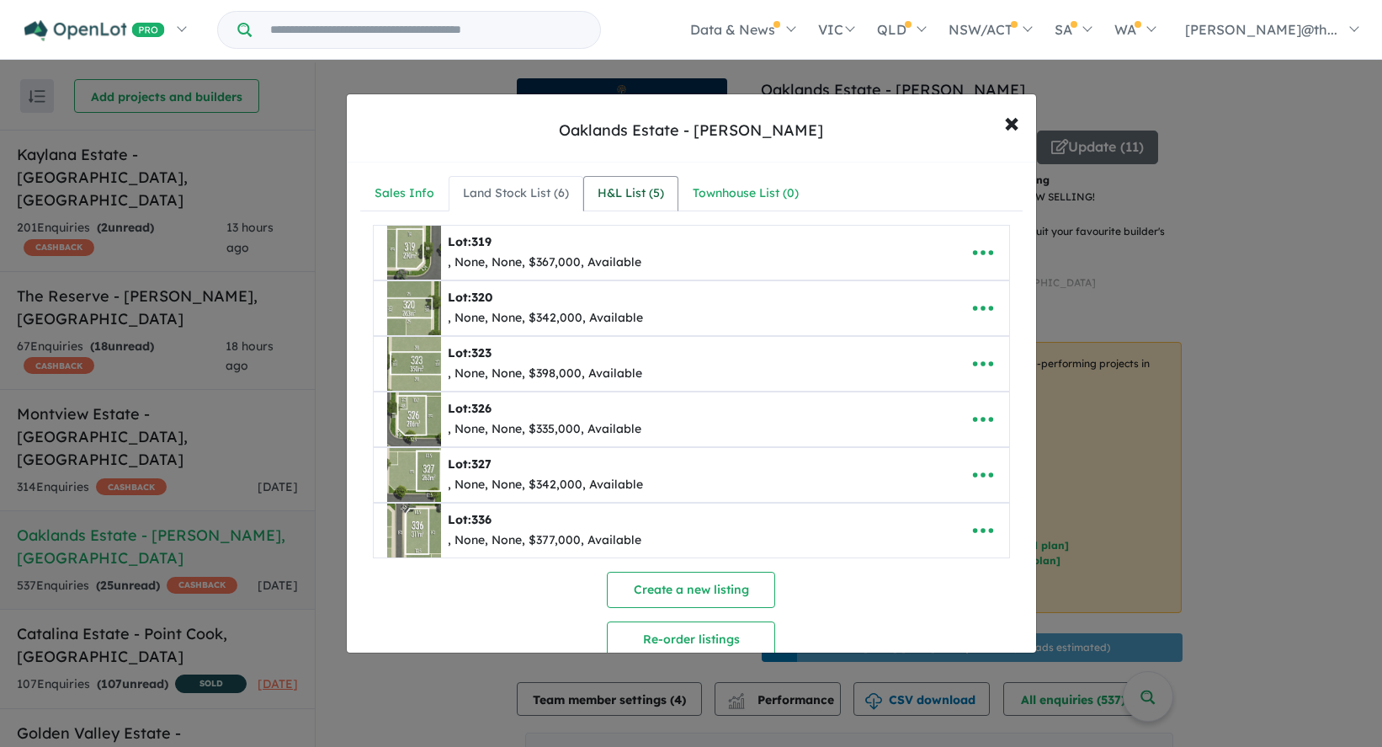
click at [637, 198] on div "H&L List ( 5 )" at bounding box center [631, 194] width 67 height 20
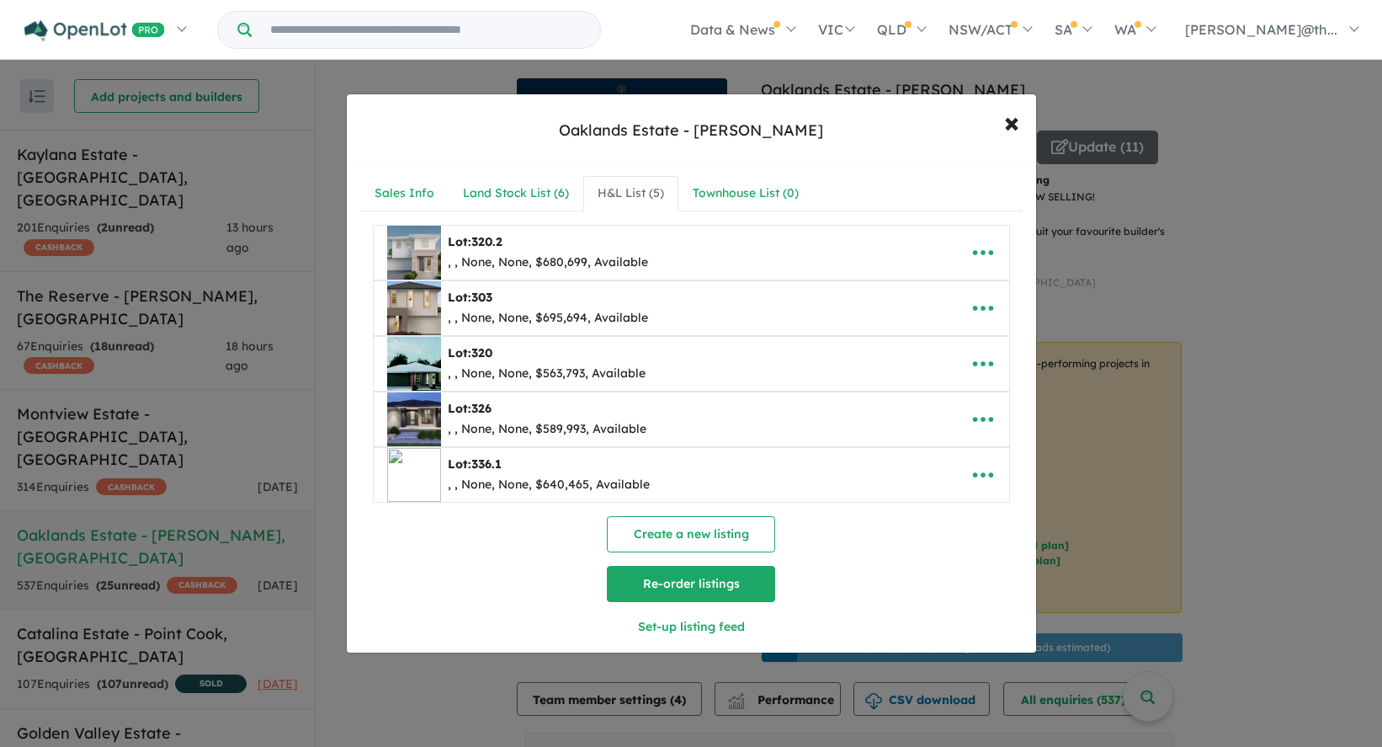
click at [692, 576] on button "Re-order listings" at bounding box center [691, 584] width 168 height 36
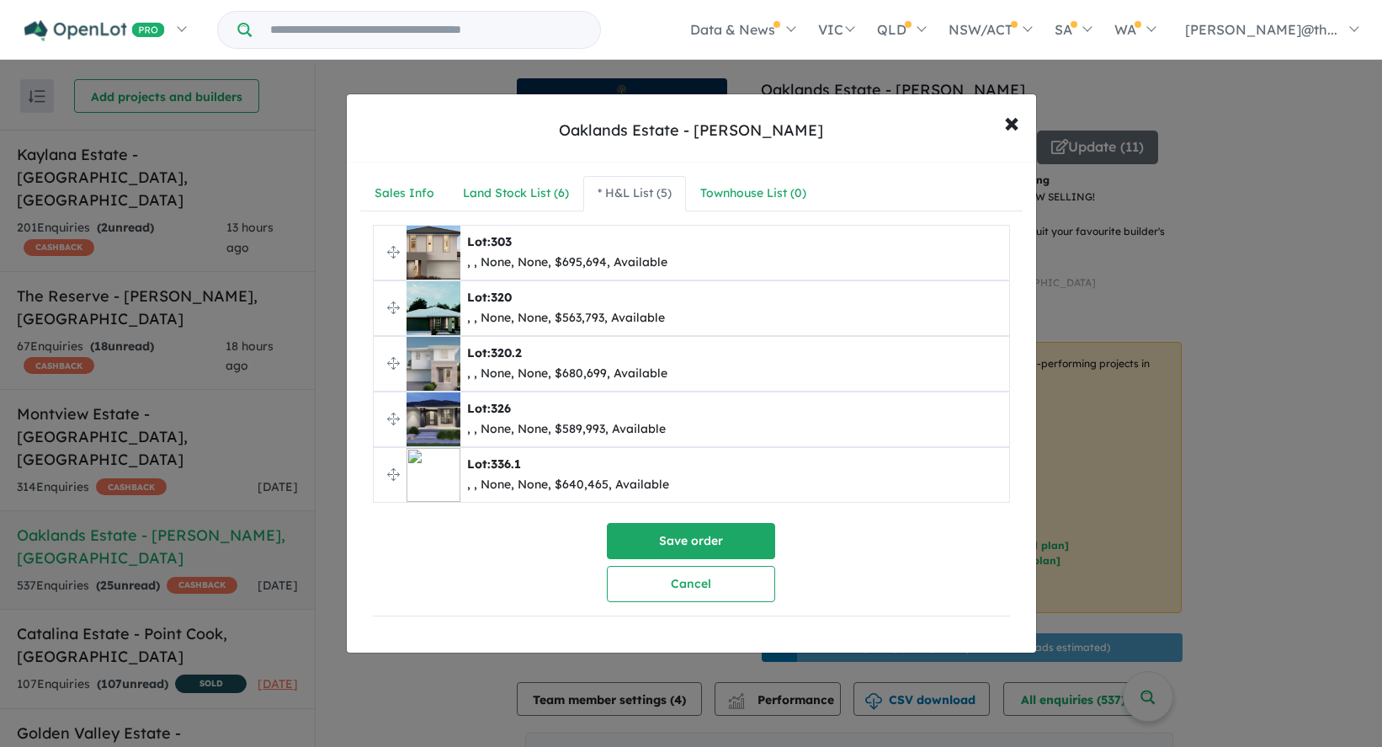
click at [605, 478] on div ", , None, None, $640,465, Available" at bounding box center [568, 485] width 202 height 20
click at [694, 533] on button "Save order" at bounding box center [691, 541] width 168 height 36
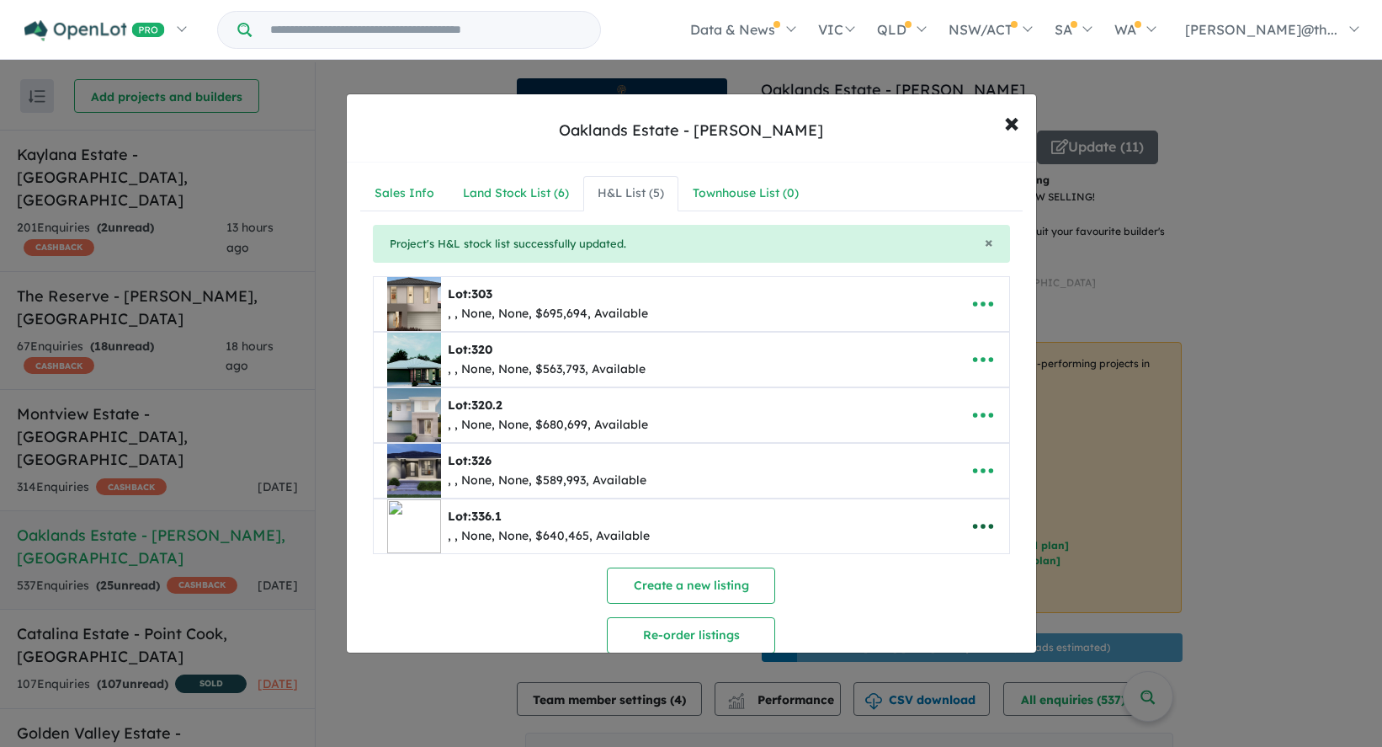
click at [982, 521] on icon "button" at bounding box center [983, 525] width 25 height 25
click at [940, 408] on link "Edit" at bounding box center [946, 409] width 125 height 39
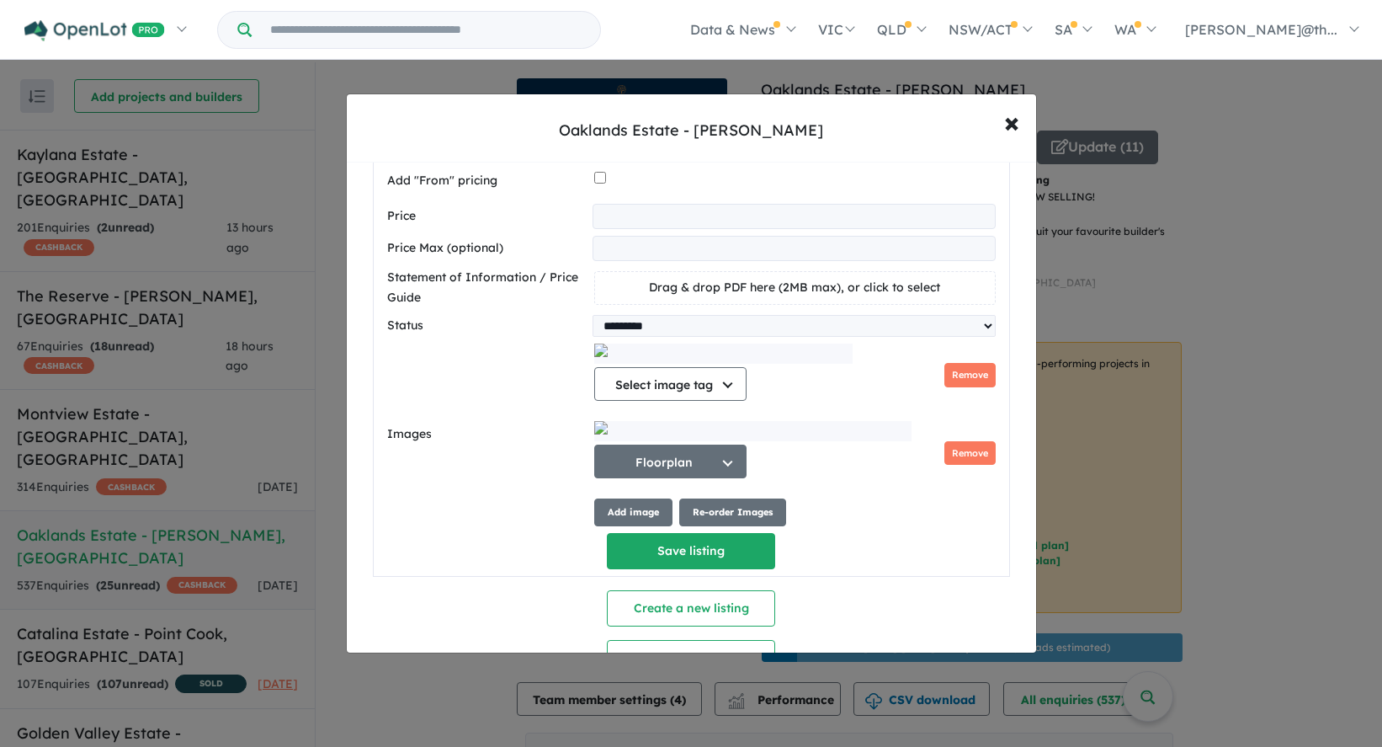
scroll to position [987, 0]
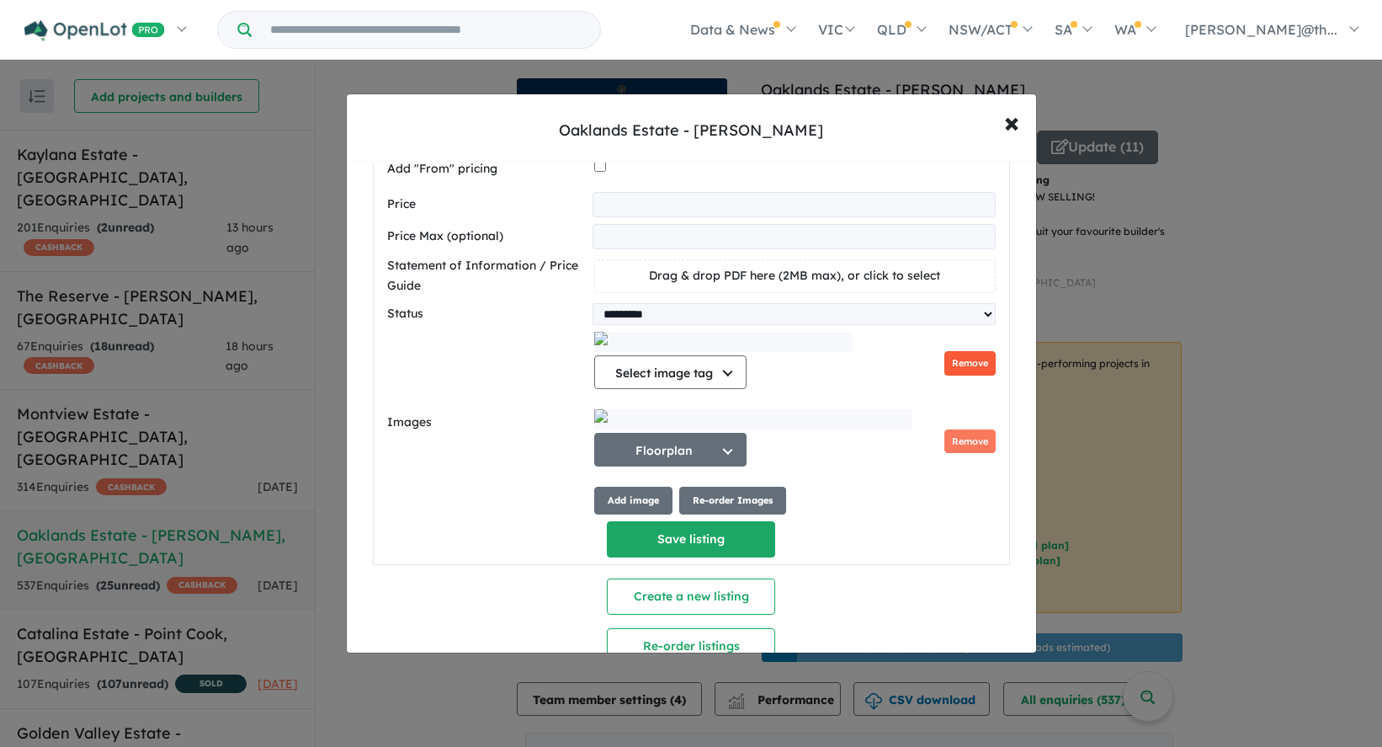
click at [985, 367] on button "Remove" at bounding box center [969, 363] width 51 height 24
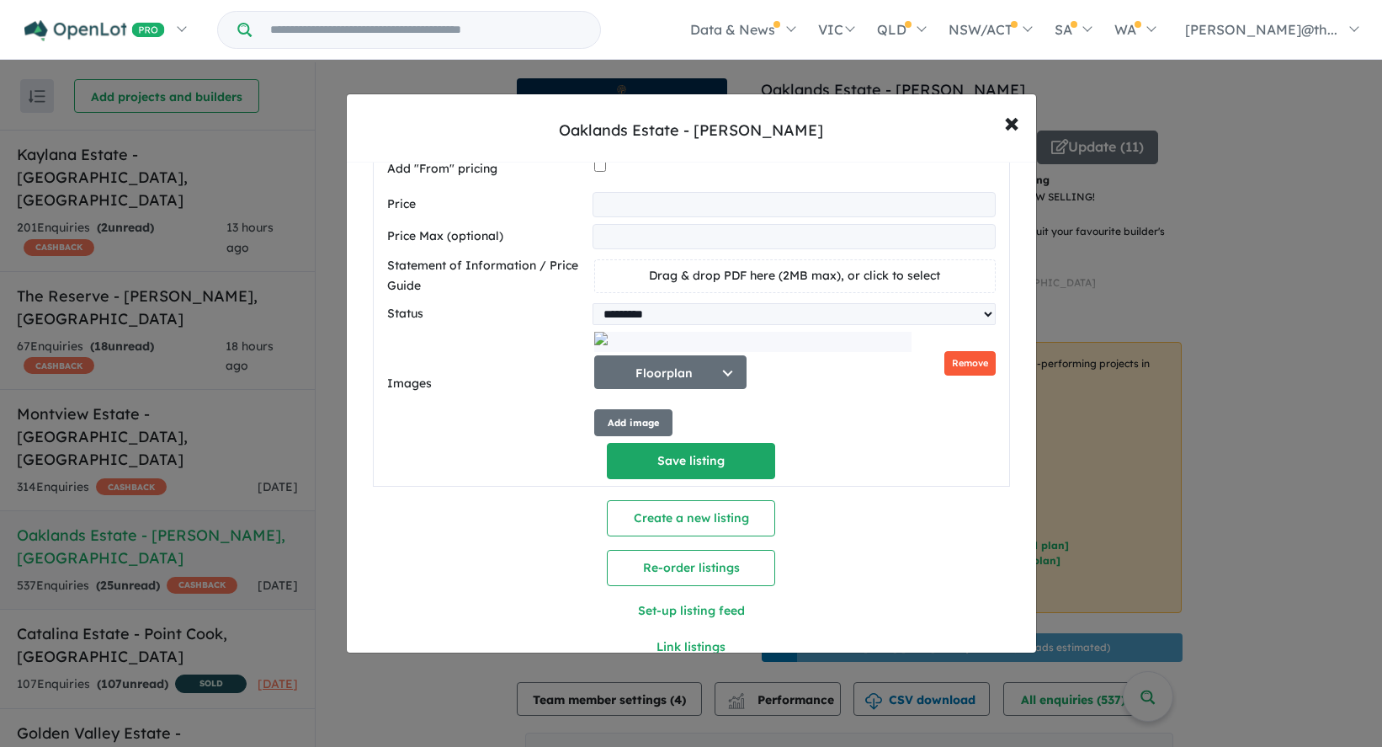
click at [983, 367] on button "Remove" at bounding box center [969, 363] width 51 height 24
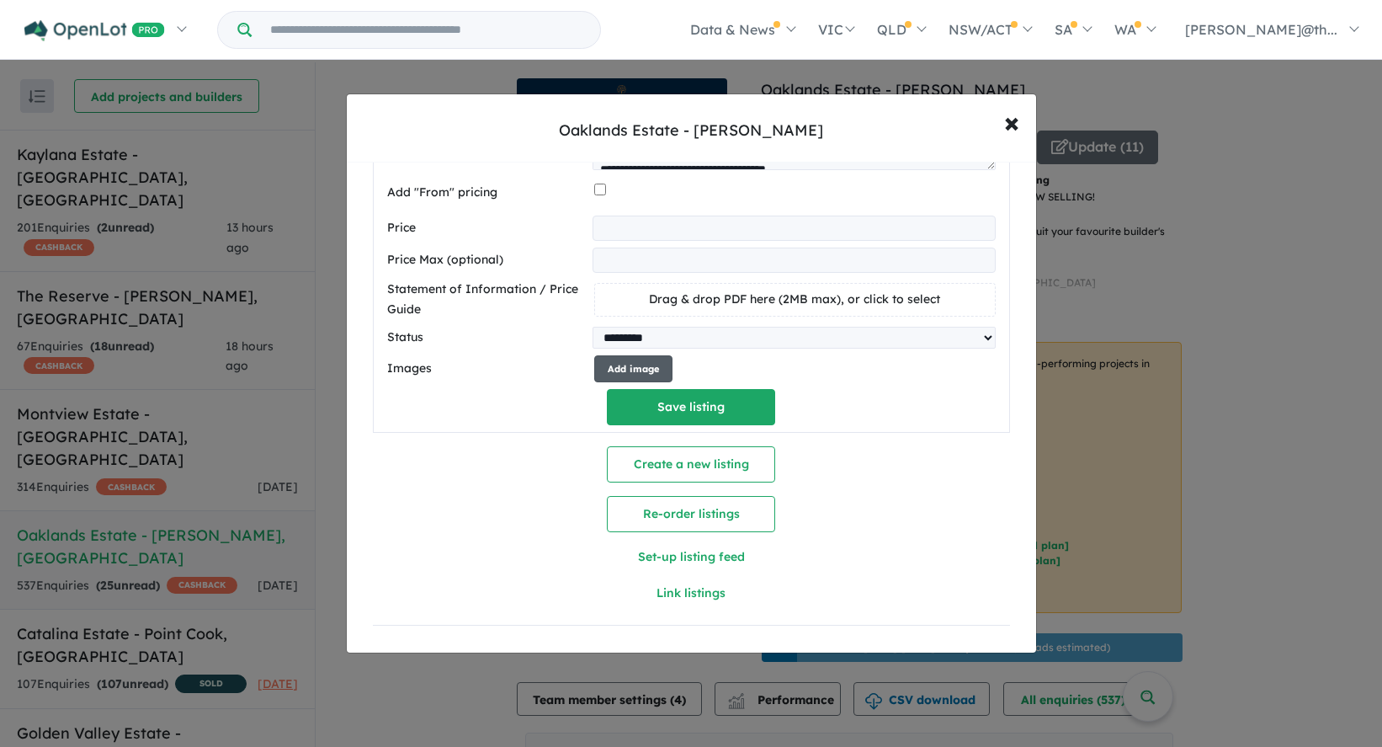
click at [657, 364] on button "Add image" at bounding box center [633, 369] width 78 height 28
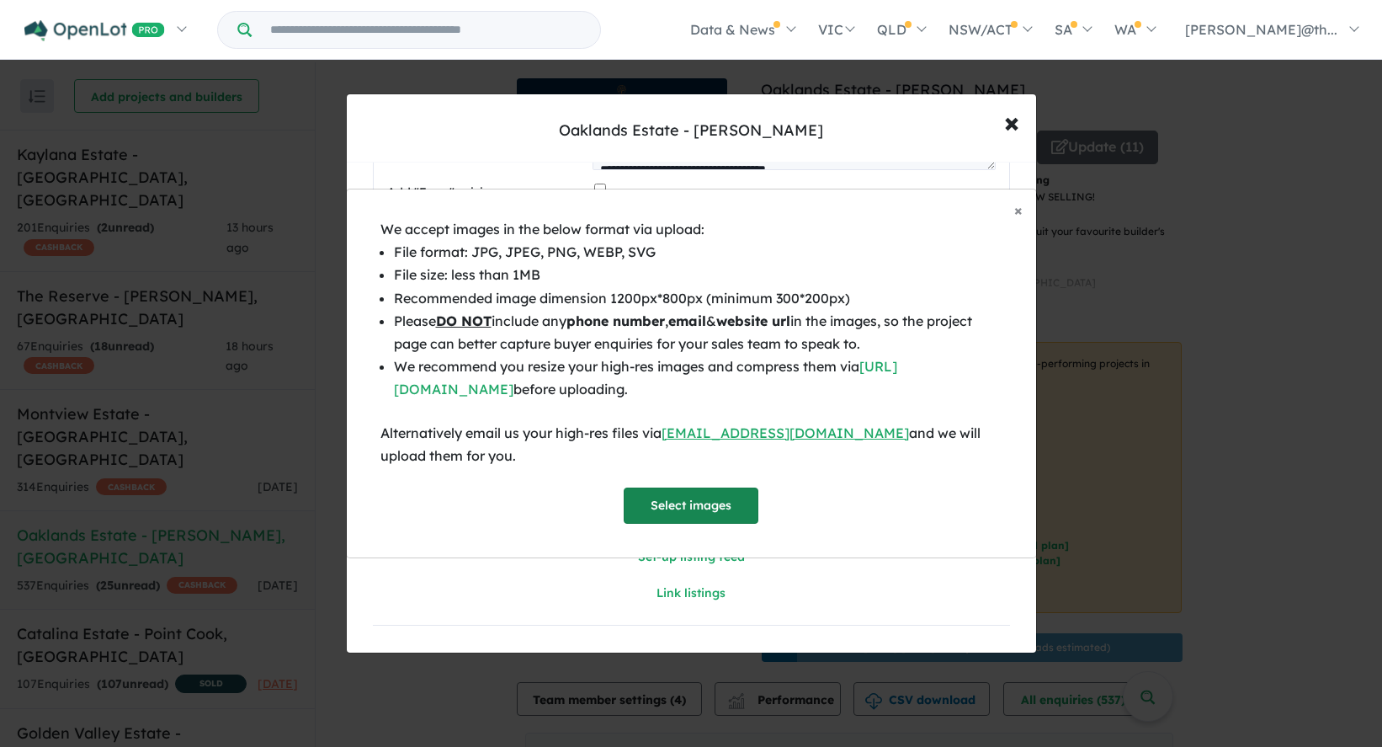
click at [708, 508] on button "Select images" at bounding box center [691, 505] width 135 height 36
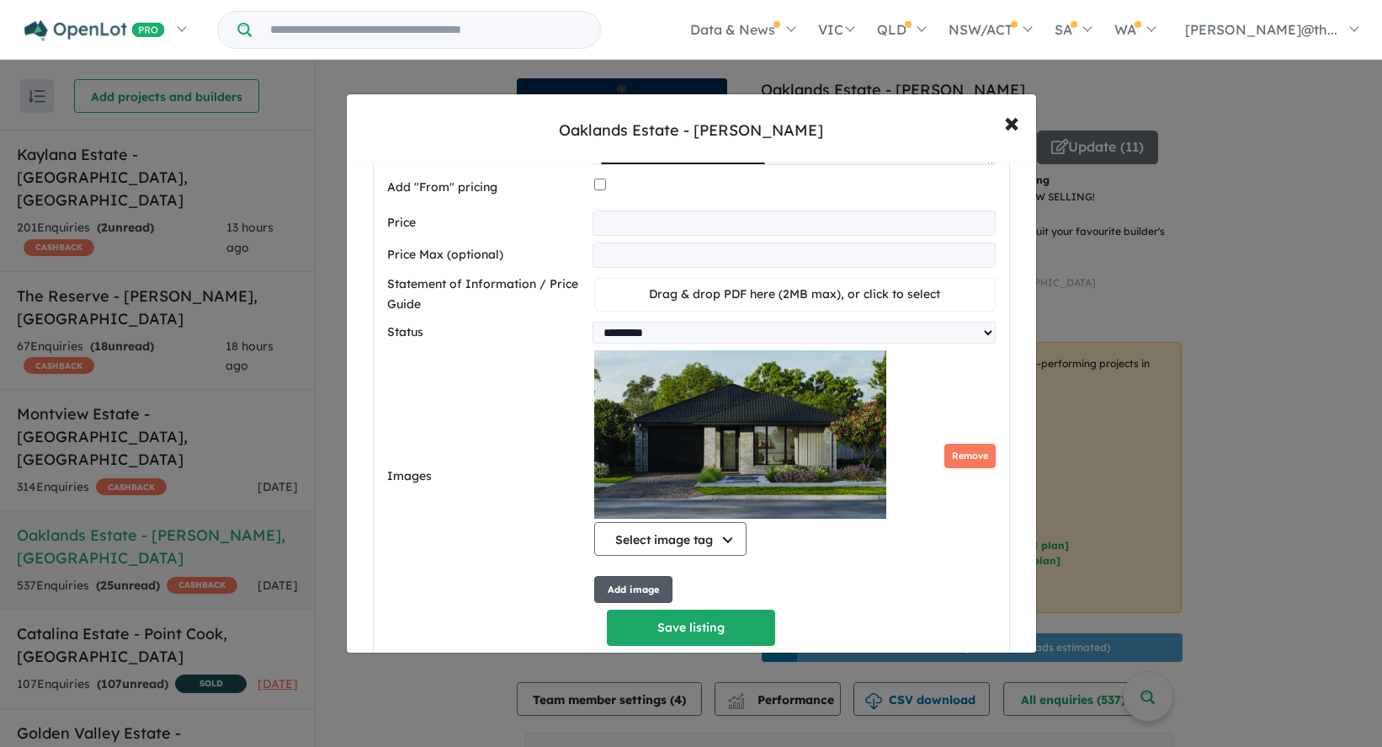
click at [653, 588] on button "Add image" at bounding box center [633, 590] width 78 height 28
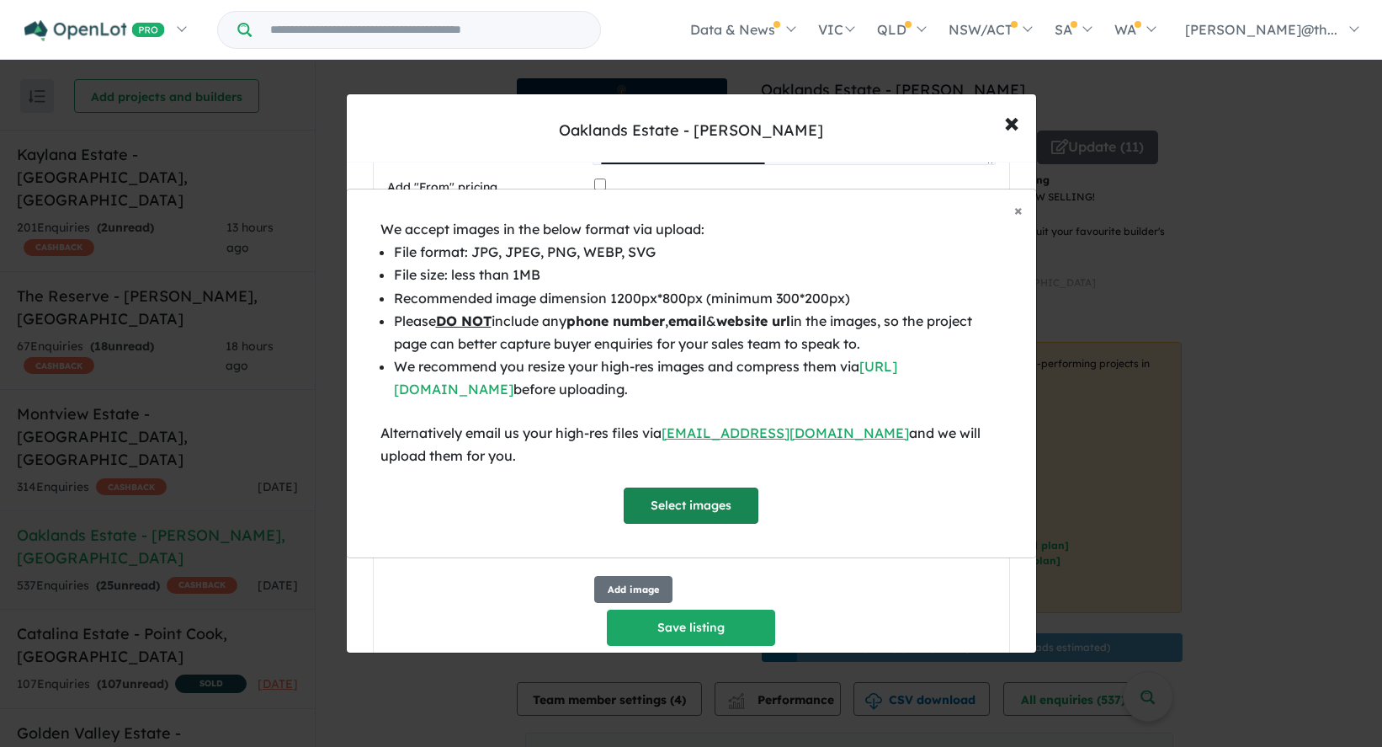
click at [707, 502] on button "Select images" at bounding box center [691, 505] width 135 height 36
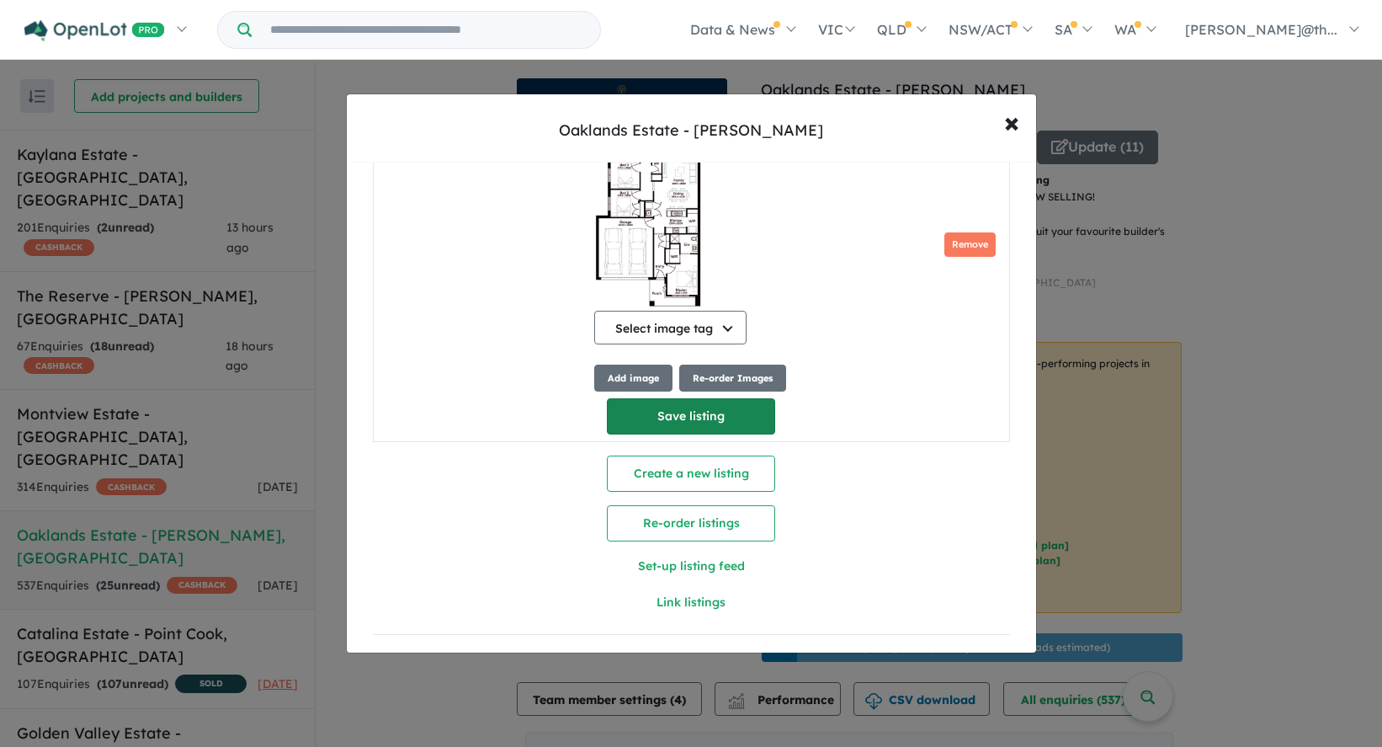
click at [691, 419] on button "Save listing" at bounding box center [691, 416] width 168 height 36
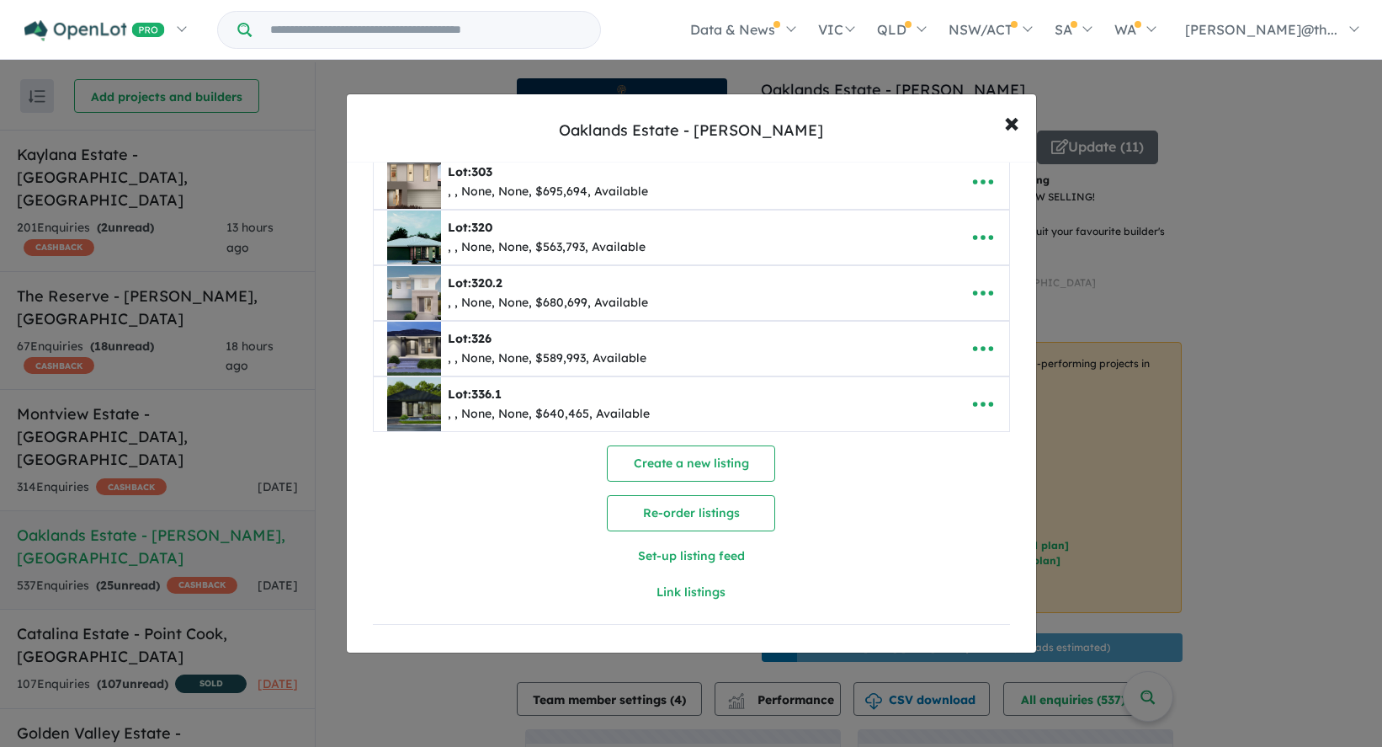
scroll to position [125, 0]
click at [1017, 121] on span "×" at bounding box center [1011, 122] width 15 height 36
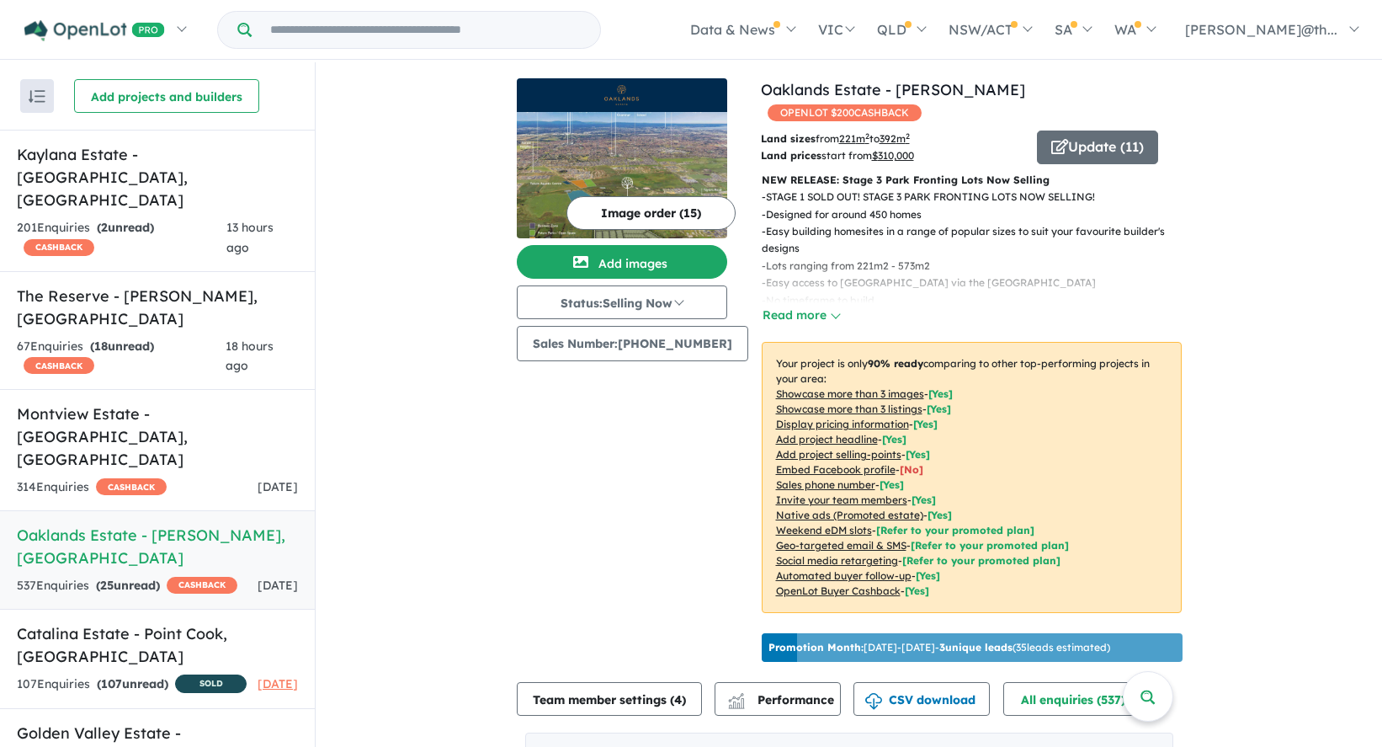
scroll to position [0, 0]
click at [926, 92] on link "Oaklands Estate - [PERSON_NAME]" at bounding box center [893, 89] width 264 height 19
click at [220, 402] on h5 "Montview Estate - Craigieburn , VIC" at bounding box center [157, 436] width 281 height 68
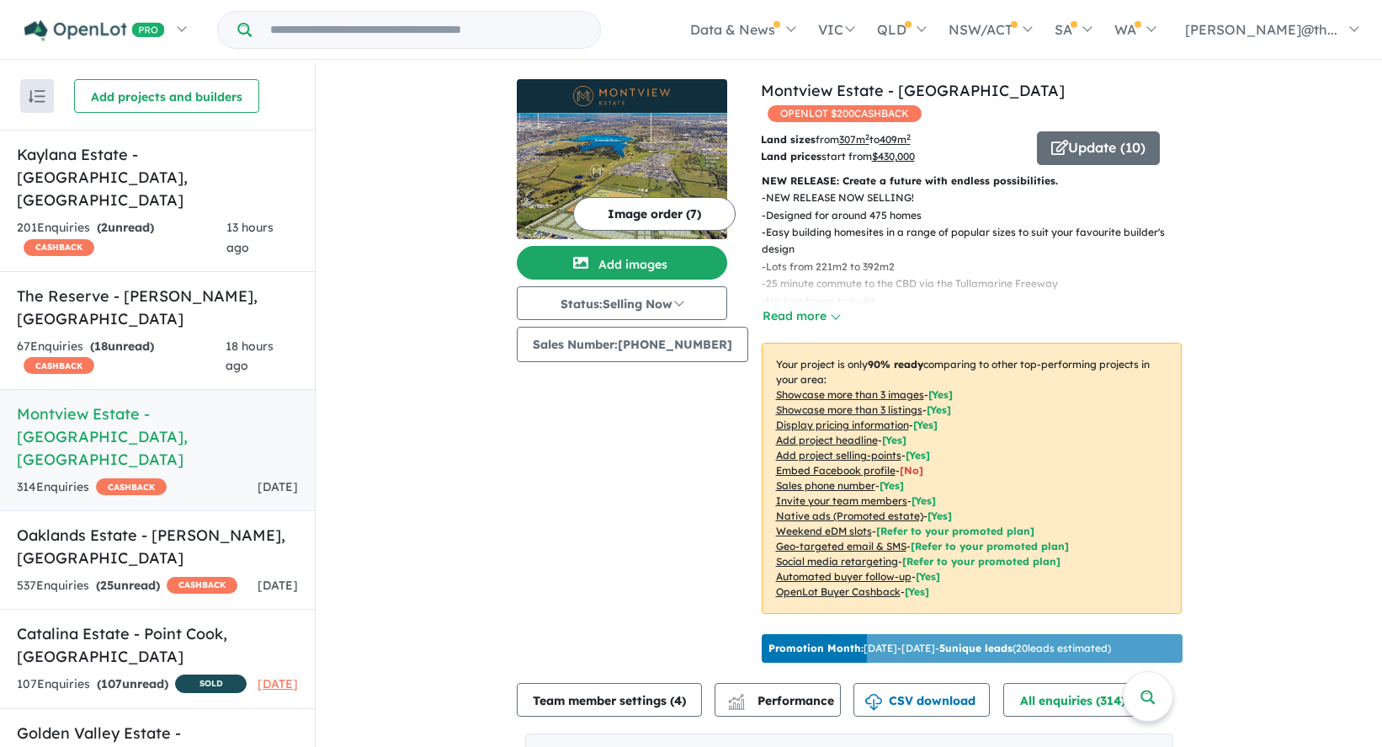
click at [537, 450] on div "Image order ( 7 ) Add images Status: Selling Now In Planning Coming Soon Sellin…" at bounding box center [639, 374] width 244 height 590
click at [799, 306] on button "Read more" at bounding box center [801, 315] width 79 height 19
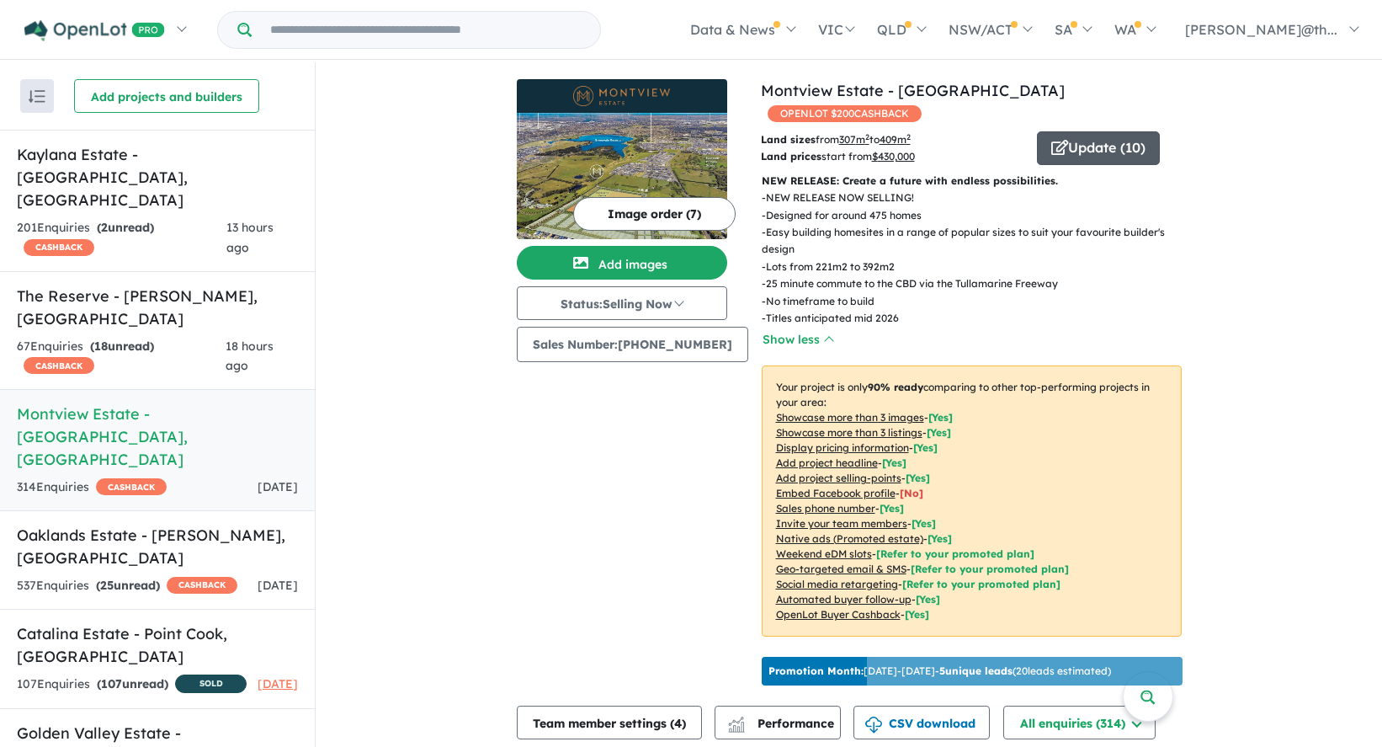
click at [1114, 131] on button "Update ( 10 )" at bounding box center [1098, 148] width 123 height 34
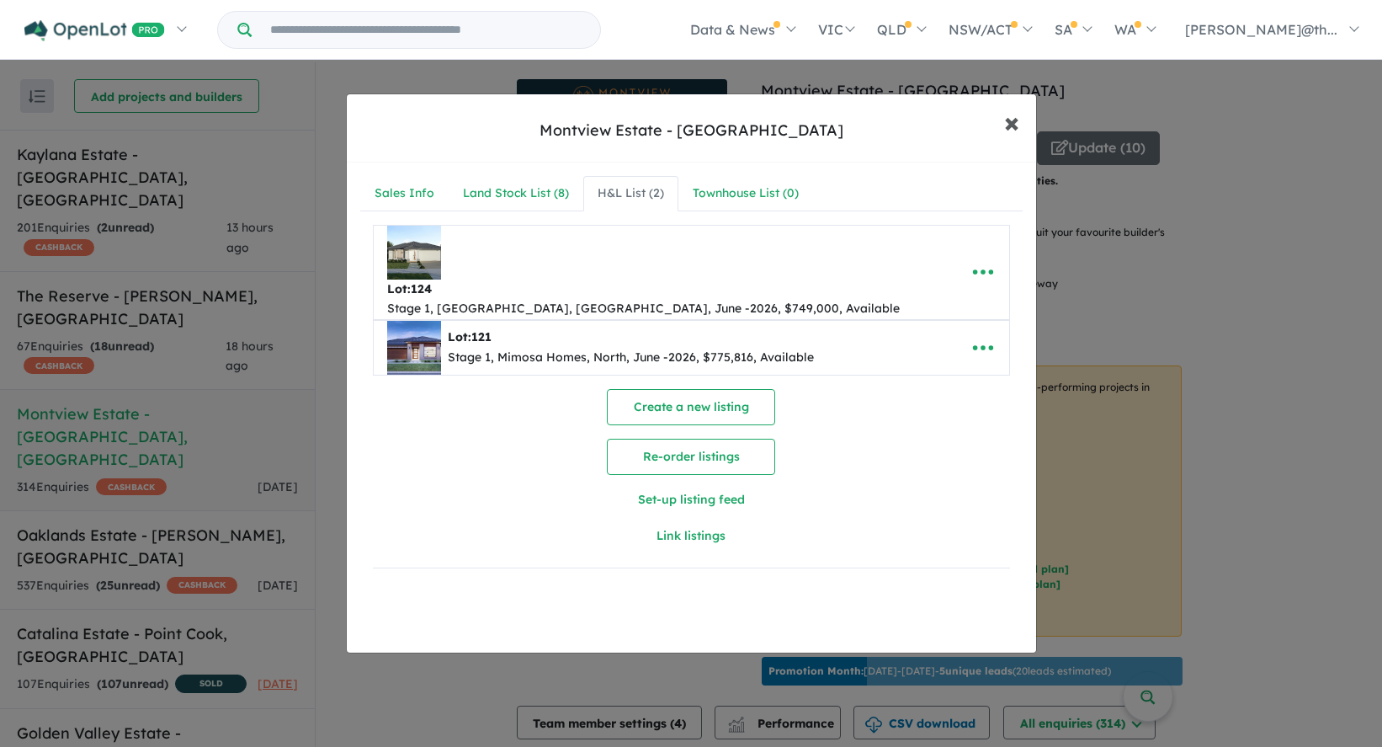
click at [1012, 130] on span "×" at bounding box center [1011, 122] width 15 height 36
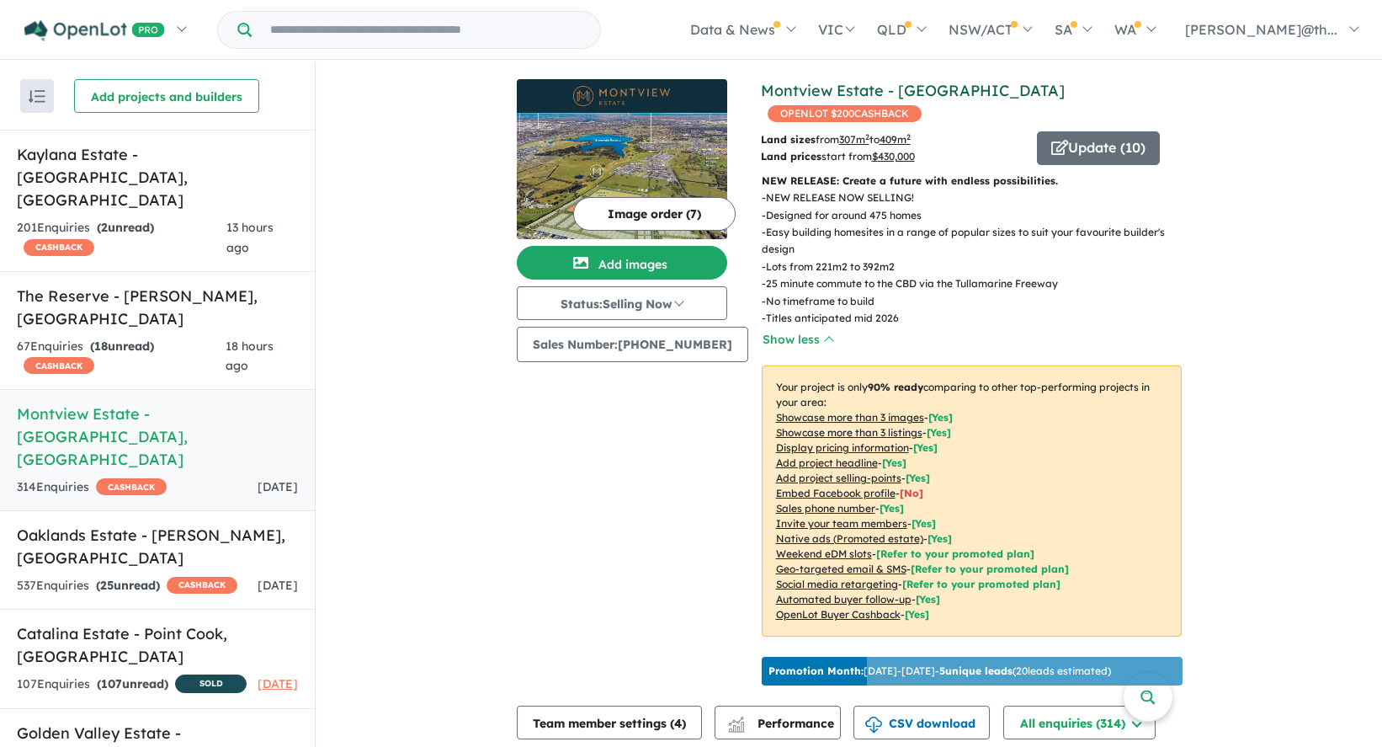
click at [883, 89] on link "Montview Estate - [GEOGRAPHIC_DATA]" at bounding box center [913, 90] width 304 height 19
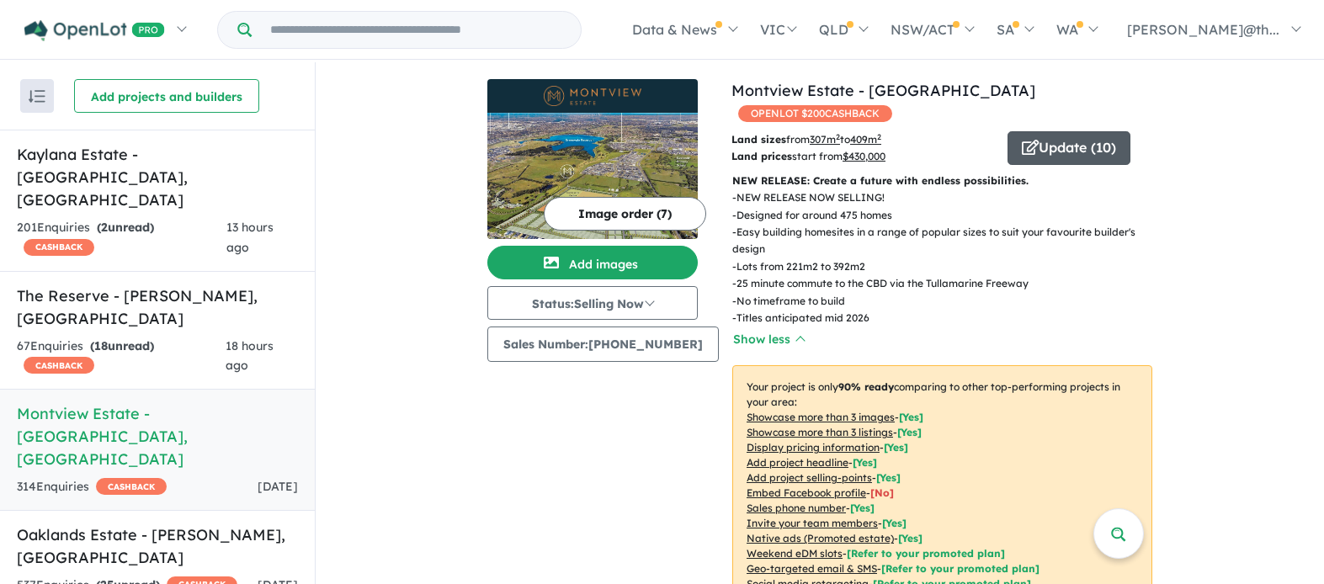
click at [1025, 140] on icon "button" at bounding box center [1030, 147] width 17 height 15
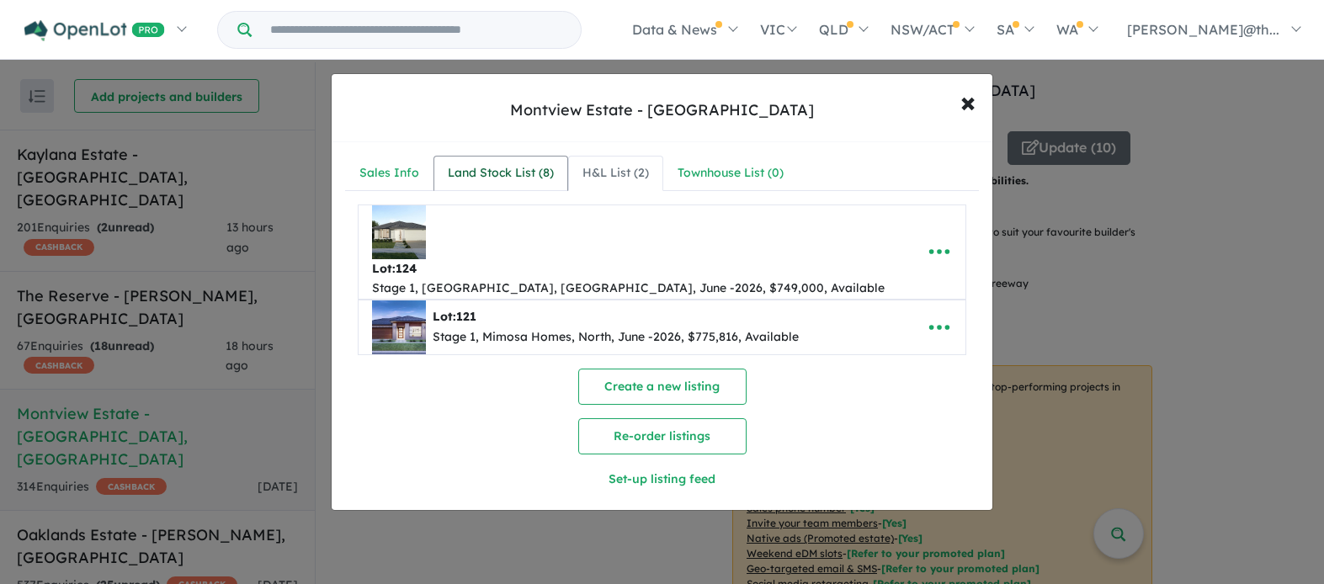
click at [483, 176] on div "Land Stock List ( 8 )" at bounding box center [501, 173] width 106 height 20
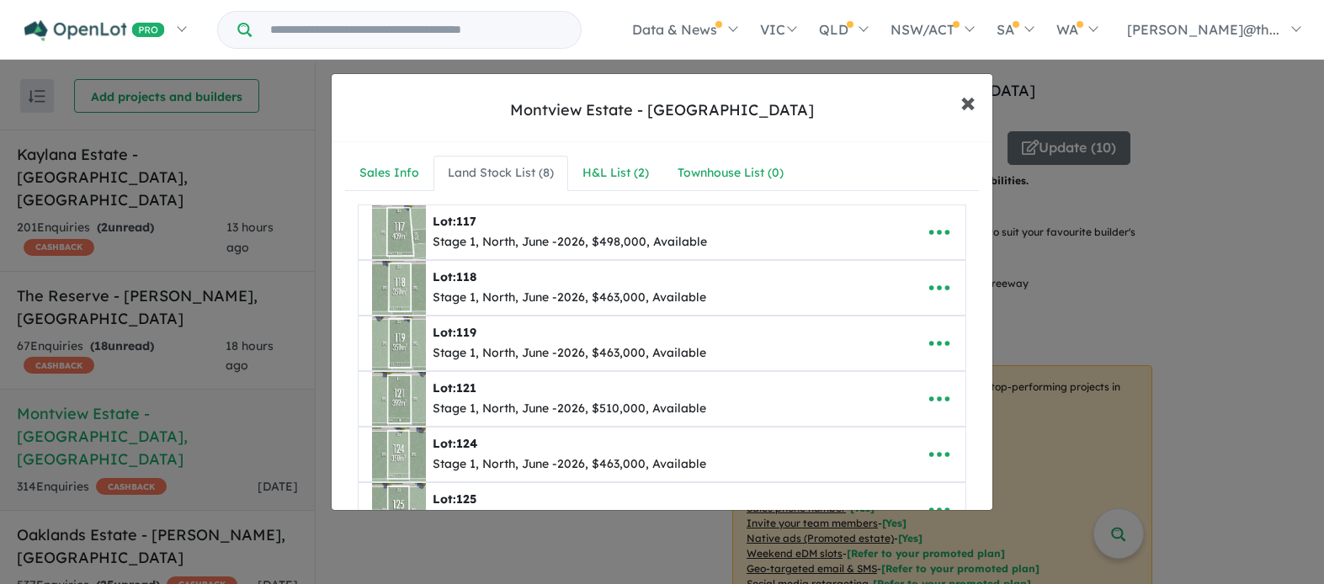
click at [966, 101] on span "×" at bounding box center [967, 101] width 15 height 36
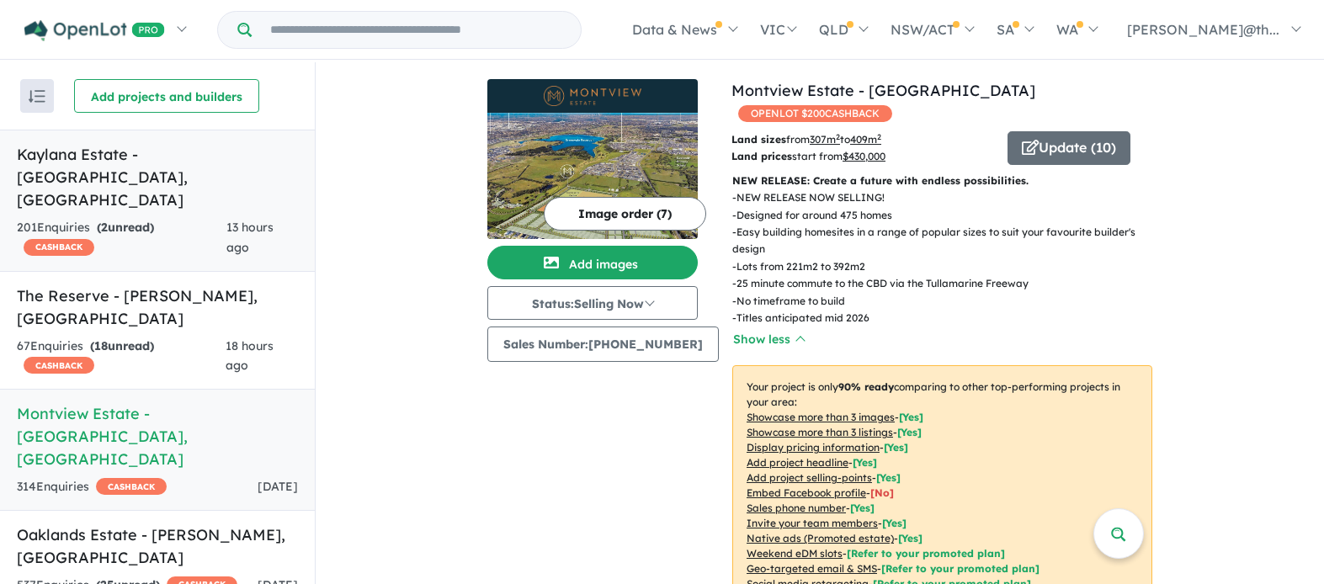
click at [179, 218] on div "201 Enquir ies ( 2 unread) CASHBACK" at bounding box center [122, 238] width 210 height 40
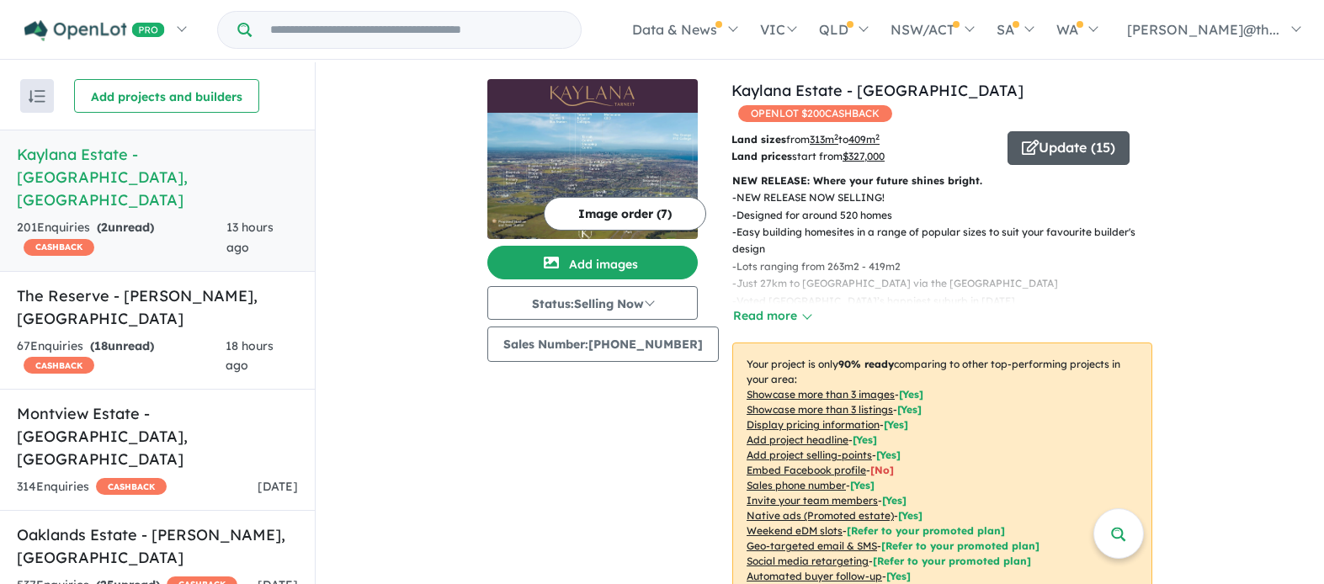
click at [1061, 131] on button "Update ( 15 )" at bounding box center [1069, 148] width 122 height 34
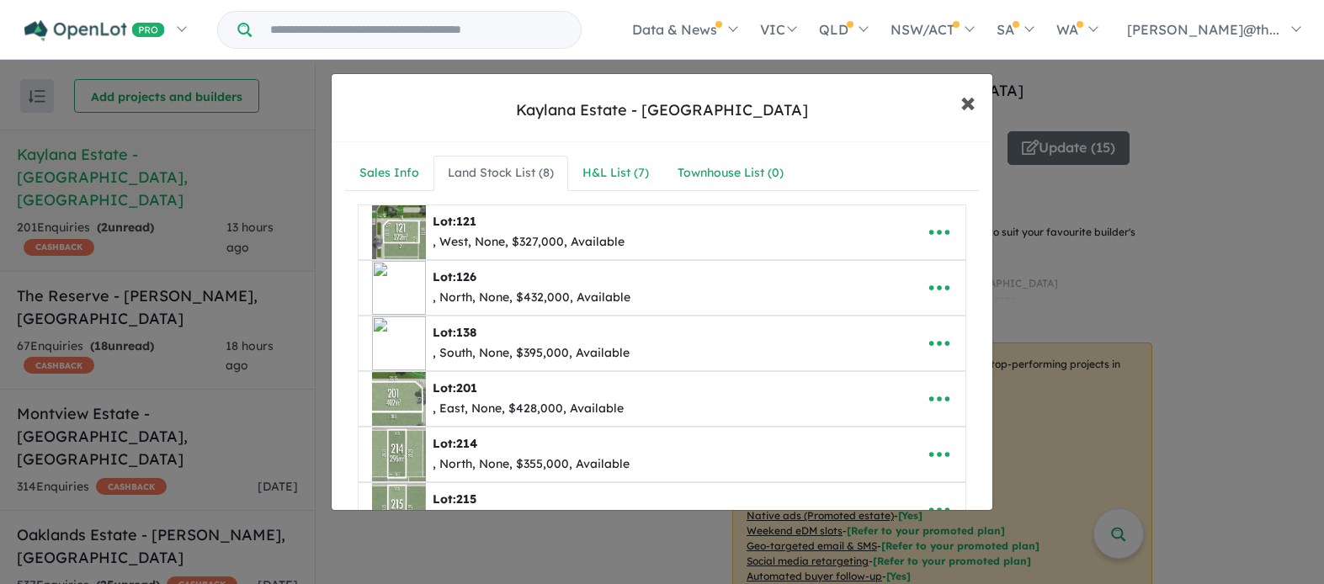
click at [970, 100] on span "×" at bounding box center [967, 101] width 15 height 36
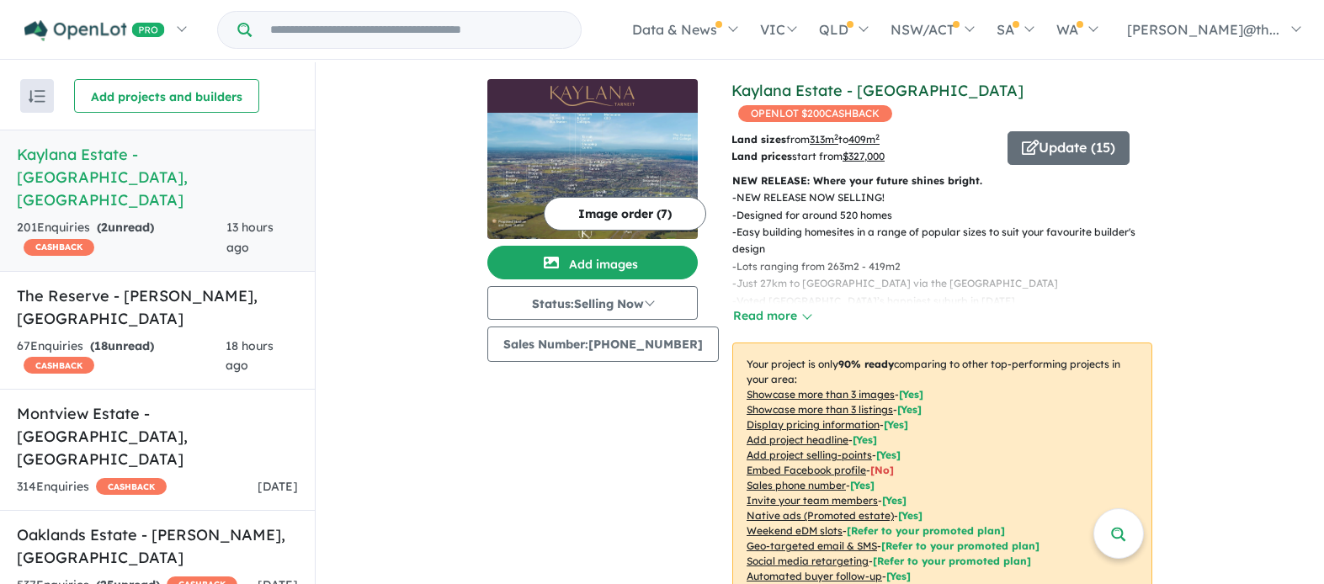
click at [854, 86] on link "Kaylana Estate - [GEOGRAPHIC_DATA]" at bounding box center [878, 90] width 292 height 19
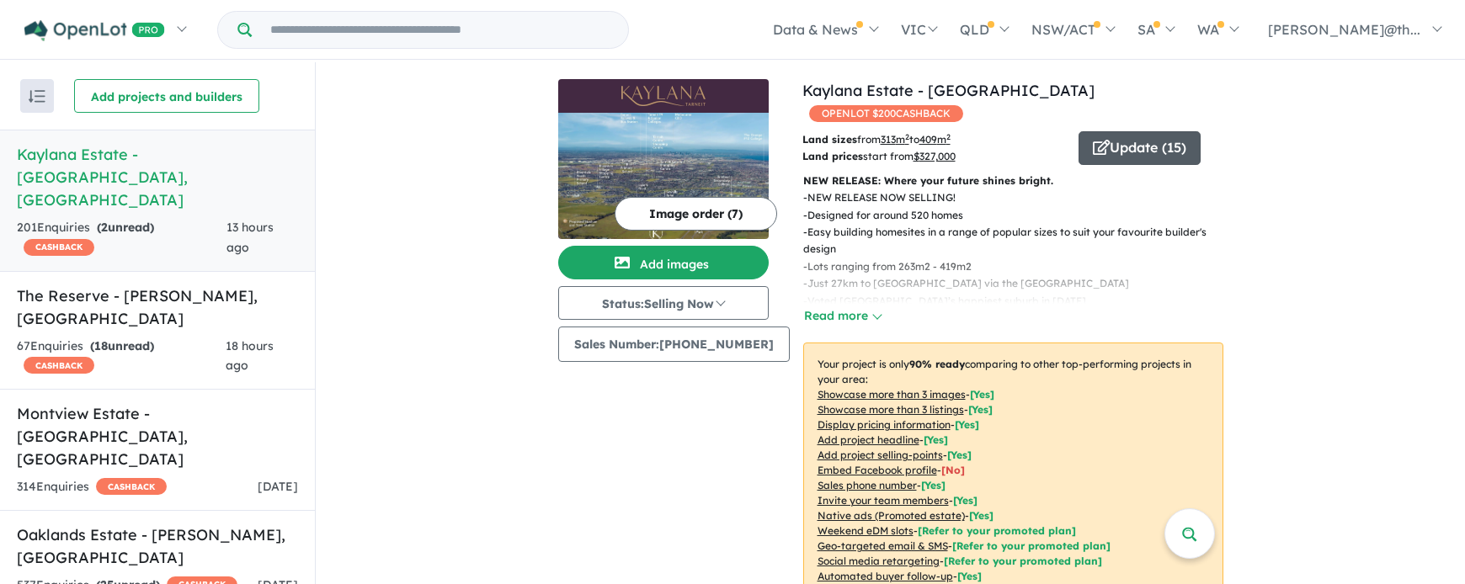
click at [1109, 131] on button "Update ( 15 )" at bounding box center [1139, 148] width 122 height 34
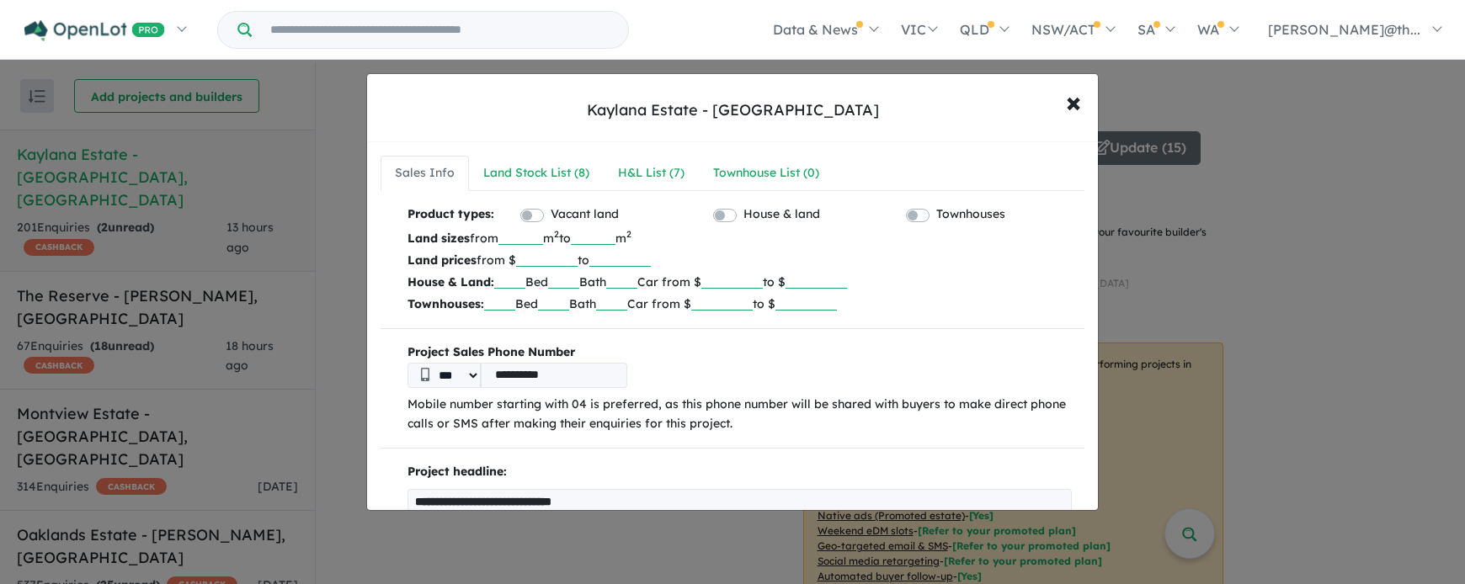
click at [539, 239] on input "***" at bounding box center [520, 236] width 45 height 17
type input "*"
type input "***"
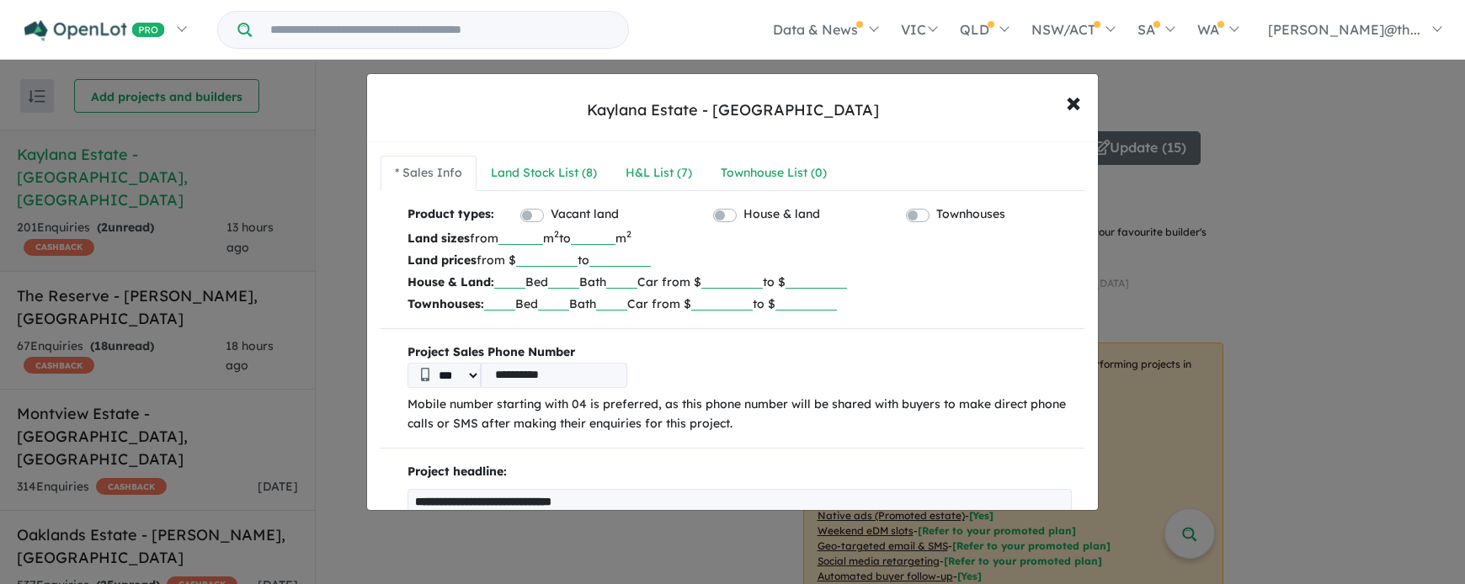
click at [607, 258] on input "number" at bounding box center [619, 258] width 61 height 17
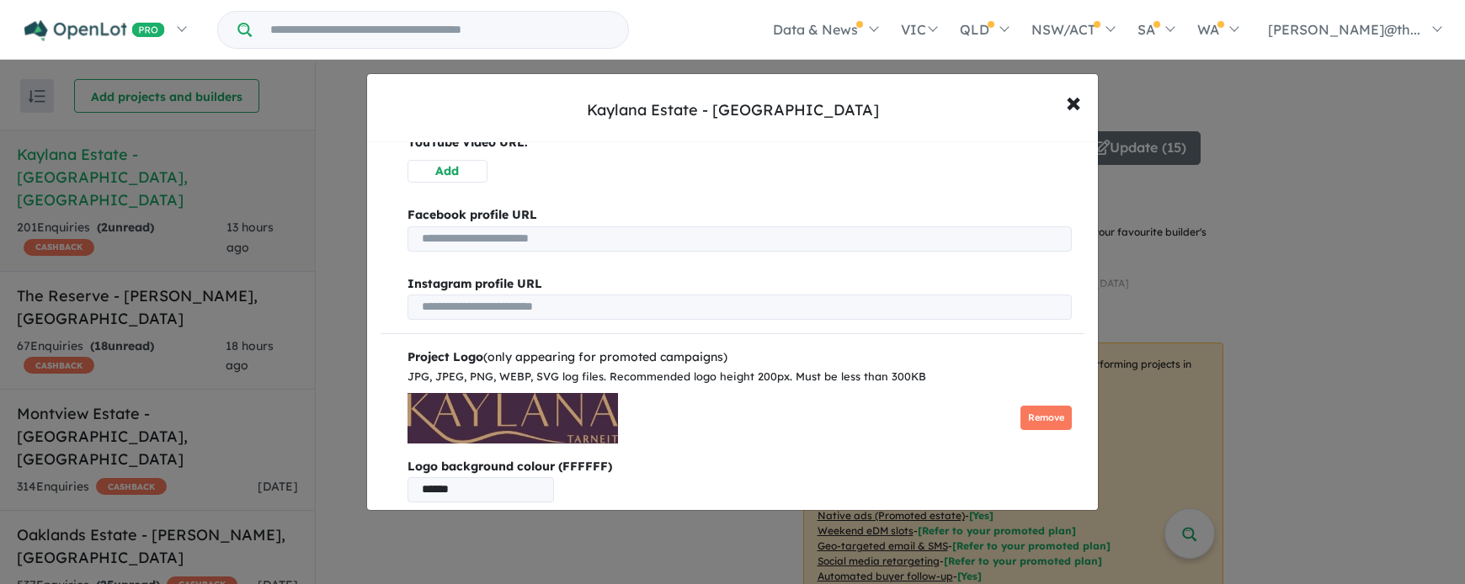
scroll to position [939, 0]
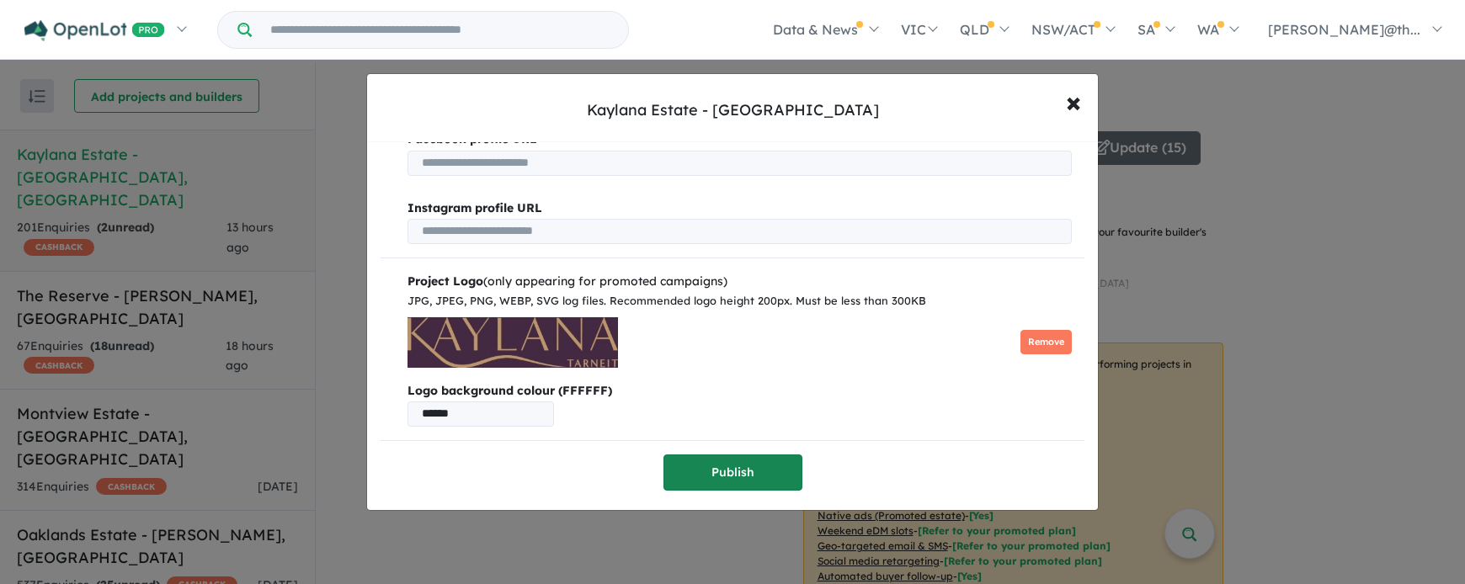
type input "******"
click at [744, 476] on button "Publish" at bounding box center [732, 473] width 139 height 36
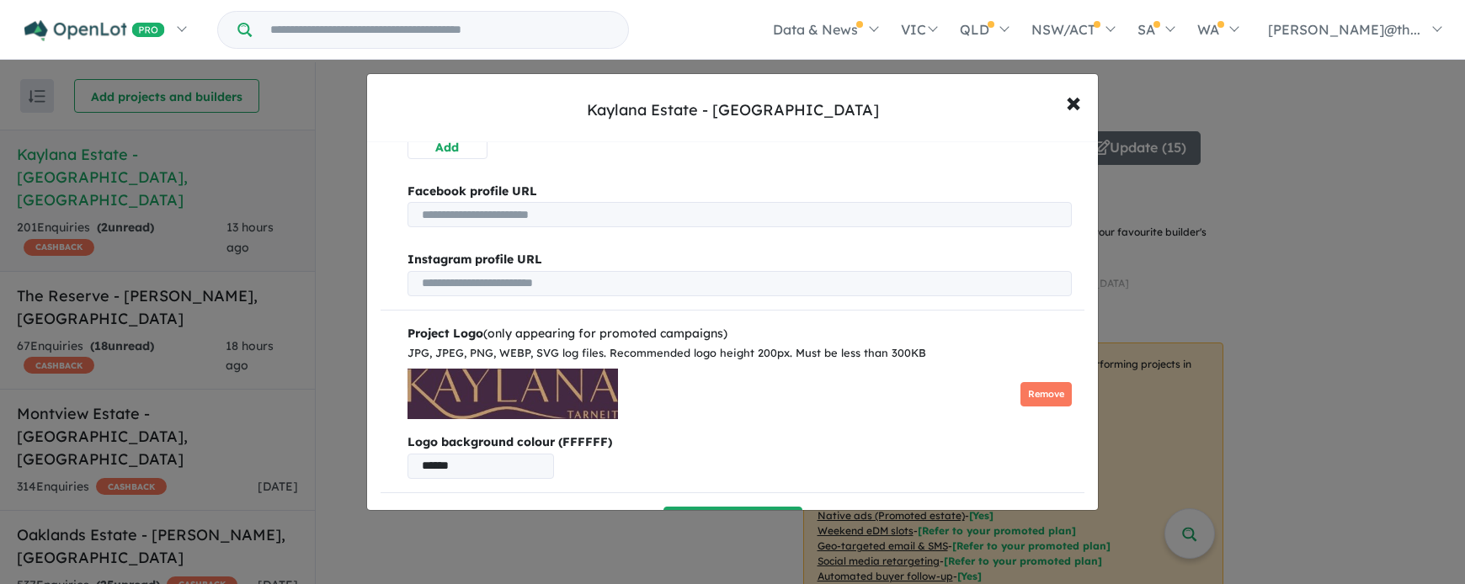
scroll to position [0, 0]
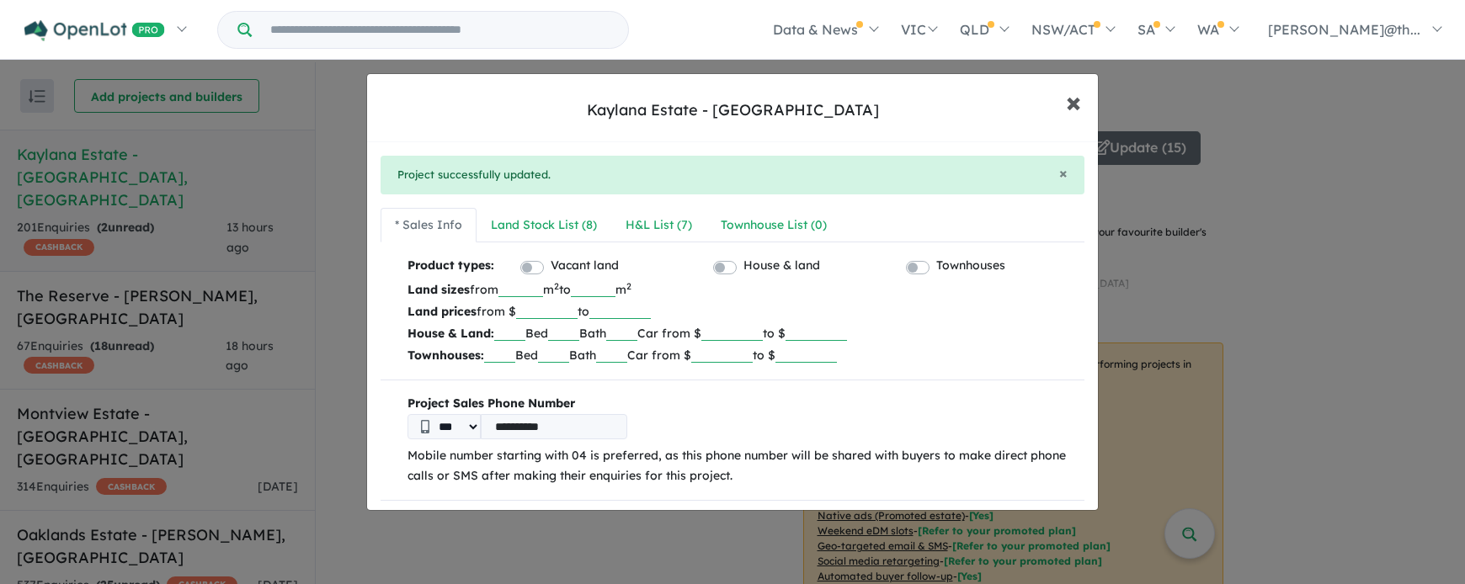
click at [1072, 98] on span "×" at bounding box center [1073, 101] width 15 height 36
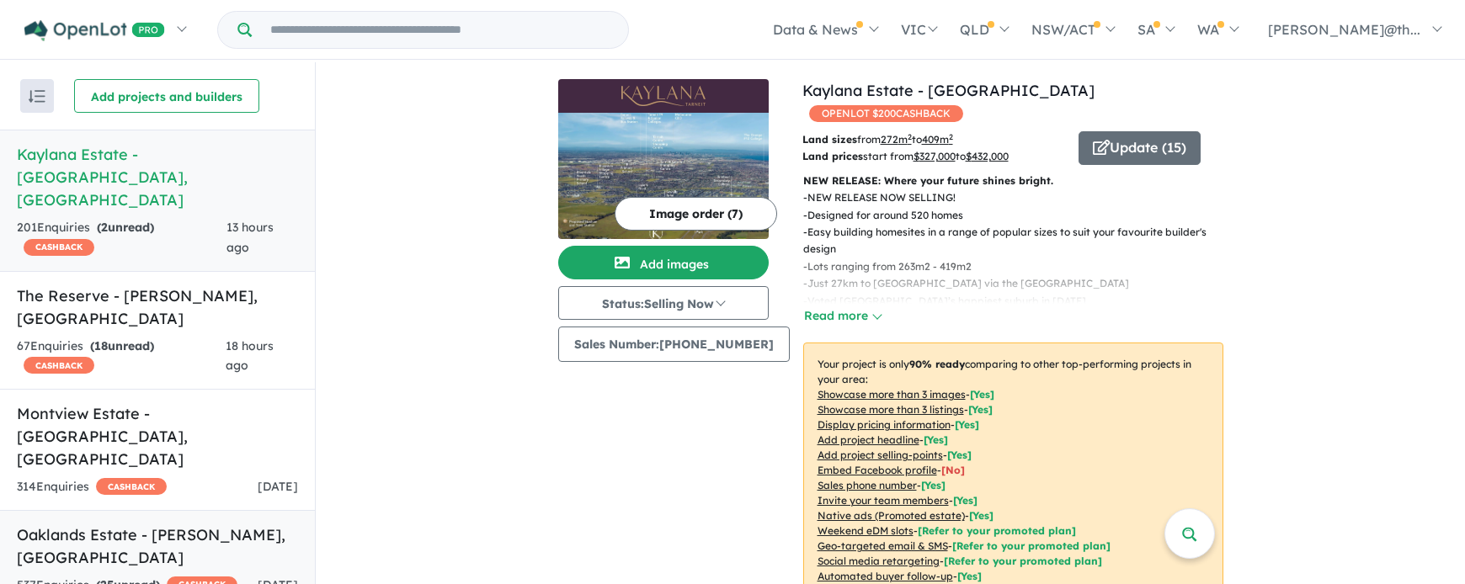
click at [155, 524] on h5 "Oaklands Estate - [PERSON_NAME] , [GEOGRAPHIC_DATA]" at bounding box center [157, 546] width 281 height 45
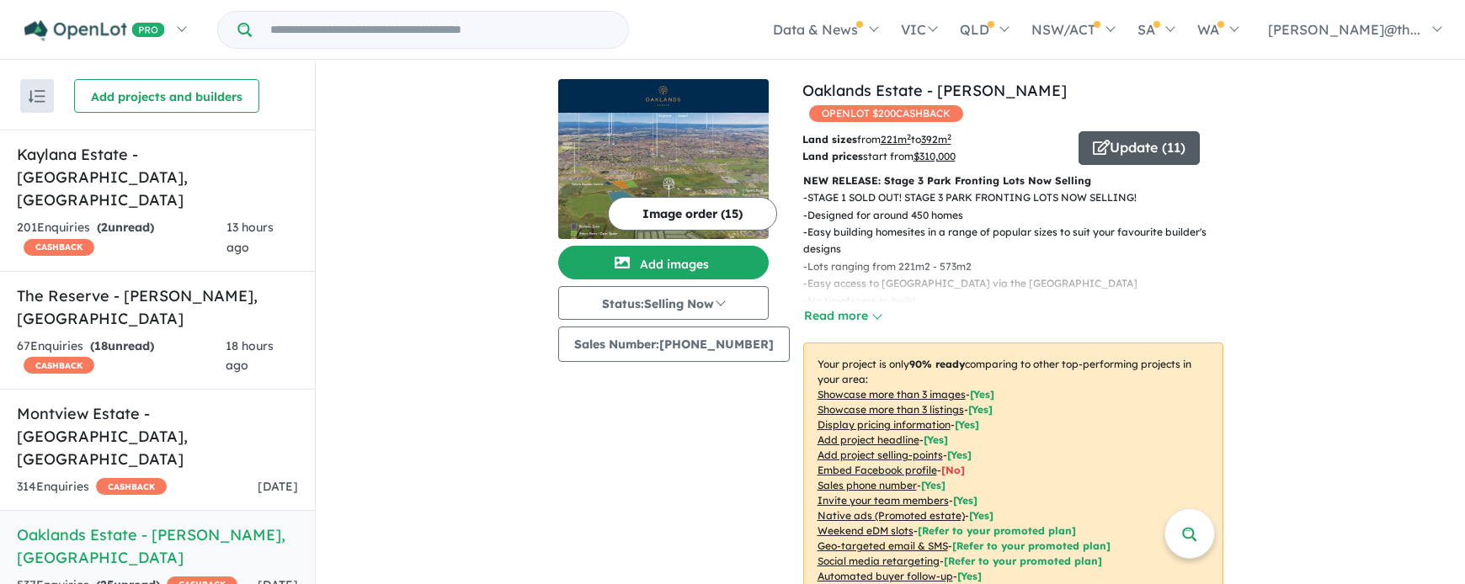
click at [1141, 131] on button "Update ( 11 )" at bounding box center [1138, 148] width 121 height 34
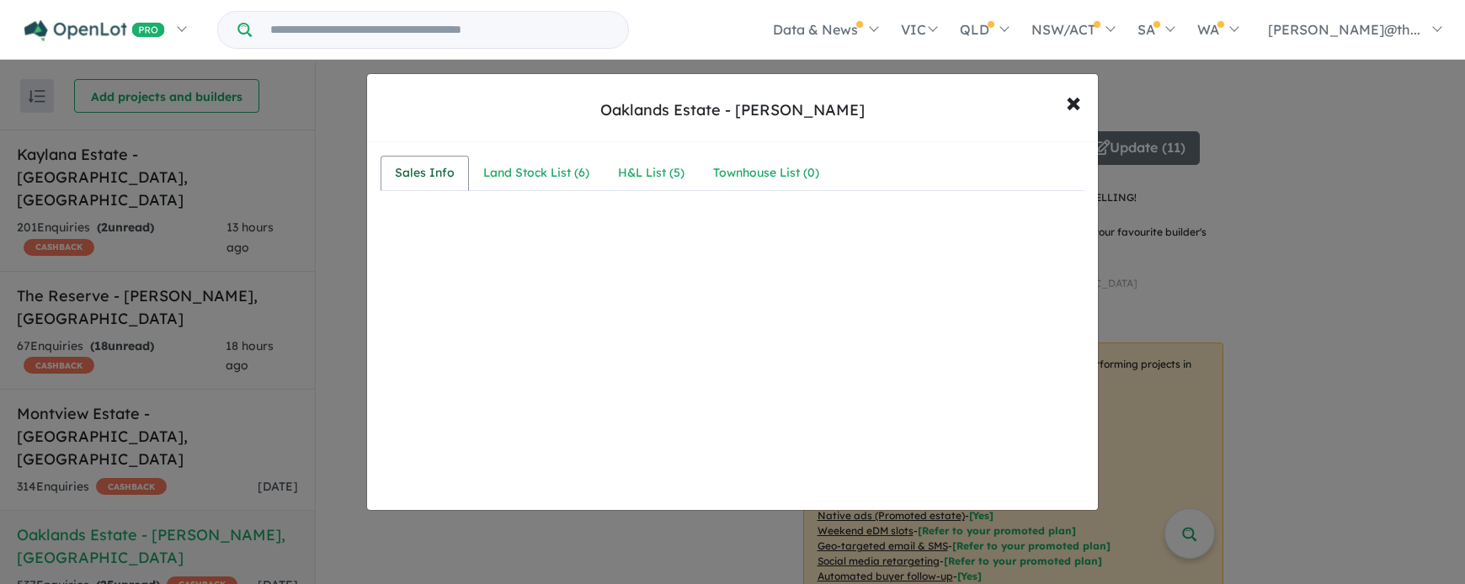
click at [427, 164] on div "Sales Info" at bounding box center [425, 173] width 60 height 20
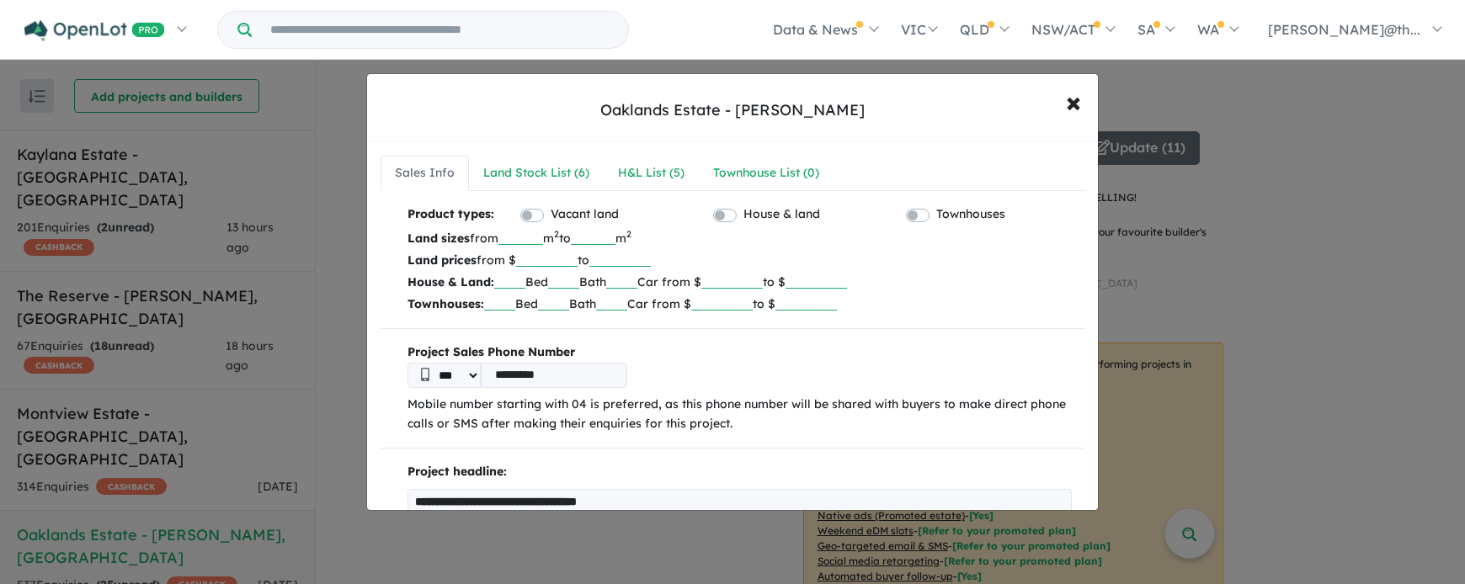
click at [566, 255] on input "******" at bounding box center [546, 258] width 61 height 17
click at [565, 256] on input "******" at bounding box center [546, 258] width 61 height 17
type input "******"
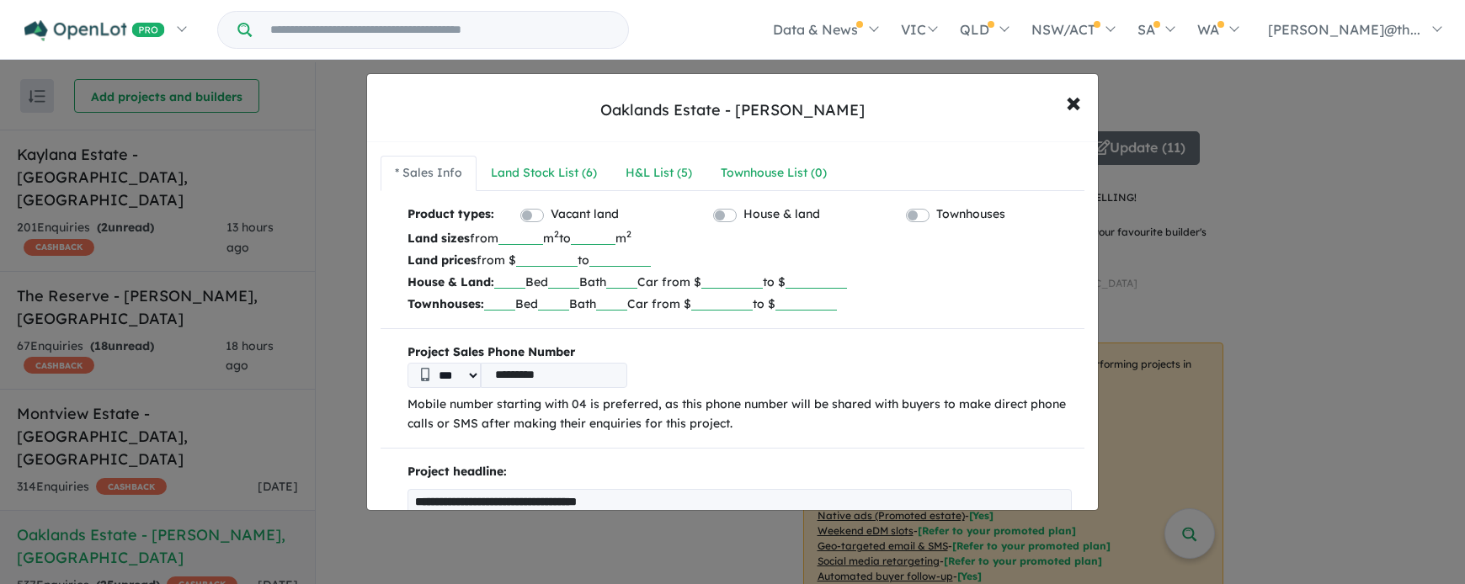
click at [618, 263] on input "number" at bounding box center [619, 258] width 61 height 17
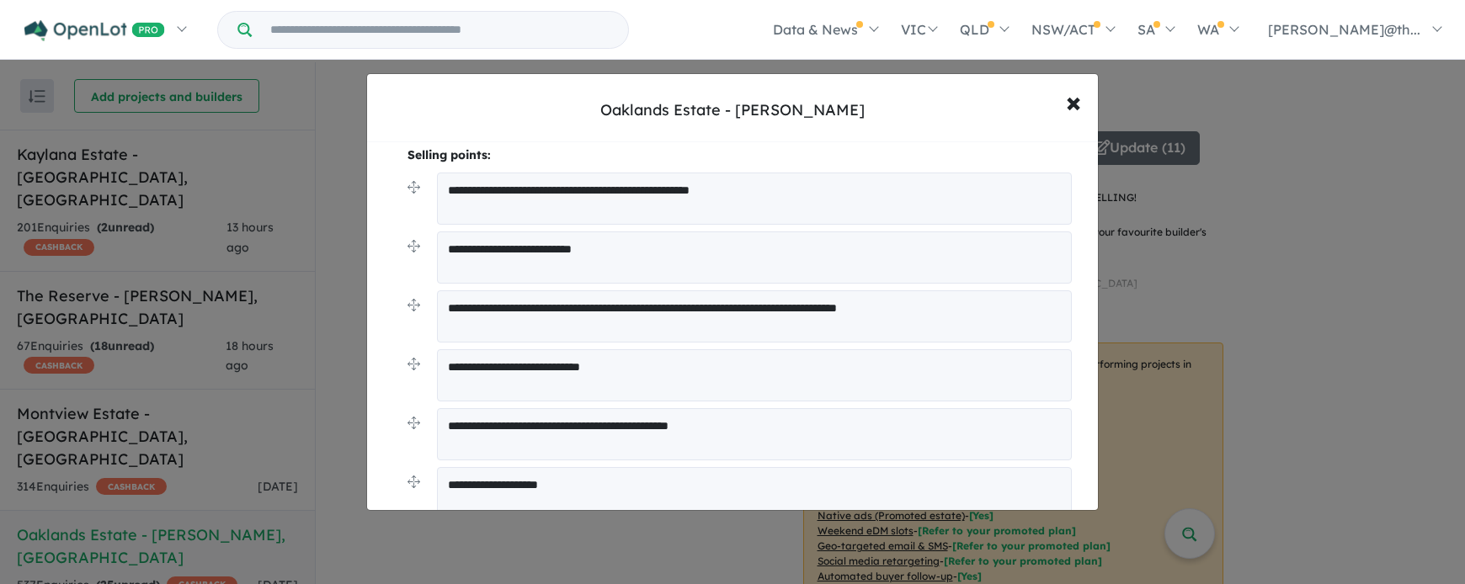
scroll to position [1061, 0]
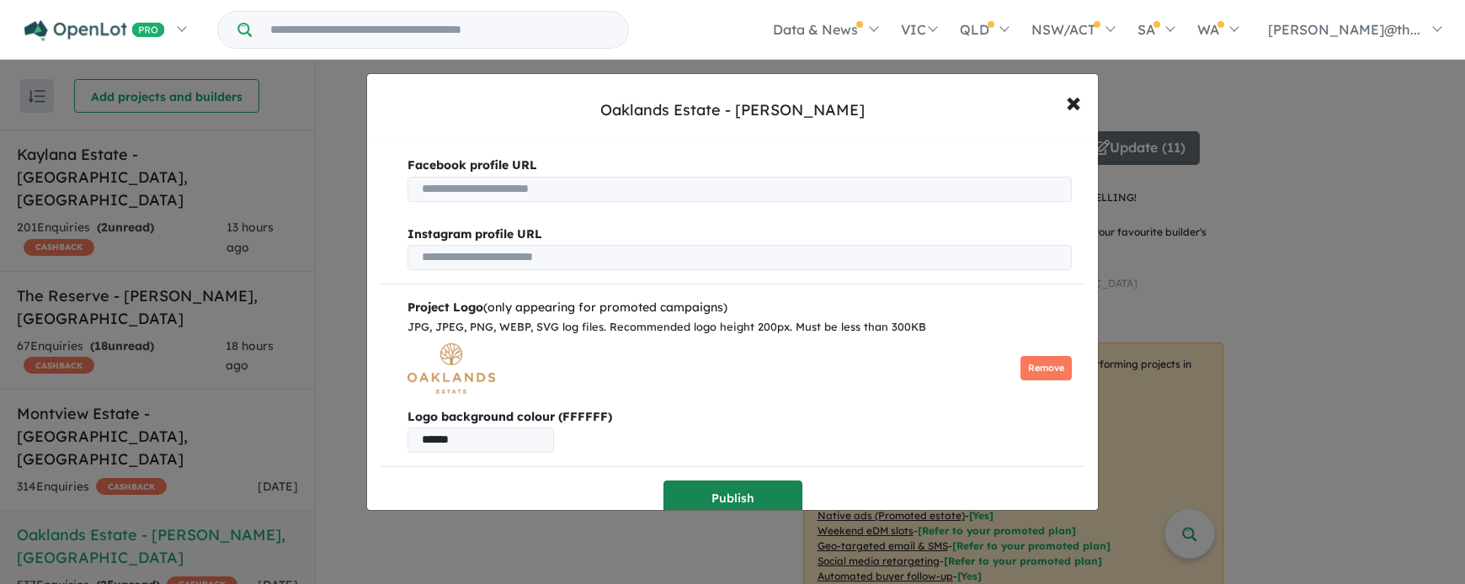
type input "******"
click at [728, 492] on button "Publish" at bounding box center [732, 499] width 139 height 36
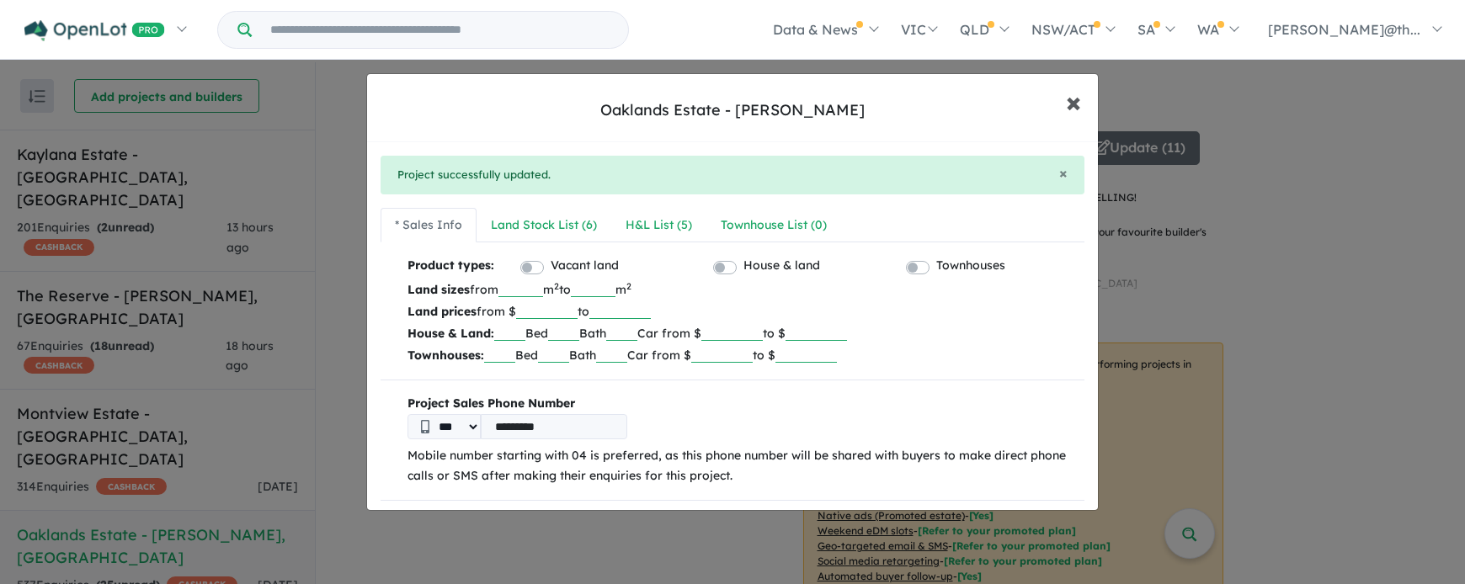
scroll to position [2, 0]
click at [1080, 105] on span "×" at bounding box center [1073, 101] width 15 height 36
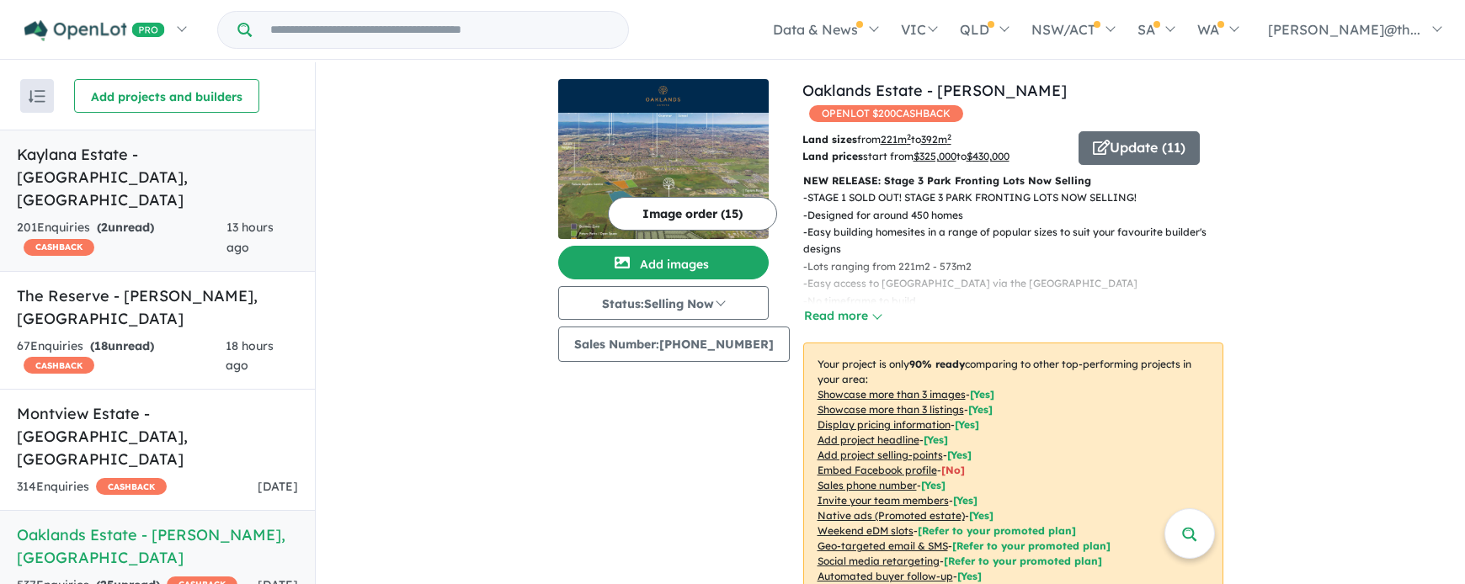
click at [161, 168] on link "Kaylana Estate - [GEOGRAPHIC_DATA] , [GEOGRAPHIC_DATA] 201 Enquir ies ( 2 unrea…" at bounding box center [157, 201] width 315 height 142
